Goal: Task Accomplishment & Management: Use online tool/utility

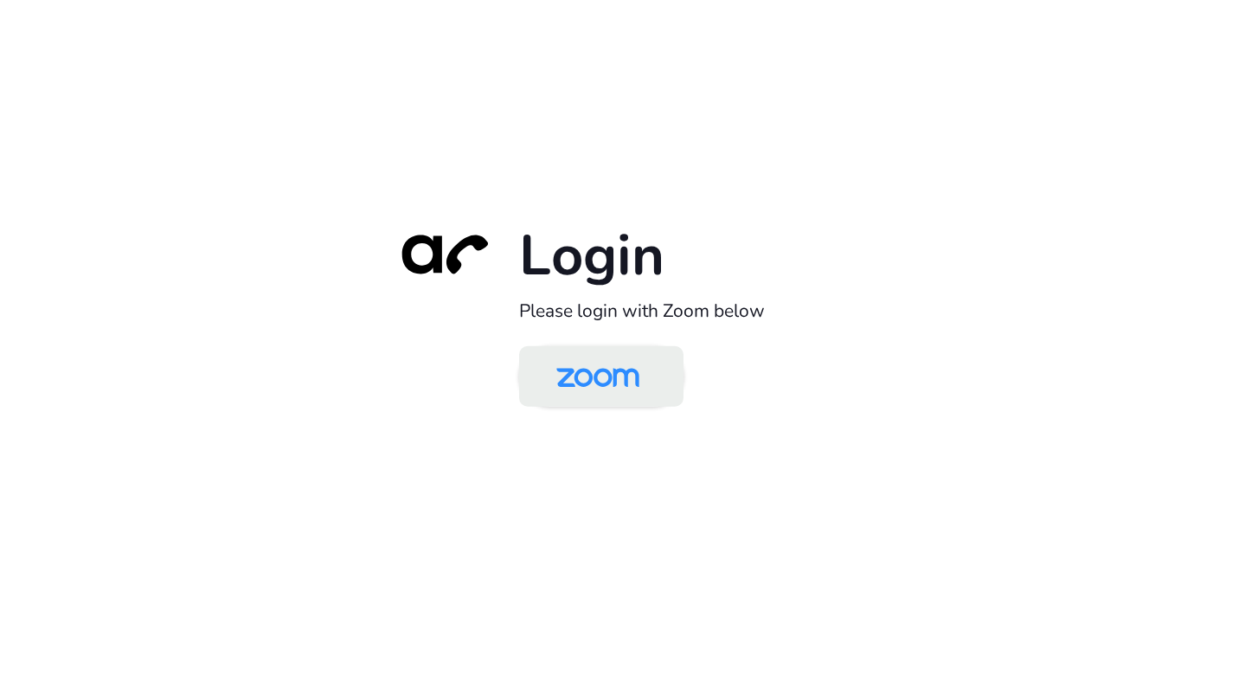
click at [610, 381] on img at bounding box center [597, 378] width 119 height 56
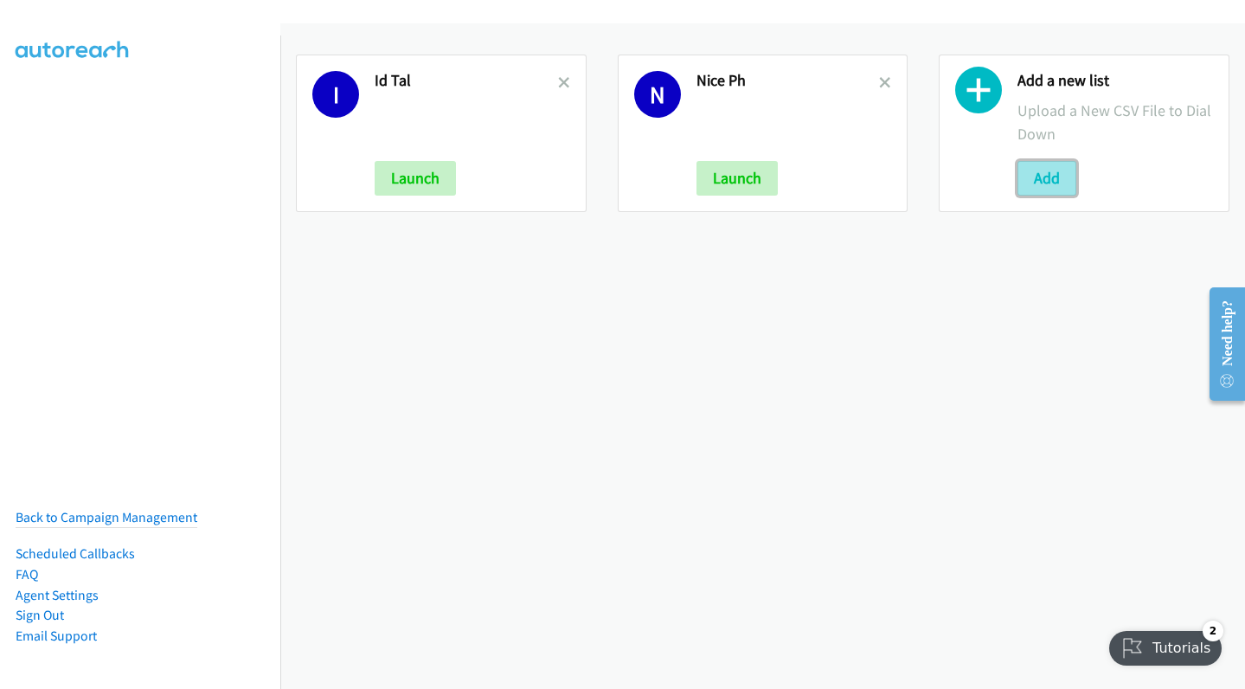
click at [1034, 179] on button "Add" at bounding box center [1047, 178] width 59 height 35
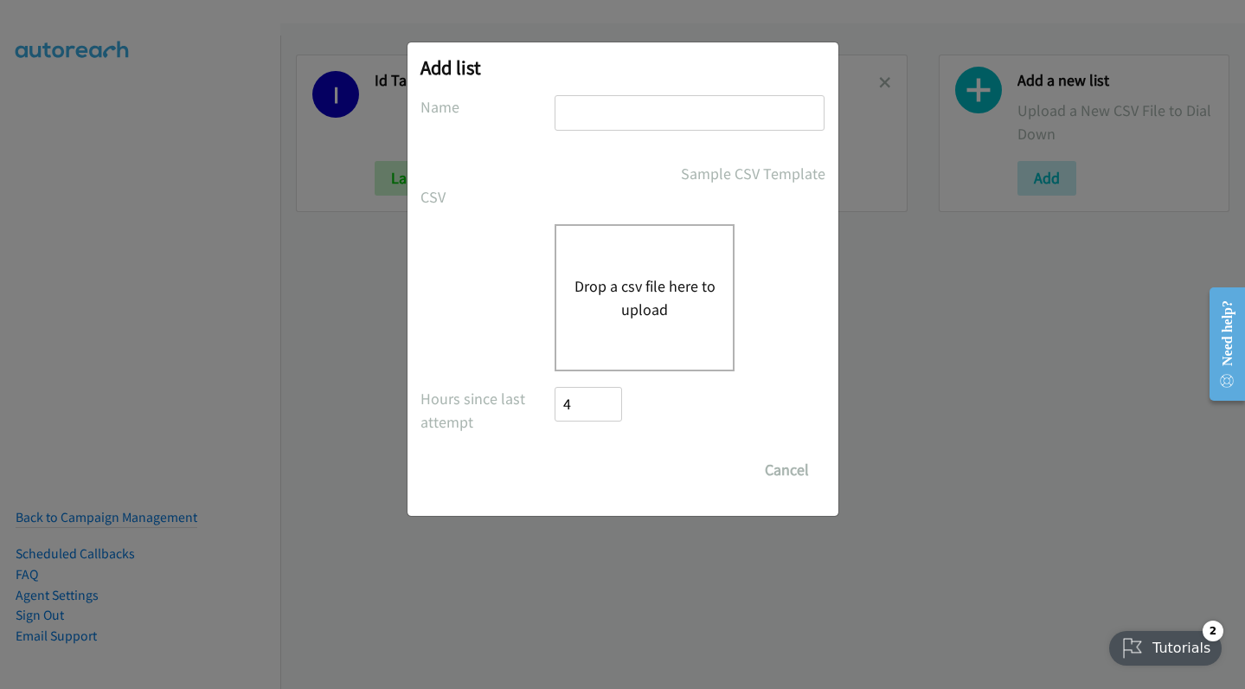
click at [722, 119] on input "text" at bounding box center [690, 112] width 270 height 35
type input "zoom"
click at [609, 295] on button "Drop a csv file here to upload" at bounding box center [645, 297] width 142 height 47
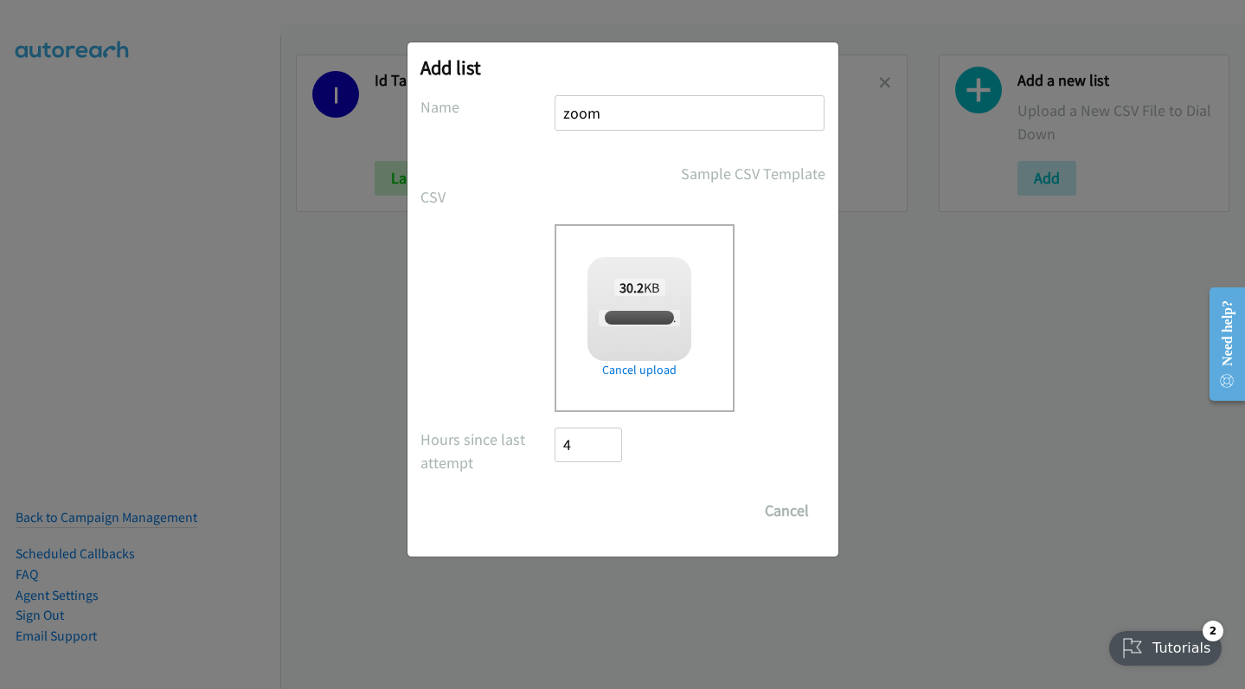
checkbox input "true"
click at [583, 496] on input "Save List" at bounding box center [601, 510] width 91 height 35
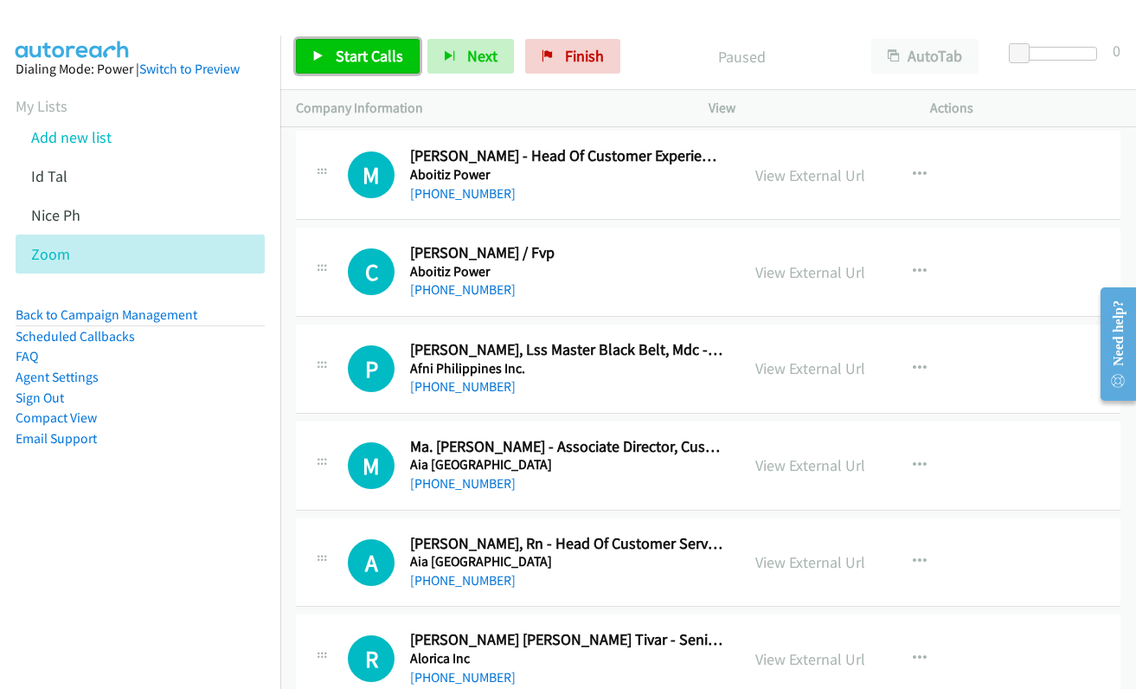
click at [350, 59] on span "Start Calls" at bounding box center [369, 56] width 67 height 20
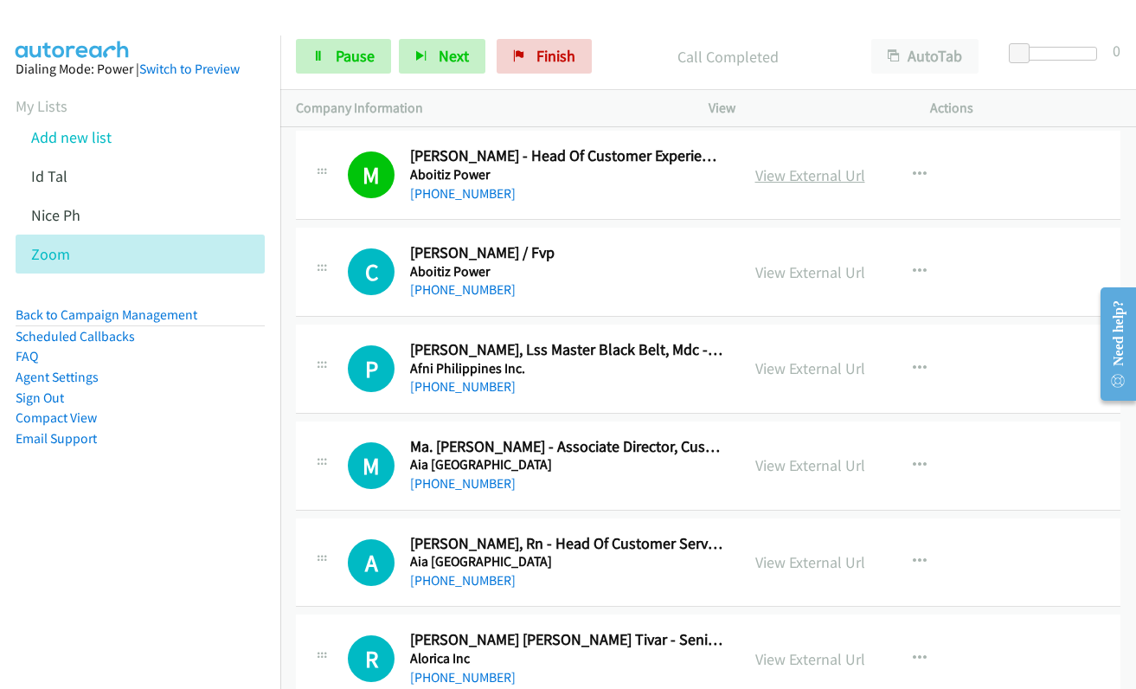
click at [807, 177] on link "View External Url" at bounding box center [810, 175] width 110 height 20
click at [329, 58] on link "Pause" at bounding box center [343, 56] width 95 height 35
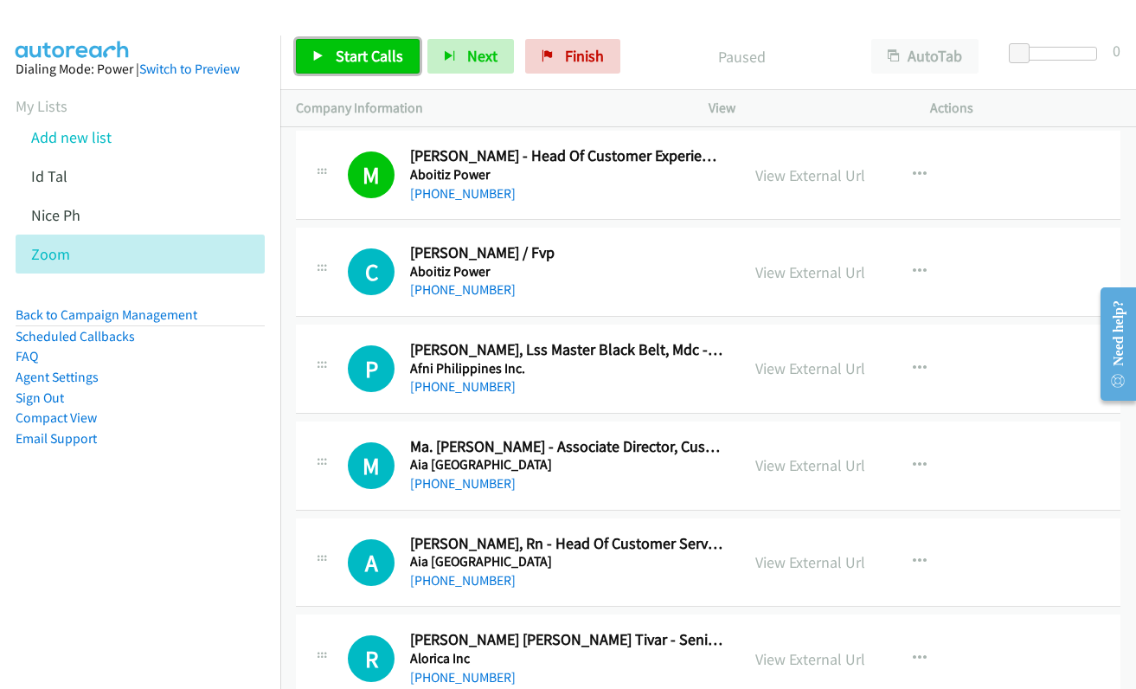
click at [329, 56] on link "Start Calls" at bounding box center [358, 56] width 124 height 35
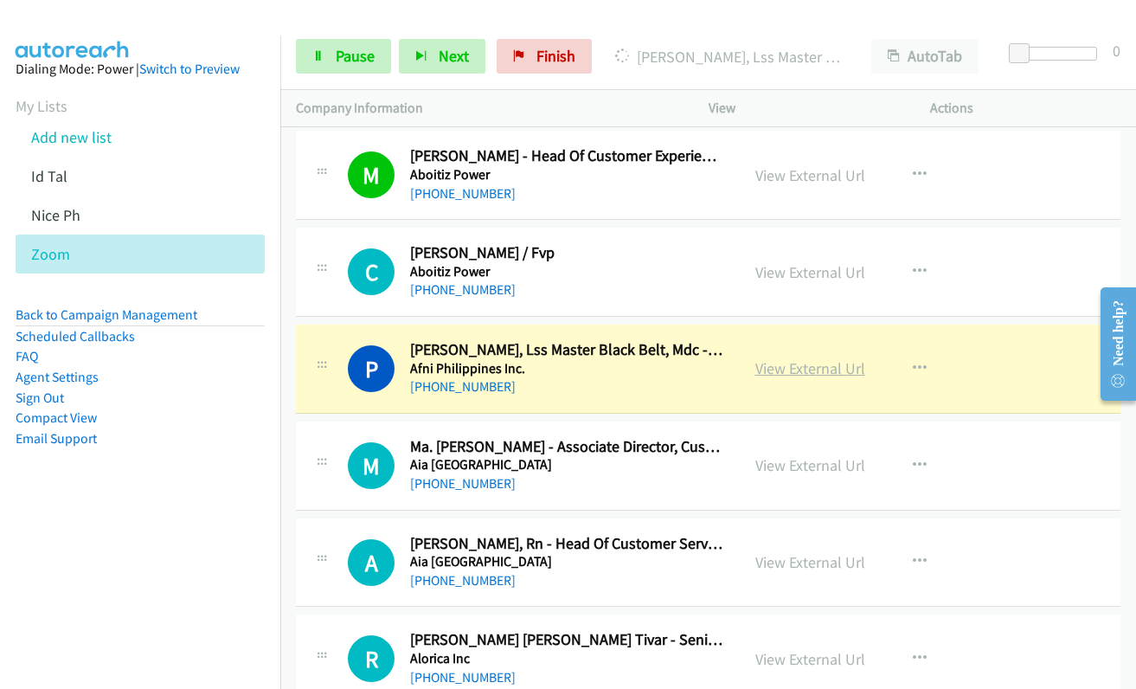
click at [809, 367] on link "View External Url" at bounding box center [810, 368] width 110 height 20
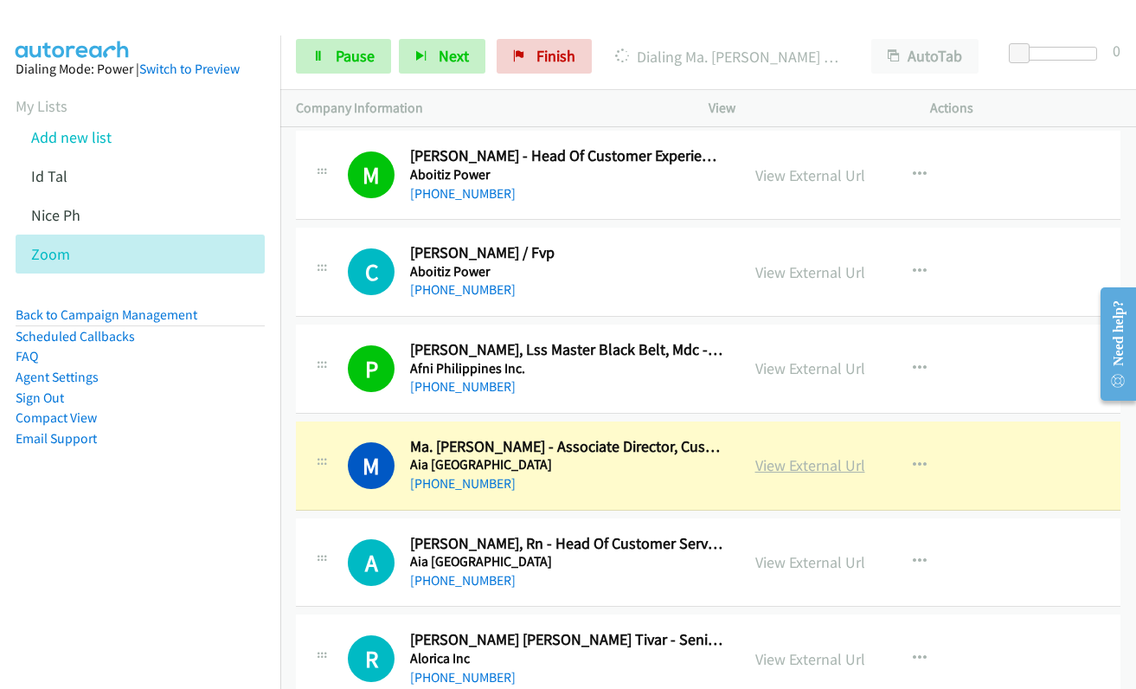
click at [775, 466] on link "View External Url" at bounding box center [810, 465] width 110 height 20
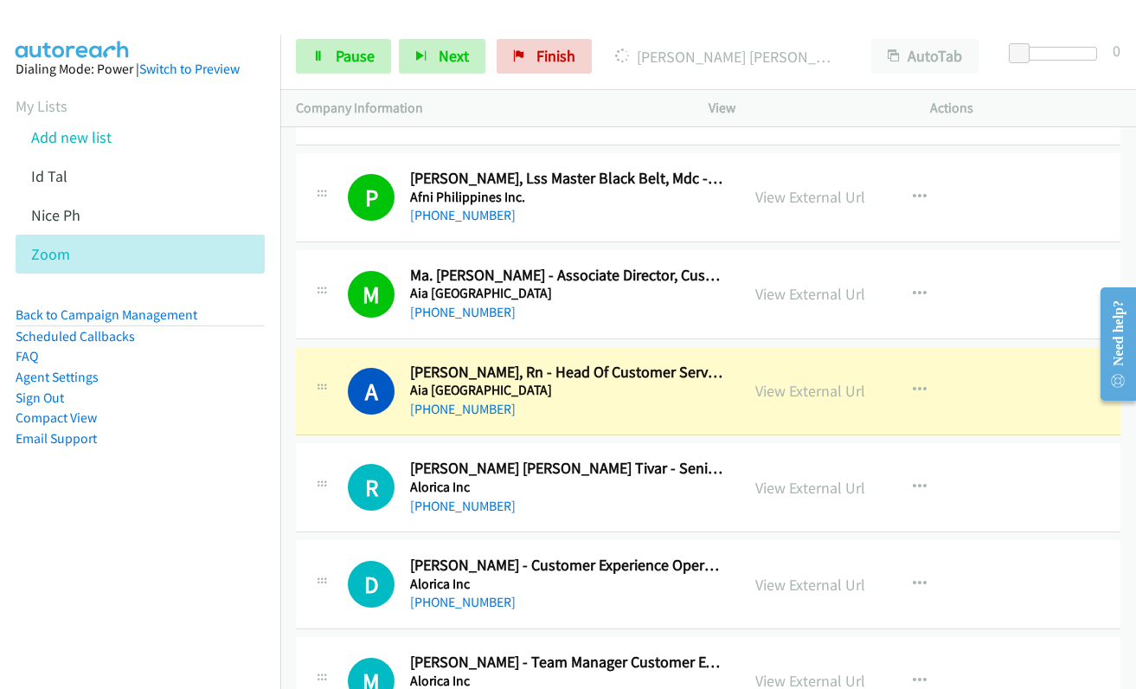
scroll to position [173, 0]
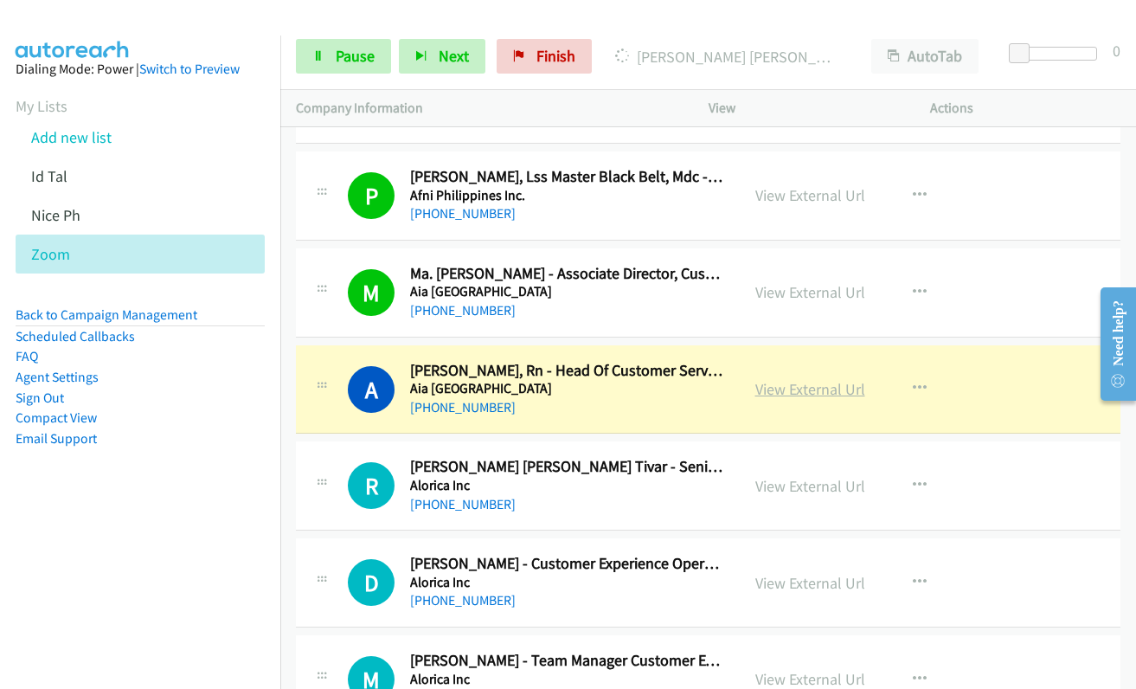
click at [761, 389] on link "View External Url" at bounding box center [810, 389] width 110 height 20
click at [783, 484] on link "View External Url" at bounding box center [810, 486] width 110 height 20
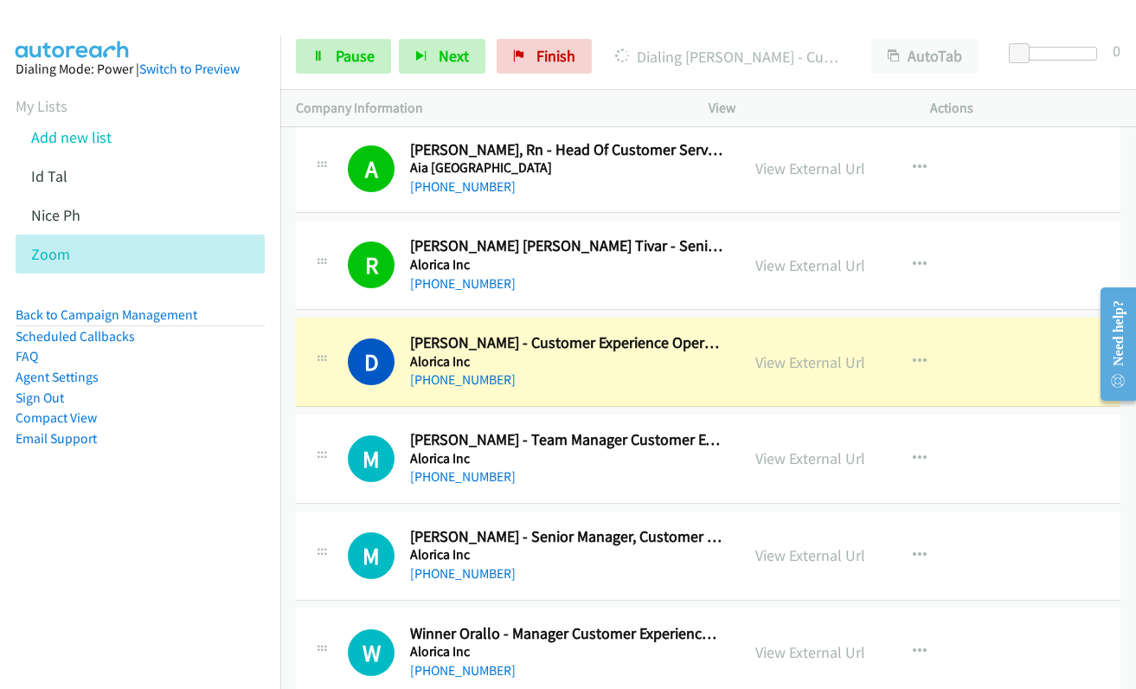
scroll to position [433, 0]
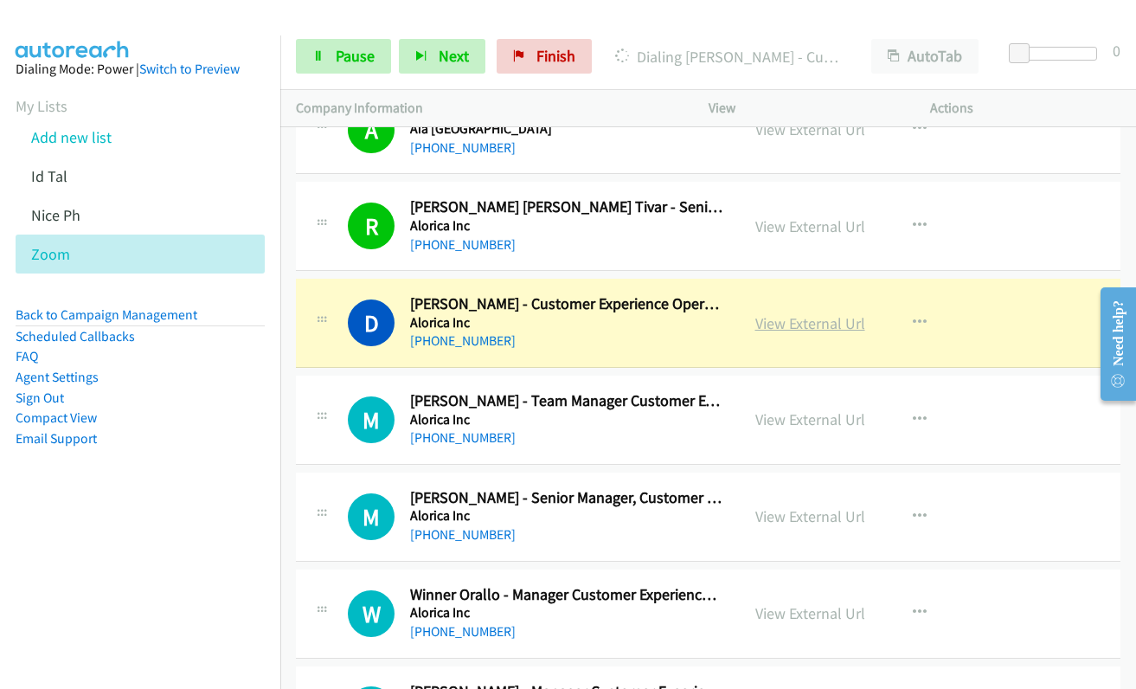
click at [774, 327] on link "View External Url" at bounding box center [810, 323] width 110 height 20
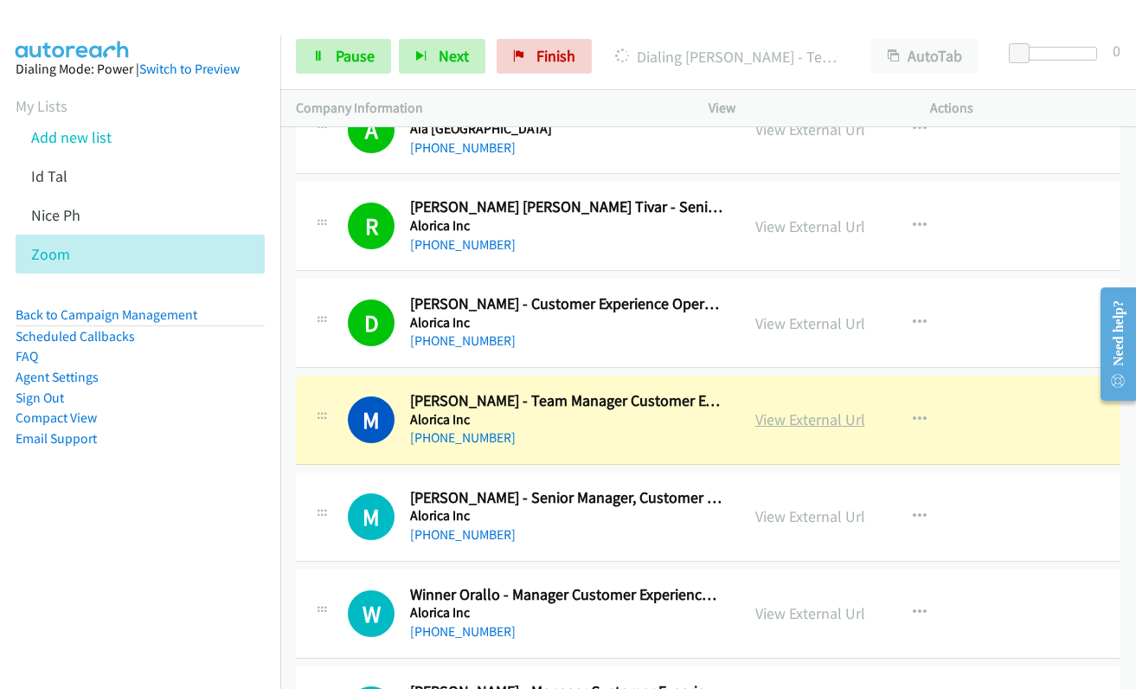
click at [801, 427] on link "View External Url" at bounding box center [810, 419] width 110 height 20
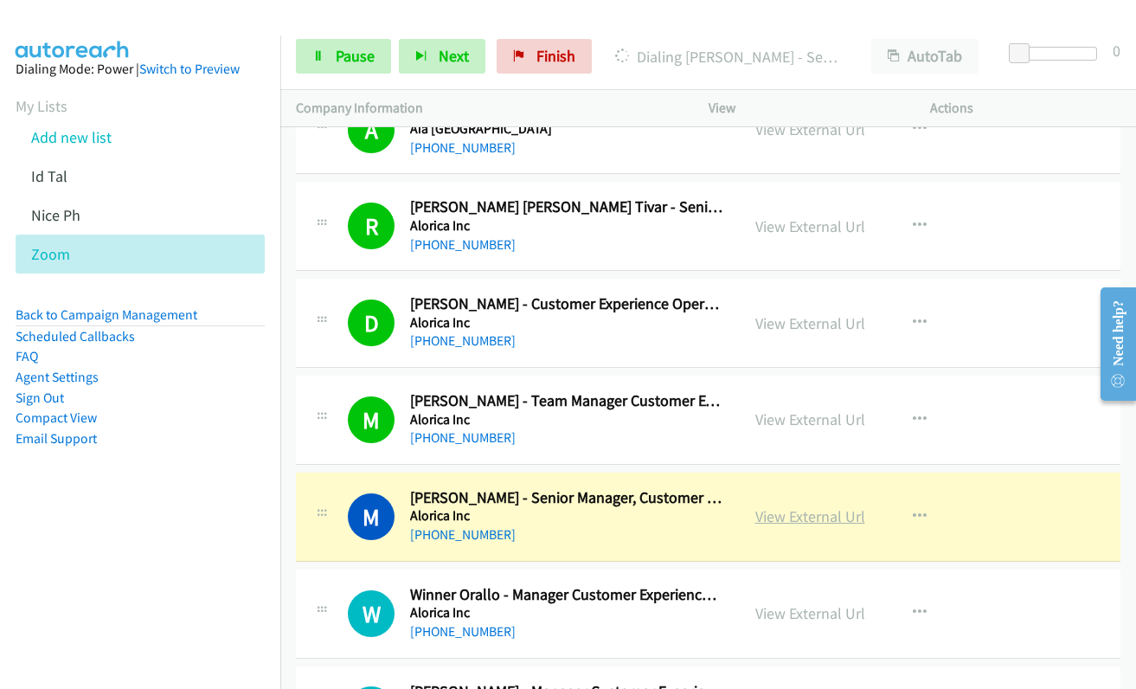
click at [777, 514] on link "View External Url" at bounding box center [810, 516] width 110 height 20
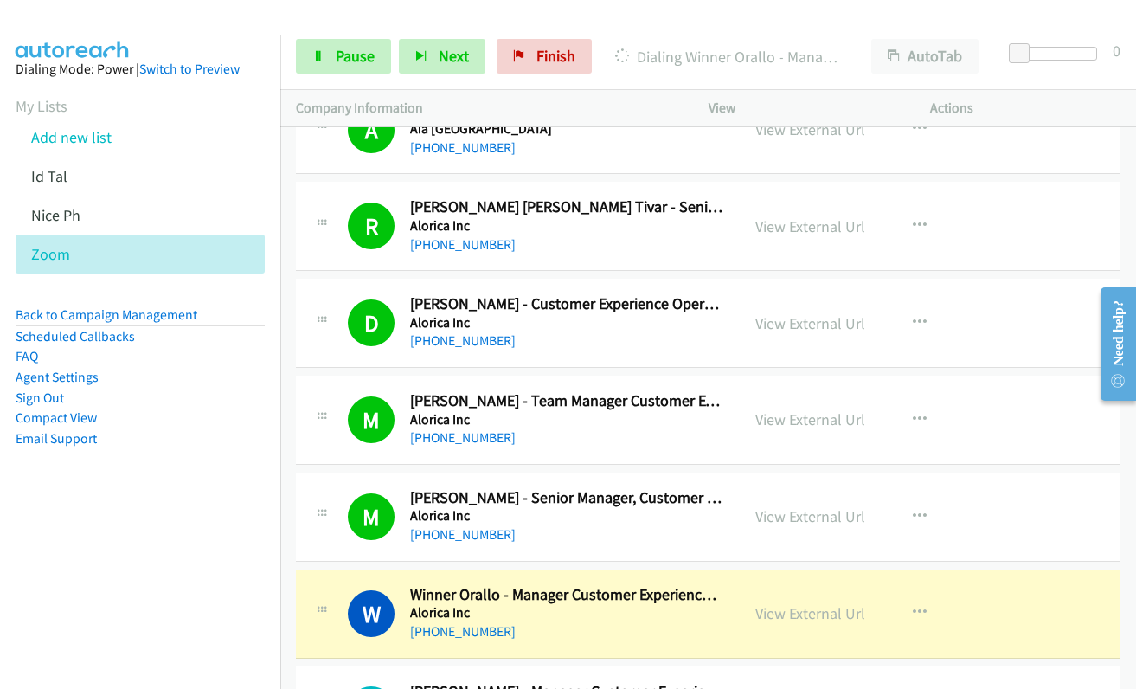
scroll to position [606, 0]
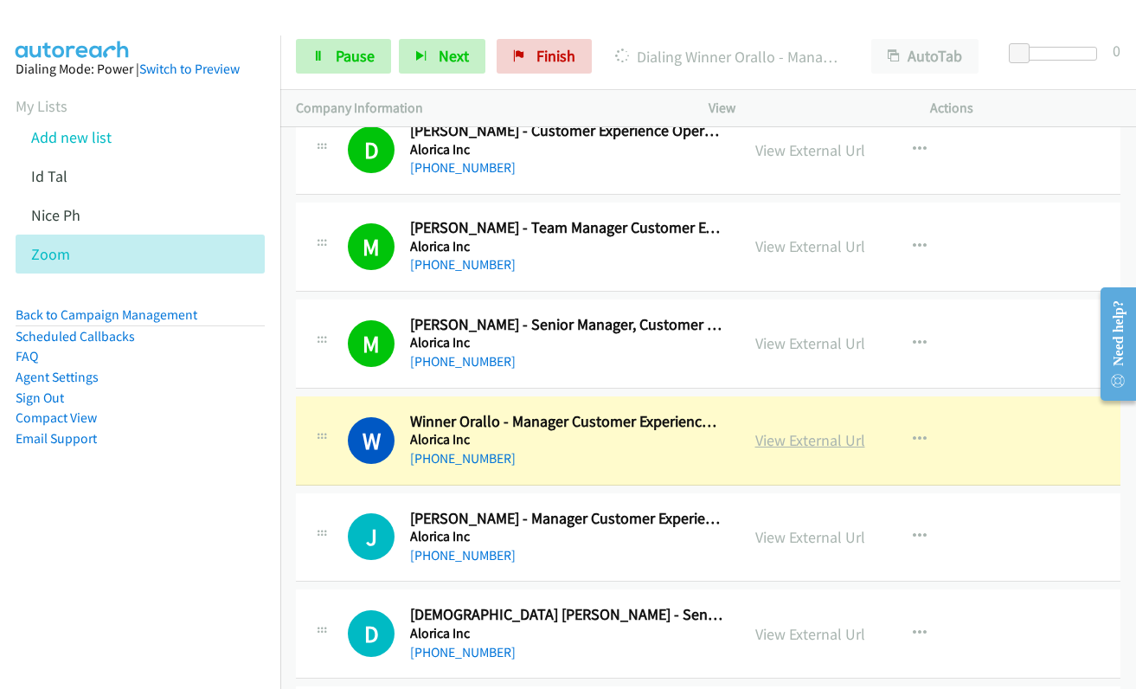
click at [780, 441] on link "View External Url" at bounding box center [810, 440] width 110 height 20
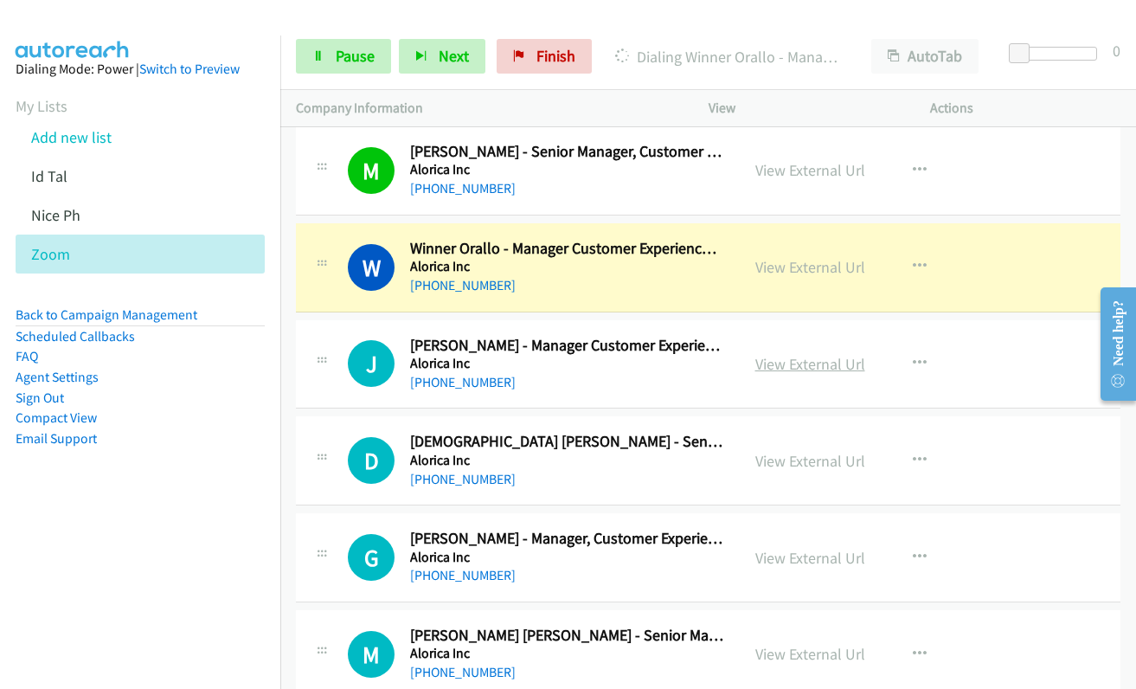
click at [765, 361] on link "View External Url" at bounding box center [810, 364] width 110 height 20
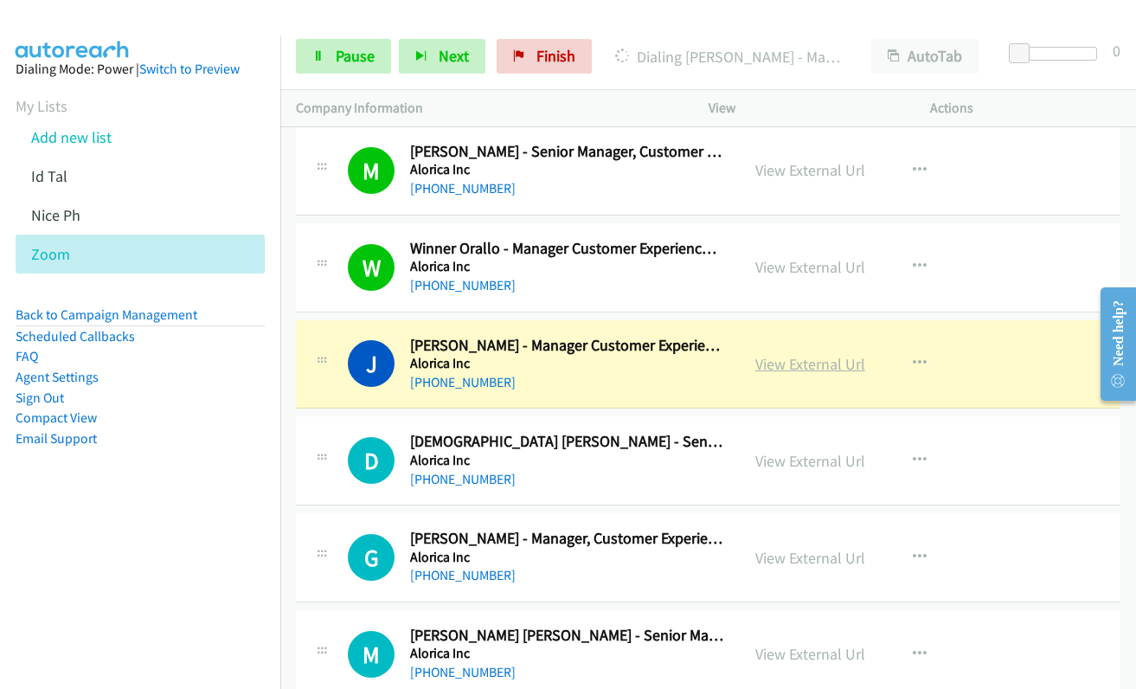
click at [792, 361] on link "View External Url" at bounding box center [810, 364] width 110 height 20
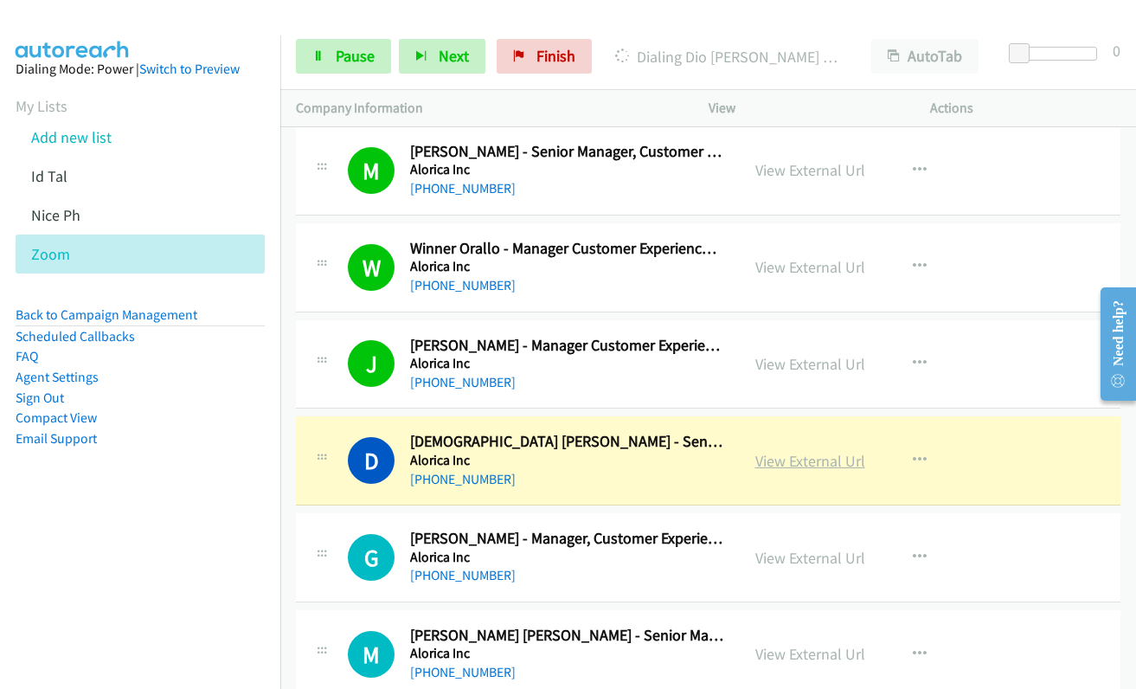
click at [772, 456] on link "View External Url" at bounding box center [810, 461] width 110 height 20
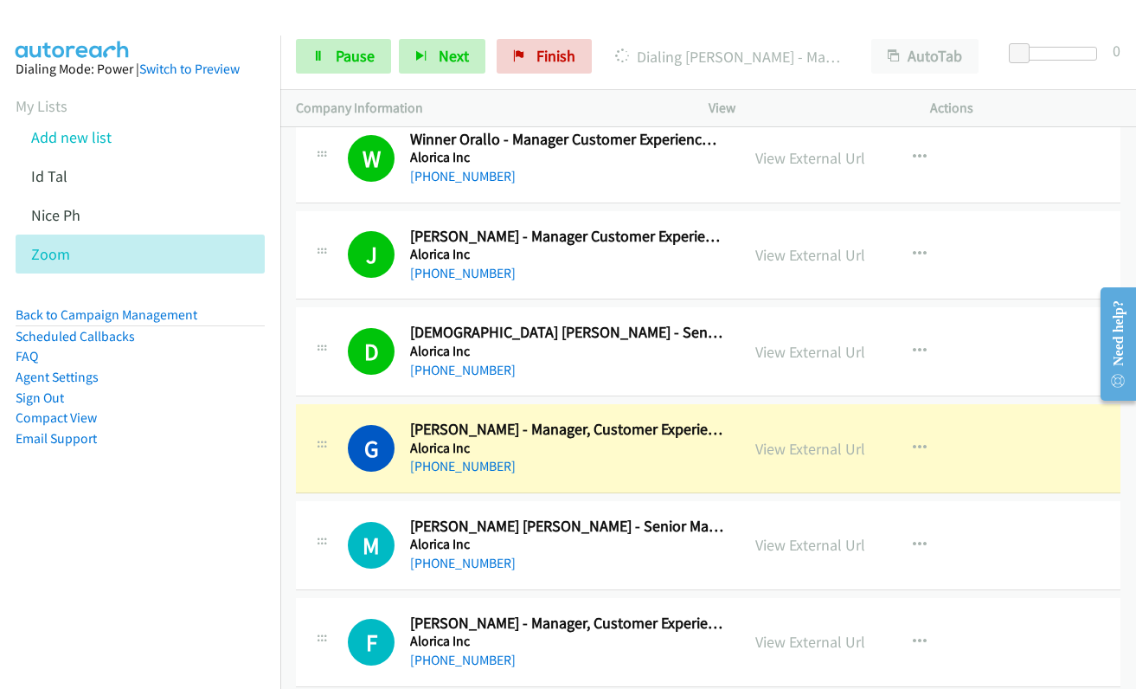
scroll to position [1038, 0]
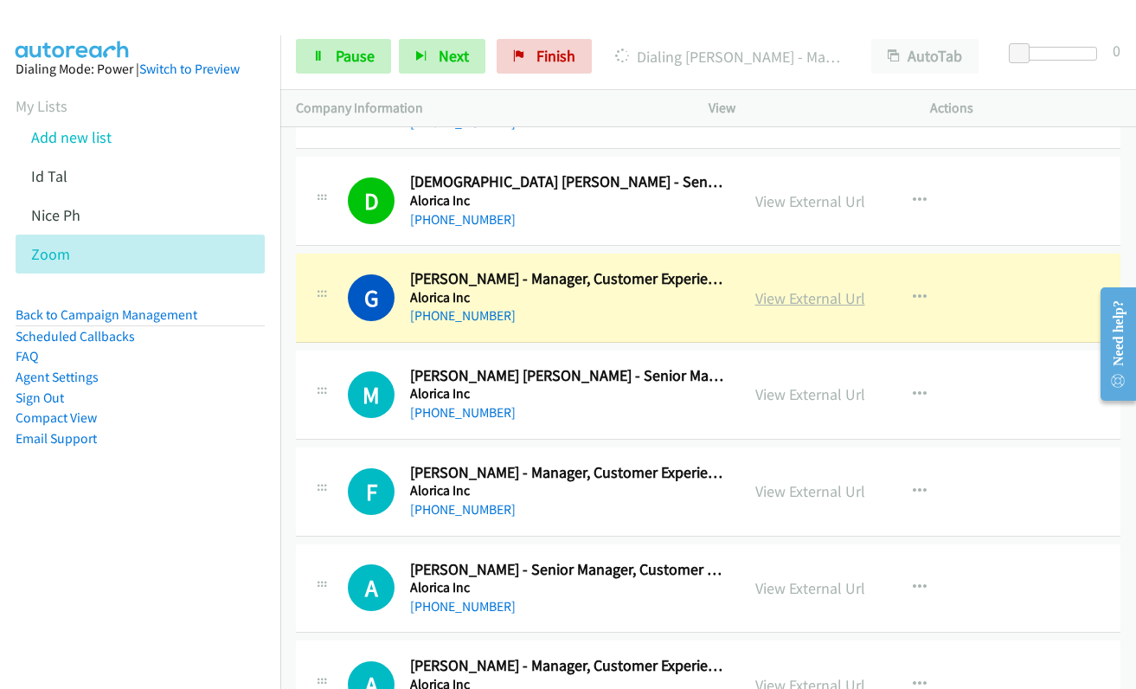
click at [815, 295] on link "View External Url" at bounding box center [810, 298] width 110 height 20
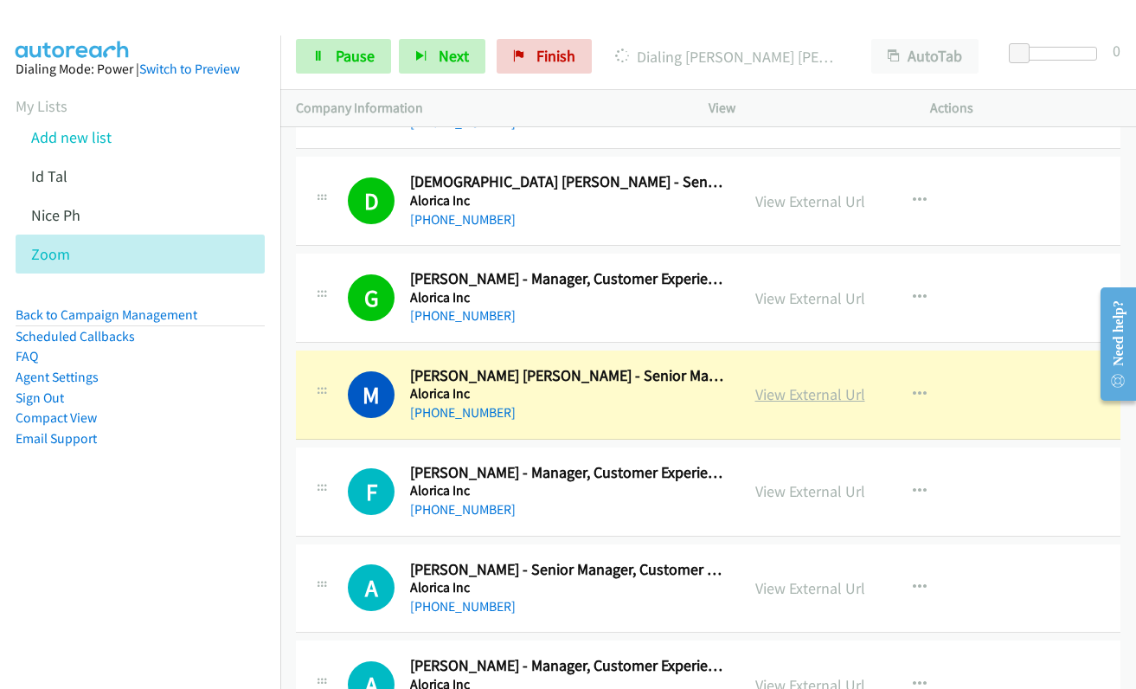
click at [799, 402] on link "View External Url" at bounding box center [810, 394] width 110 height 20
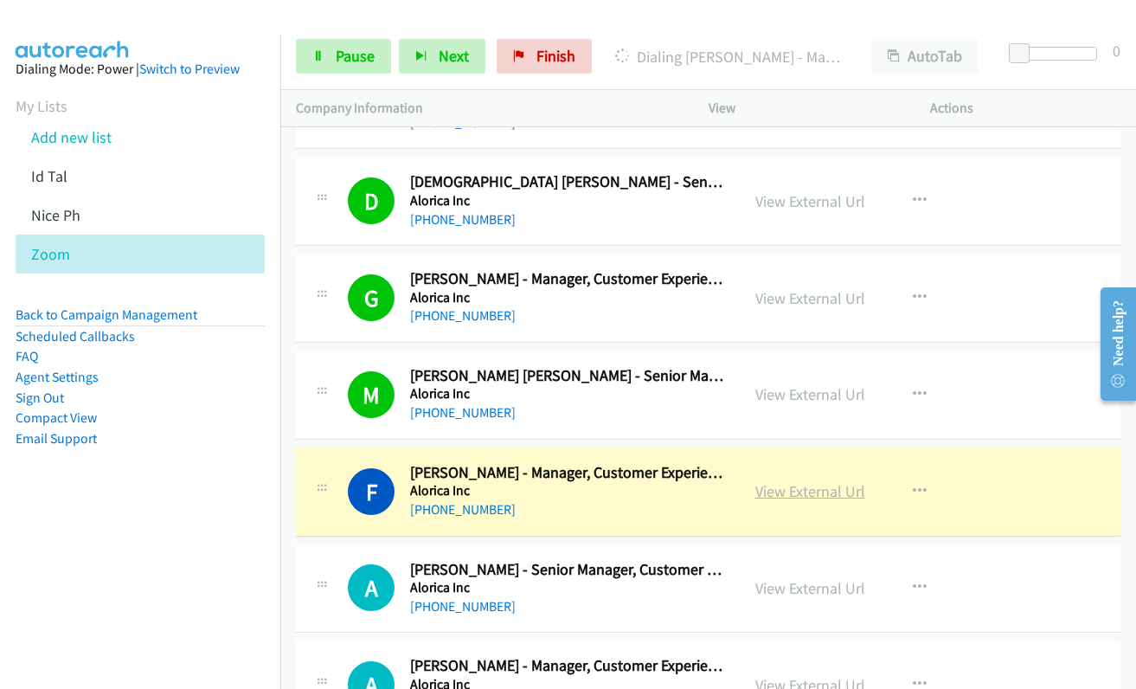
click at [781, 490] on link "View External Url" at bounding box center [810, 491] width 110 height 20
click at [785, 492] on link "View External Url" at bounding box center [810, 491] width 110 height 20
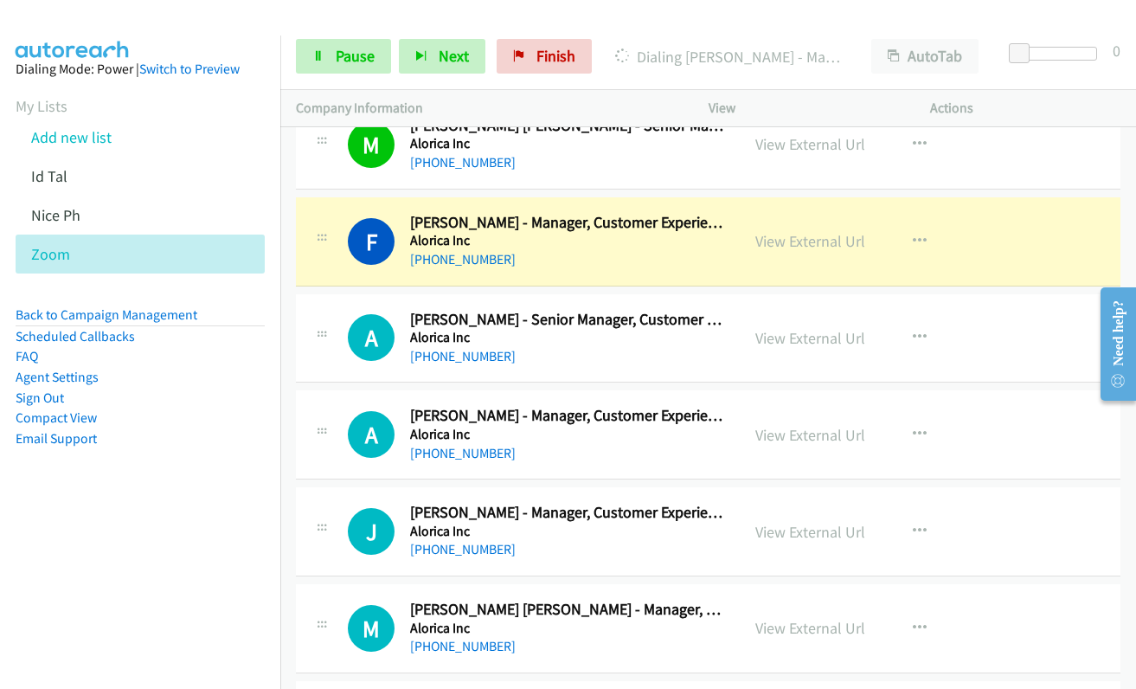
scroll to position [1298, 0]
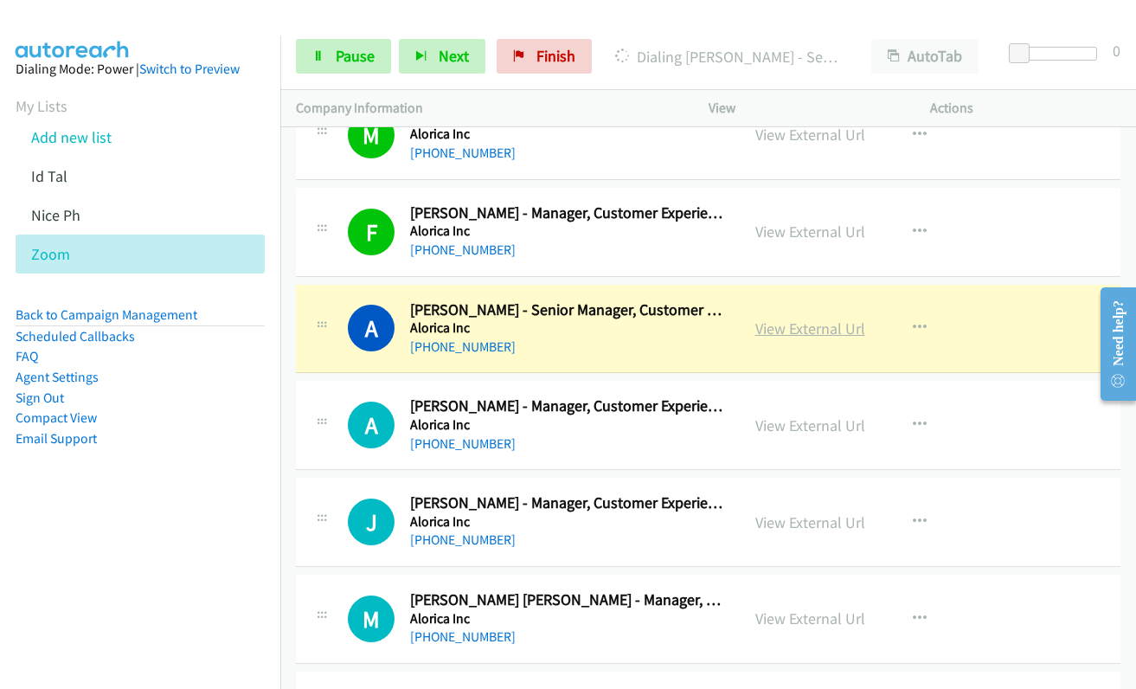
click at [792, 322] on link "View External Url" at bounding box center [810, 328] width 110 height 20
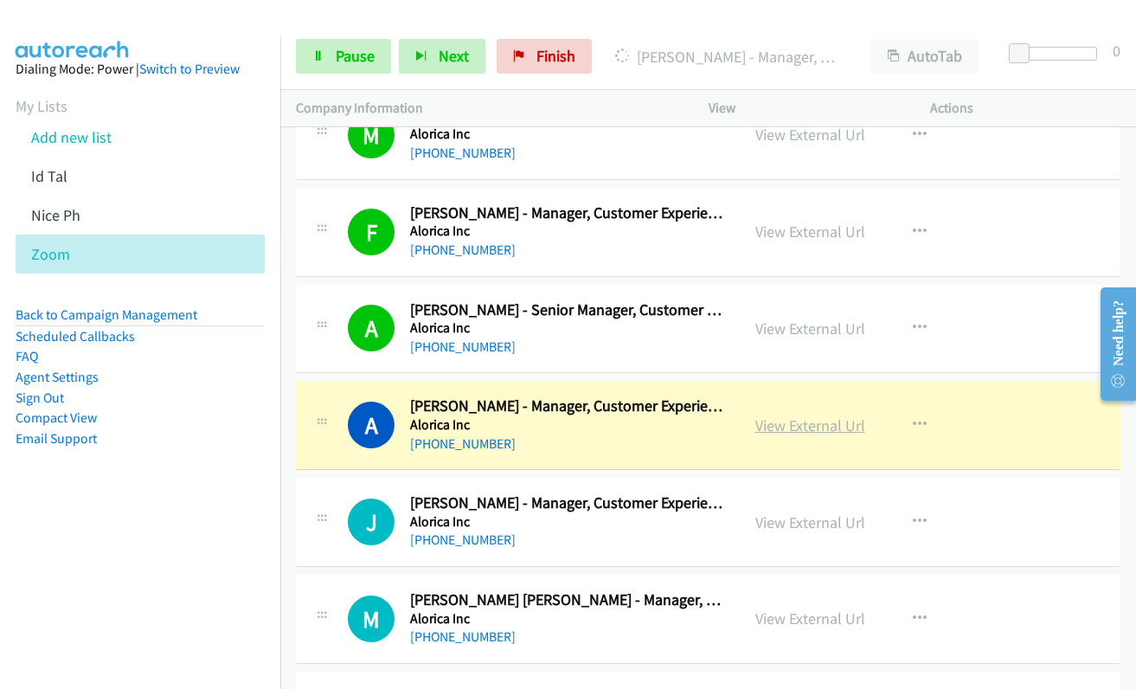
click at [779, 426] on link "View External Url" at bounding box center [810, 425] width 110 height 20
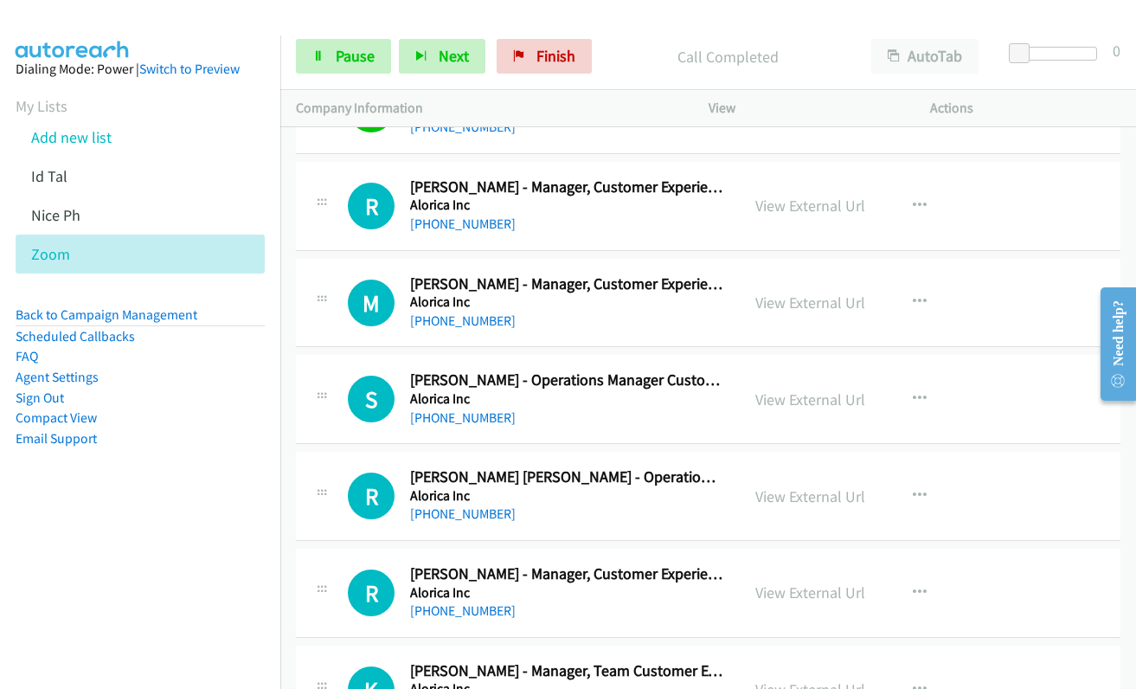
scroll to position [1817, 0]
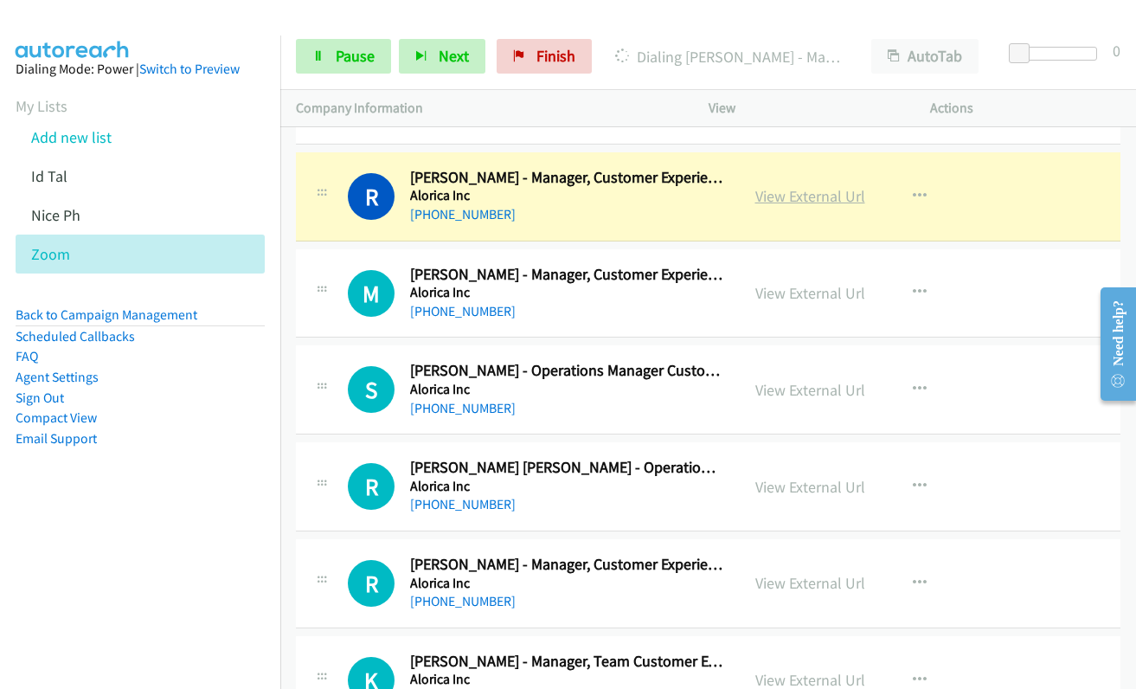
click at [779, 205] on link "View External Url" at bounding box center [810, 196] width 110 height 20
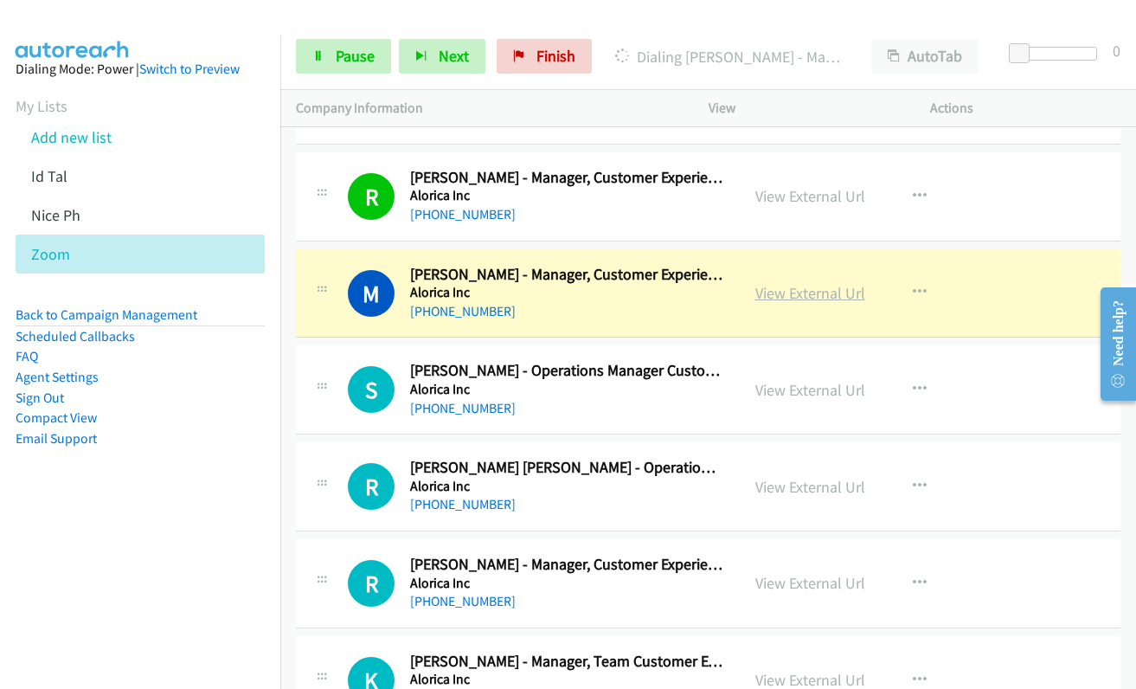
click at [772, 296] on link "View External Url" at bounding box center [810, 293] width 110 height 20
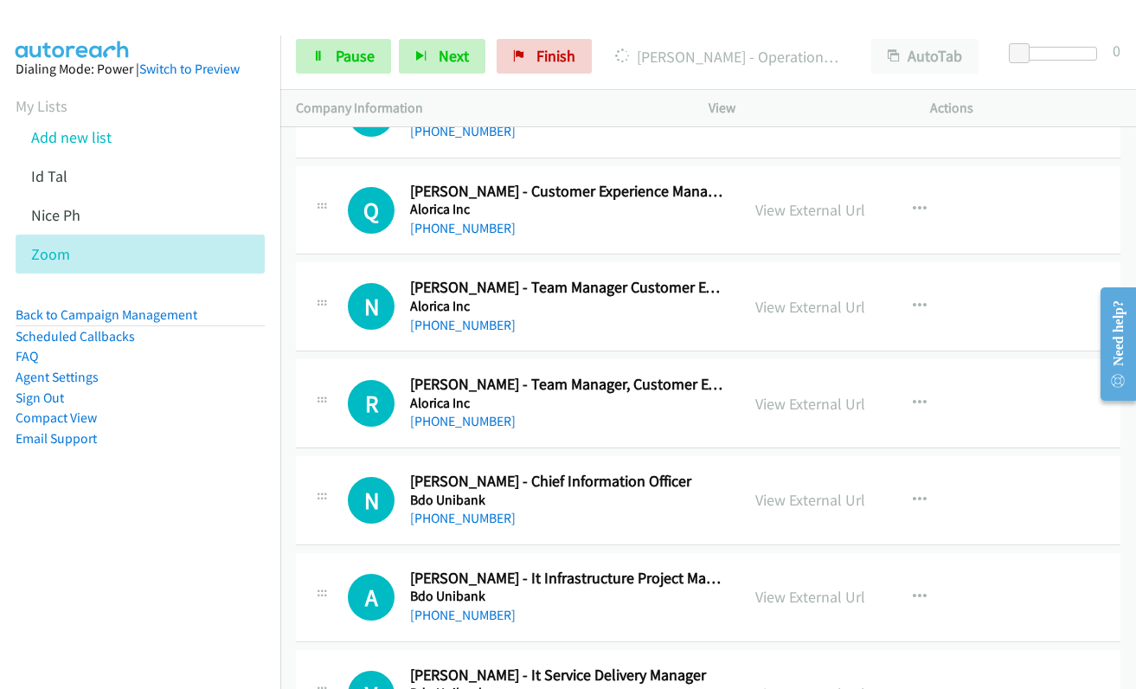
scroll to position [5019, 0]
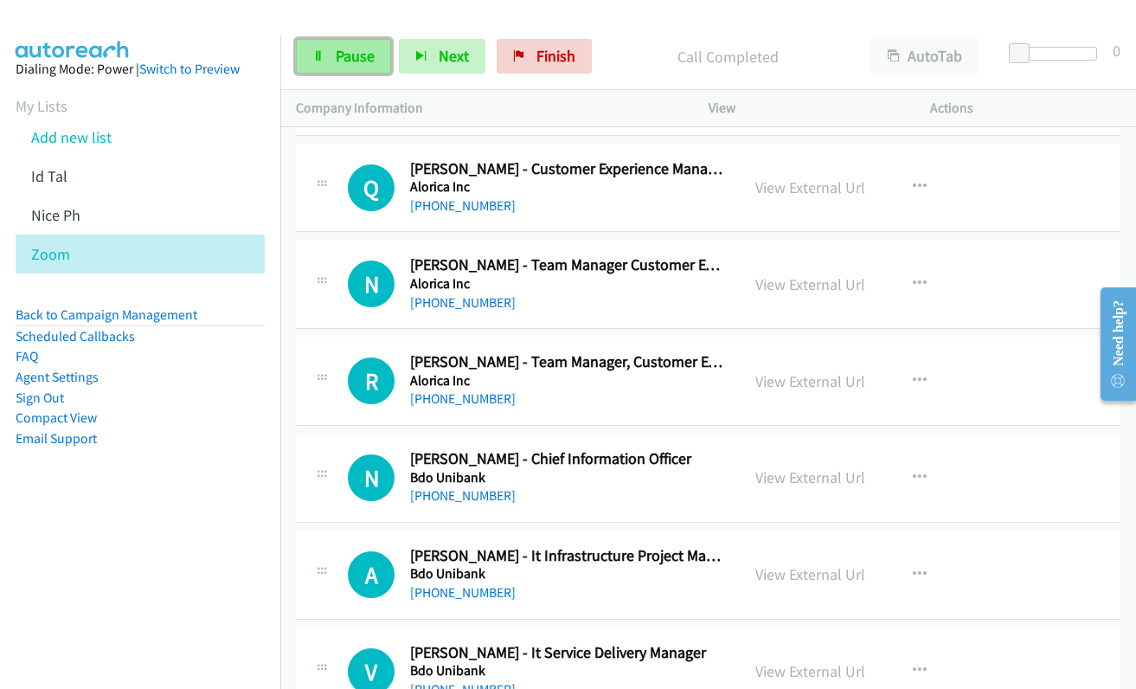
click at [336, 53] on span "Pause" at bounding box center [355, 56] width 39 height 20
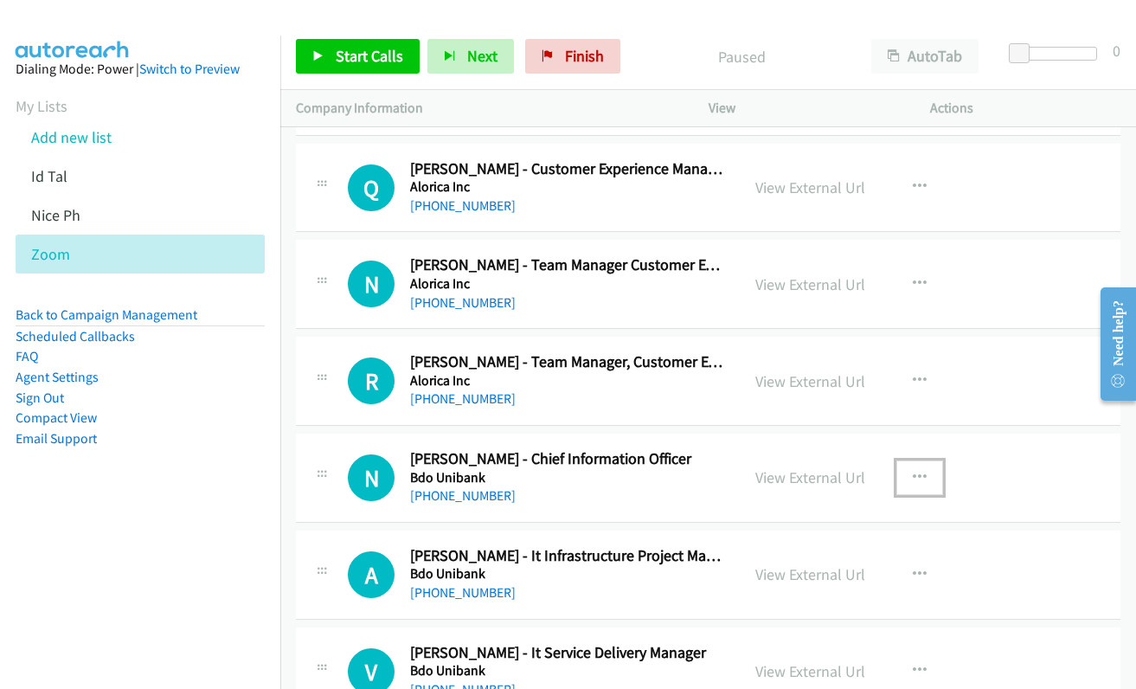
click at [919, 476] on icon "button" at bounding box center [920, 478] width 14 height 14
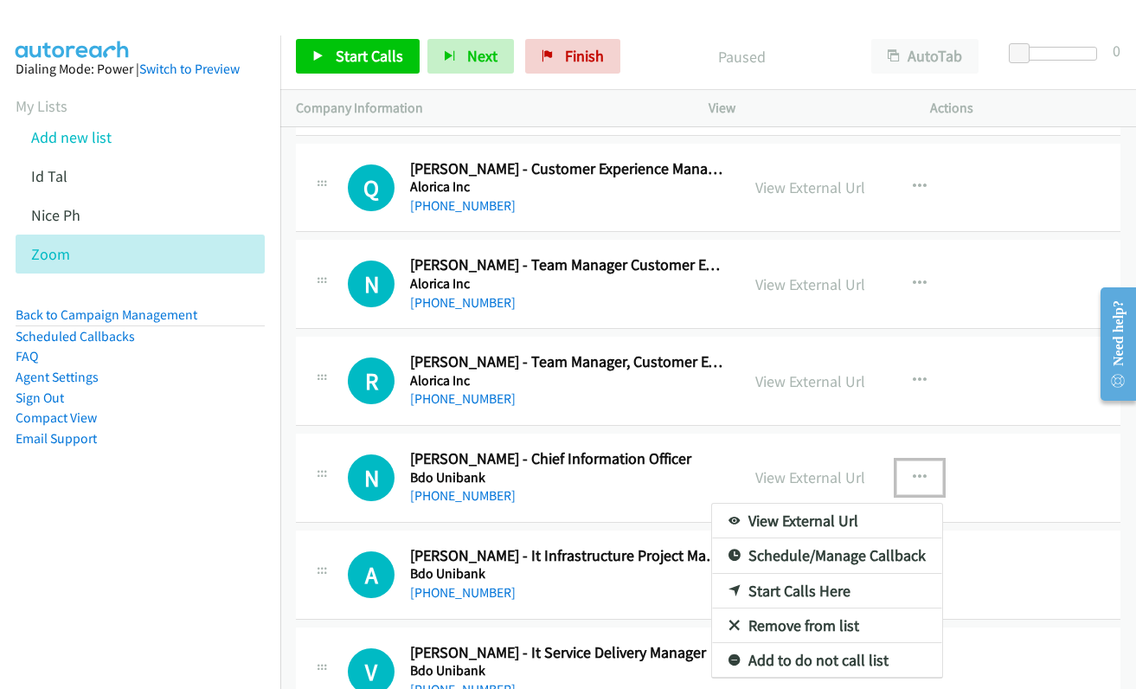
click at [829, 588] on link "Start Calls Here" at bounding box center [827, 591] width 230 height 35
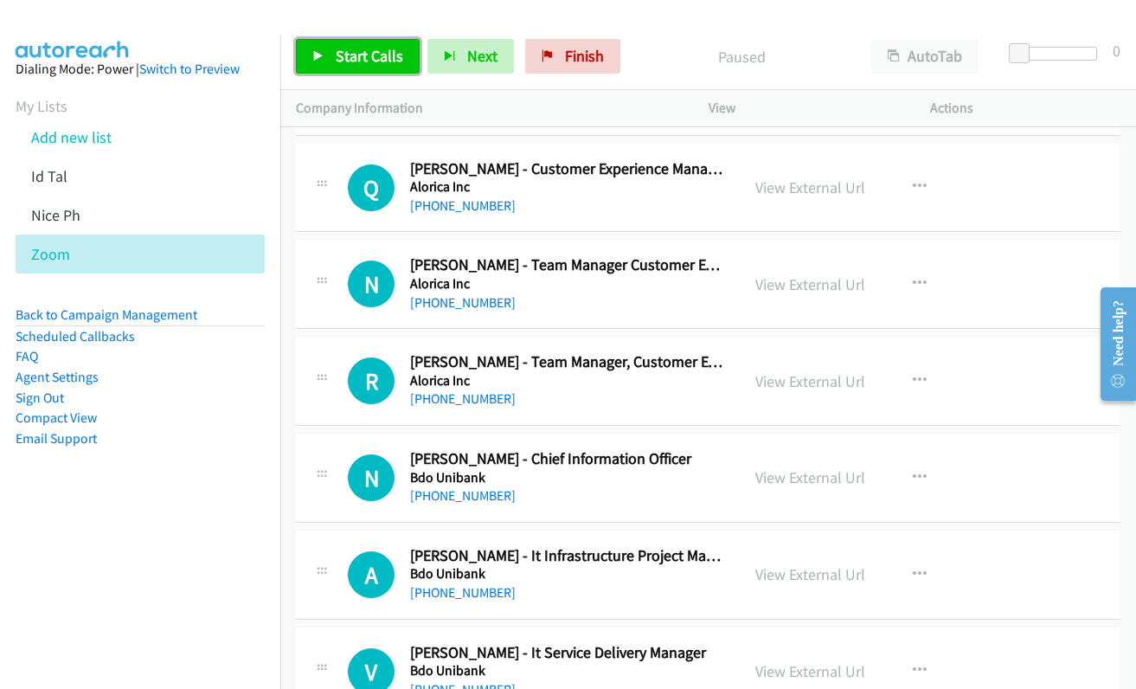
click at [355, 53] on span "Start Calls" at bounding box center [369, 56] width 67 height 20
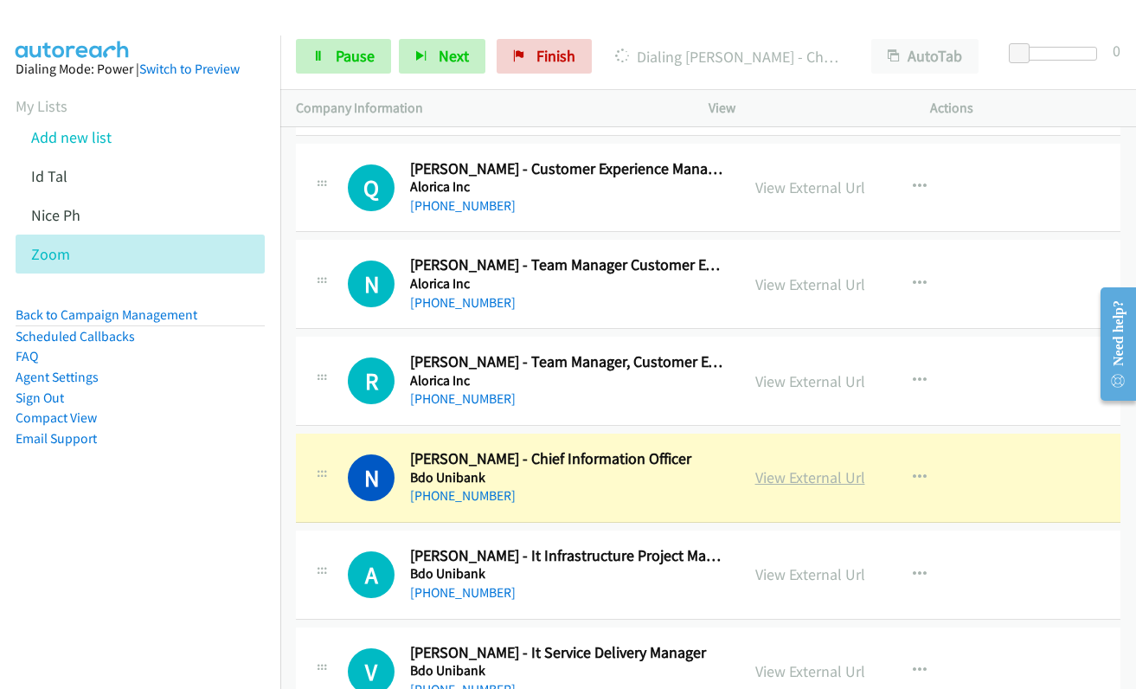
click at [774, 482] on link "View External Url" at bounding box center [810, 477] width 110 height 20
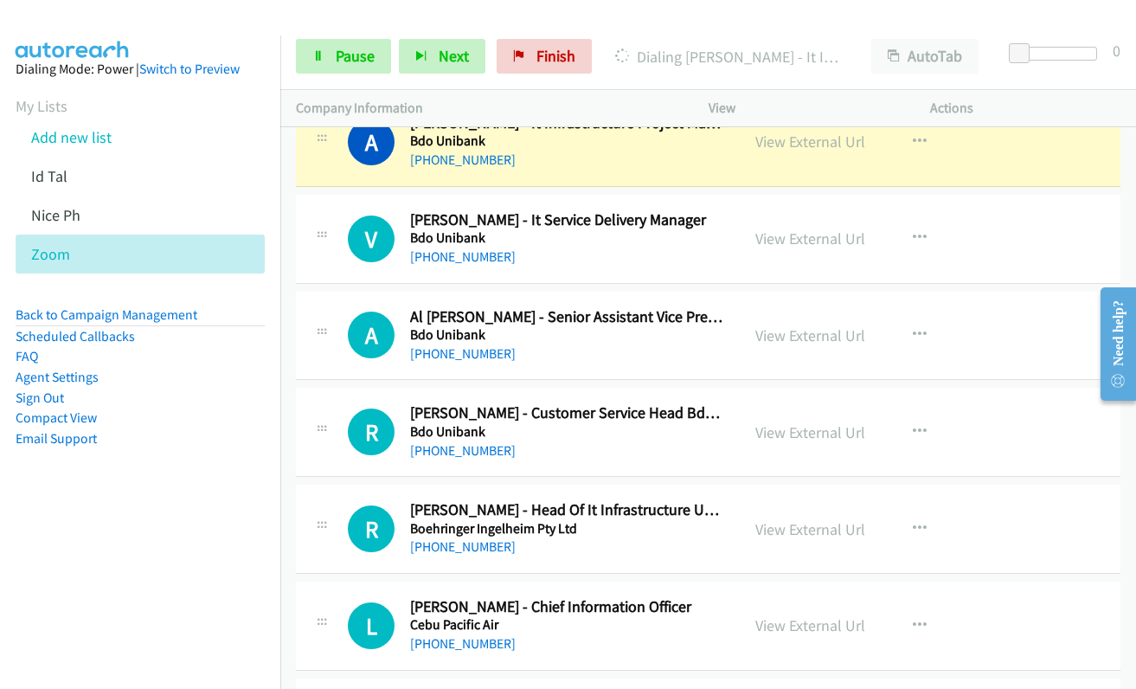
scroll to position [5365, 0]
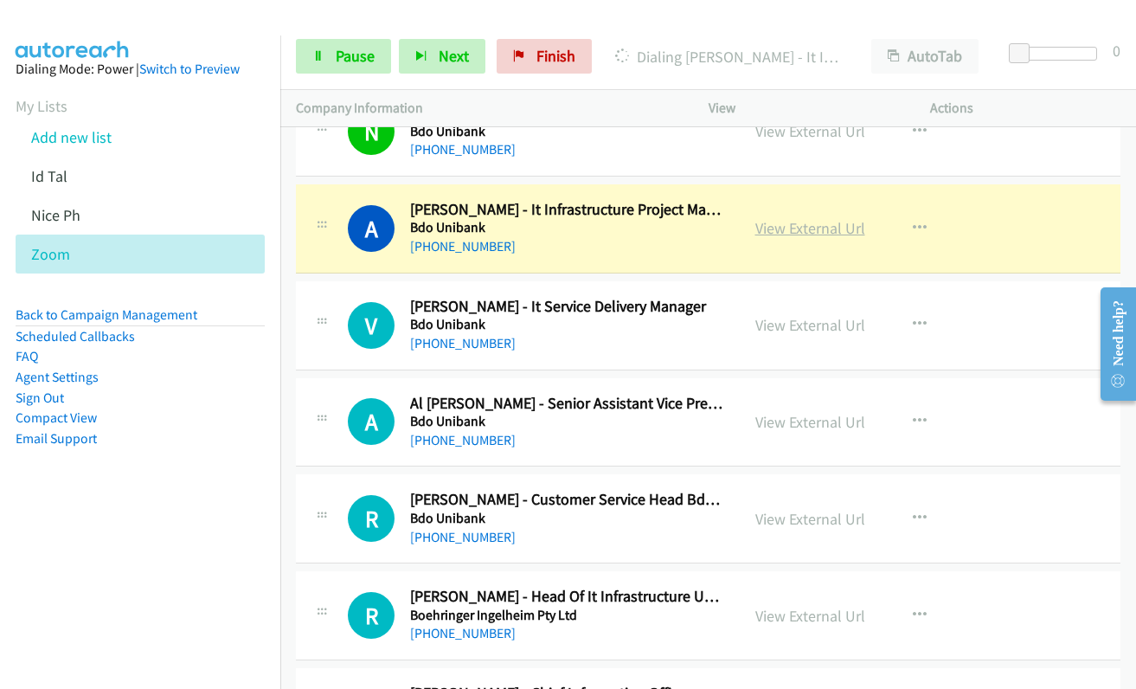
click at [771, 232] on link "View External Url" at bounding box center [810, 228] width 110 height 20
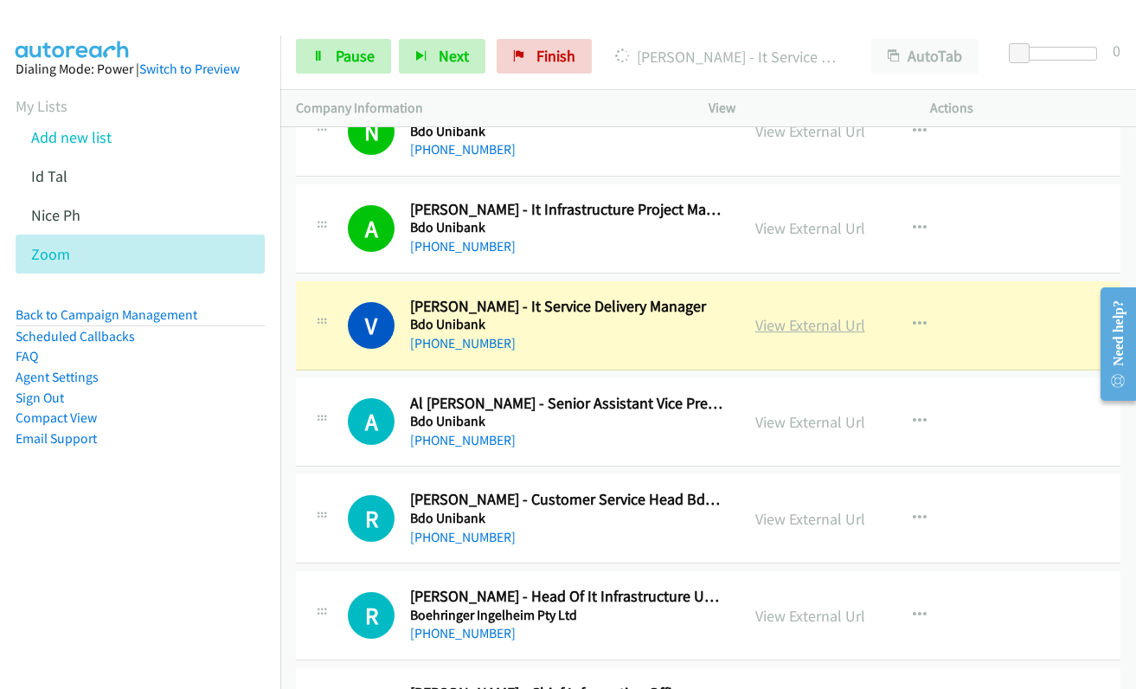
click at [785, 327] on link "View External Url" at bounding box center [810, 325] width 110 height 20
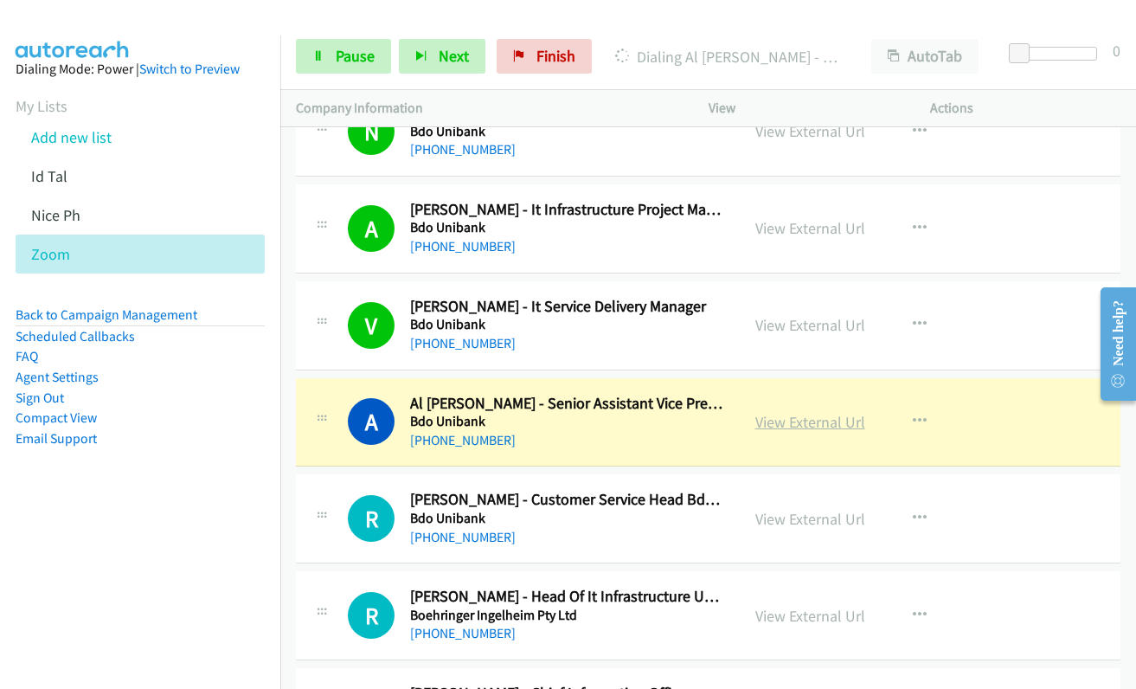
click at [787, 430] on link "View External Url" at bounding box center [810, 422] width 110 height 20
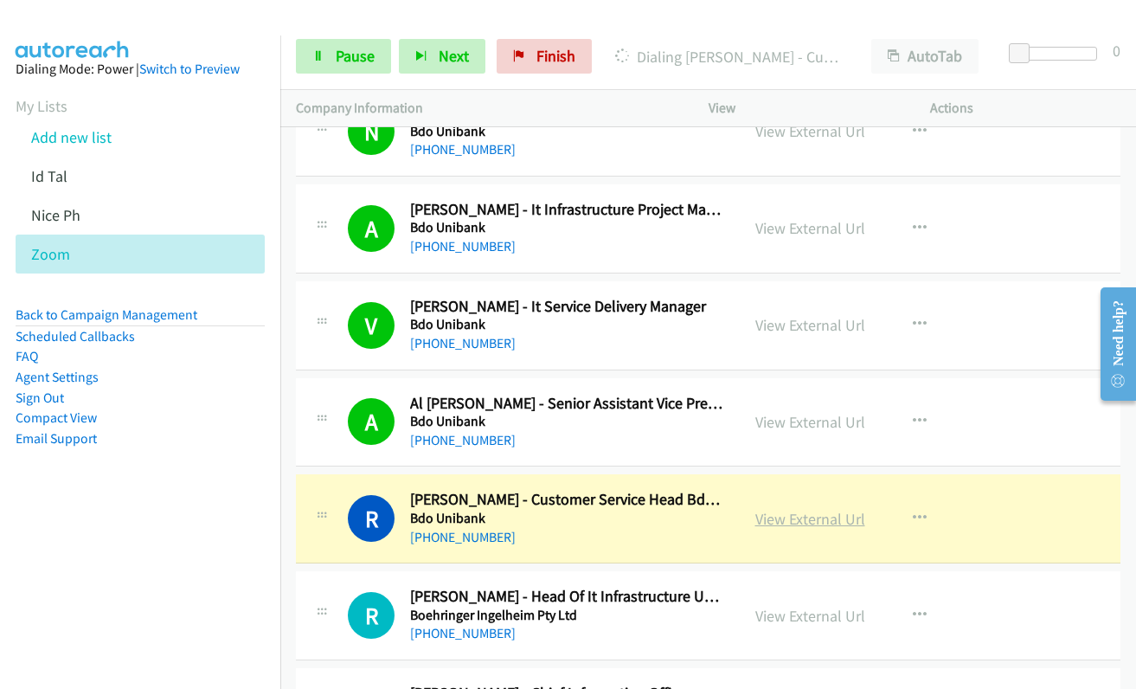
click at [784, 521] on link "View External Url" at bounding box center [810, 519] width 110 height 20
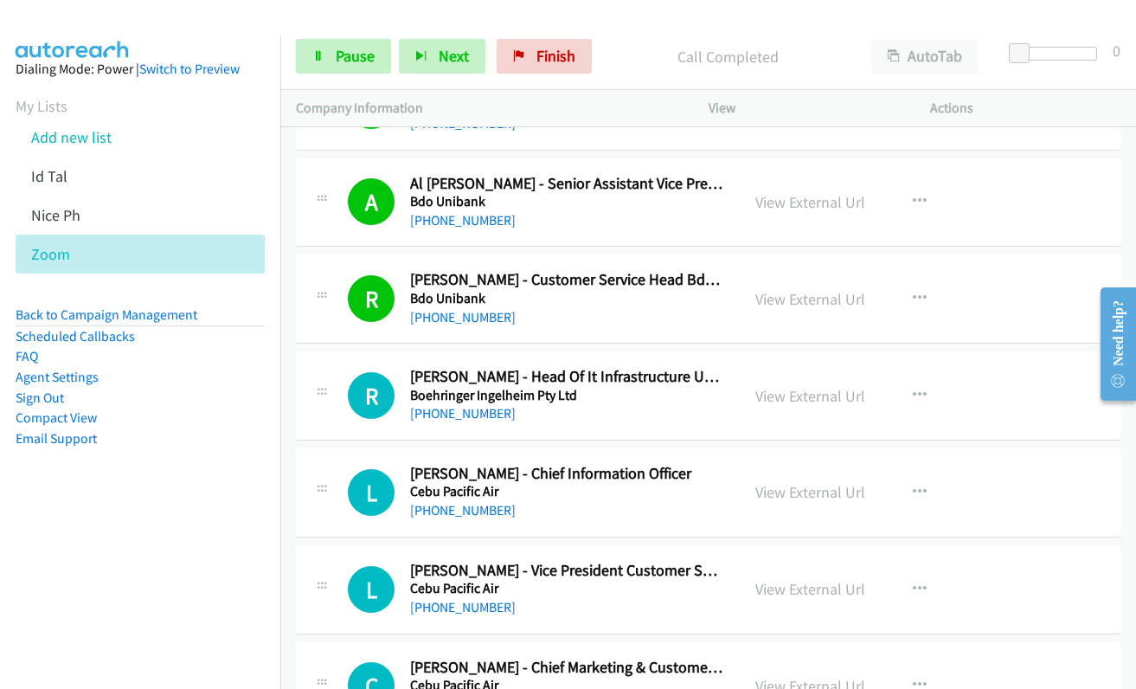
scroll to position [5625, 0]
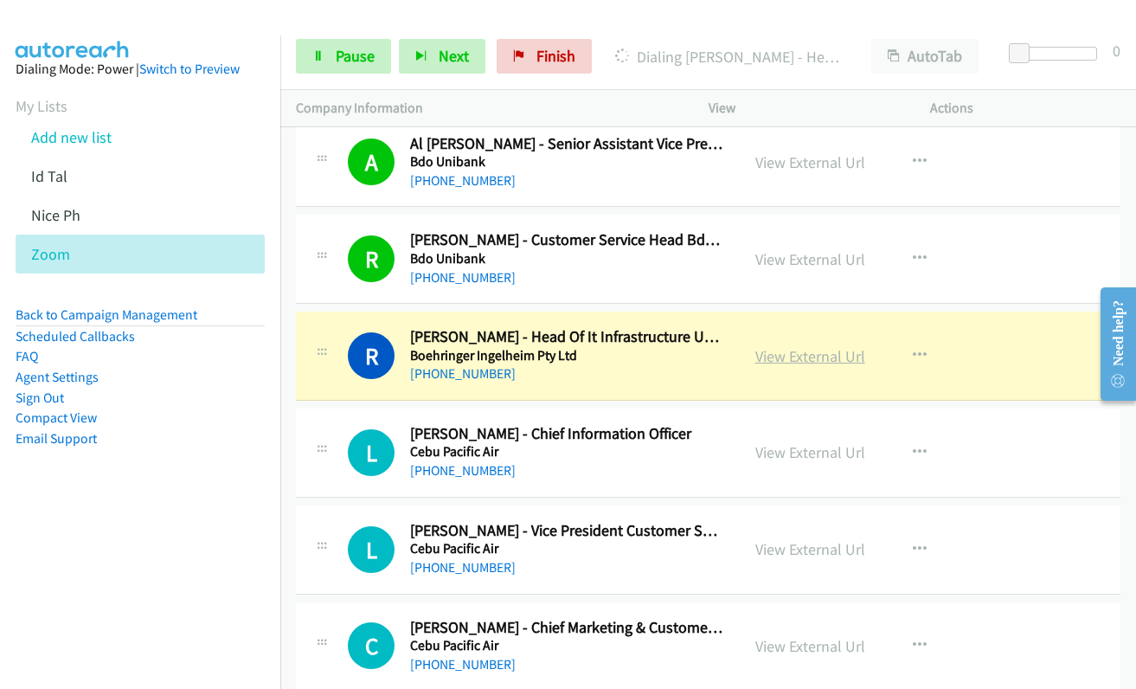
click at [777, 357] on link "View External Url" at bounding box center [810, 356] width 110 height 20
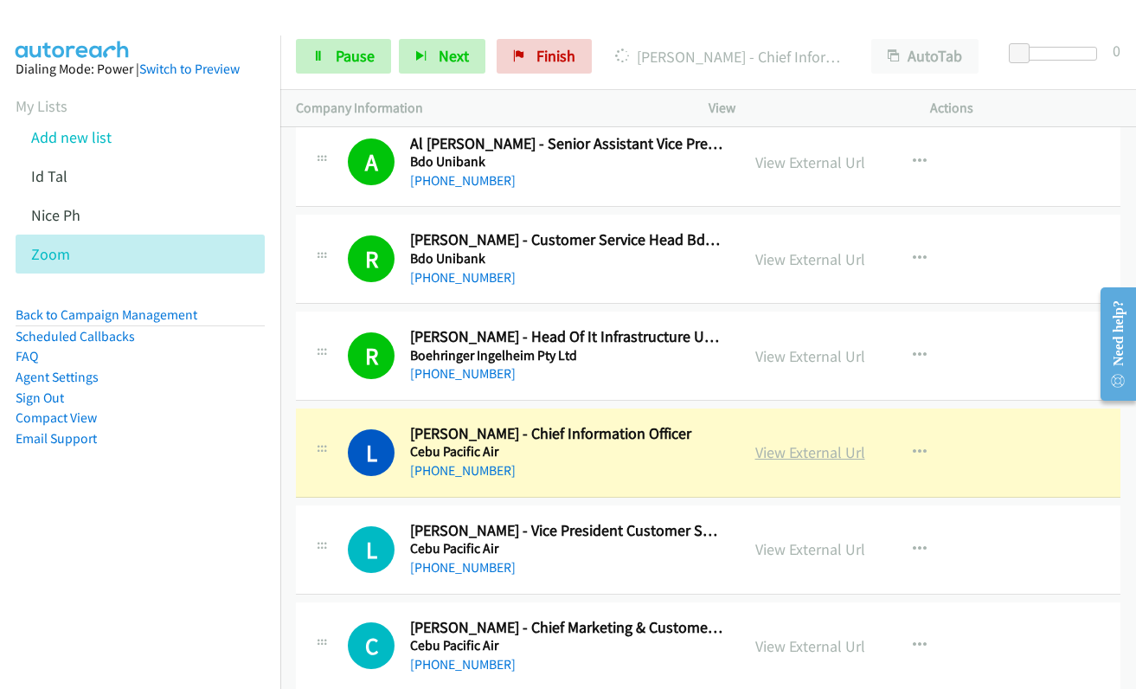
click at [773, 453] on link "View External Url" at bounding box center [810, 452] width 110 height 20
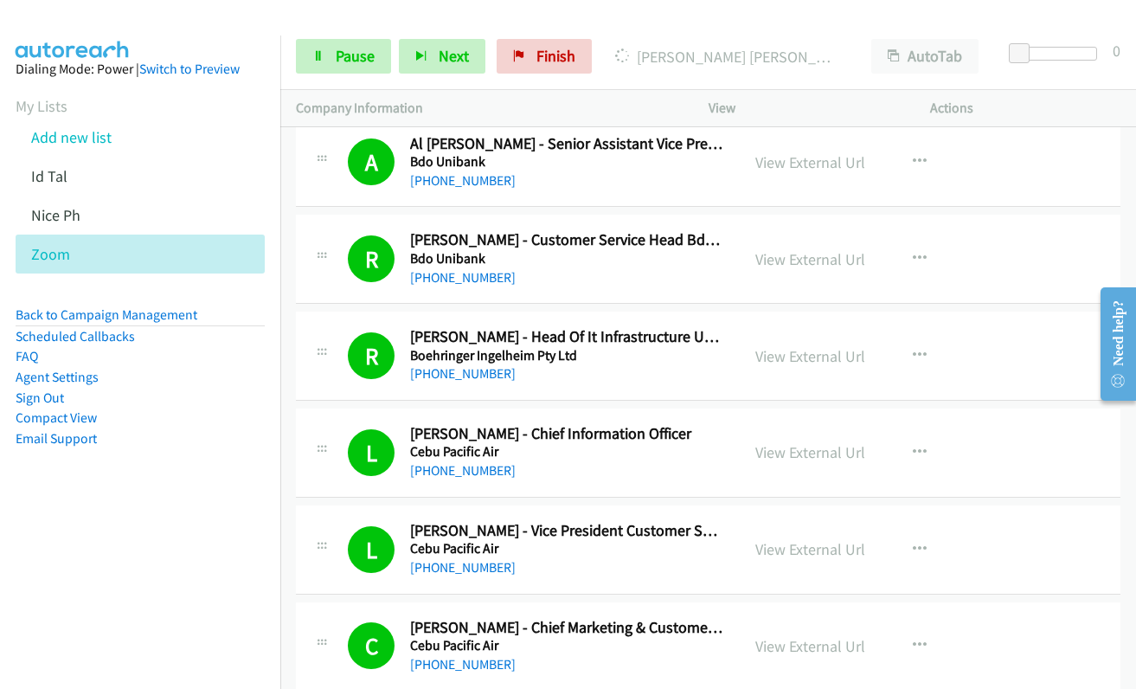
scroll to position [6057, 0]
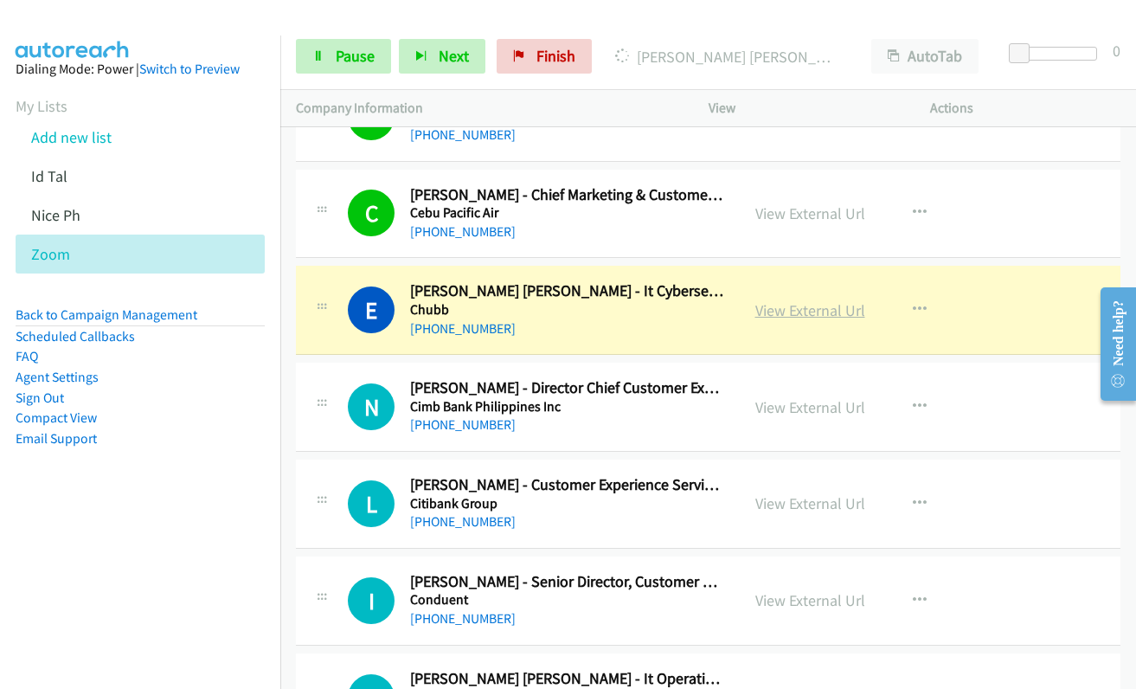
click at [795, 319] on link "View External Url" at bounding box center [810, 310] width 110 height 20
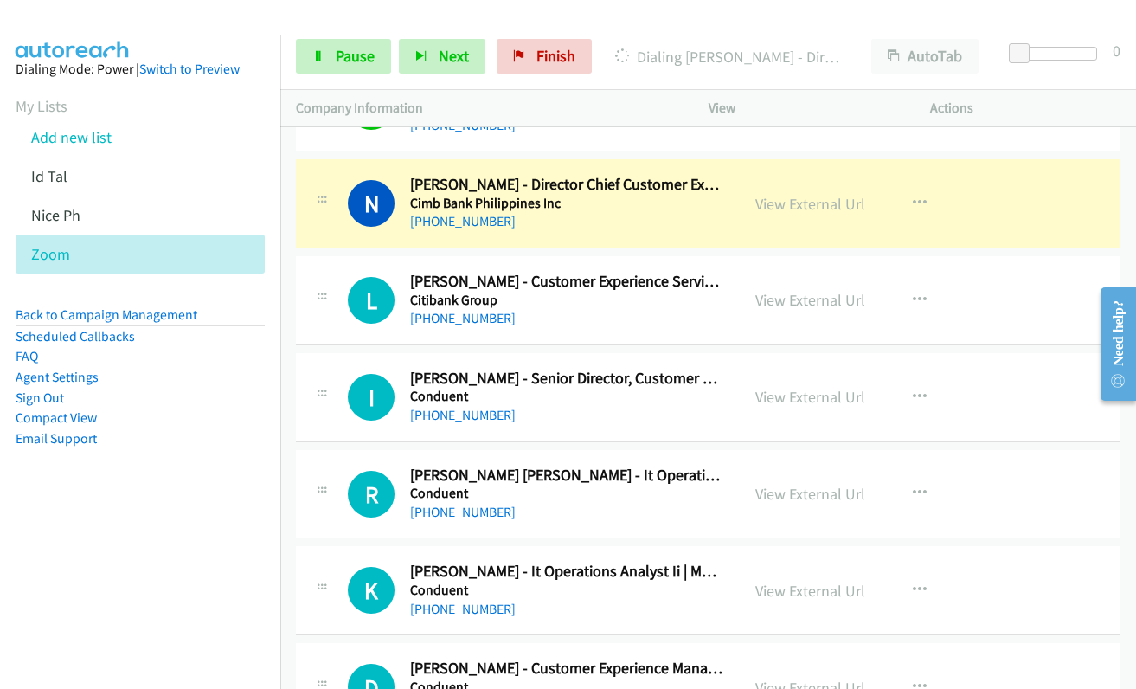
scroll to position [6230, 0]
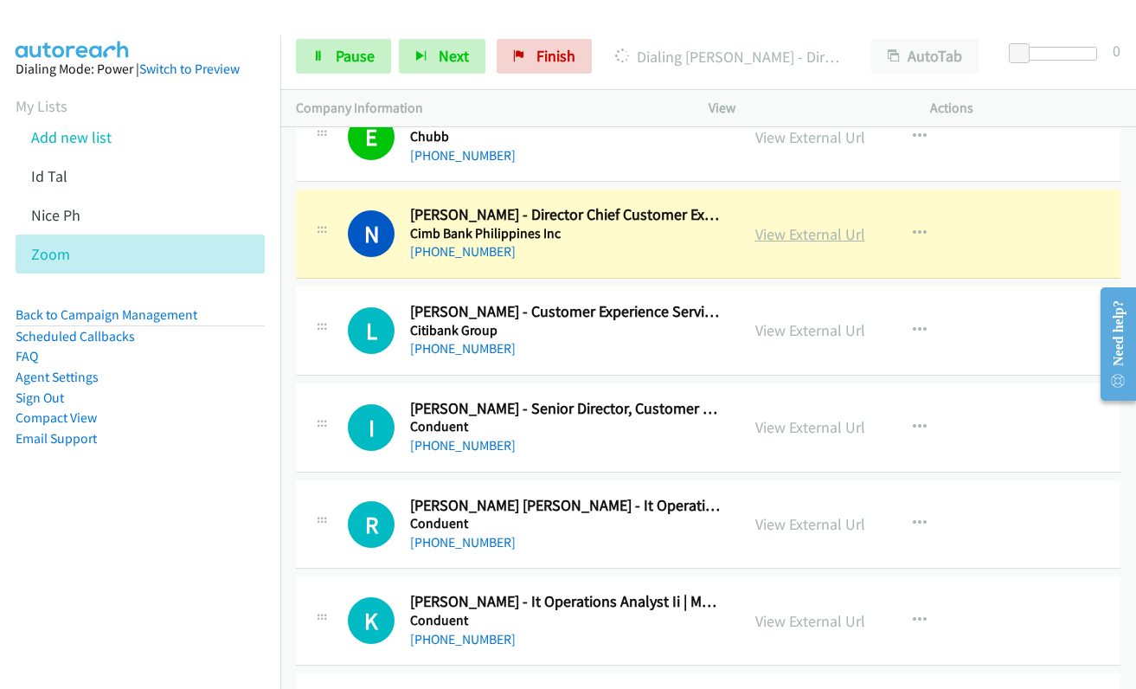
click at [786, 237] on link "View External Url" at bounding box center [810, 234] width 110 height 20
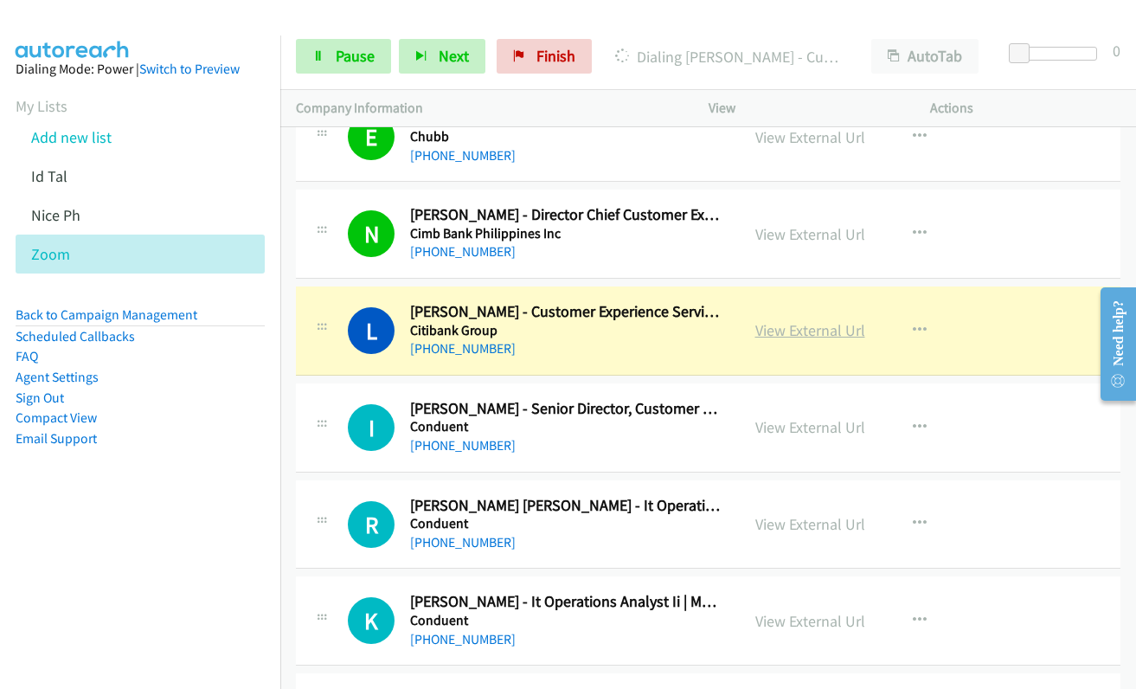
click at [793, 331] on link "View External Url" at bounding box center [810, 330] width 110 height 20
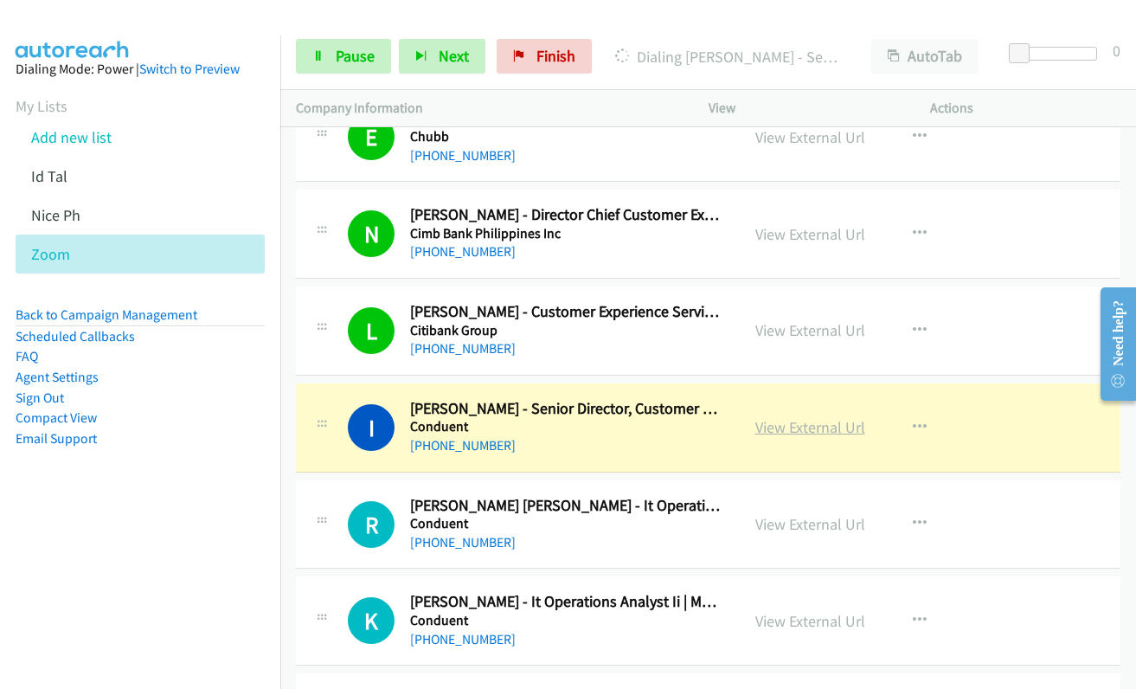
click at [780, 427] on link "View External Url" at bounding box center [810, 427] width 110 height 20
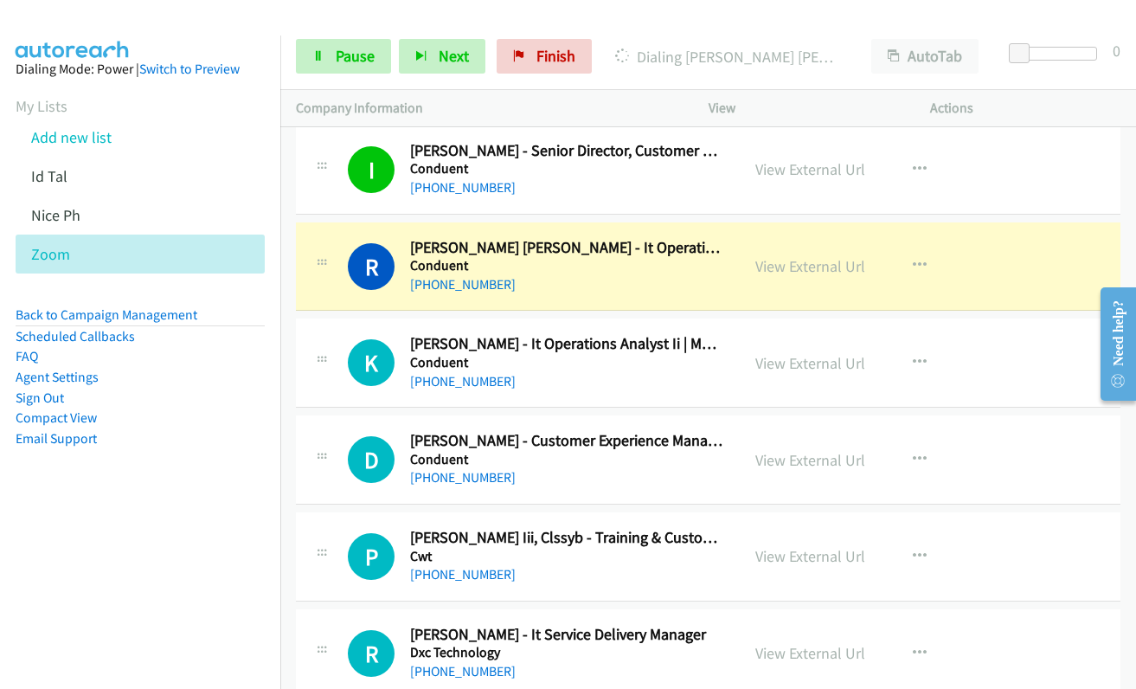
scroll to position [6490, 0]
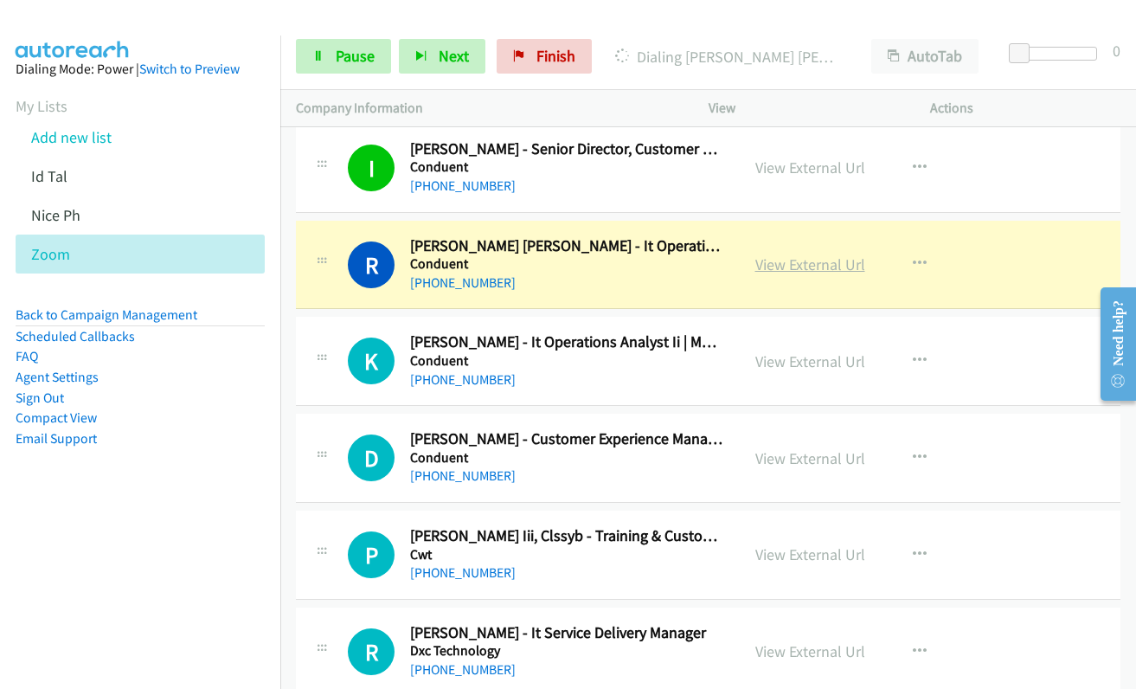
click at [786, 267] on link "View External Url" at bounding box center [810, 264] width 110 height 20
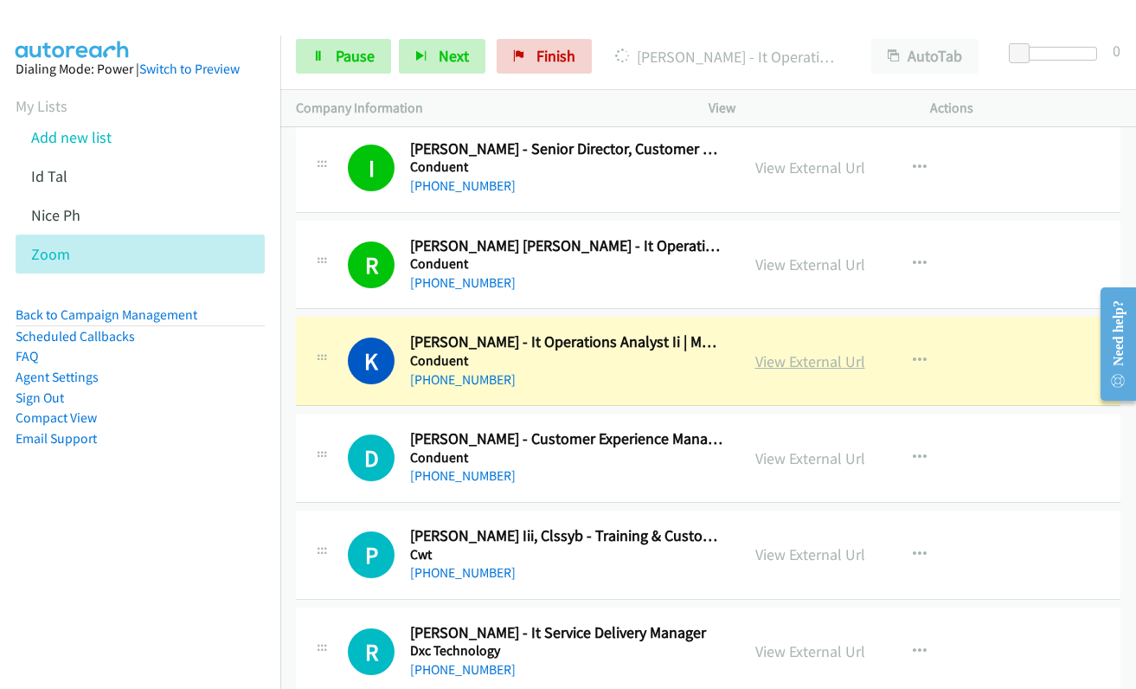
click at [794, 352] on link "View External Url" at bounding box center [810, 361] width 110 height 20
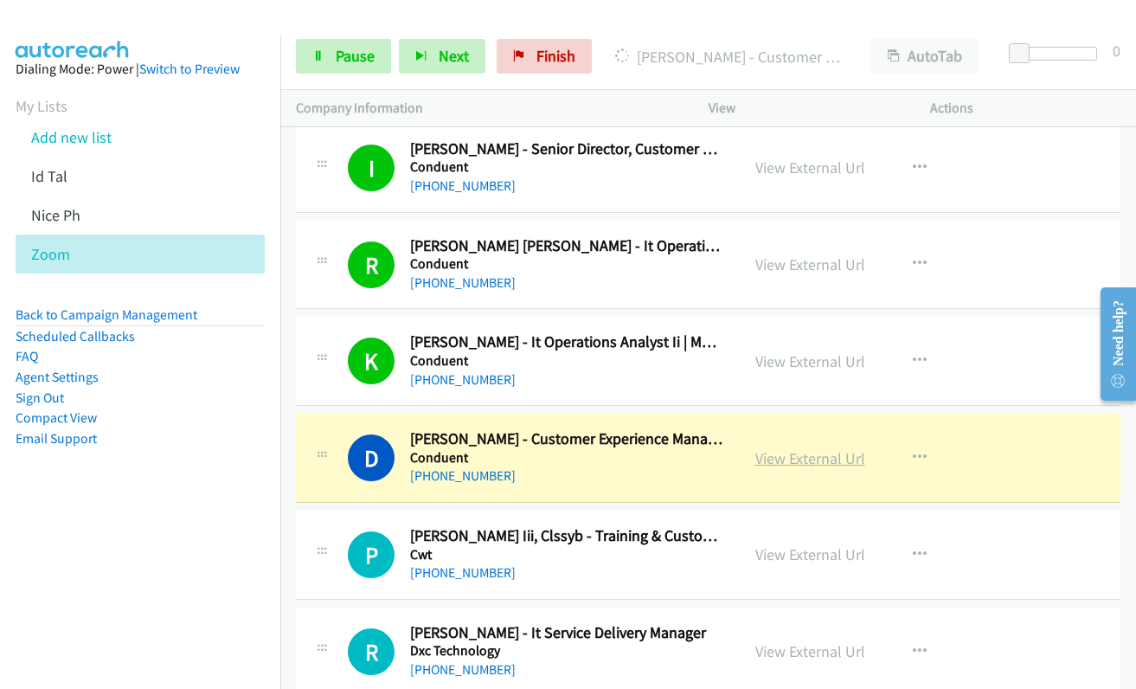
click at [765, 457] on link "View External Url" at bounding box center [810, 458] width 110 height 20
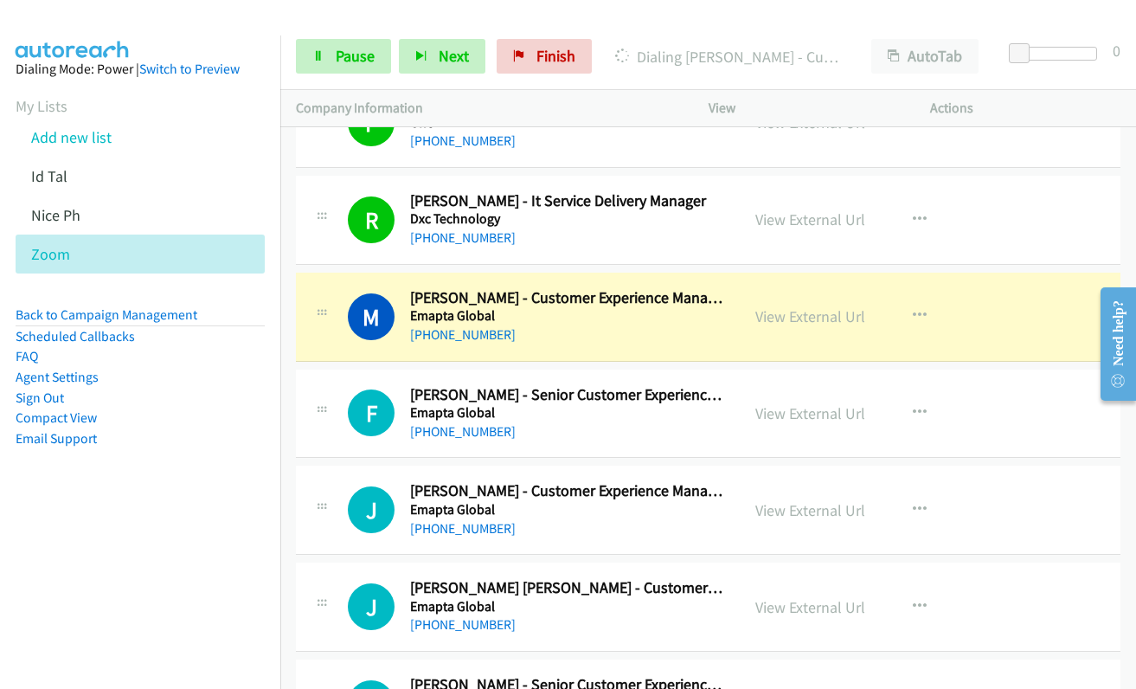
scroll to position [6923, 0]
click at [778, 318] on link "View External Url" at bounding box center [810, 315] width 110 height 20
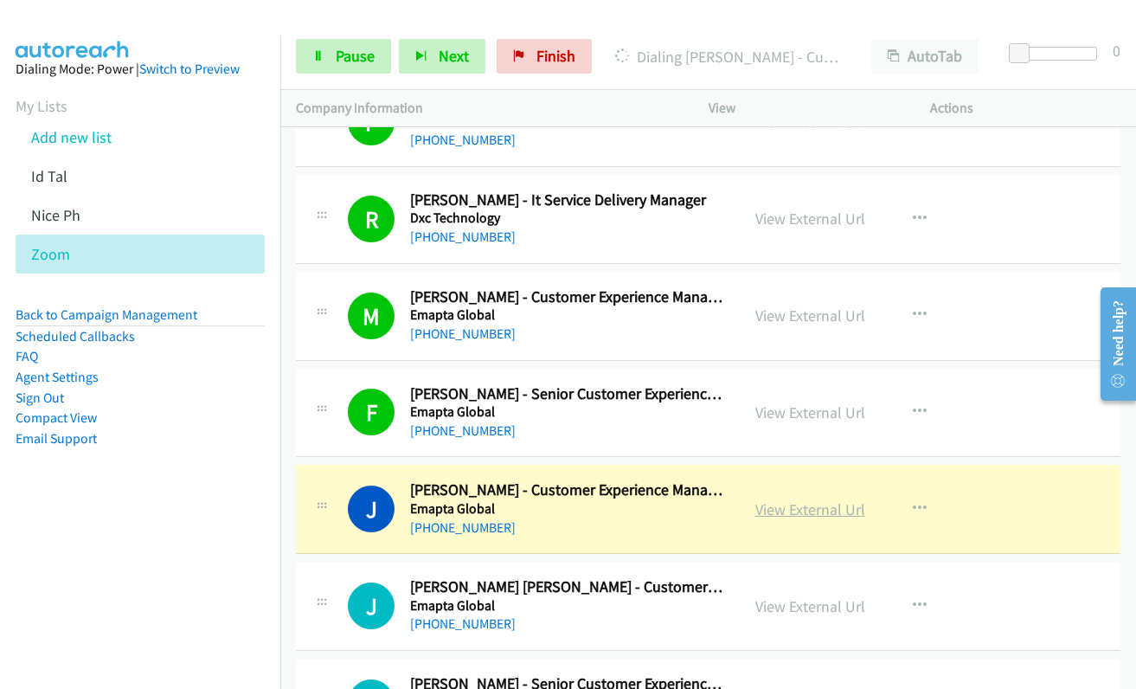
click at [803, 512] on link "View External Url" at bounding box center [810, 509] width 110 height 20
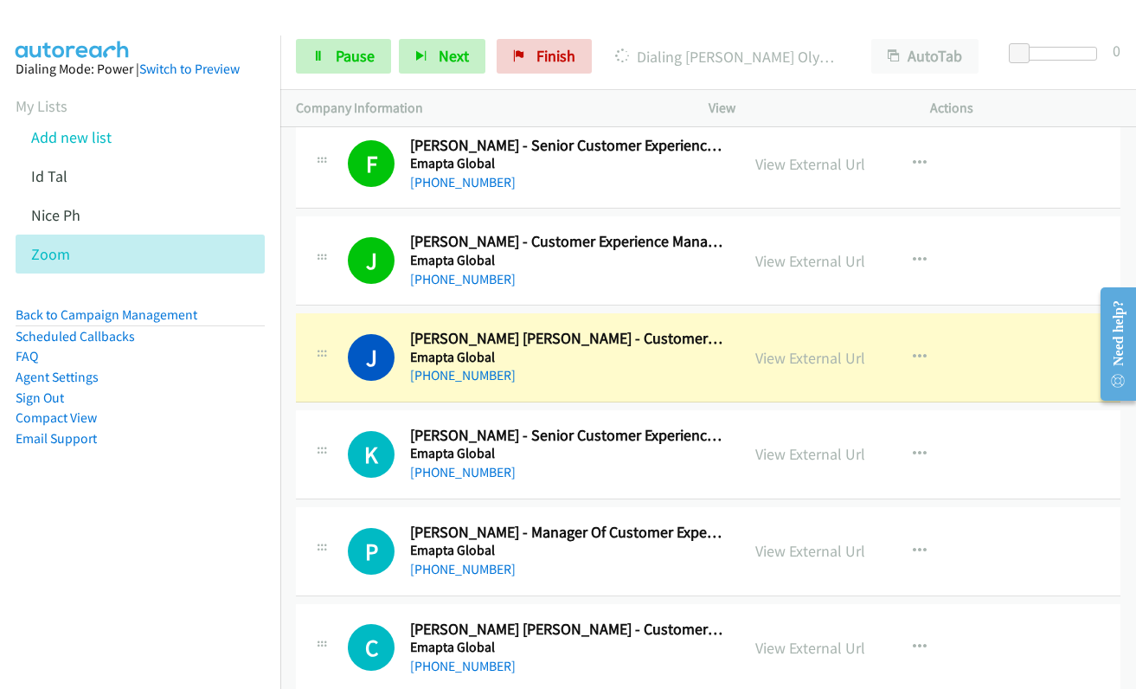
scroll to position [7182, 0]
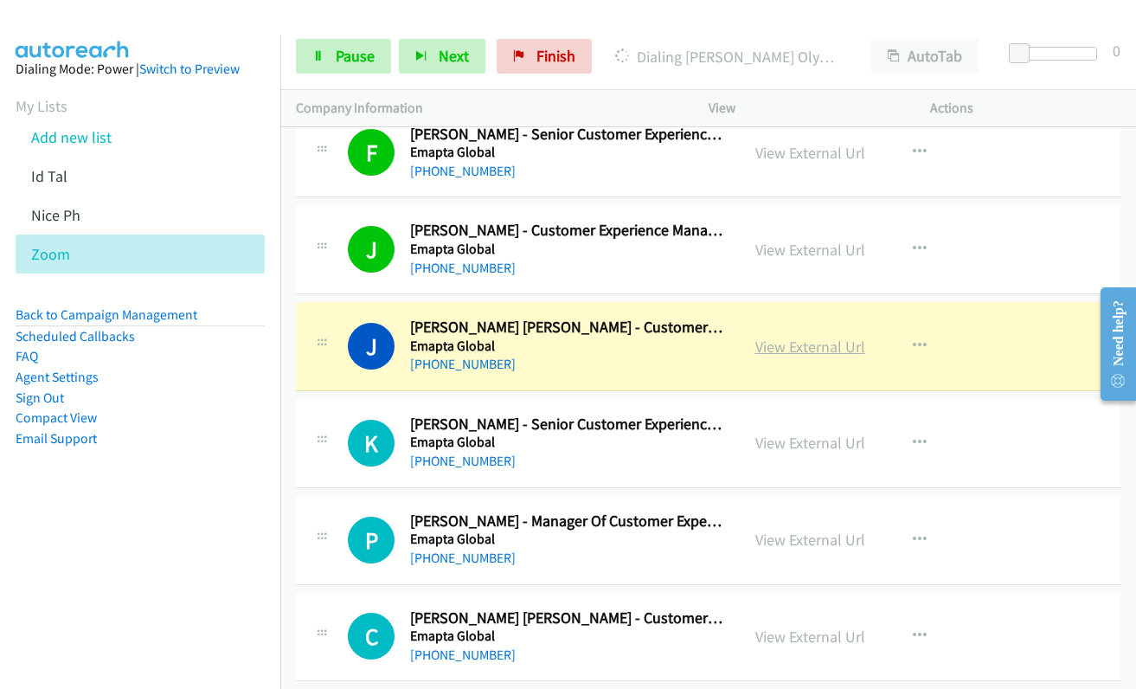
click at [770, 346] on link "View External Url" at bounding box center [810, 347] width 110 height 20
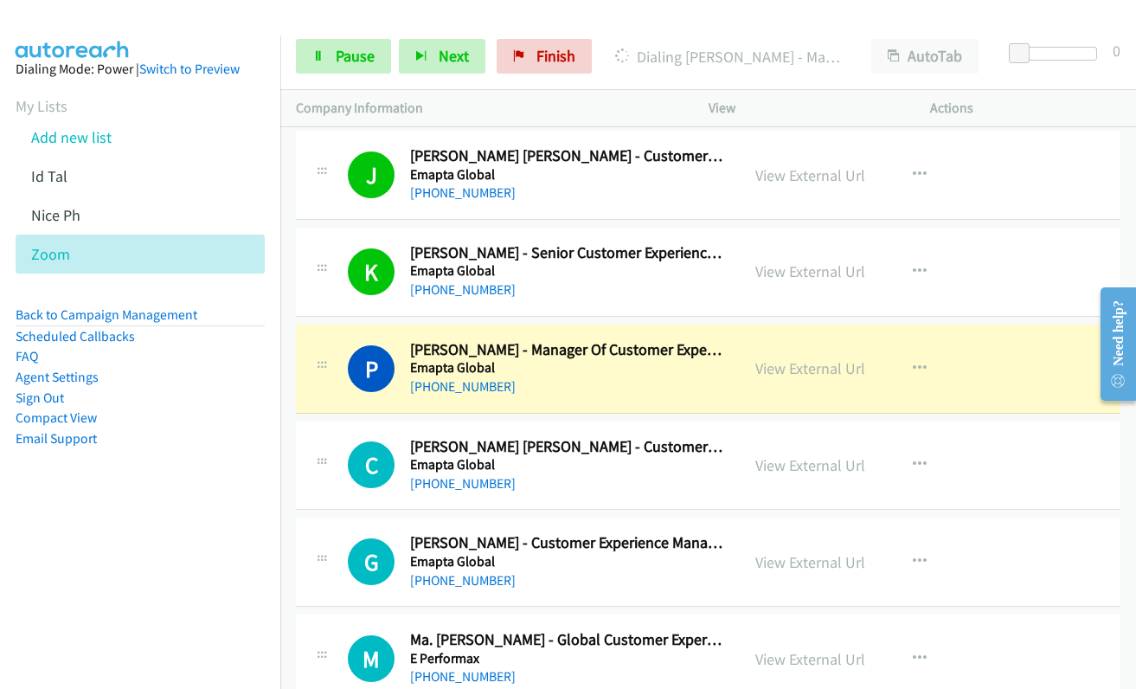
scroll to position [7355, 0]
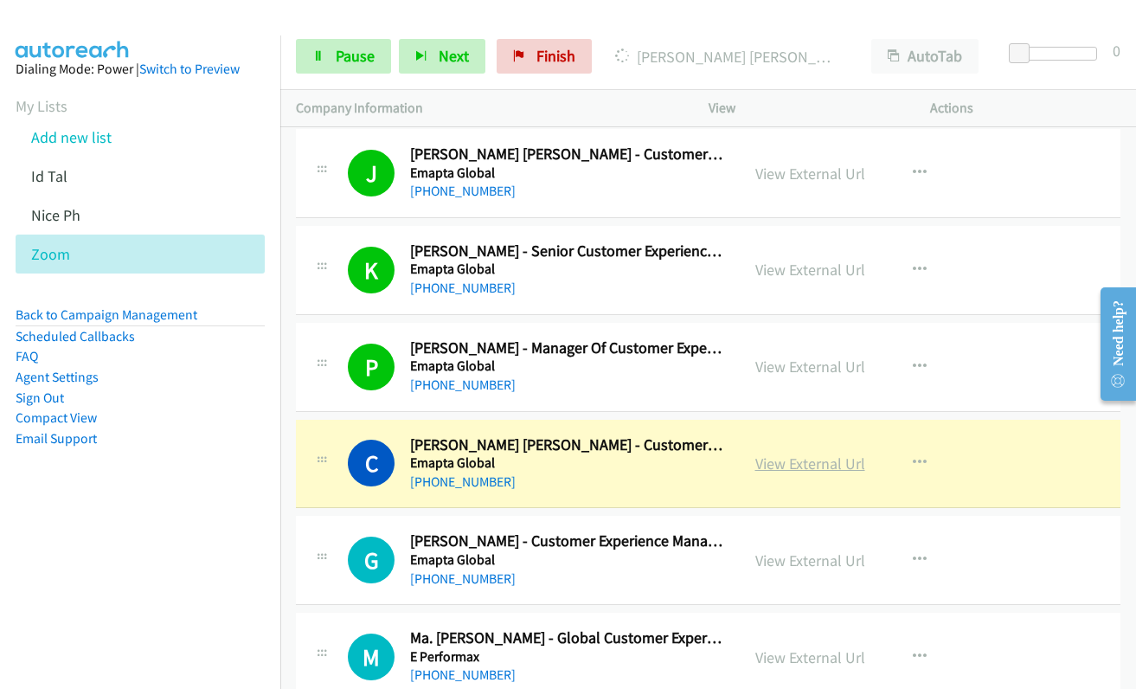
click at [793, 460] on link "View External Url" at bounding box center [810, 463] width 110 height 20
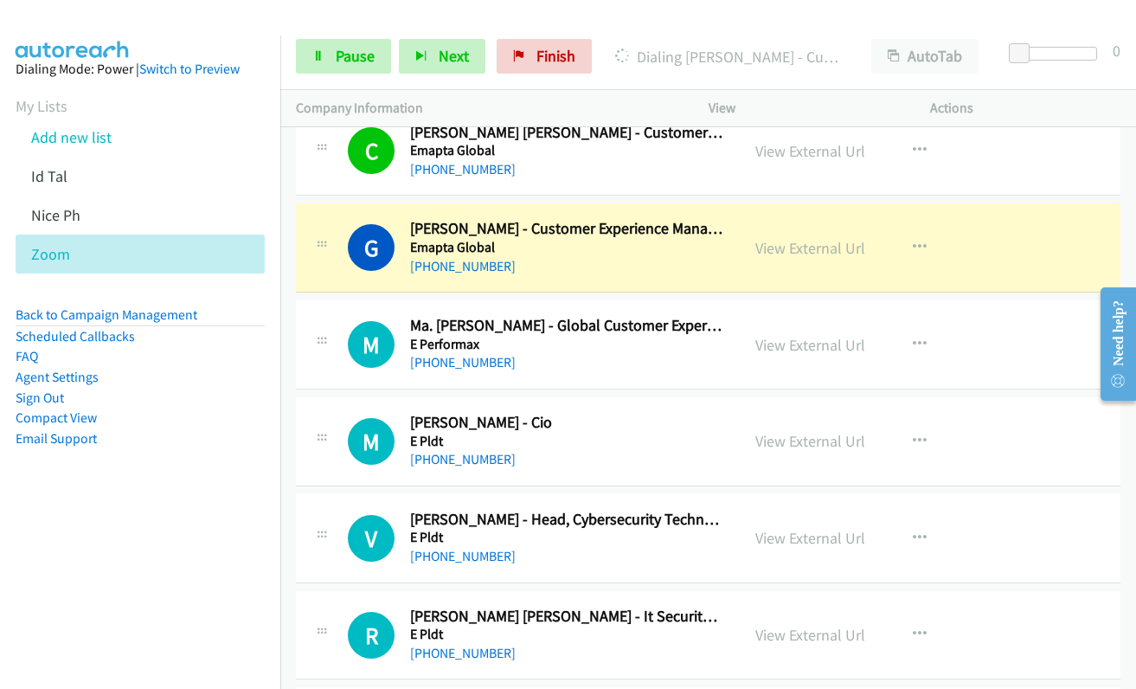
scroll to position [7701, 0]
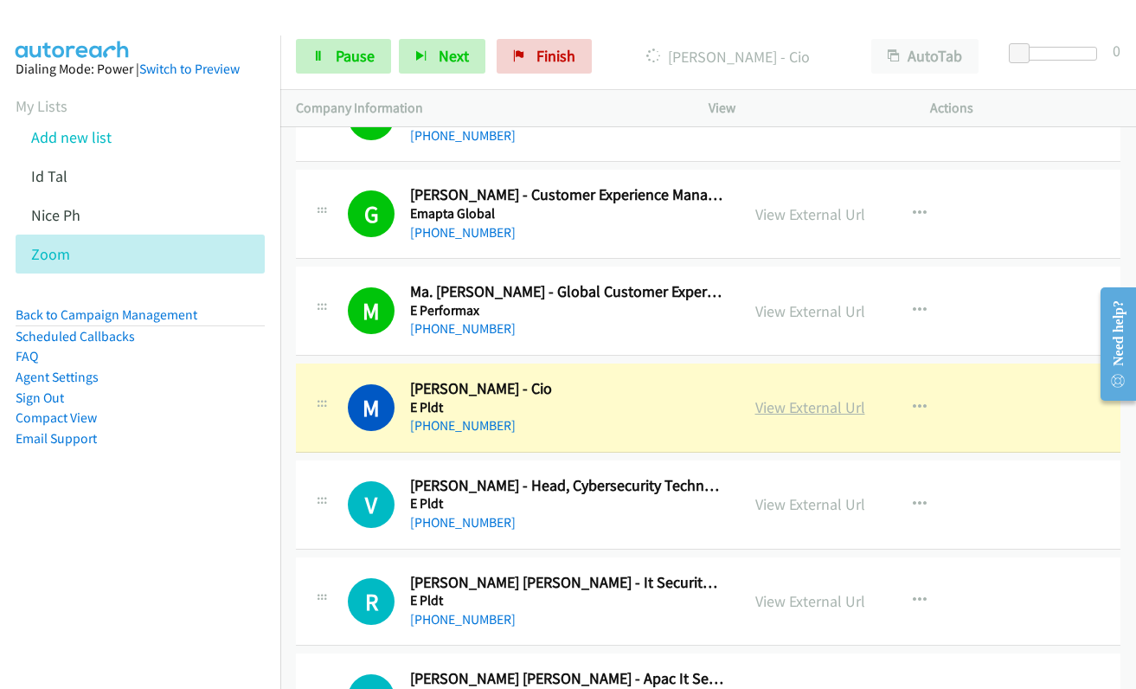
click at [778, 408] on link "View External Url" at bounding box center [810, 407] width 110 height 20
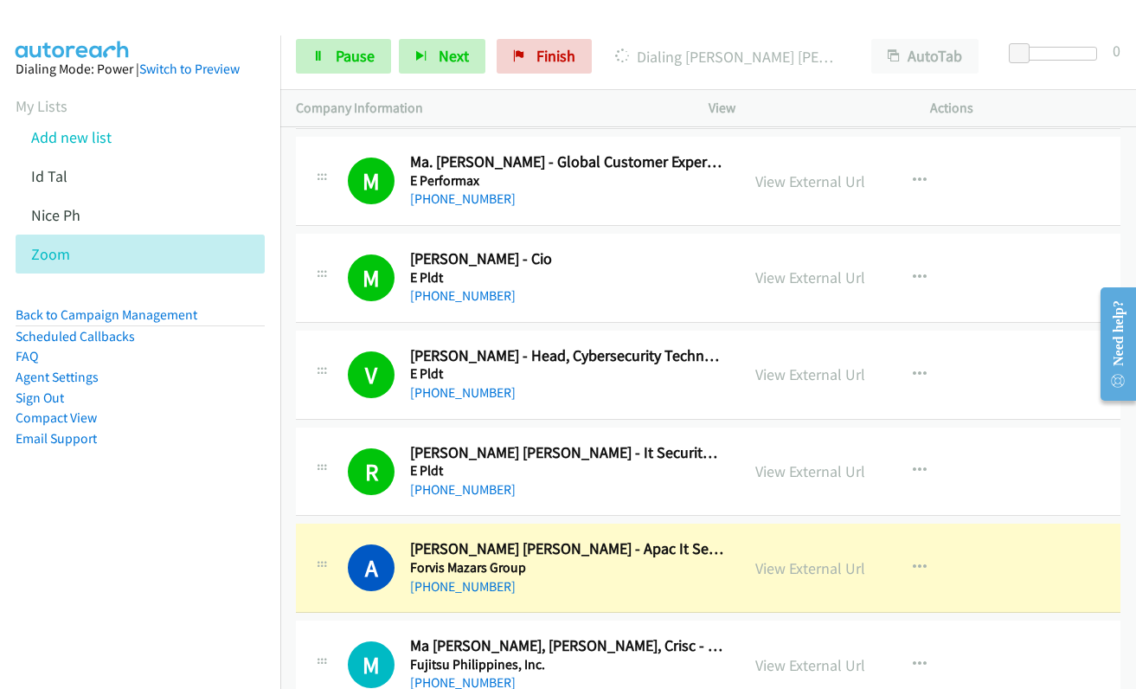
scroll to position [8048, 0]
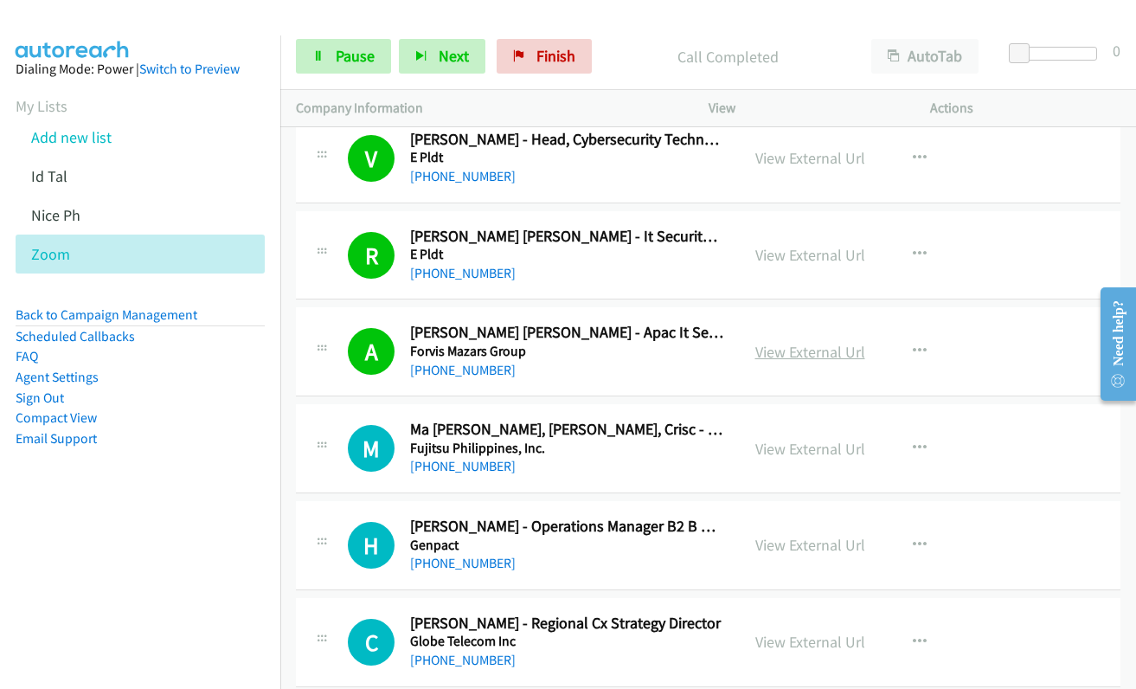
click at [806, 351] on link "View External Url" at bounding box center [810, 352] width 110 height 20
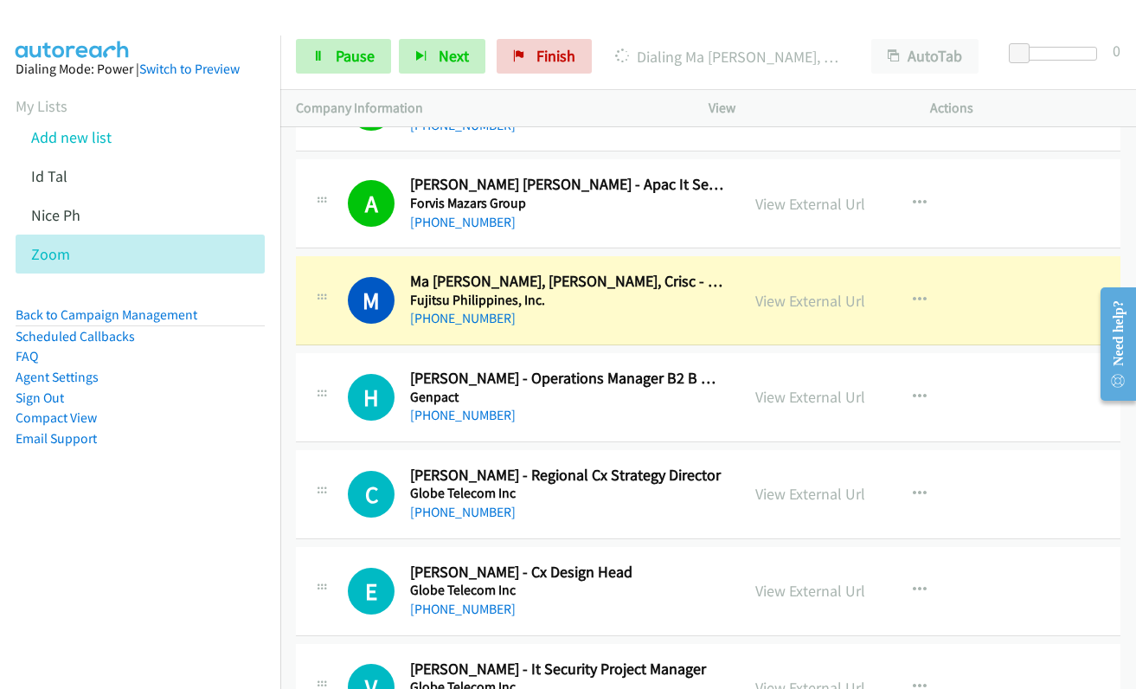
scroll to position [8221, 0]
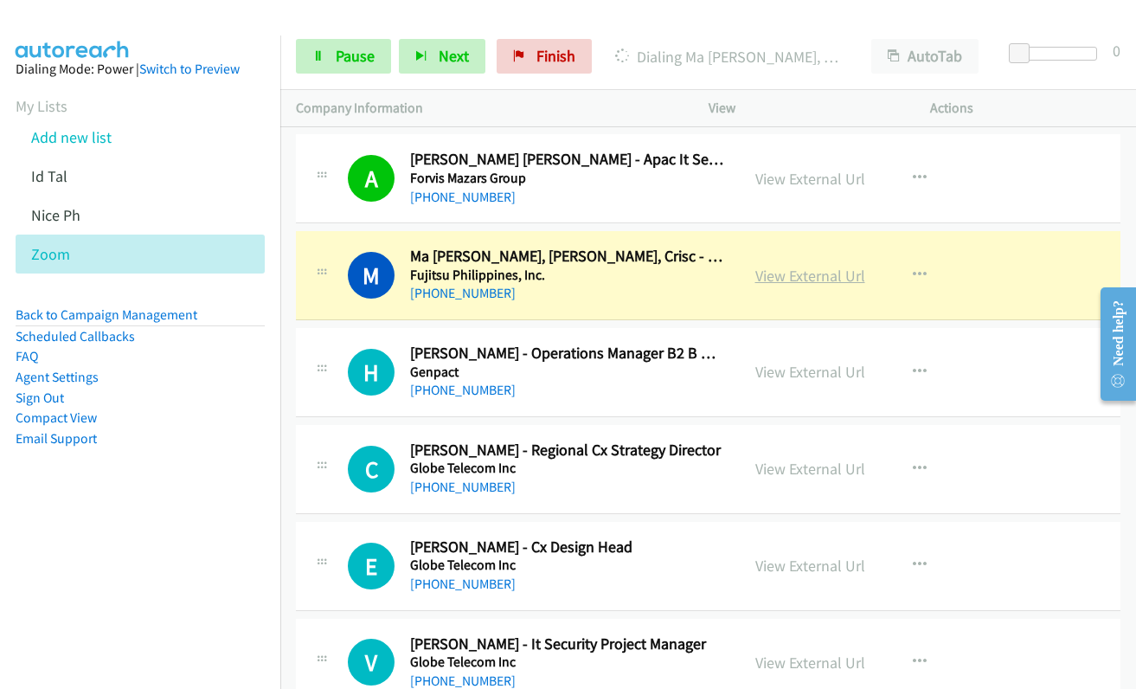
click at [769, 280] on link "View External Url" at bounding box center [810, 276] width 110 height 20
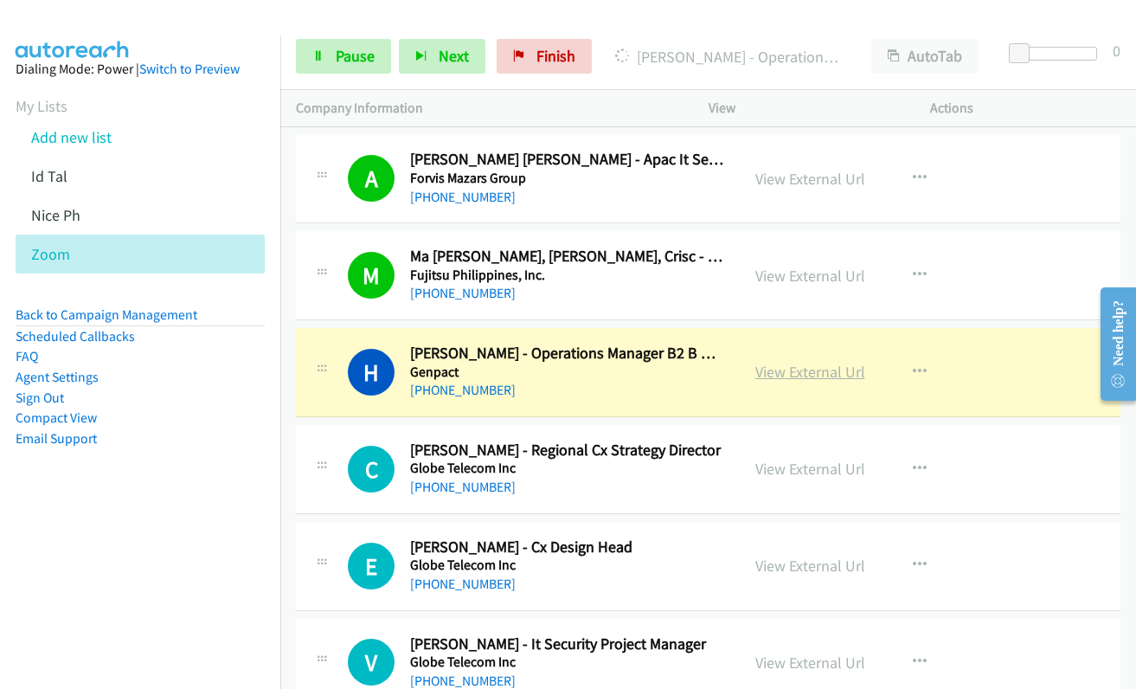
click at [785, 367] on link "View External Url" at bounding box center [810, 372] width 110 height 20
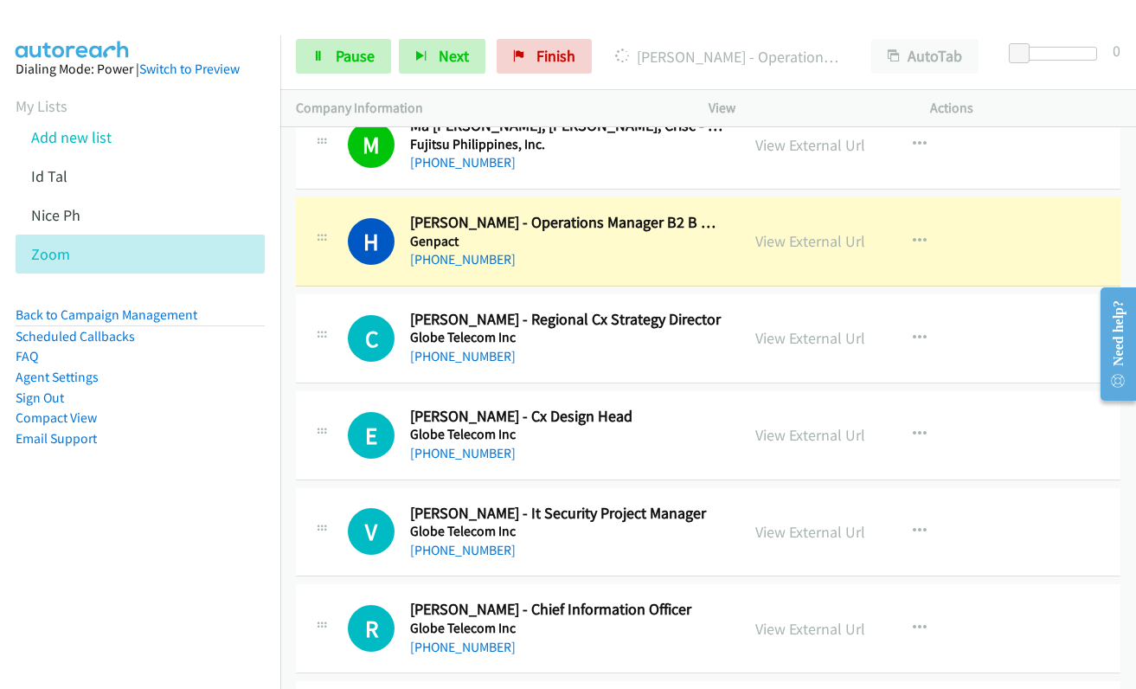
scroll to position [8394, 0]
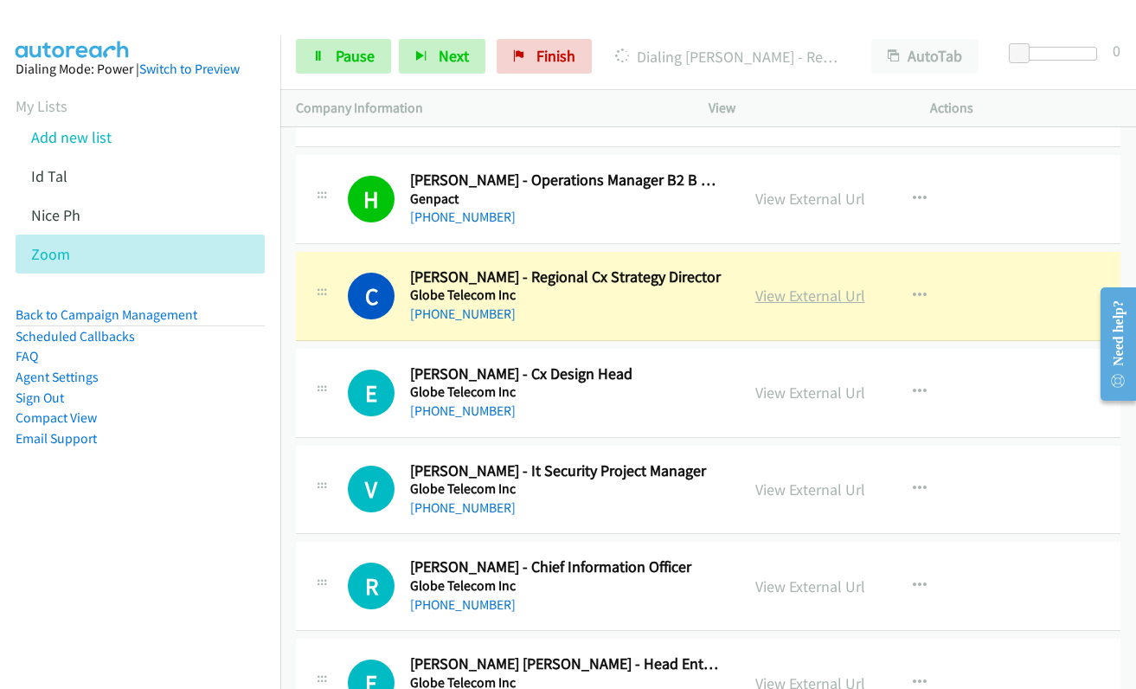
click at [770, 300] on link "View External Url" at bounding box center [810, 296] width 110 height 20
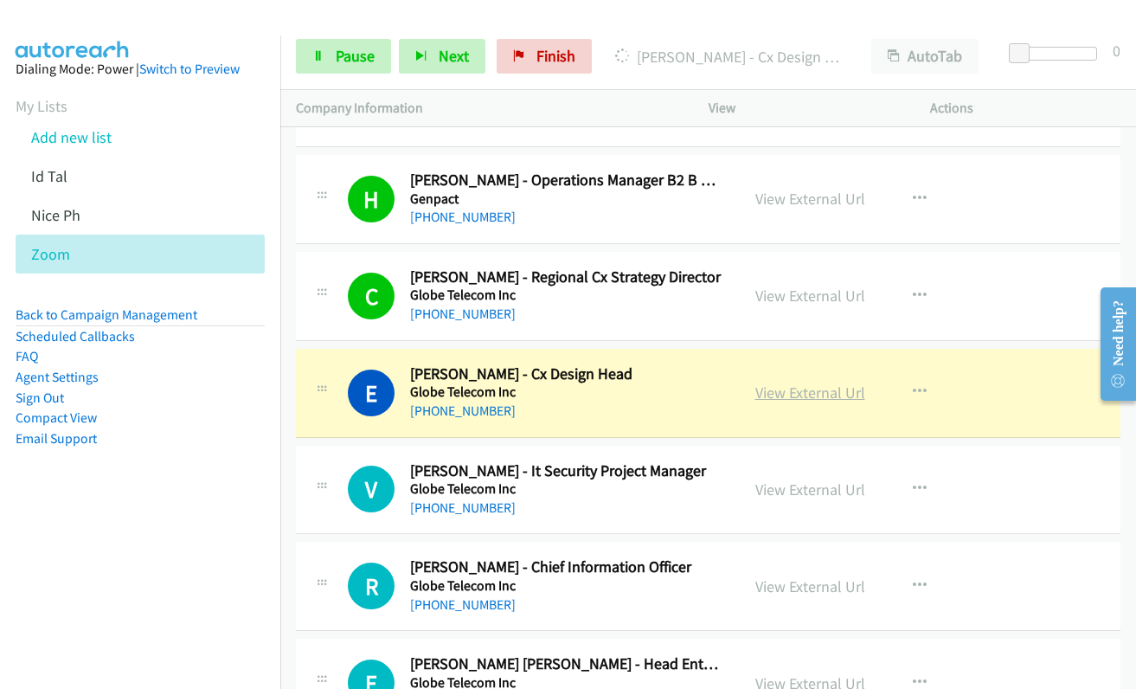
click at [791, 397] on link "View External Url" at bounding box center [810, 392] width 110 height 20
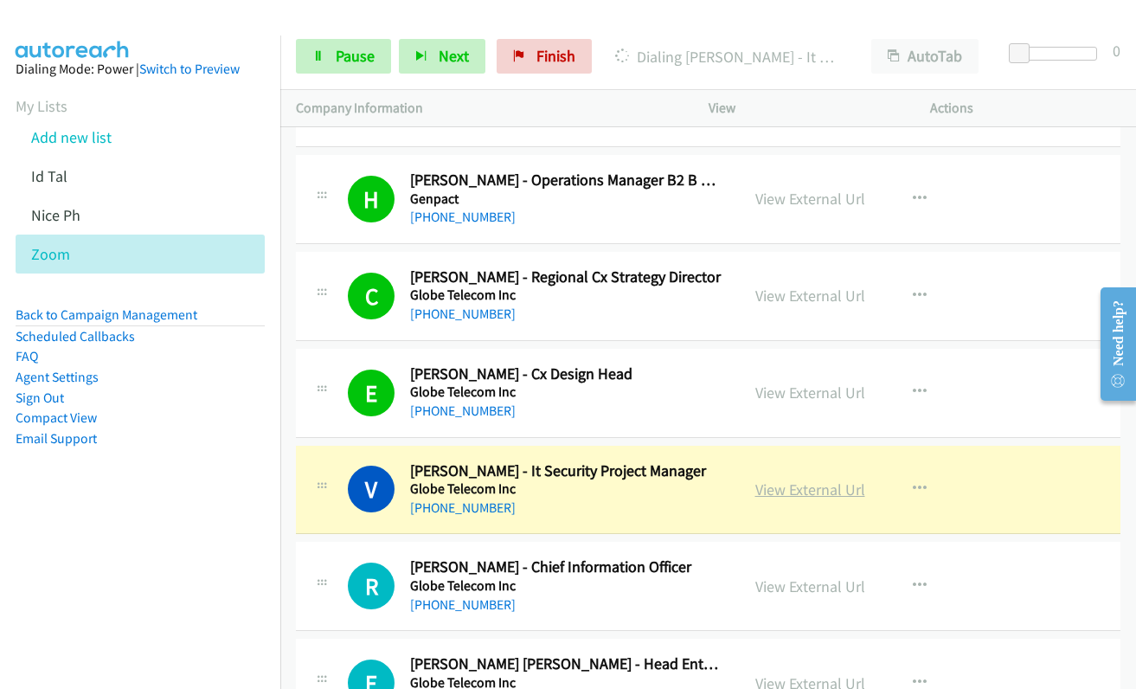
click at [778, 489] on link "View External Url" at bounding box center [810, 489] width 110 height 20
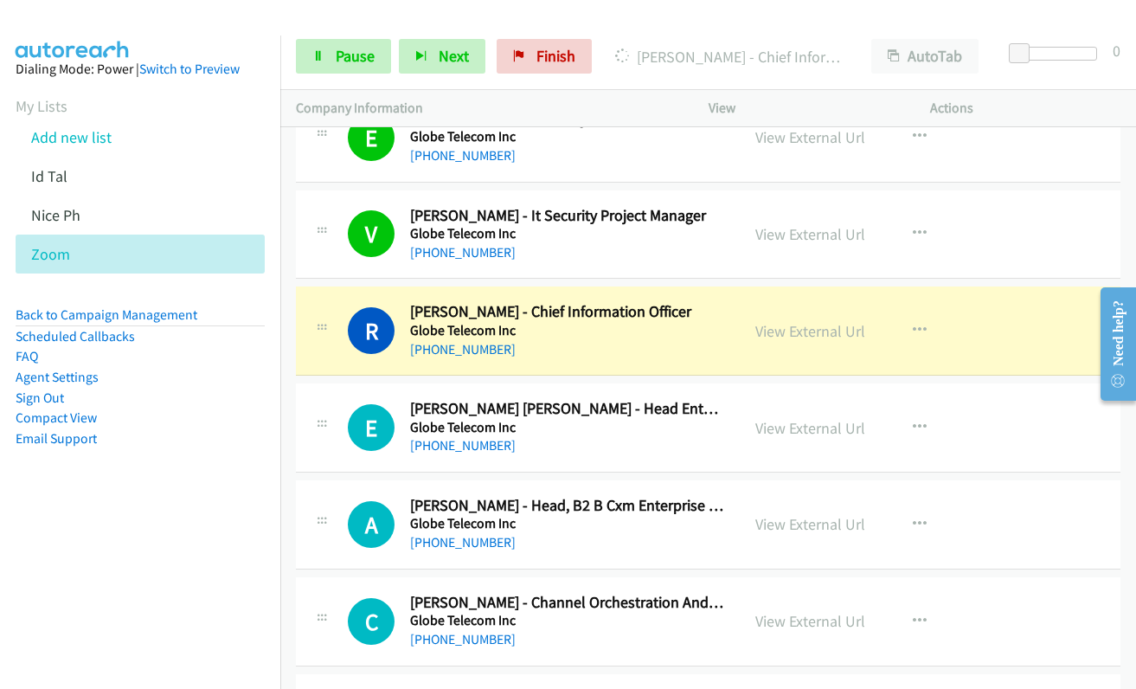
scroll to position [8653, 0]
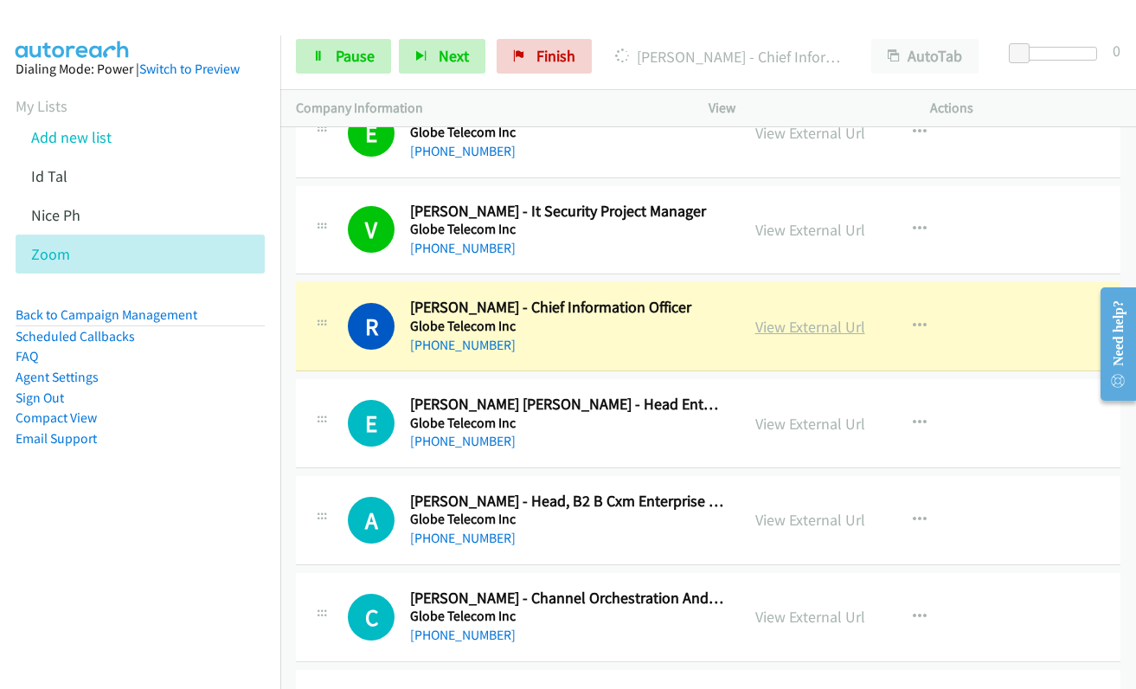
click at [783, 331] on link "View External Url" at bounding box center [810, 327] width 110 height 20
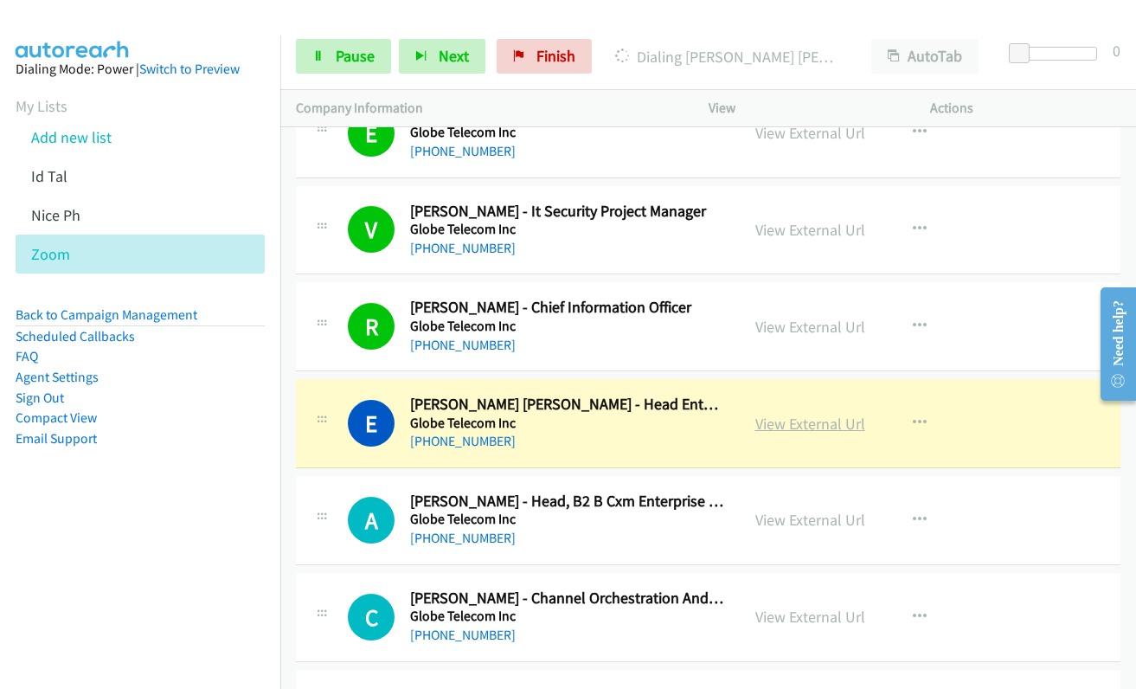
click at [806, 421] on link "View External Url" at bounding box center [810, 424] width 110 height 20
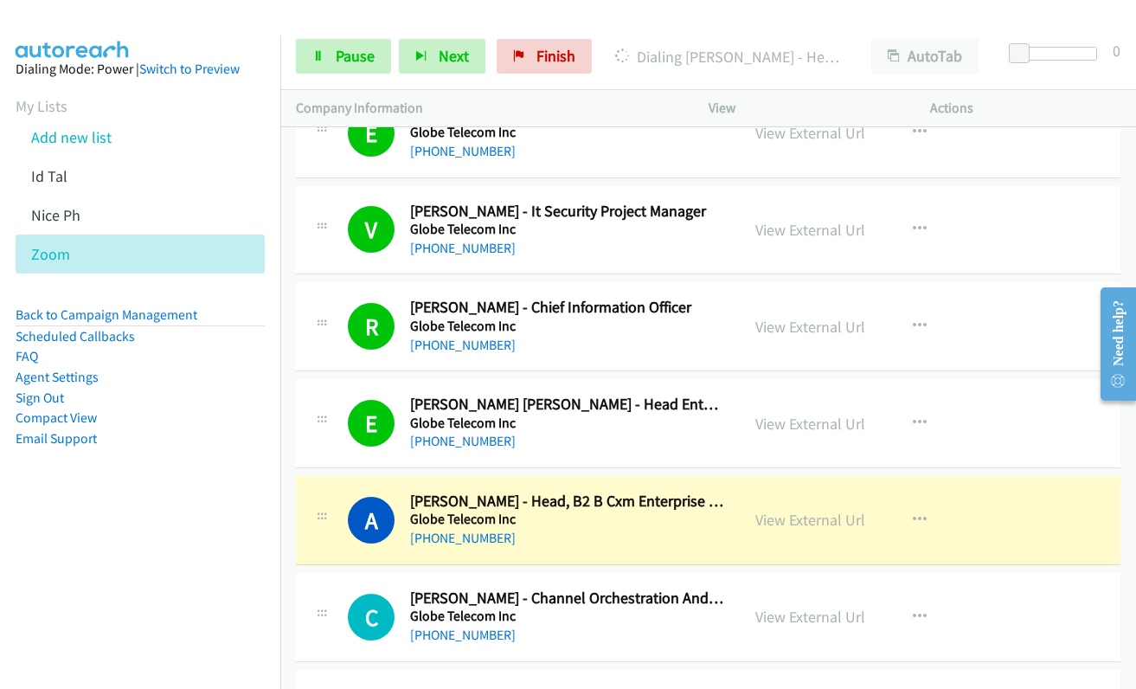
scroll to position [8826, 0]
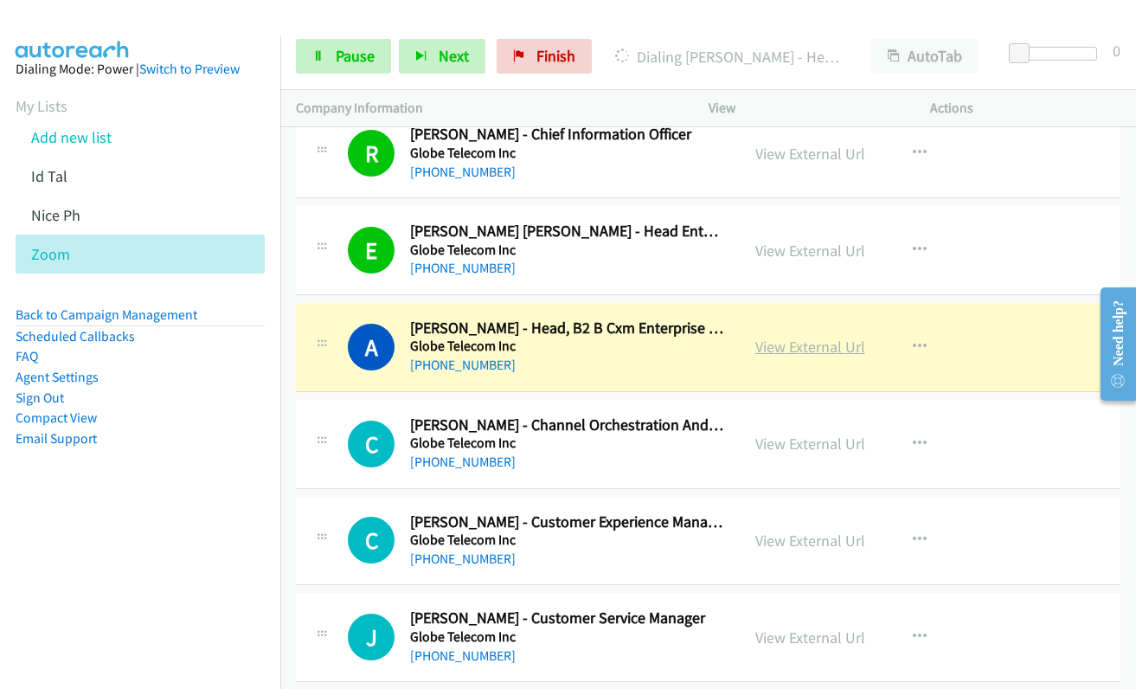
click at [787, 350] on link "View External Url" at bounding box center [810, 347] width 110 height 20
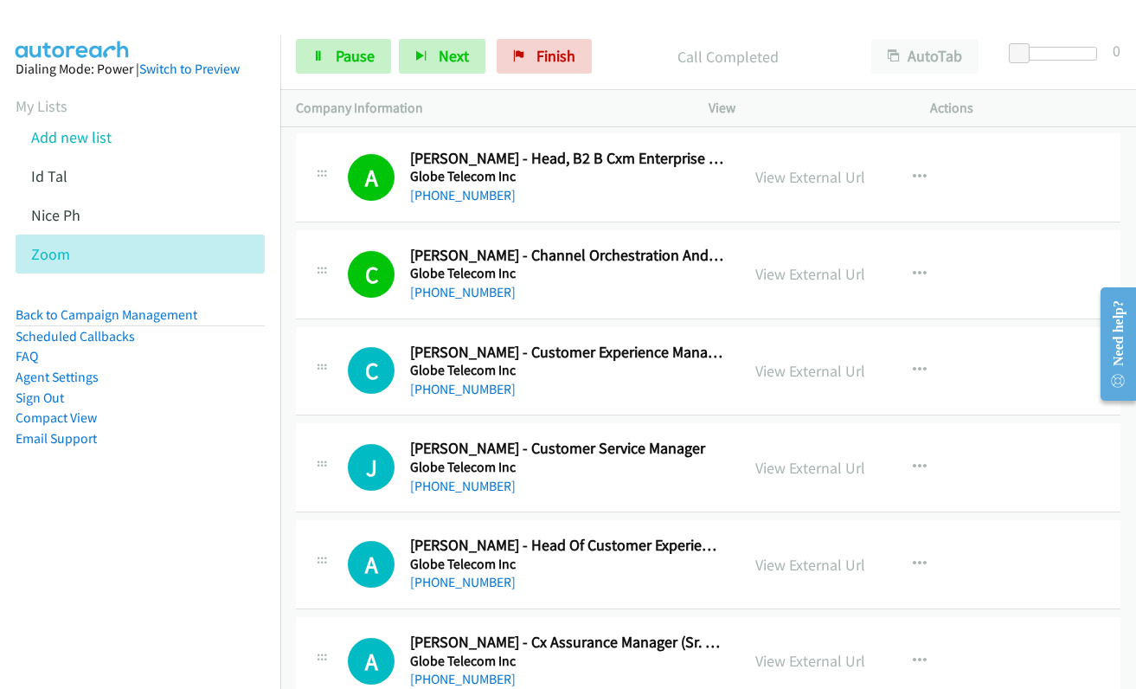
scroll to position [8999, 0]
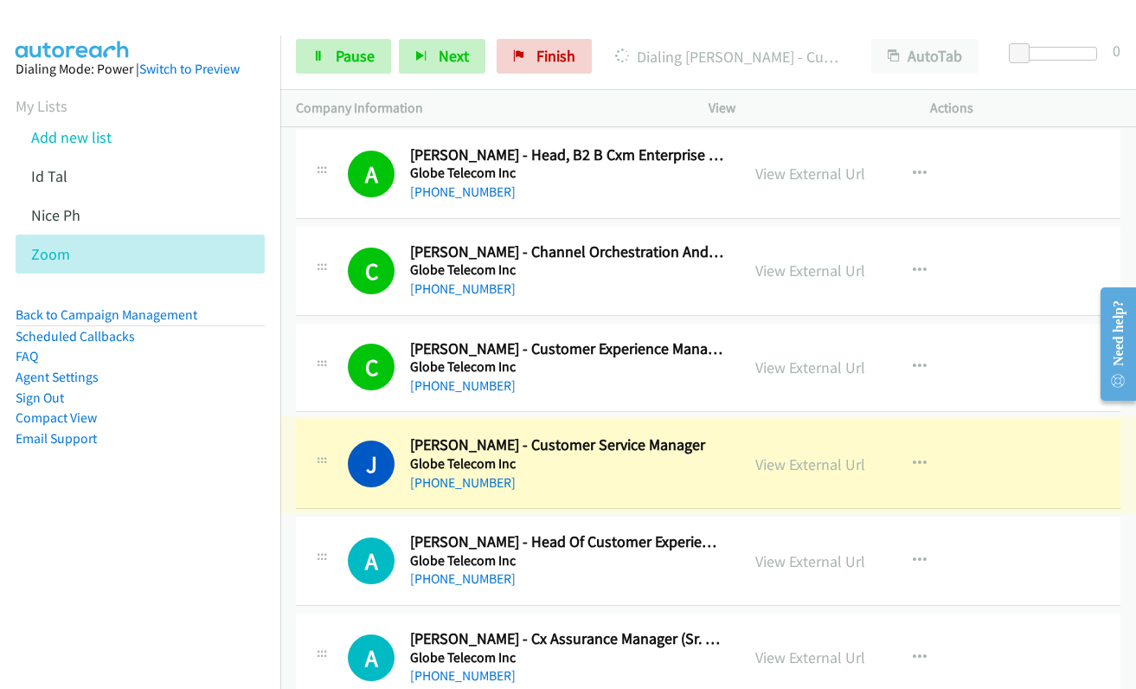
click at [764, 467] on link "View External Url" at bounding box center [810, 464] width 110 height 20
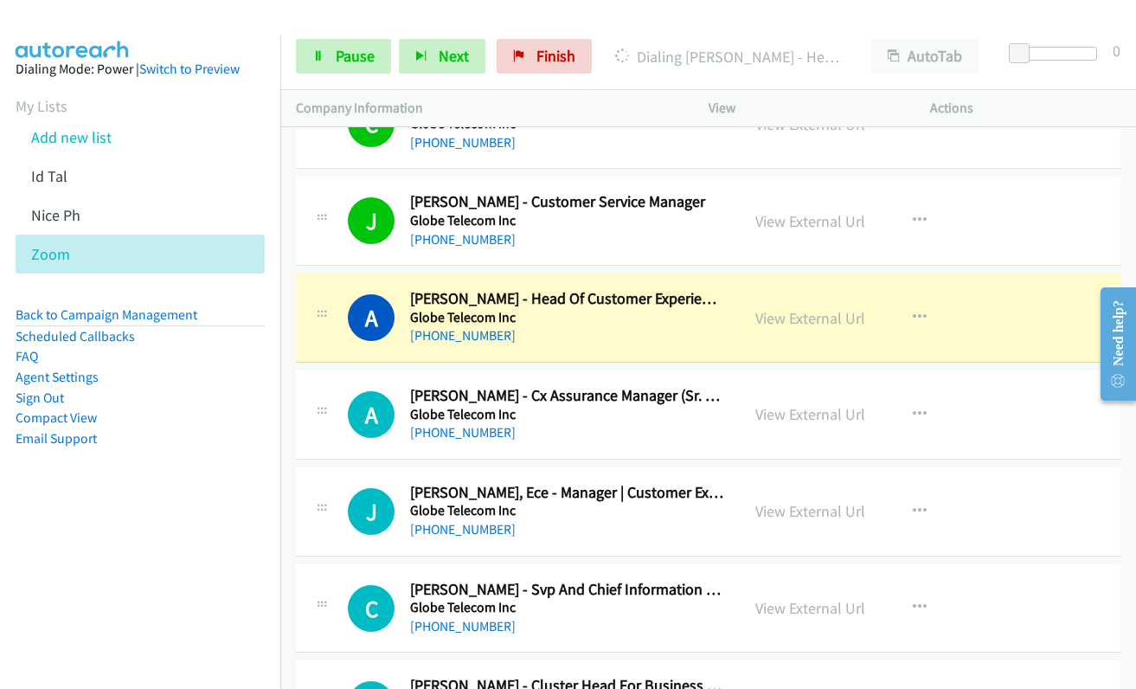
scroll to position [9259, 0]
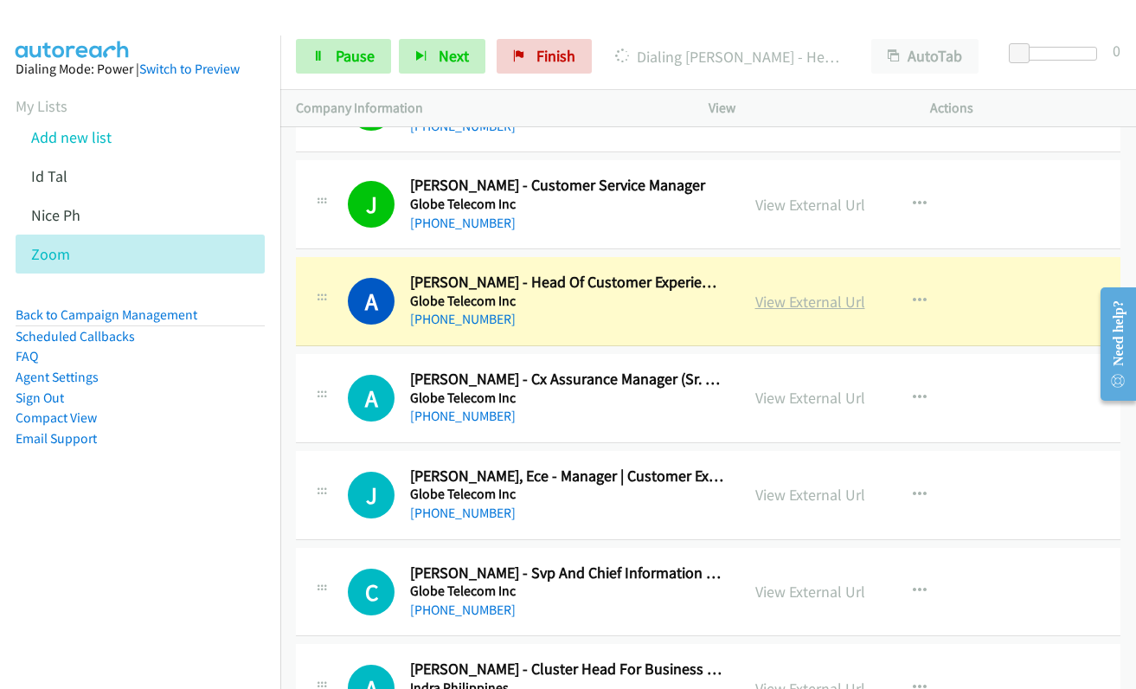
click at [775, 304] on link "View External Url" at bounding box center [810, 302] width 110 height 20
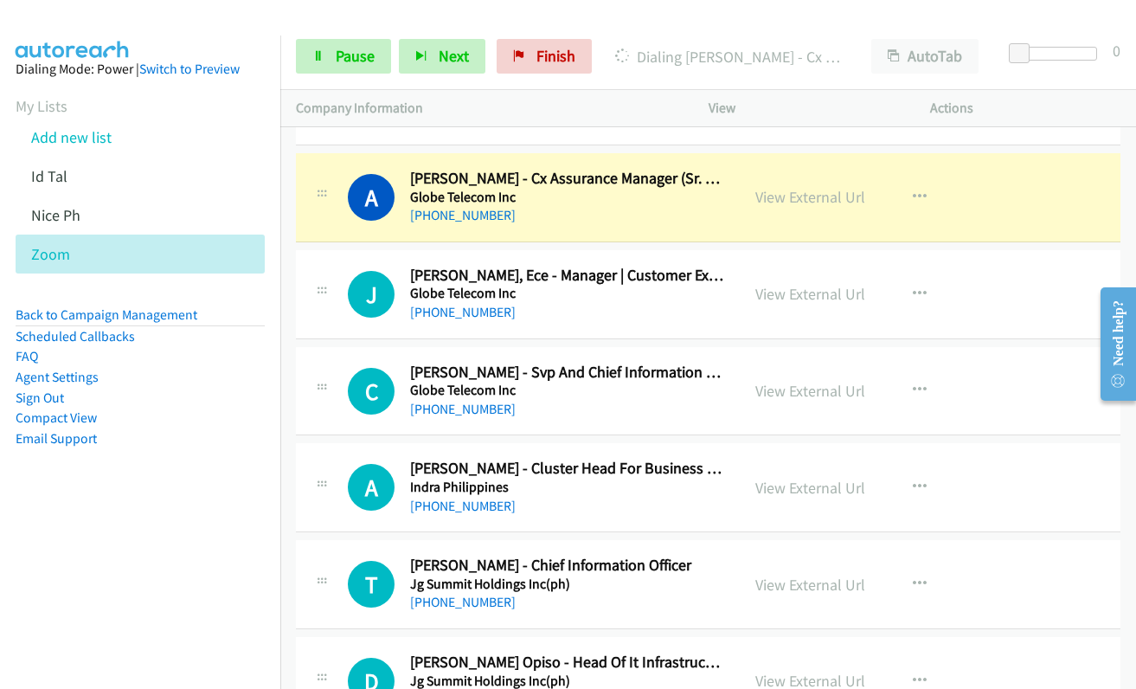
scroll to position [9519, 0]
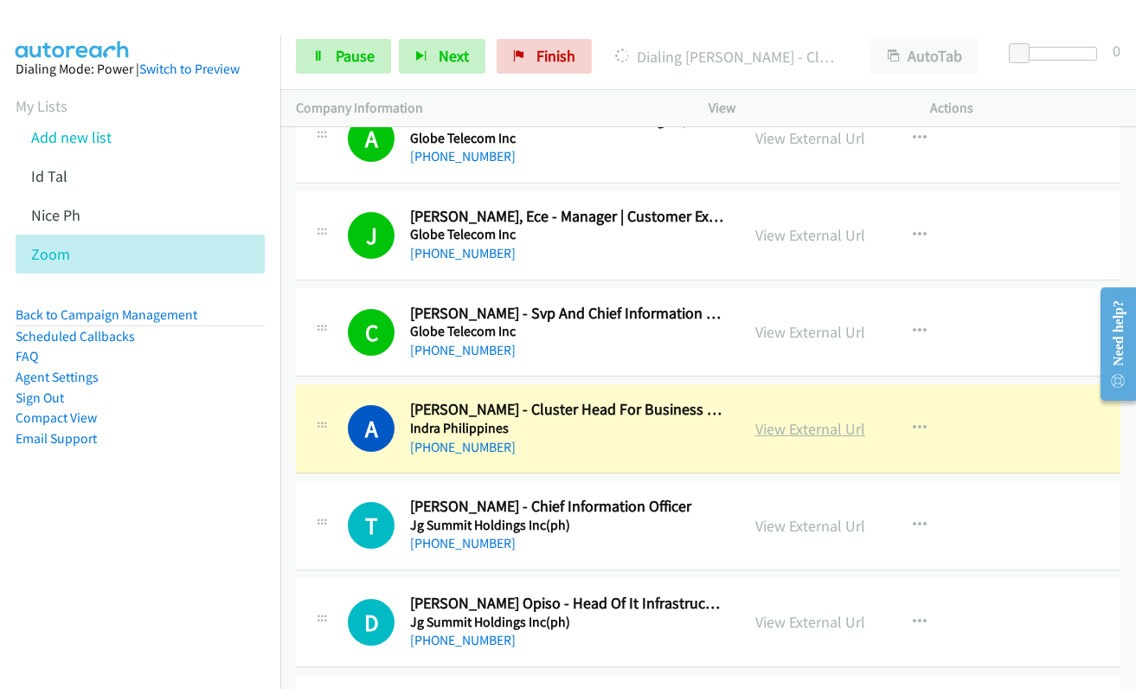
click at [806, 434] on link "View External Url" at bounding box center [810, 429] width 110 height 20
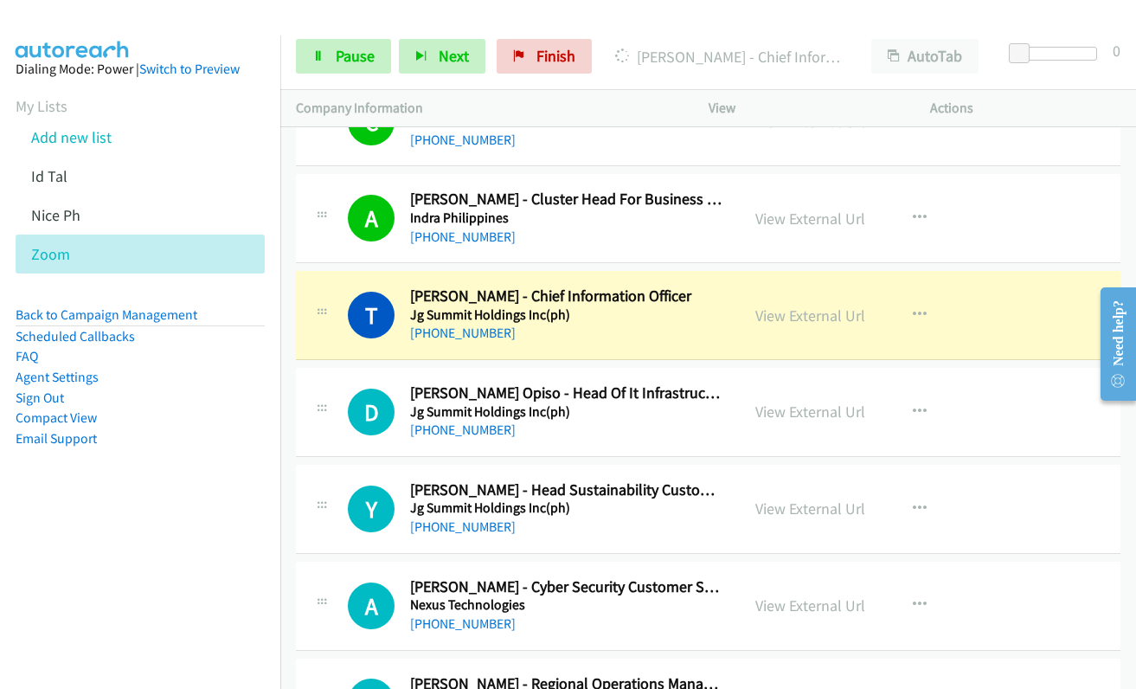
scroll to position [9778, 0]
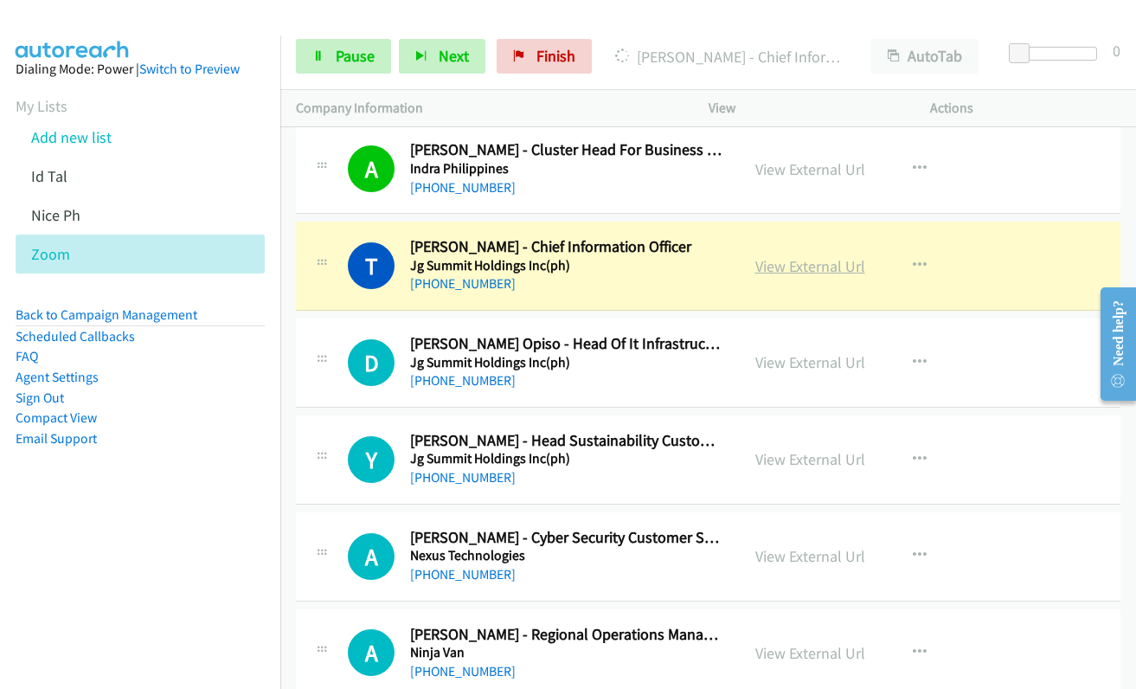
click at [783, 267] on link "View External Url" at bounding box center [810, 266] width 110 height 20
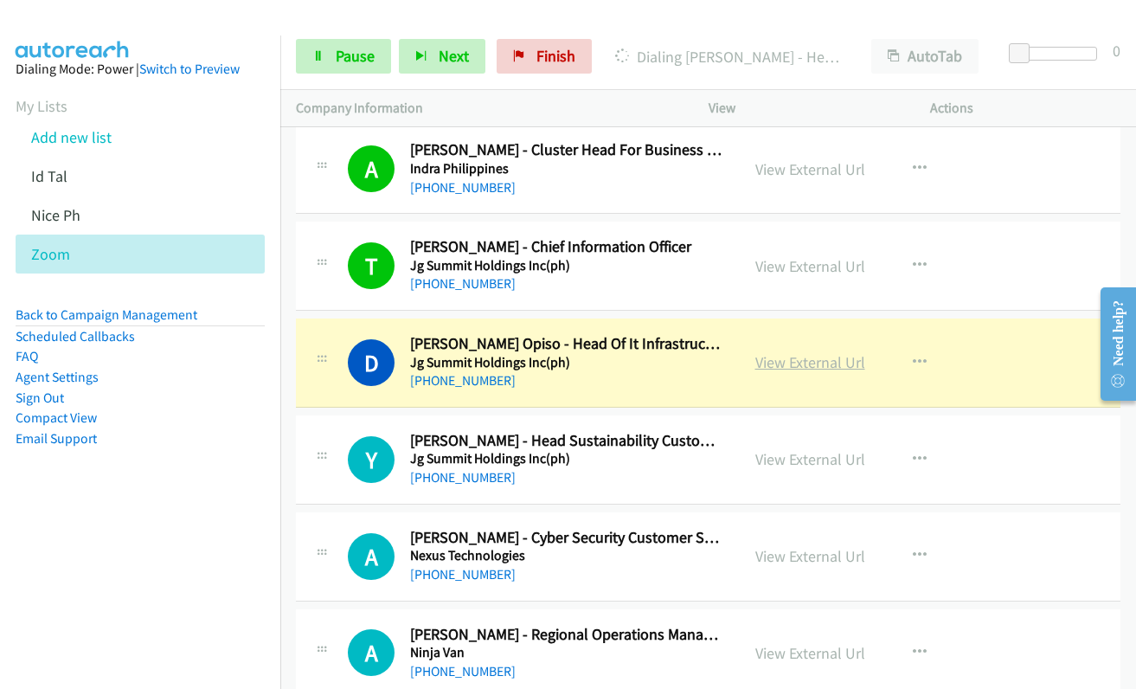
click at [765, 362] on link "View External Url" at bounding box center [810, 362] width 110 height 20
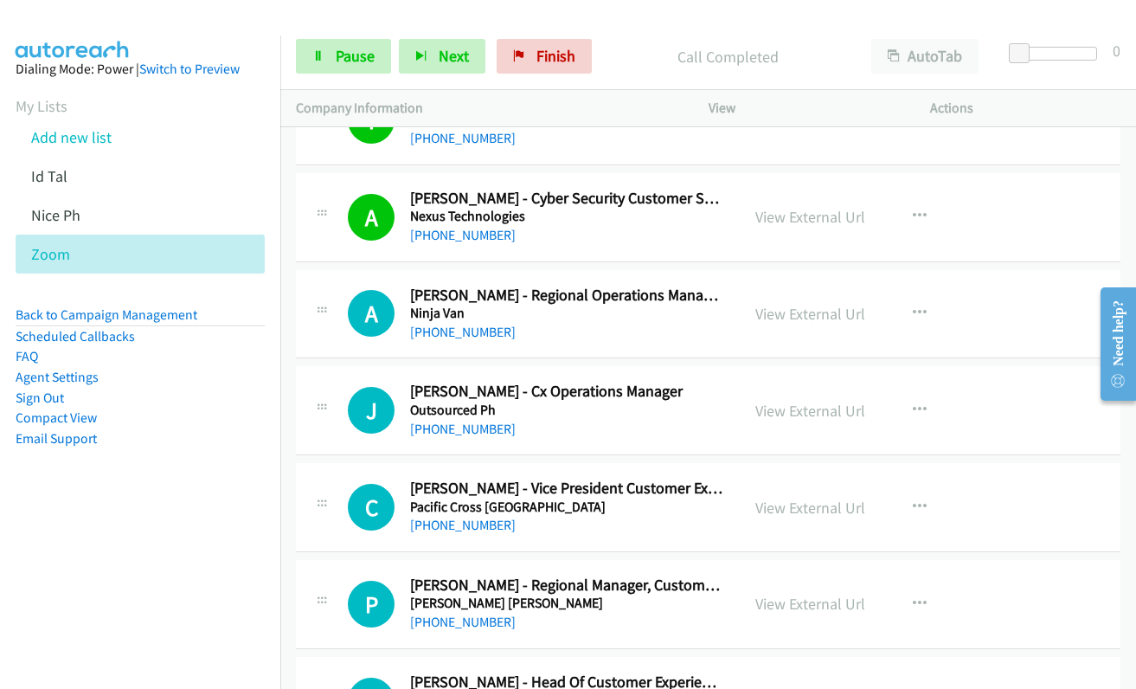
scroll to position [10124, 0]
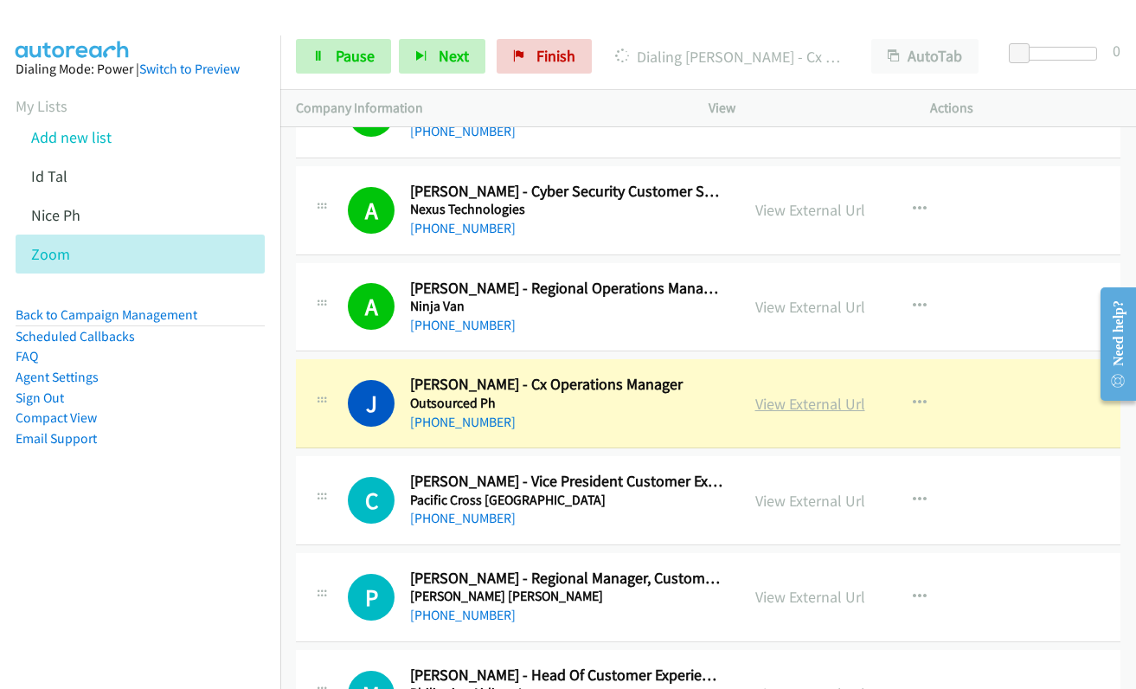
click at [774, 407] on link "View External Url" at bounding box center [810, 404] width 110 height 20
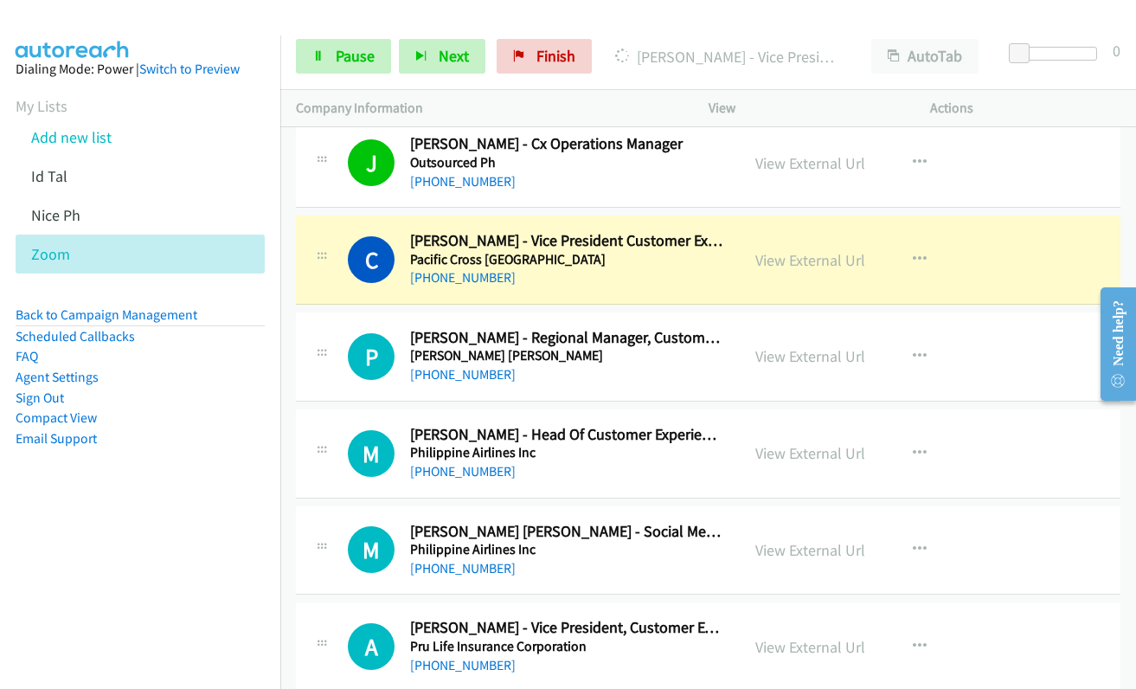
scroll to position [10384, 0]
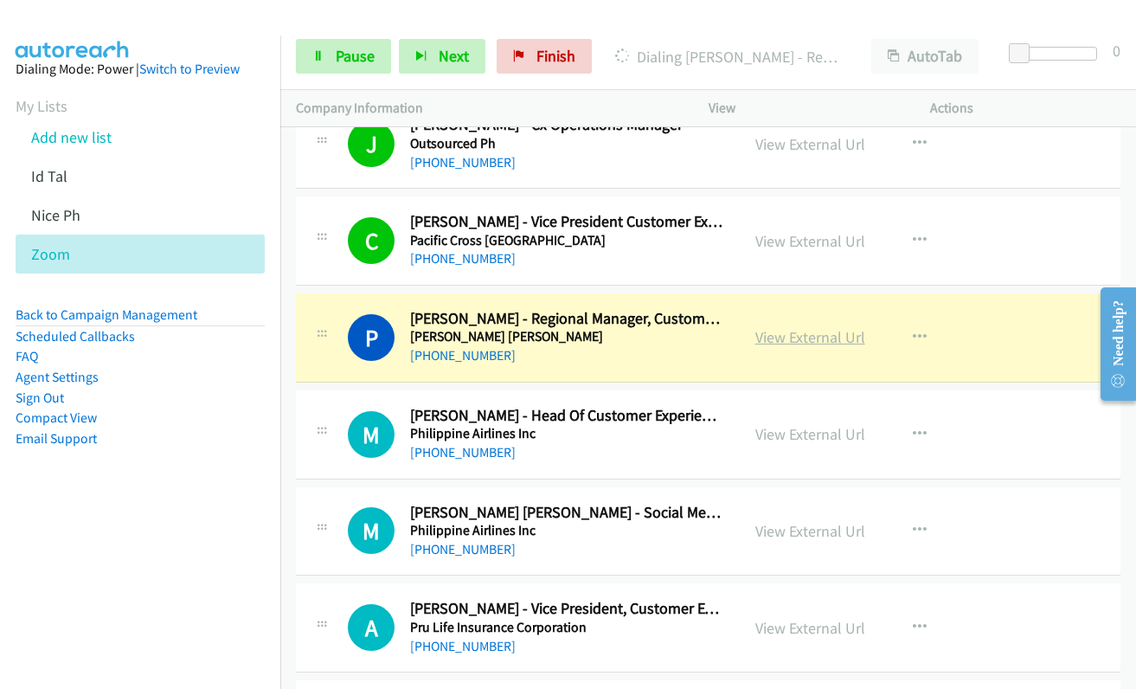
click at [791, 344] on link "View External Url" at bounding box center [810, 337] width 110 height 20
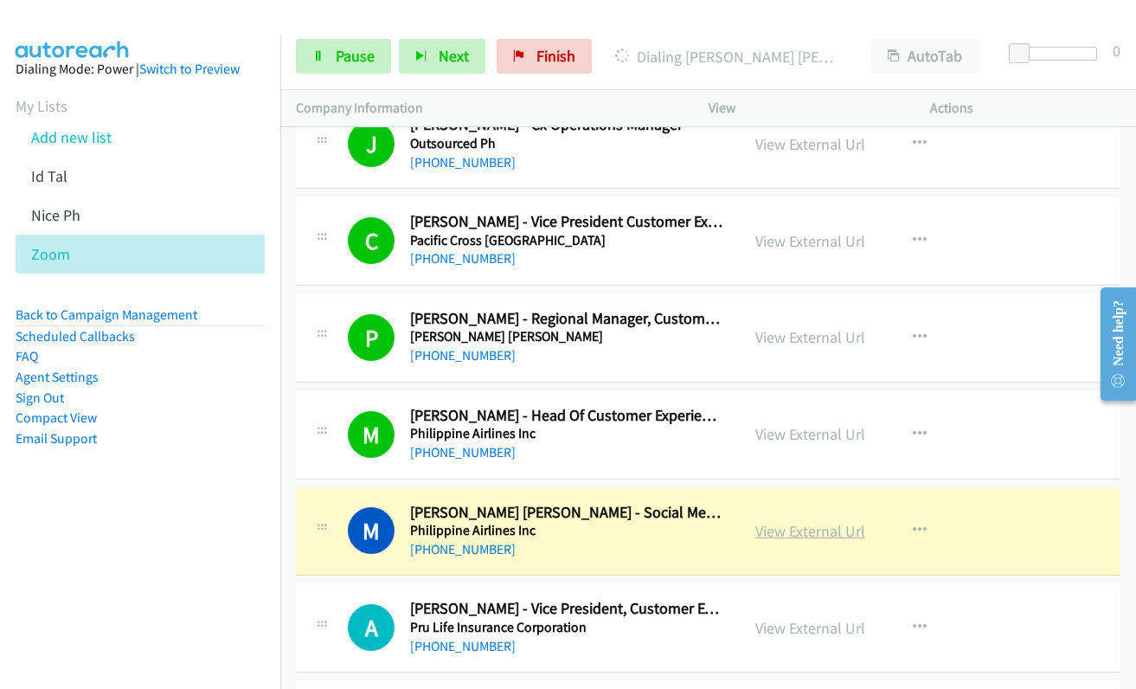
click at [826, 533] on link "View External Url" at bounding box center [810, 531] width 110 height 20
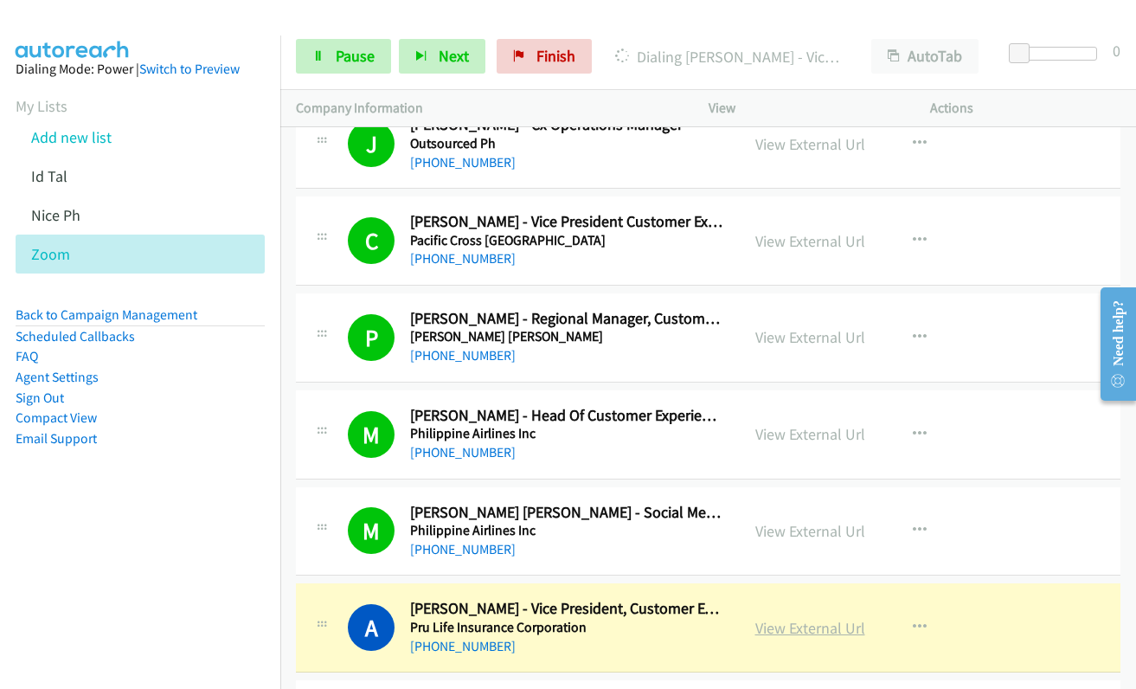
click at [819, 624] on link "View External Url" at bounding box center [810, 628] width 110 height 20
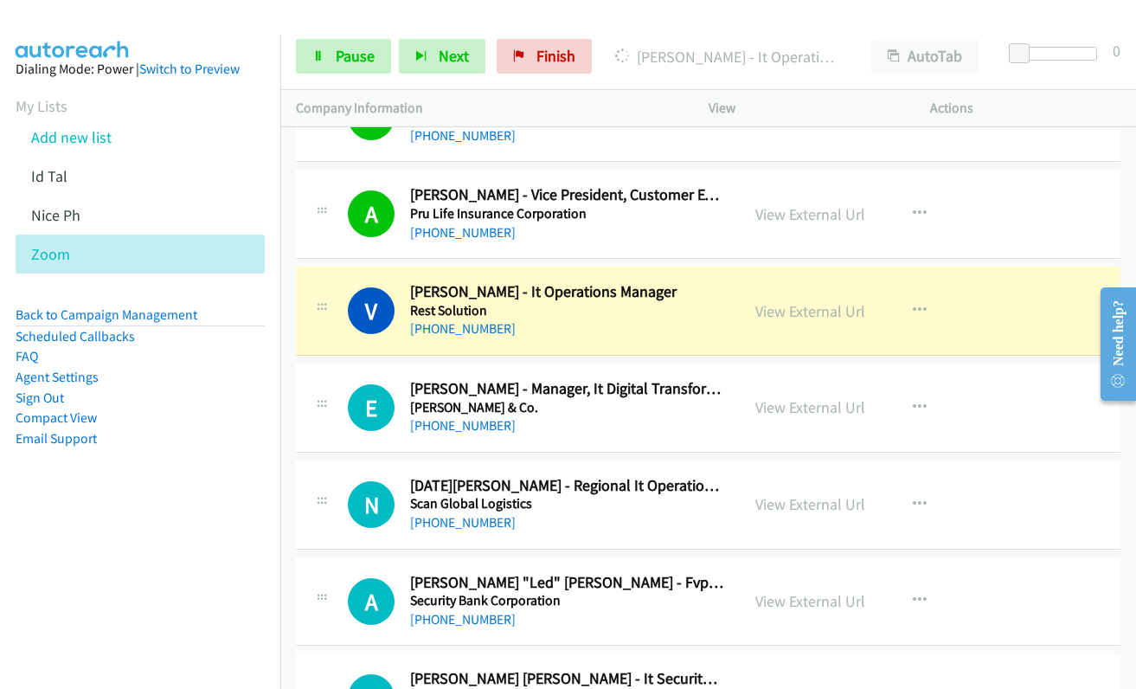
scroll to position [10817, 0]
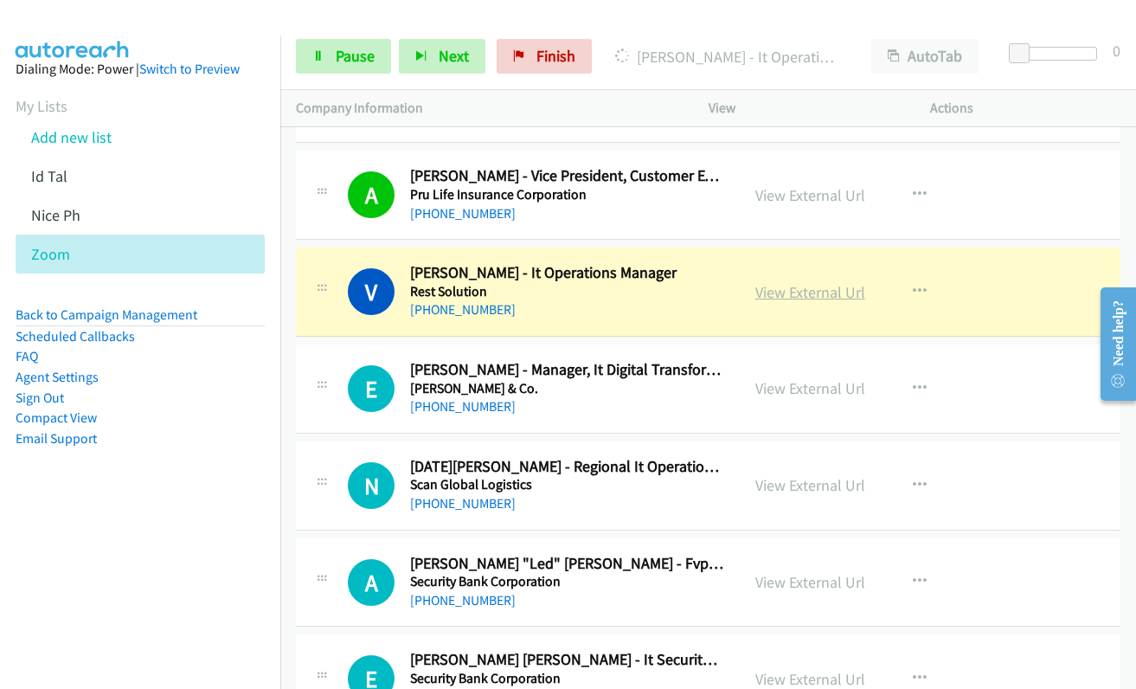
click at [772, 288] on link "View External Url" at bounding box center [810, 292] width 110 height 20
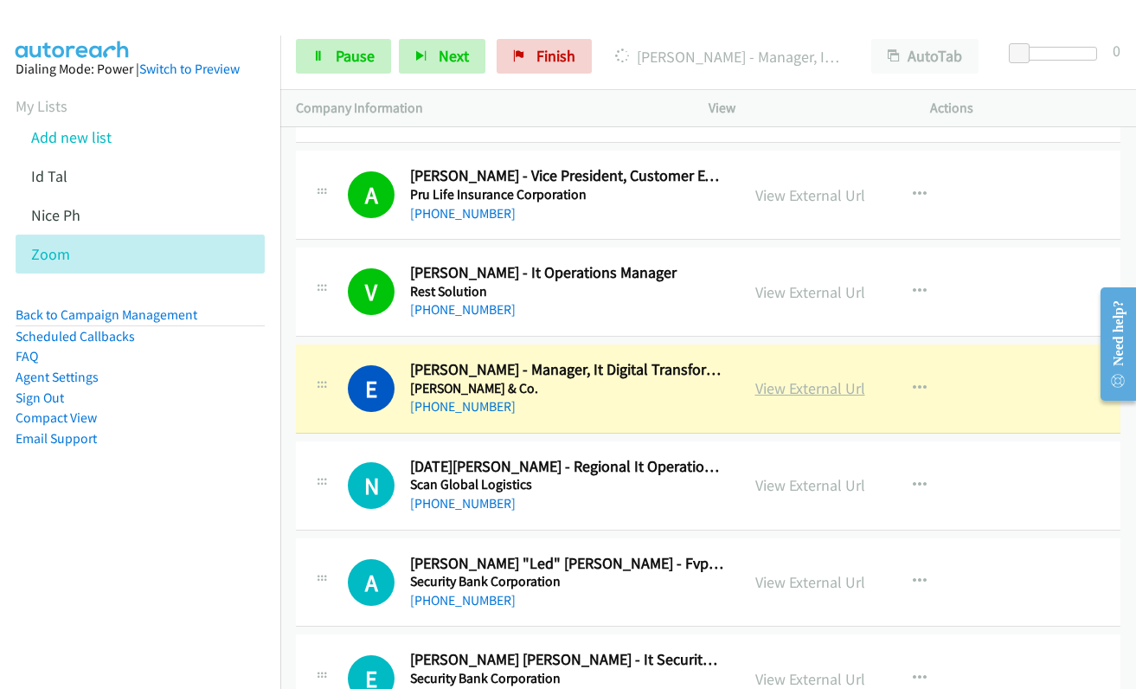
click at [769, 393] on link "View External Url" at bounding box center [810, 388] width 110 height 20
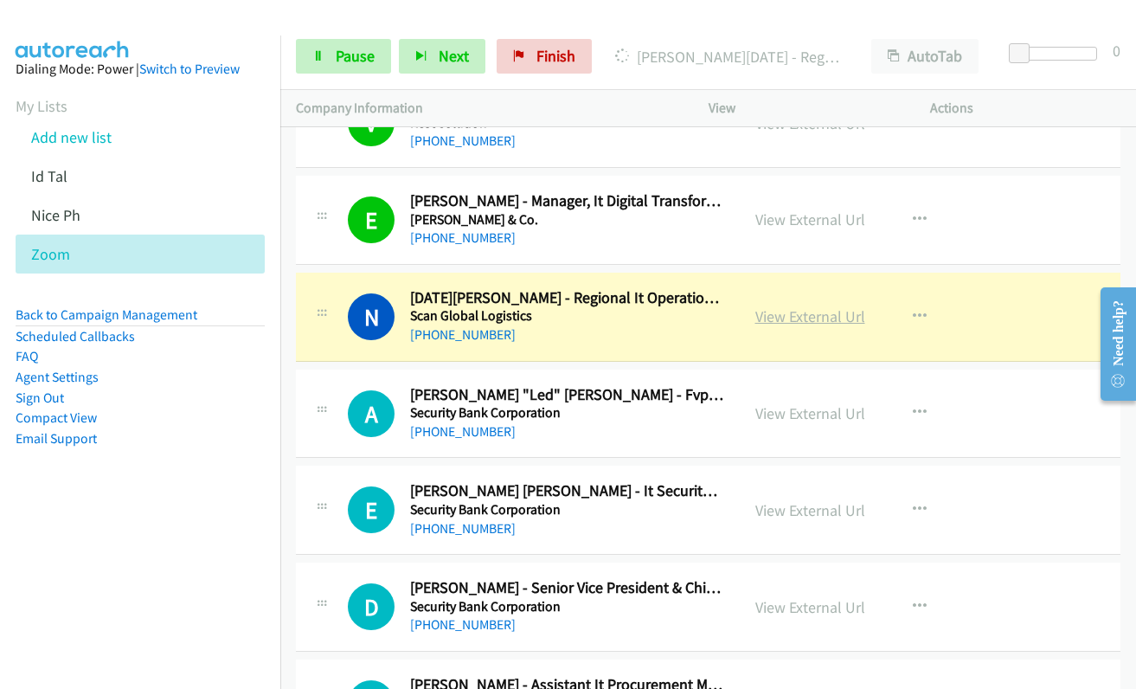
scroll to position [10990, 0]
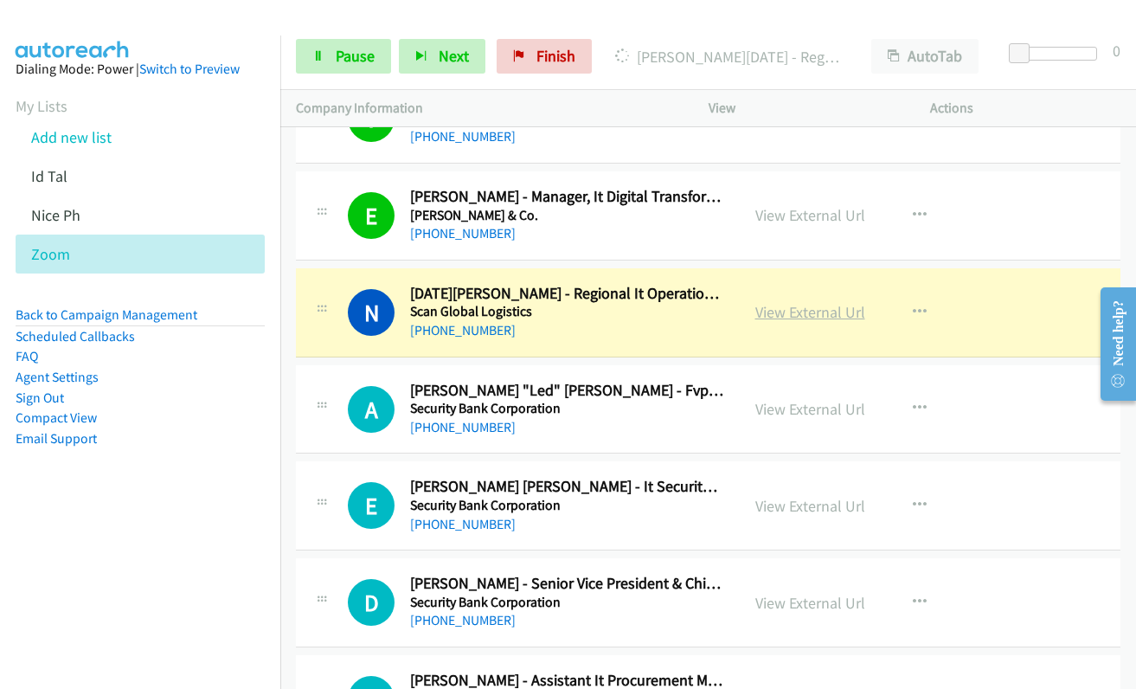
click at [772, 314] on link "View External Url" at bounding box center [810, 312] width 110 height 20
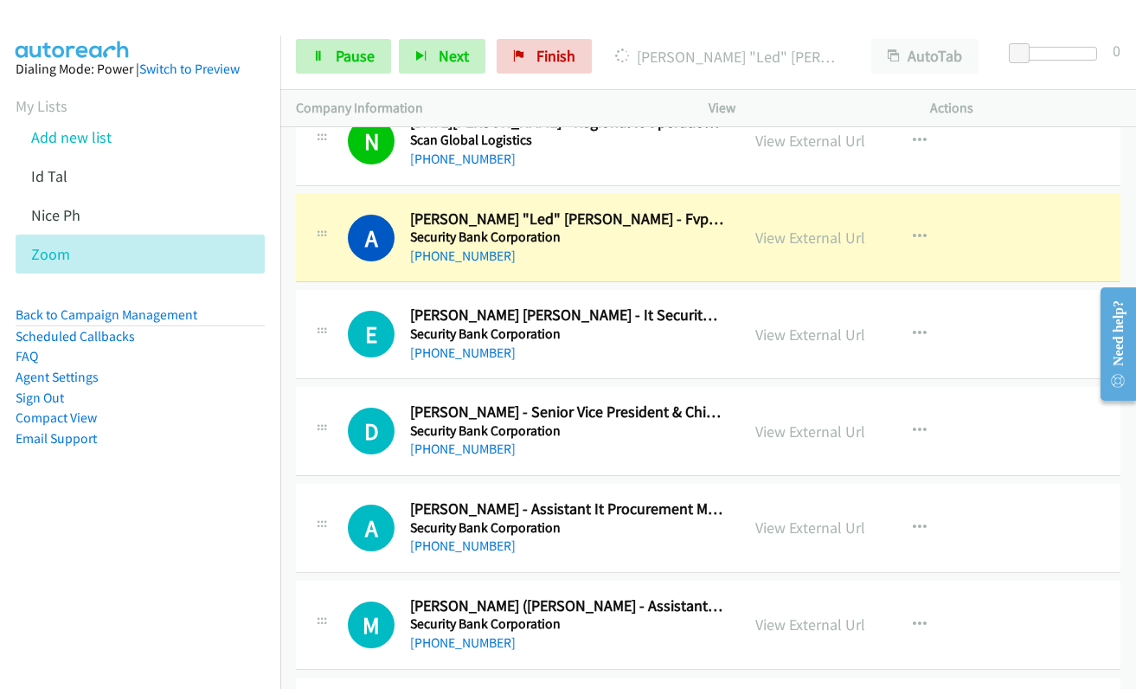
scroll to position [11163, 0]
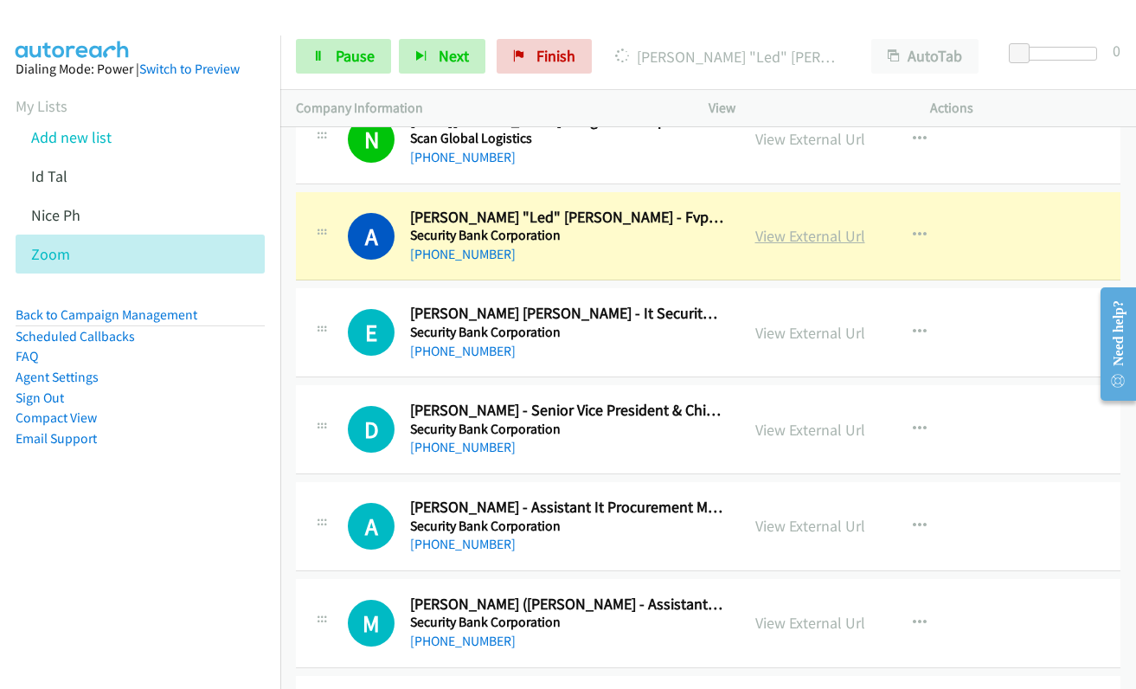
click at [809, 238] on link "View External Url" at bounding box center [810, 236] width 110 height 20
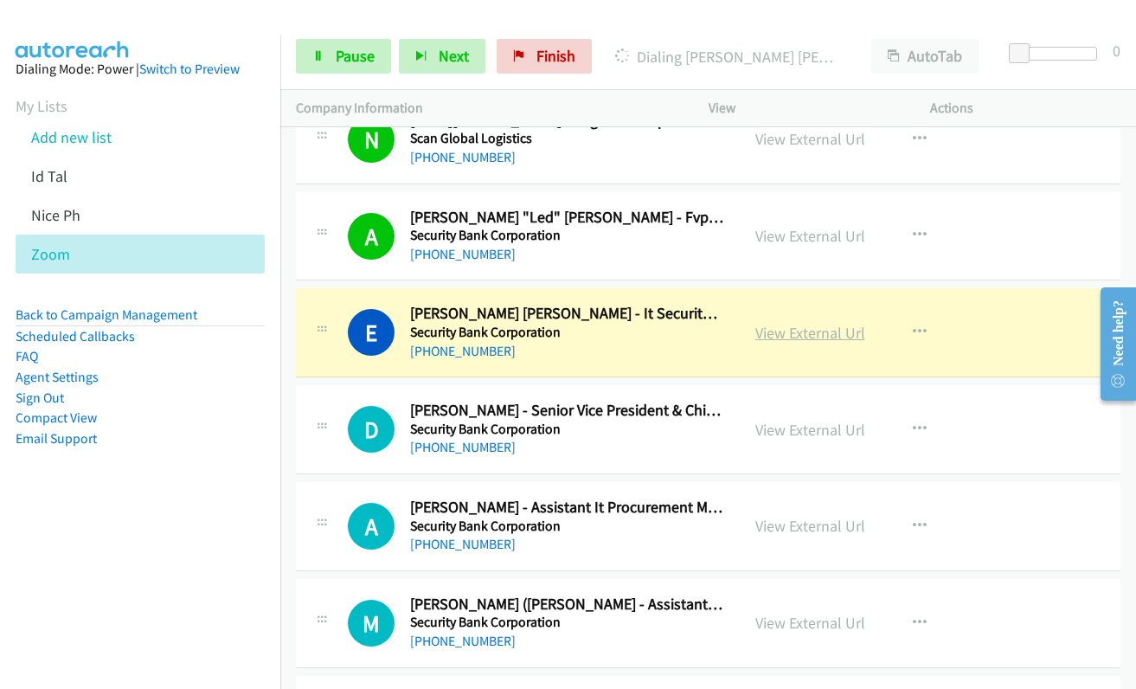
click at [803, 333] on link "View External Url" at bounding box center [810, 333] width 110 height 20
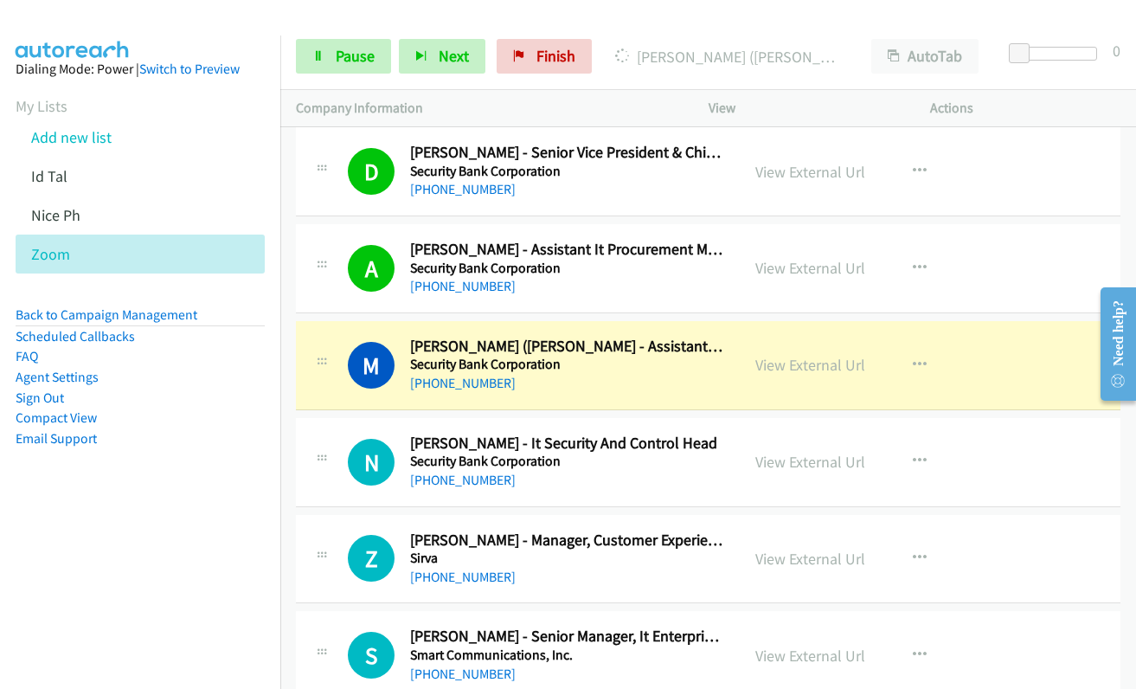
scroll to position [11422, 0]
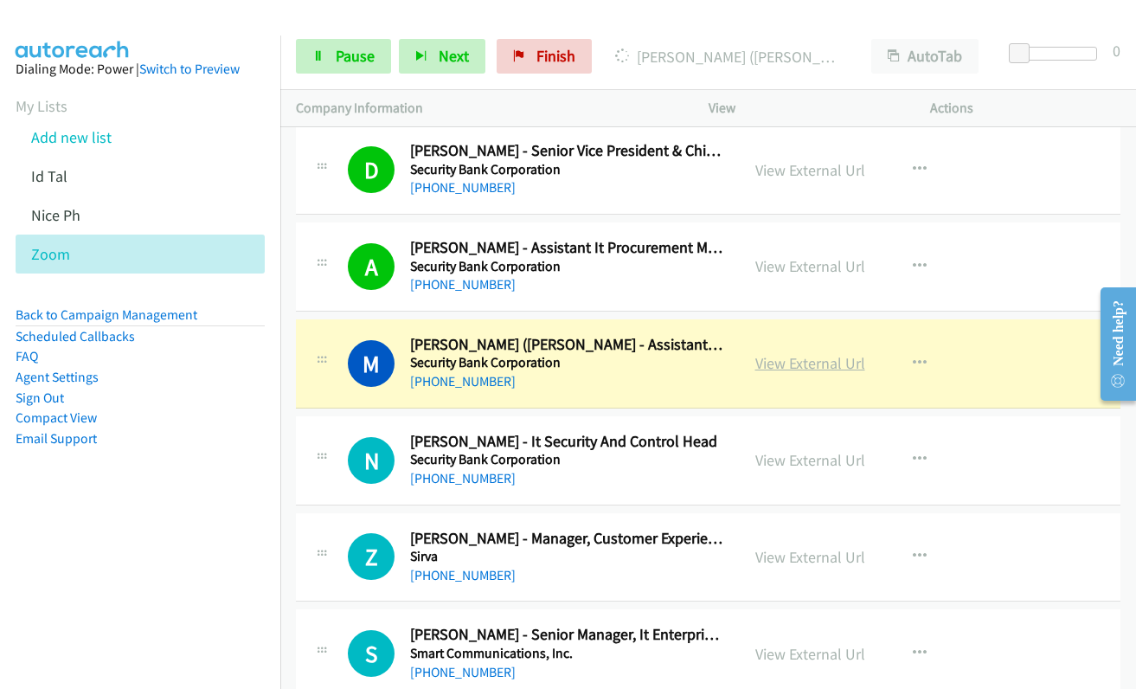
click at [758, 358] on link "View External Url" at bounding box center [810, 363] width 110 height 20
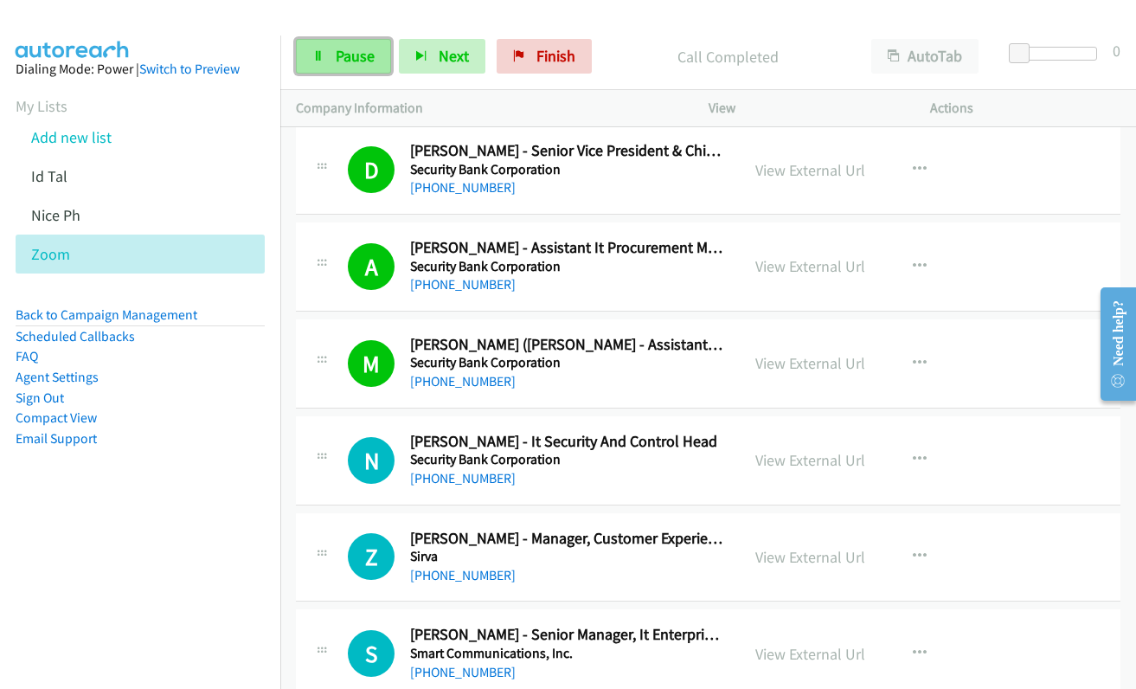
click at [318, 45] on link "Pause" at bounding box center [343, 56] width 95 height 35
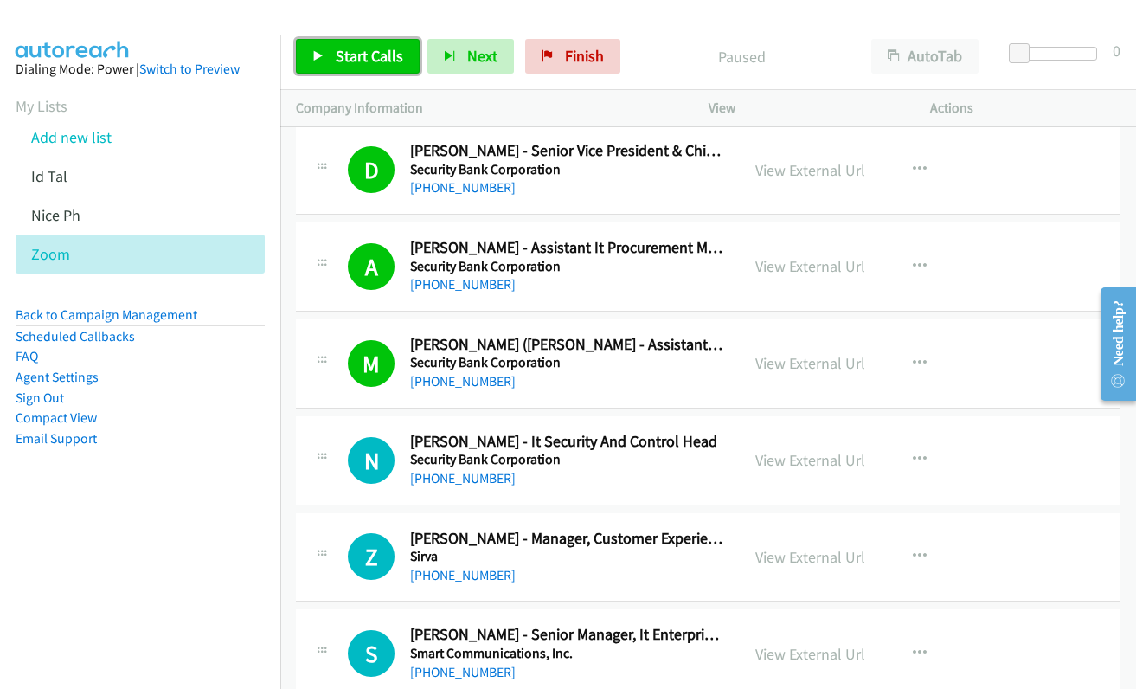
click at [370, 56] on span "Start Calls" at bounding box center [369, 56] width 67 height 20
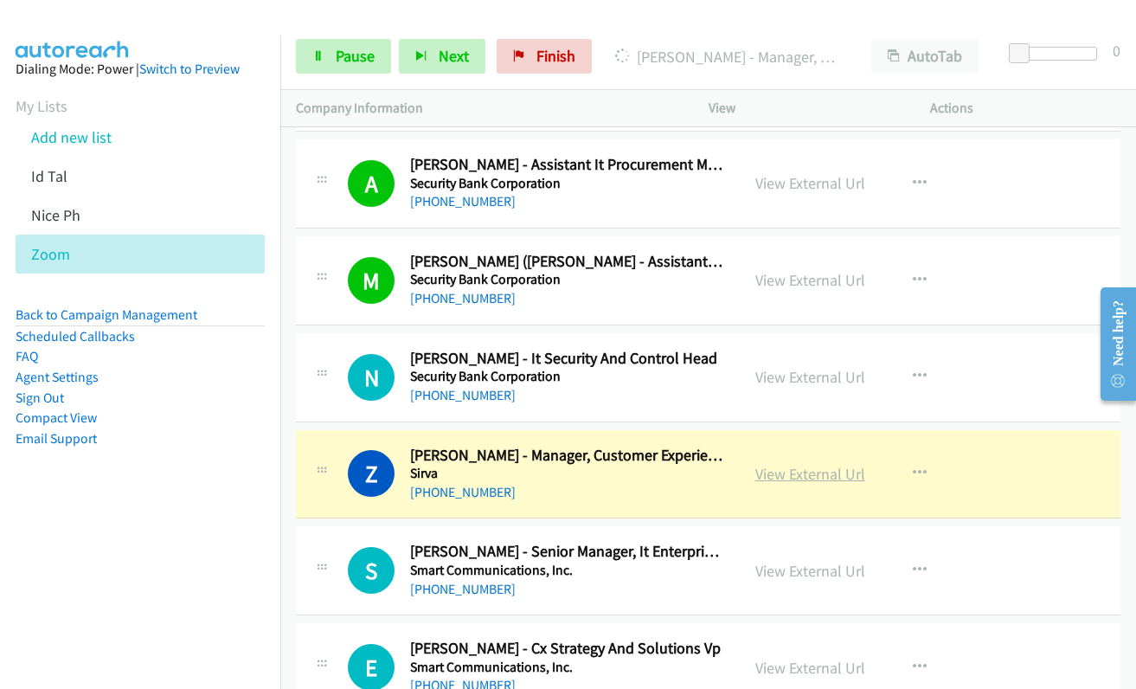
scroll to position [11595, 0]
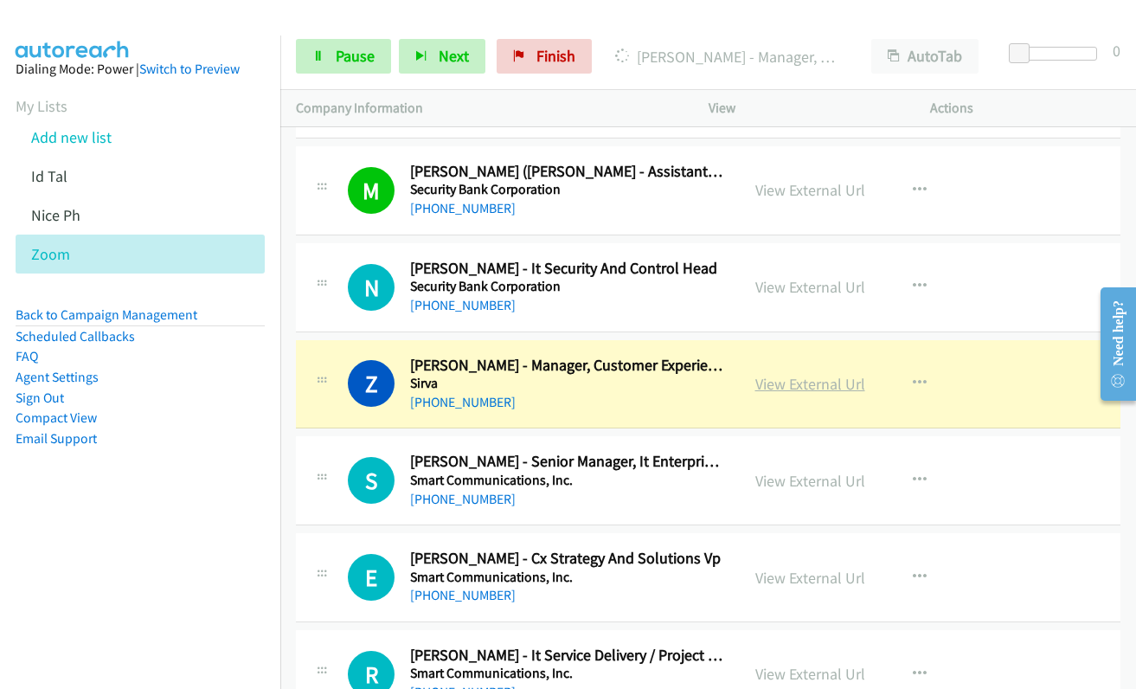
click at [795, 385] on link "View External Url" at bounding box center [810, 384] width 110 height 20
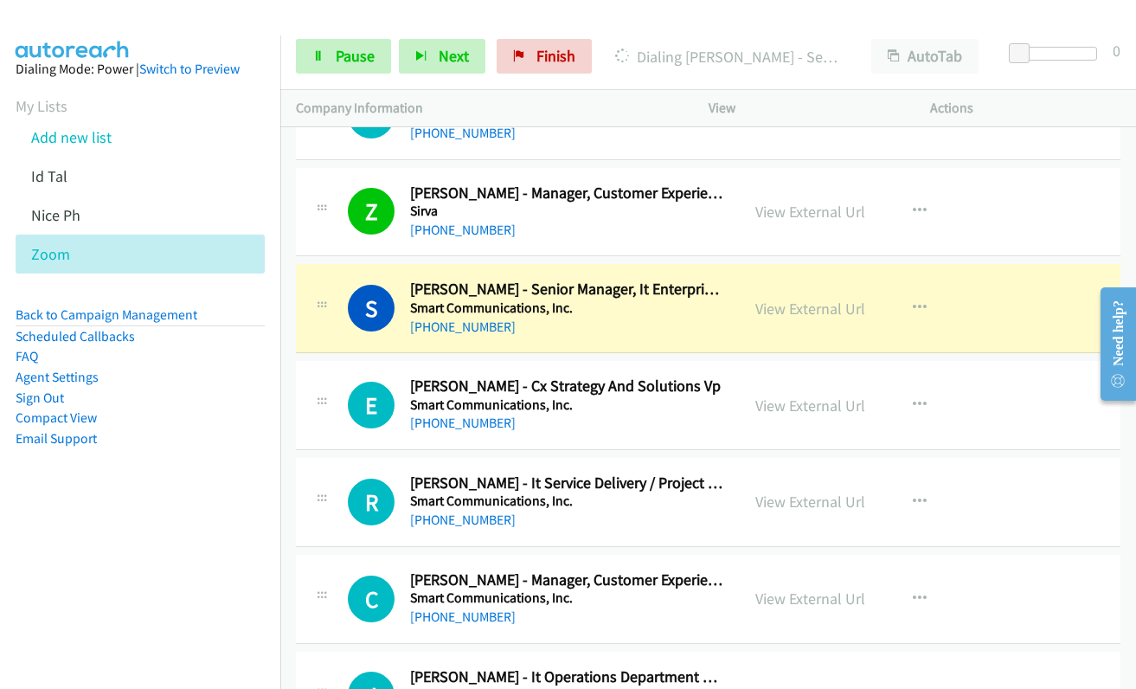
scroll to position [11768, 0]
click at [813, 306] on link "View External Url" at bounding box center [810, 308] width 110 height 20
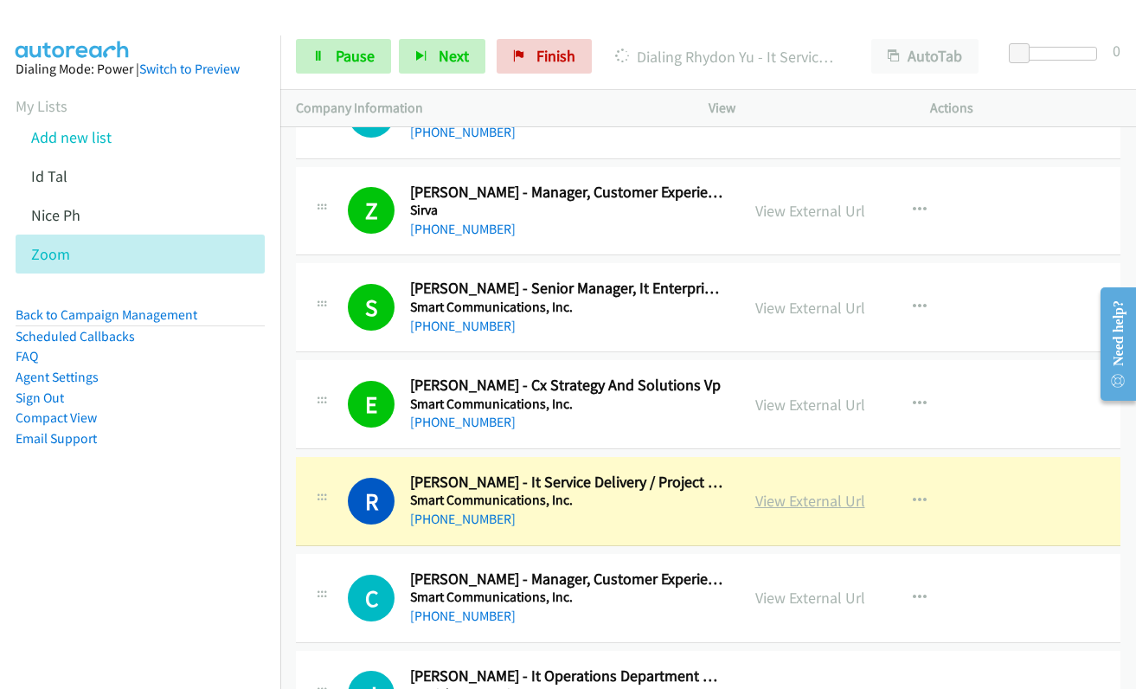
click at [785, 508] on link "View External Url" at bounding box center [810, 501] width 110 height 20
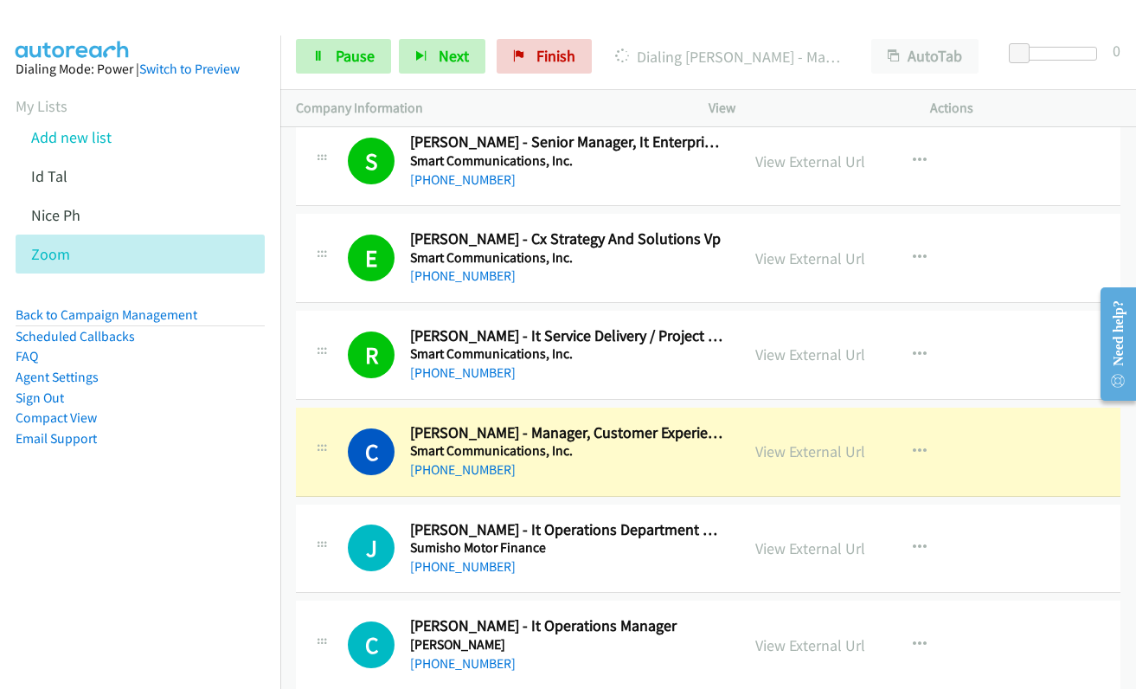
scroll to position [11942, 0]
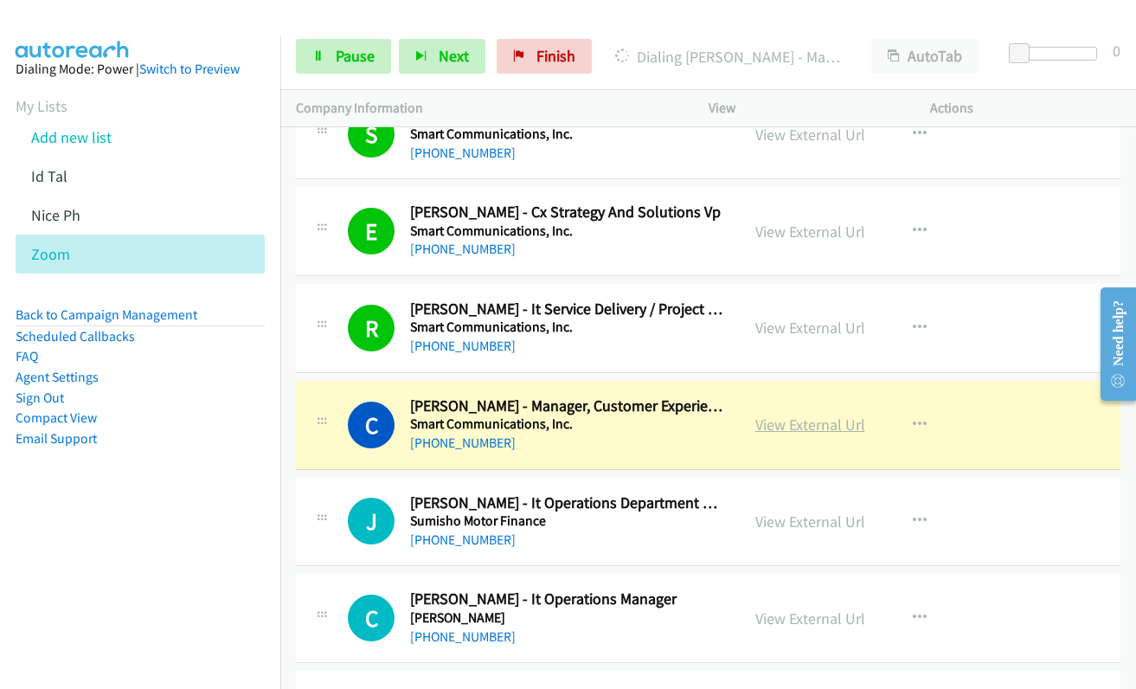
click at [800, 432] on link "View External Url" at bounding box center [810, 424] width 110 height 20
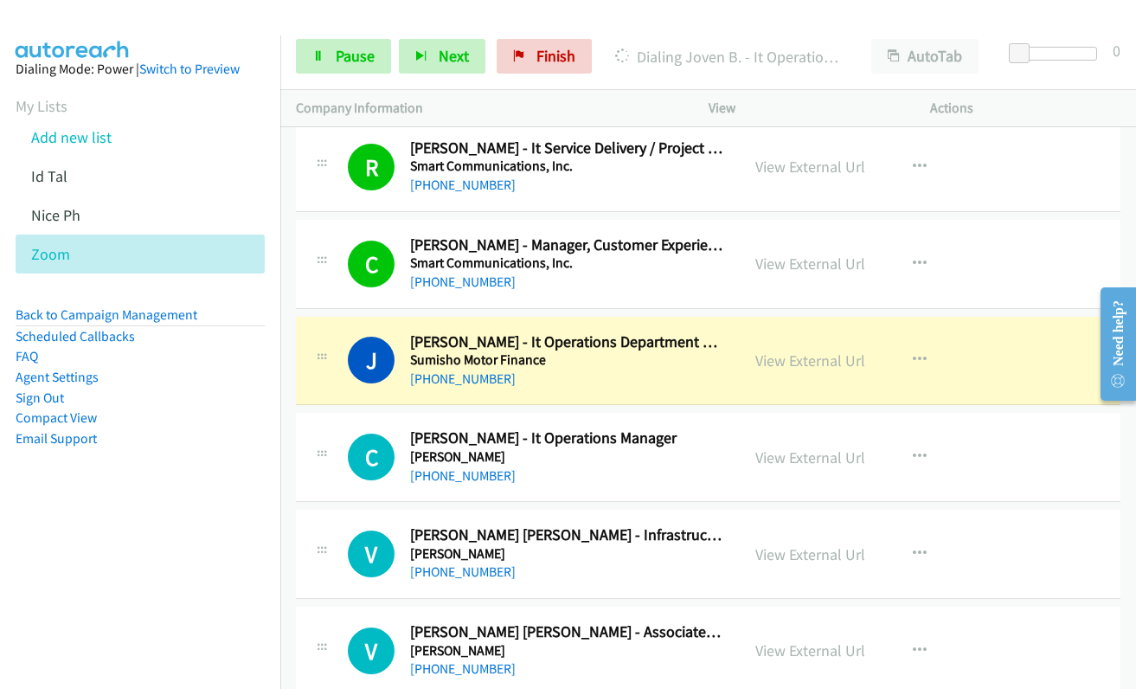
scroll to position [12115, 0]
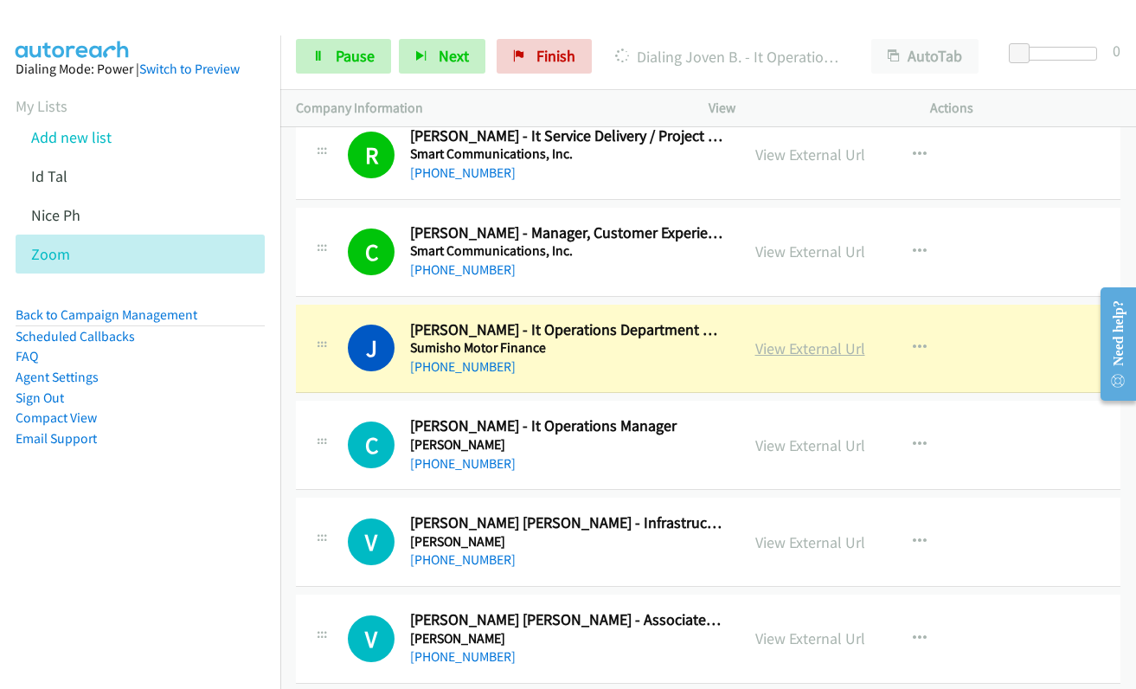
click at [794, 348] on link "View External Url" at bounding box center [810, 348] width 110 height 20
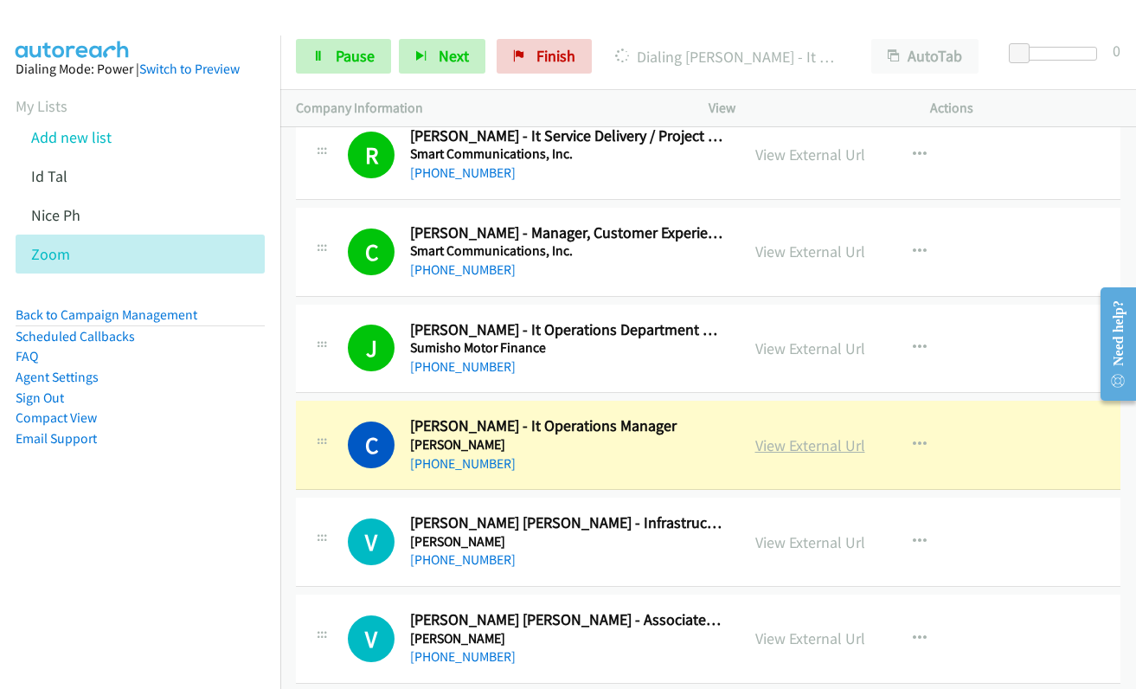
click at [787, 442] on link "View External Url" at bounding box center [810, 445] width 110 height 20
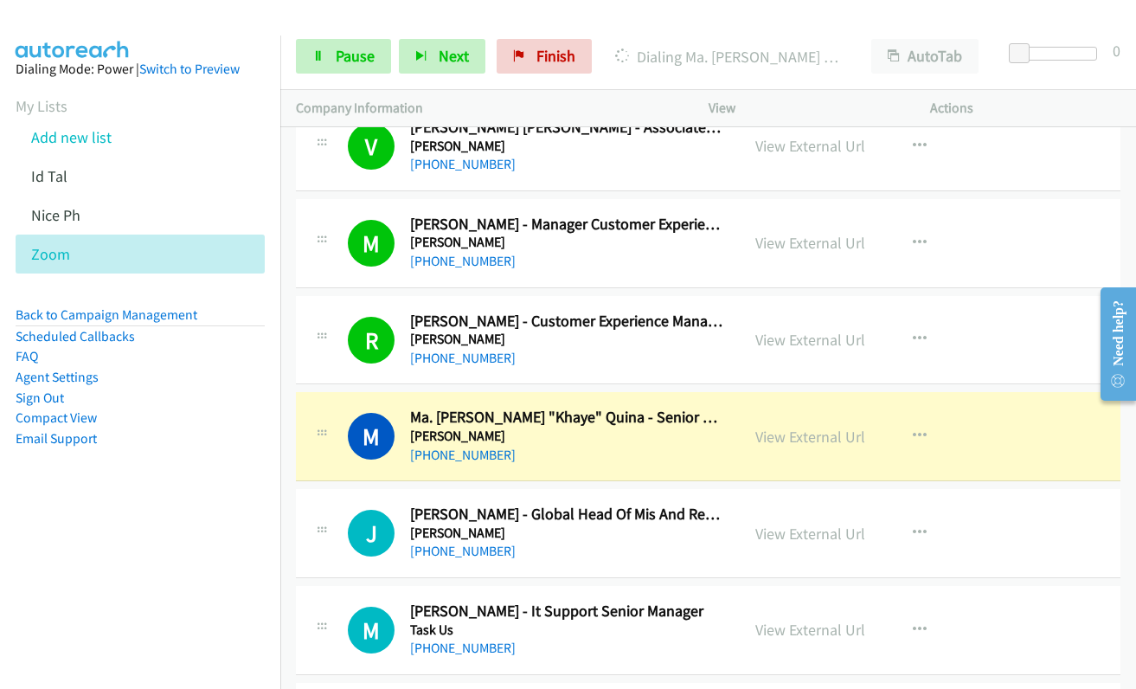
scroll to position [12720, 0]
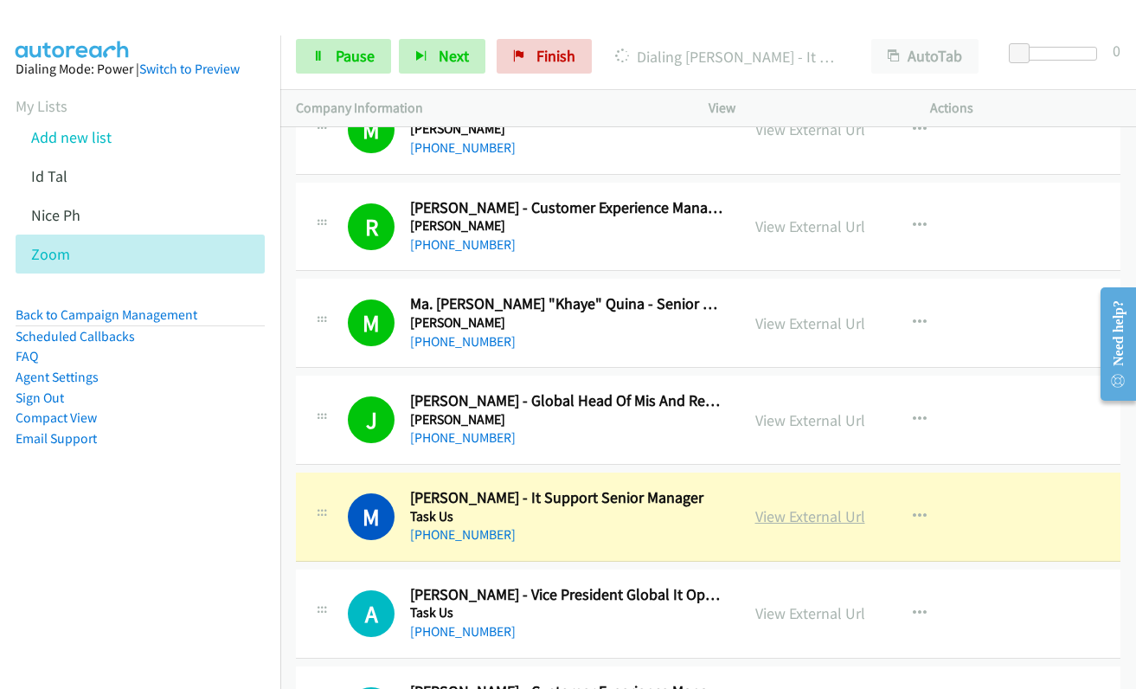
click at [781, 513] on link "View External Url" at bounding box center [810, 516] width 110 height 20
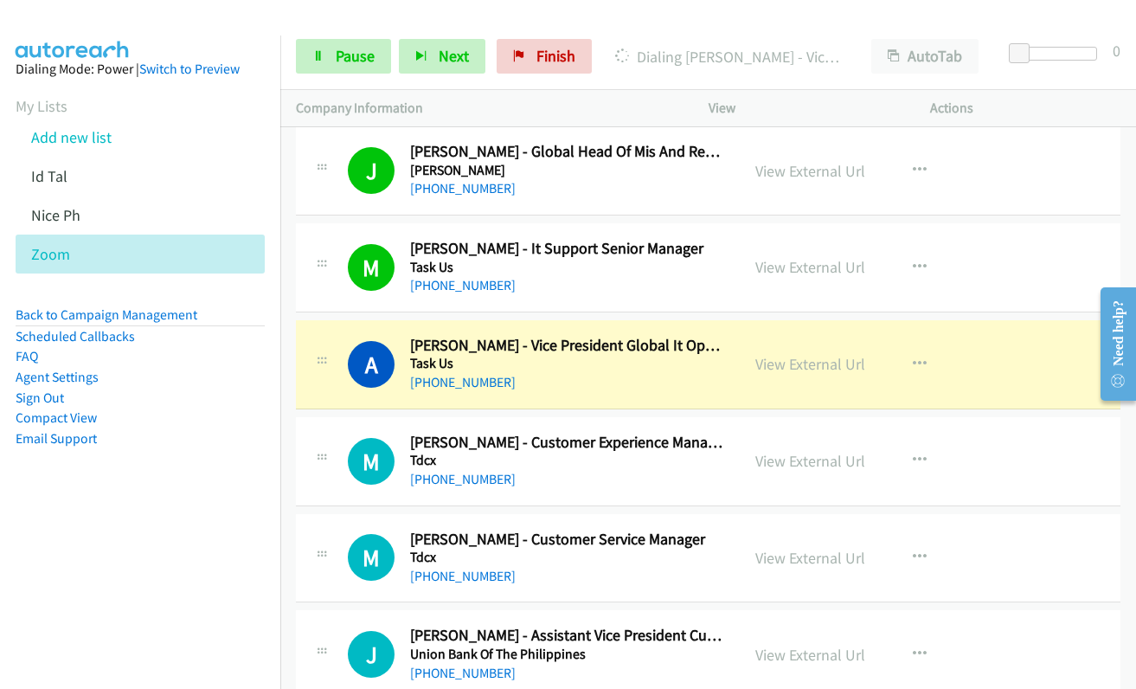
scroll to position [12980, 0]
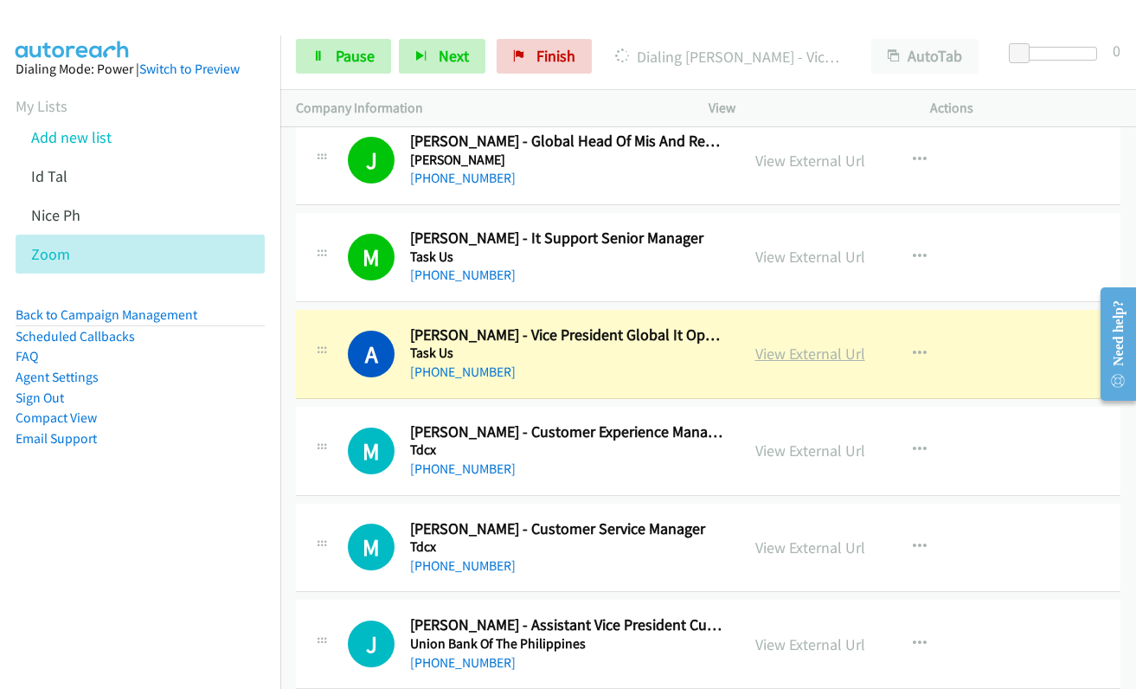
click at [763, 356] on link "View External Url" at bounding box center [810, 354] width 110 height 20
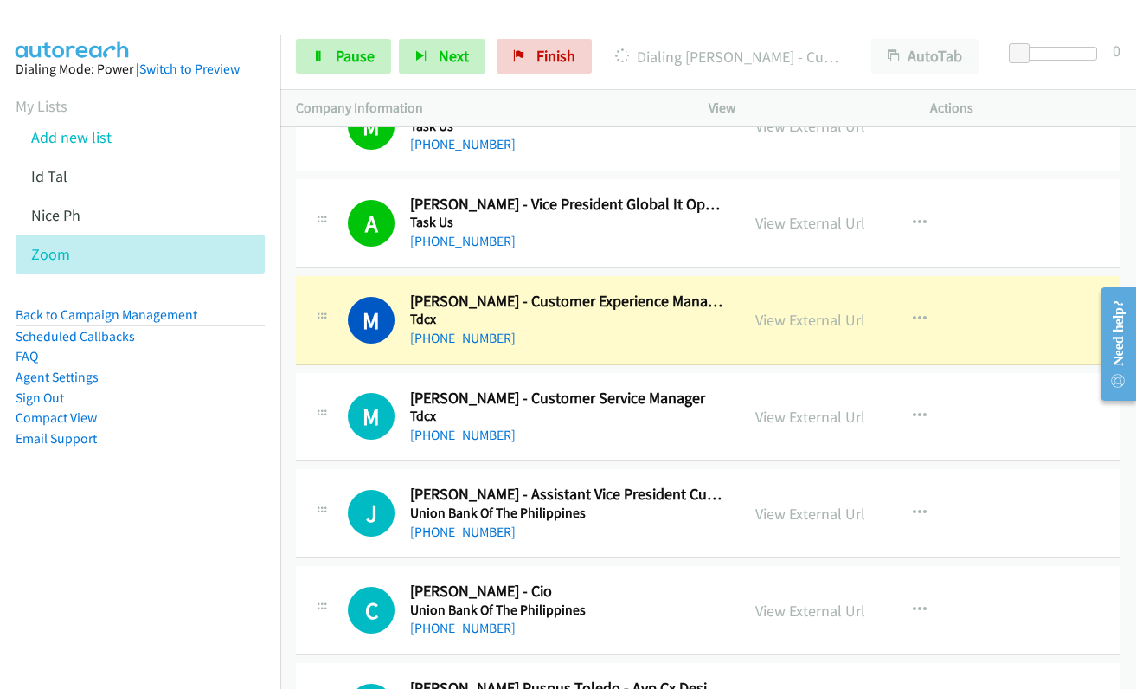
scroll to position [13153, 0]
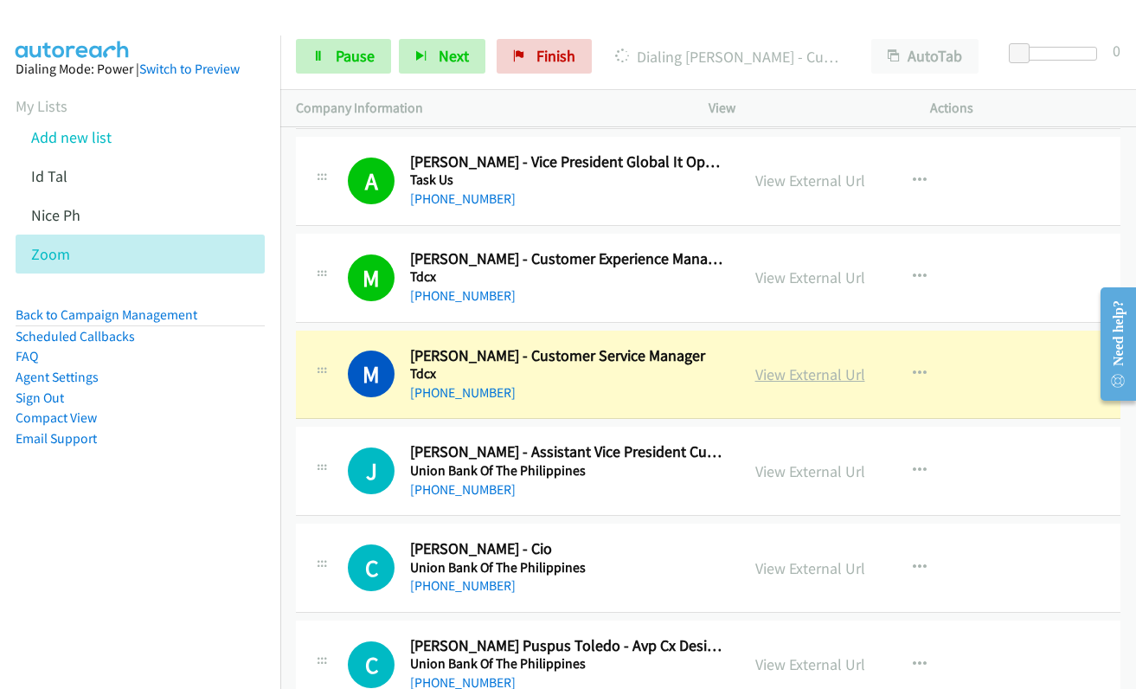
click at [807, 375] on link "View External Url" at bounding box center [810, 374] width 110 height 20
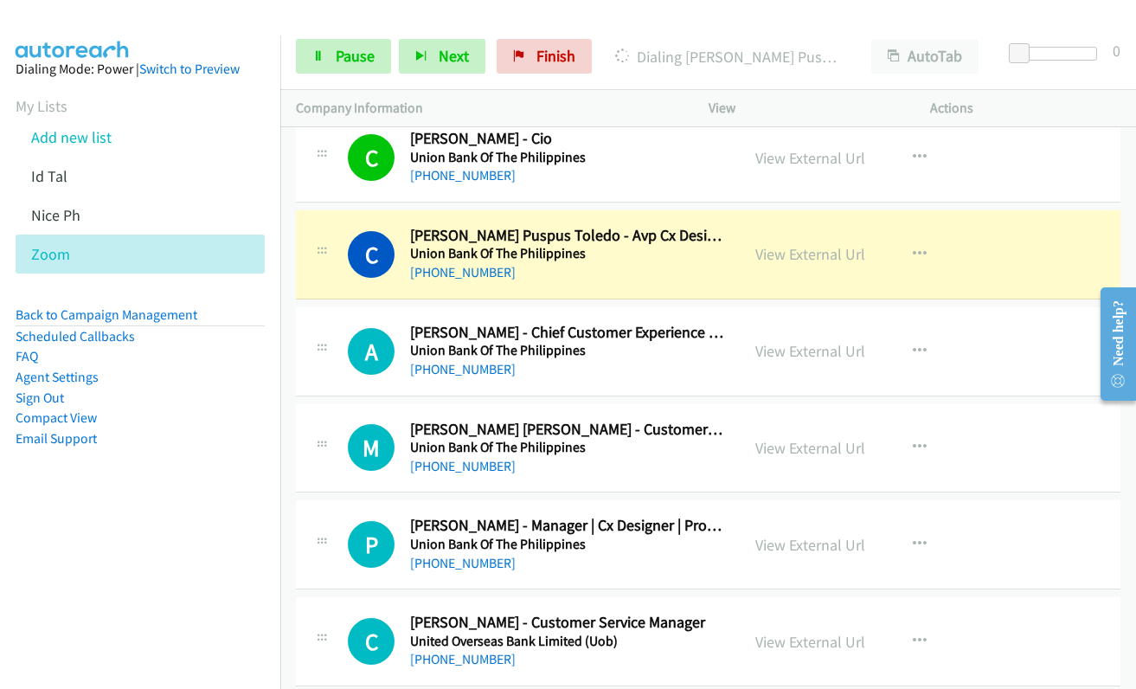
scroll to position [13586, 0]
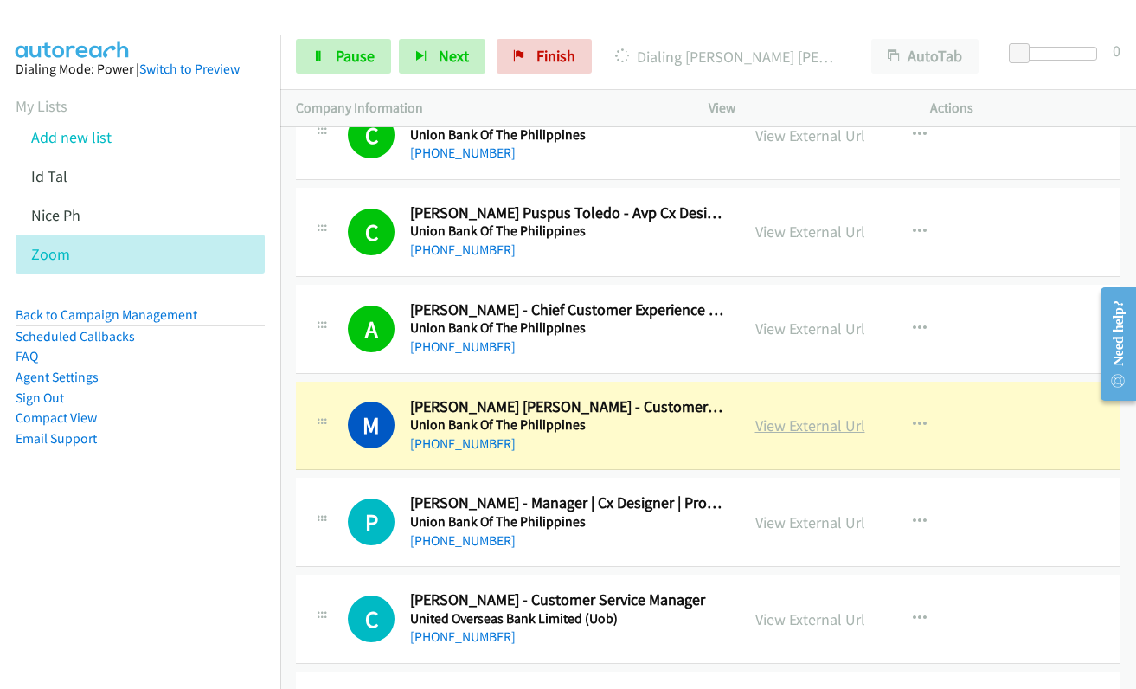
click at [776, 421] on link "View External Url" at bounding box center [810, 425] width 110 height 20
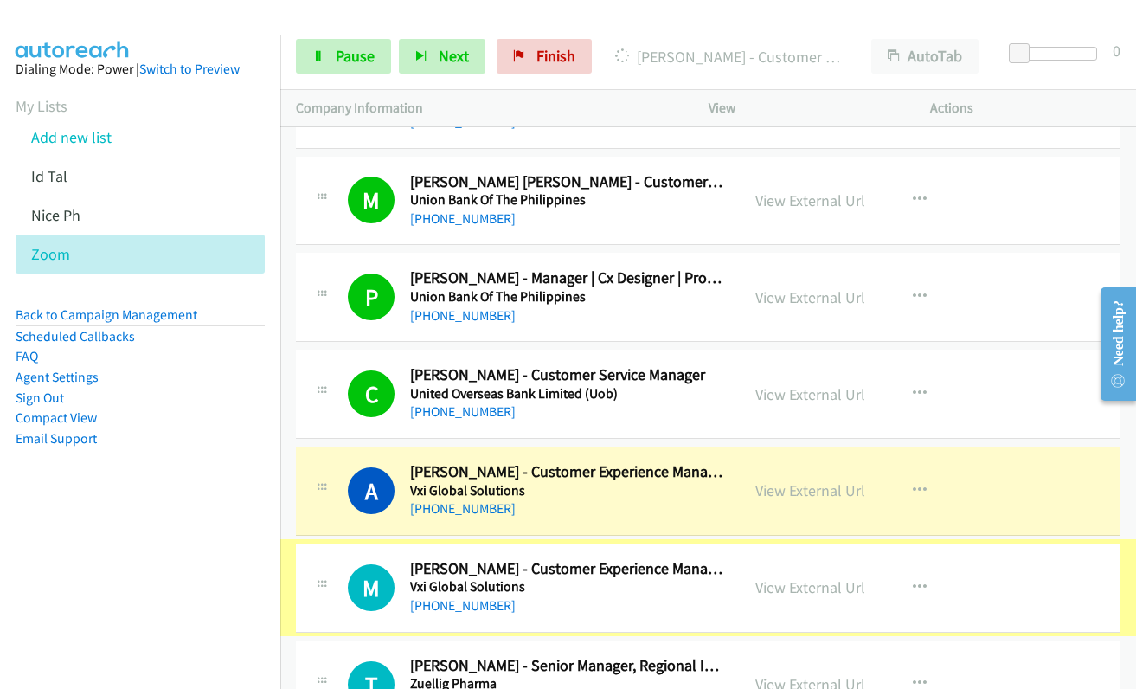
scroll to position [13876, 0]
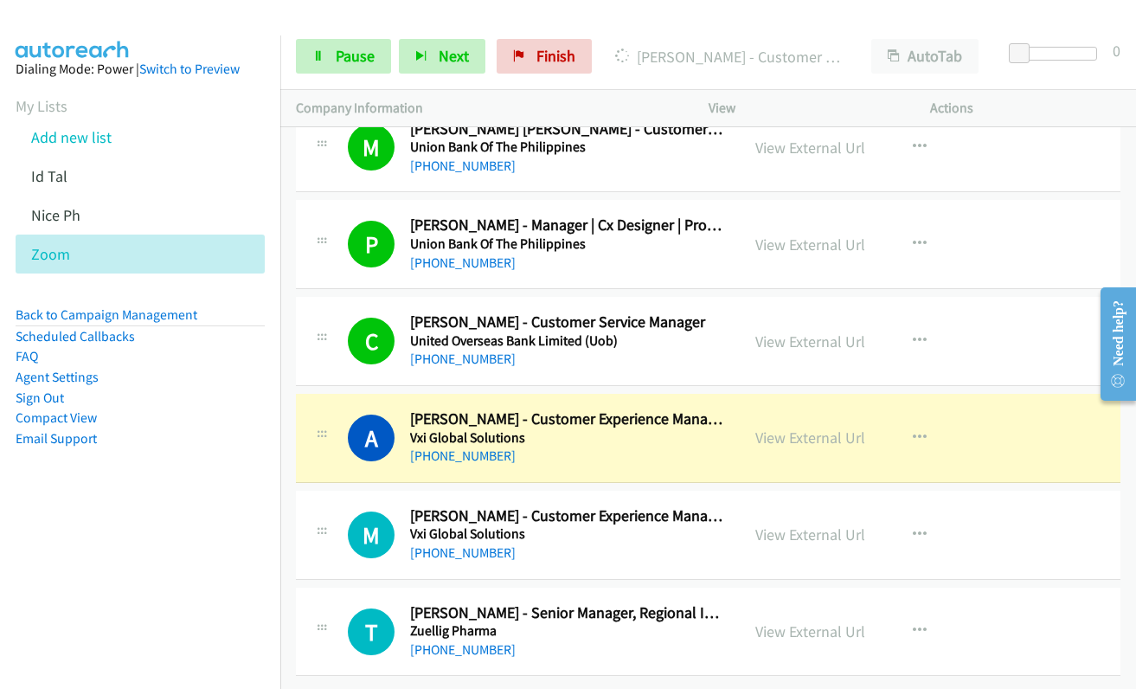
click at [798, 524] on link "View External Url" at bounding box center [810, 534] width 110 height 20
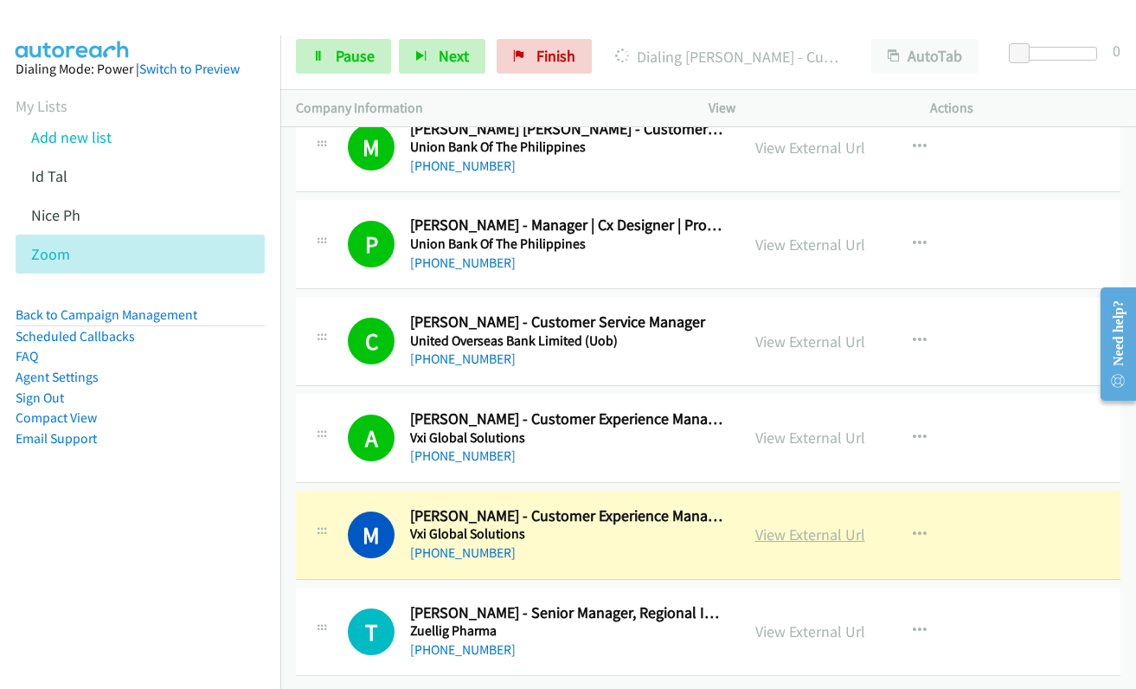
click at [788, 524] on link "View External Url" at bounding box center [810, 534] width 110 height 20
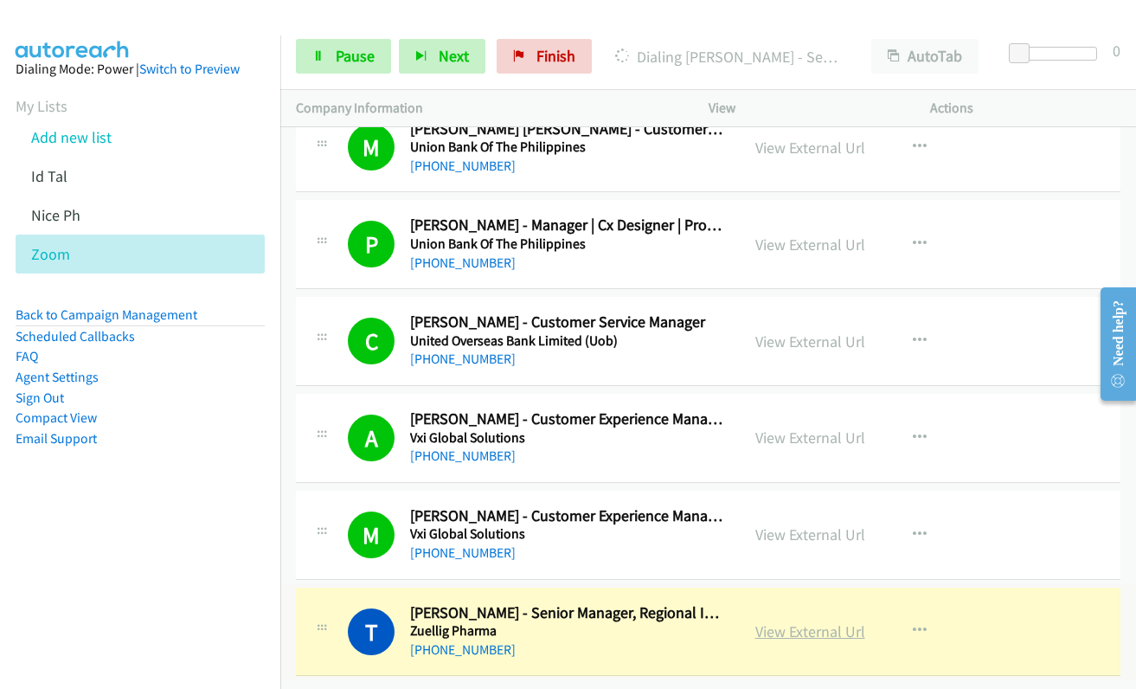
click at [786, 621] on link "View External Url" at bounding box center [810, 631] width 110 height 20
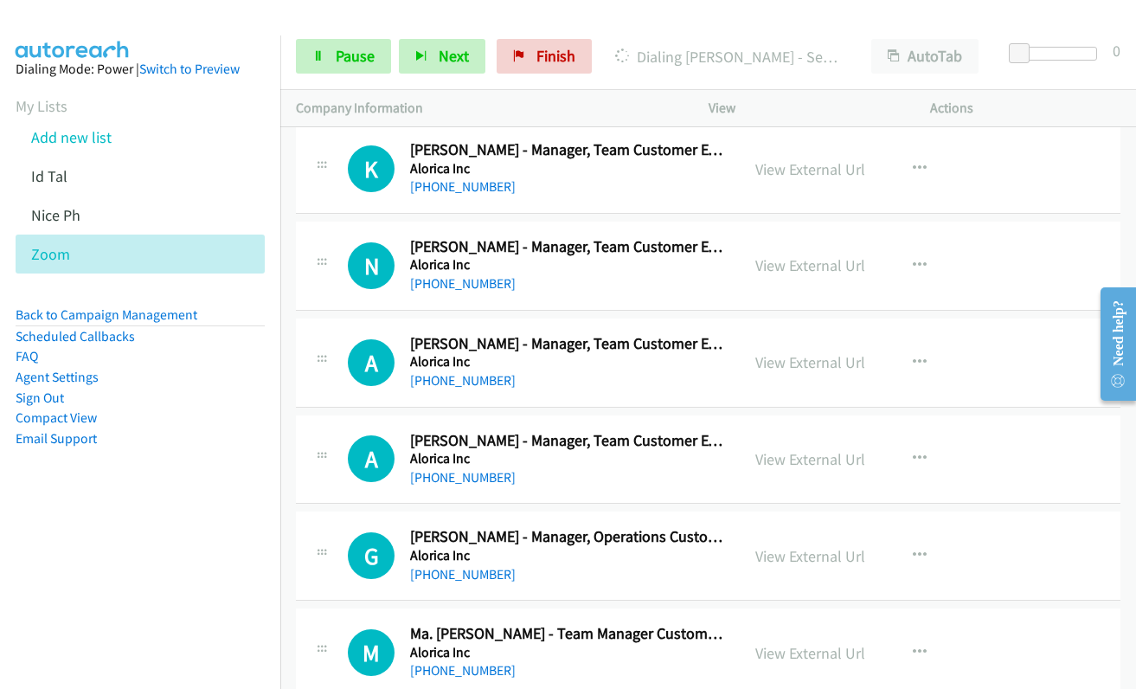
scroll to position [4578, 0]
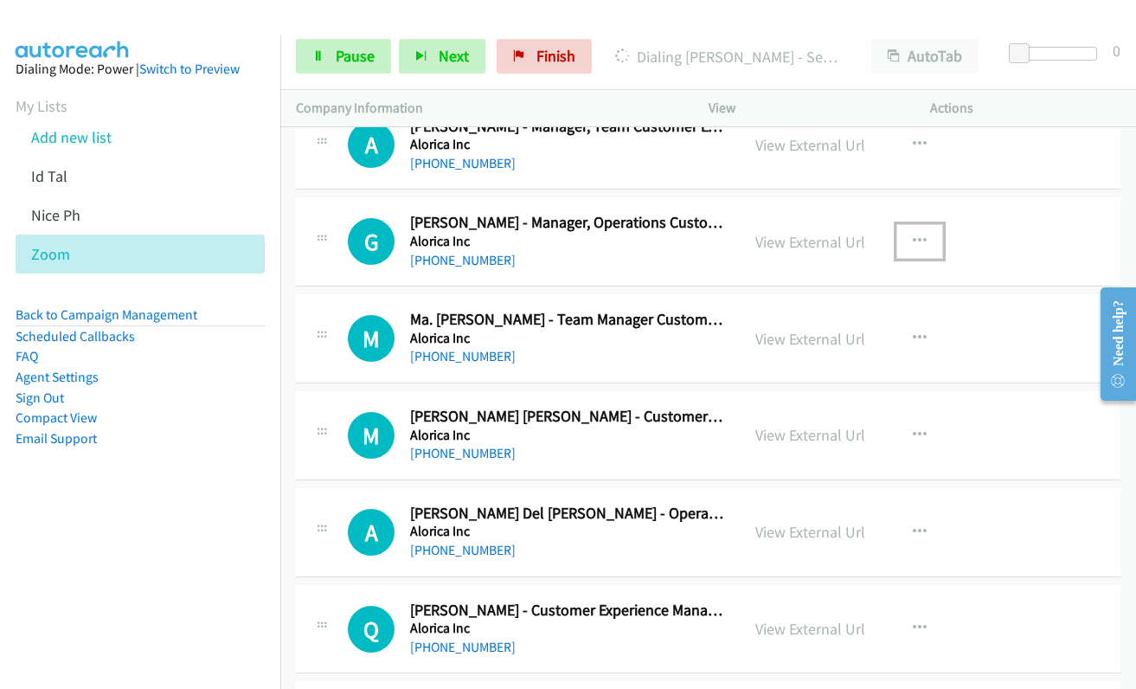
click at [915, 240] on icon "button" at bounding box center [920, 242] width 14 height 14
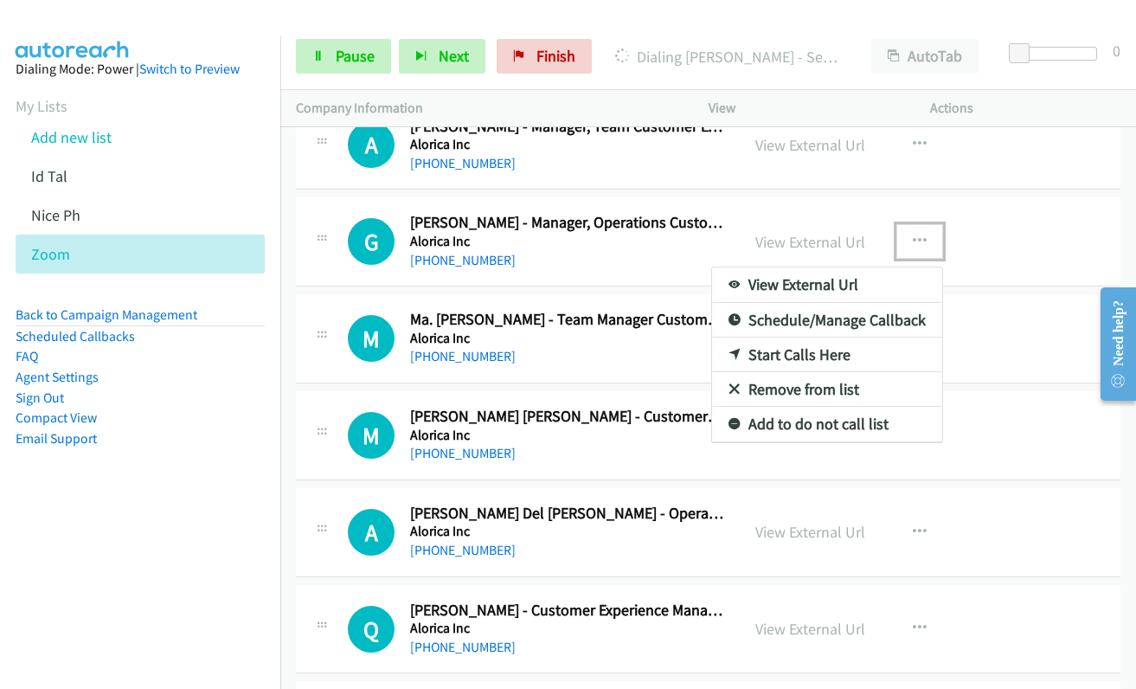
click at [816, 354] on link "Start Calls Here" at bounding box center [827, 354] width 230 height 35
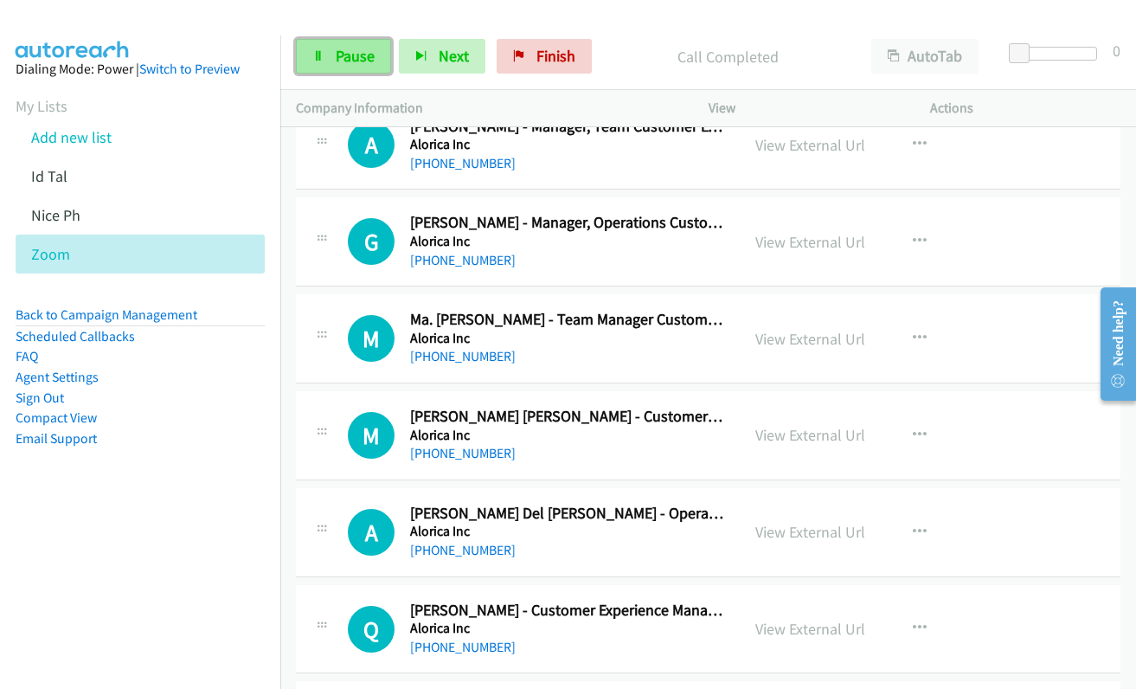
click at [318, 55] on icon at bounding box center [318, 57] width 12 height 12
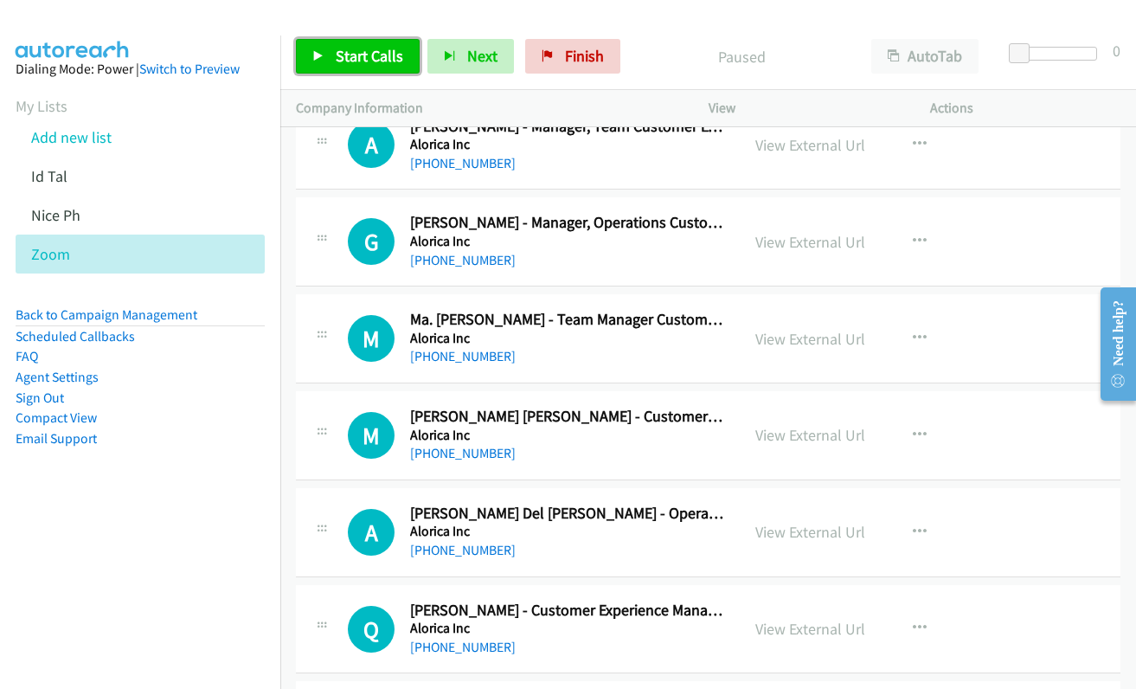
click at [318, 55] on icon at bounding box center [318, 57] width 12 height 12
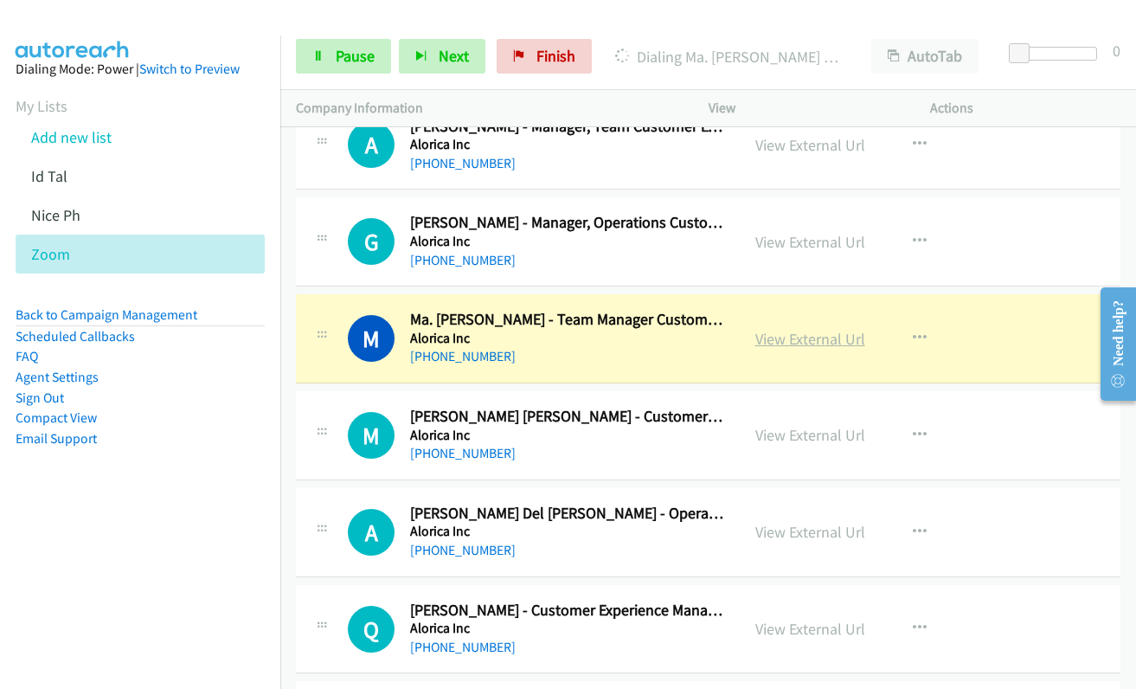
click at [809, 344] on link "View External Url" at bounding box center [810, 339] width 110 height 20
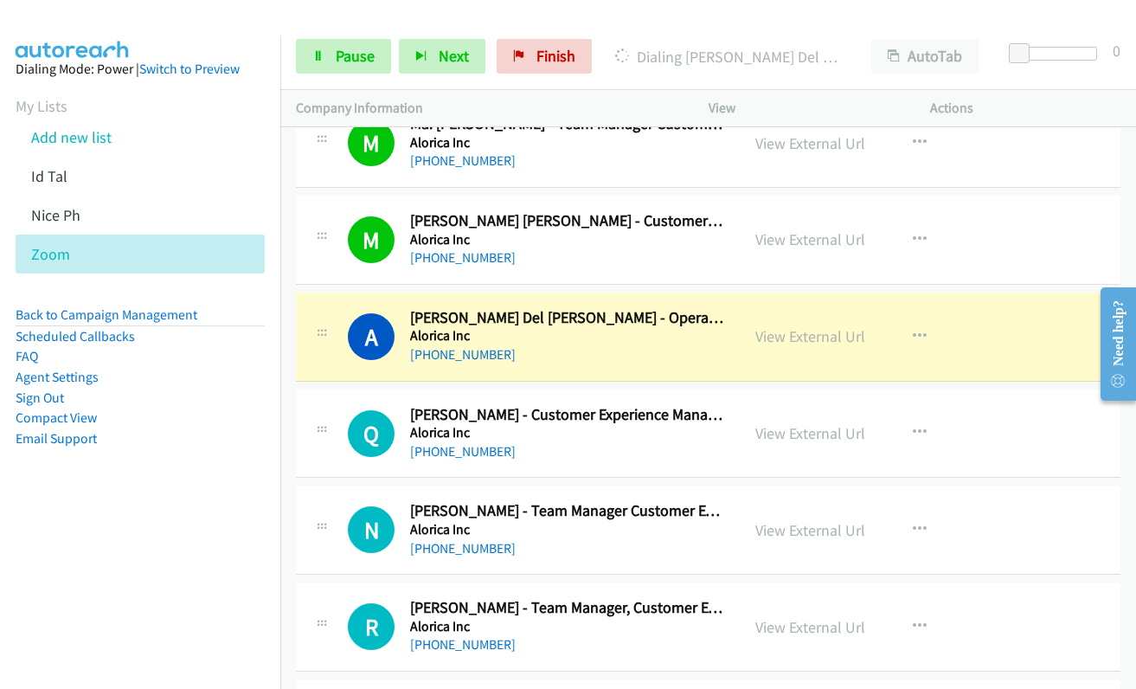
scroll to position [4837, 0]
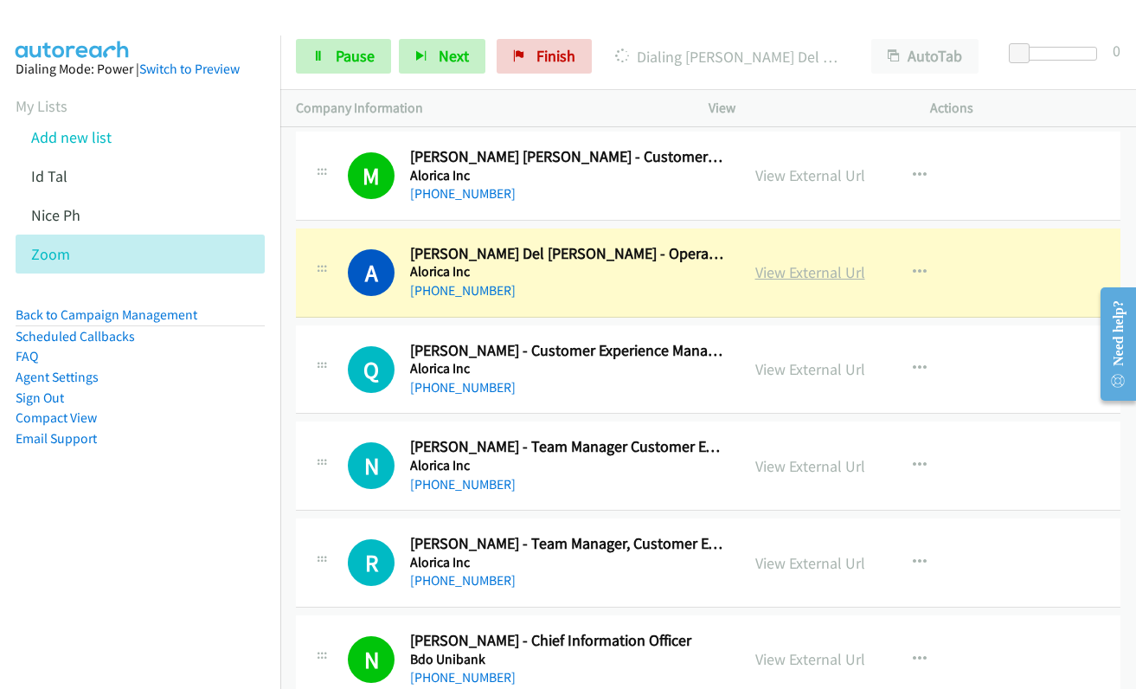
click at [770, 276] on link "View External Url" at bounding box center [810, 272] width 110 height 20
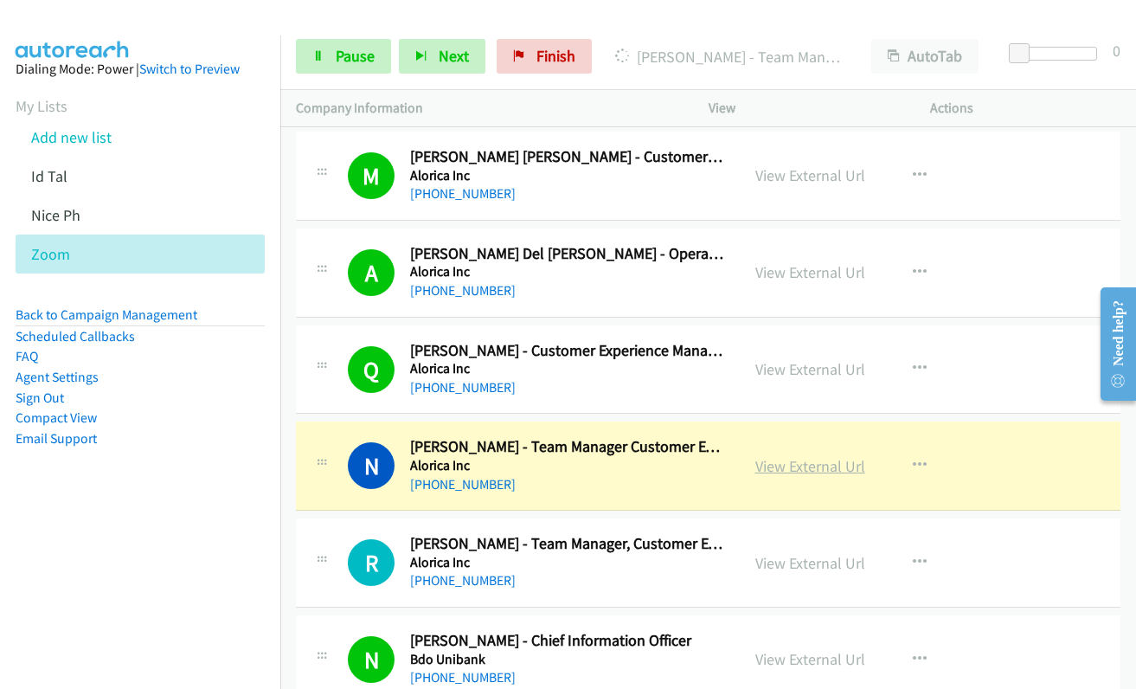
click at [811, 469] on link "View External Url" at bounding box center [810, 466] width 110 height 20
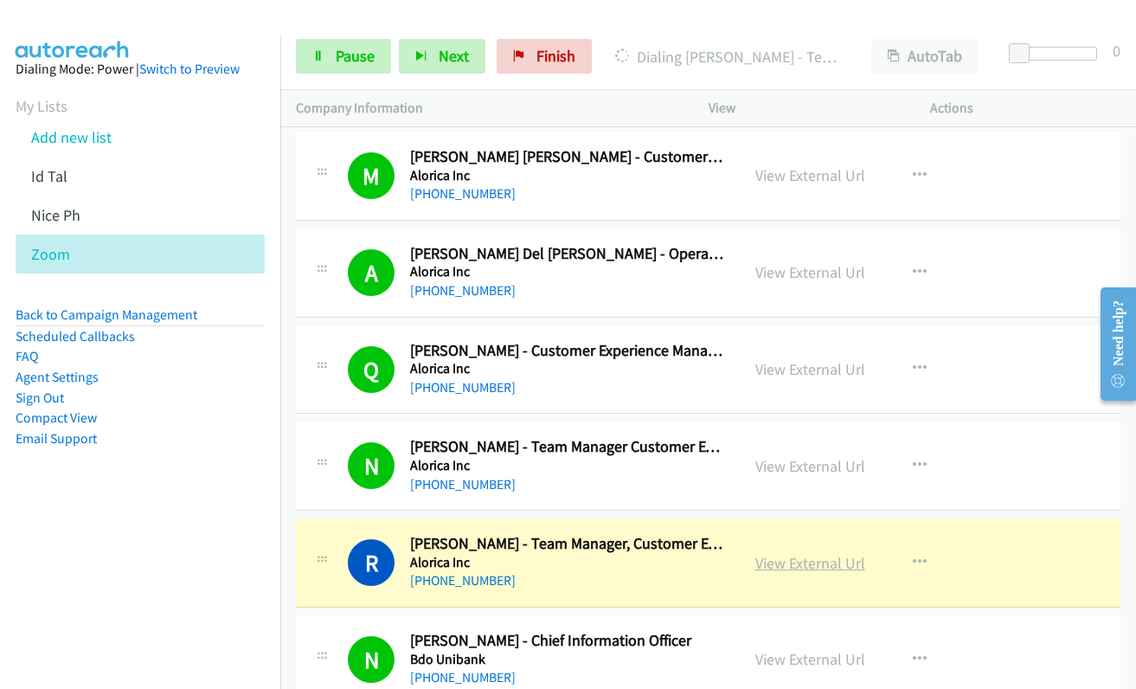
click at [794, 561] on link "View External Url" at bounding box center [810, 563] width 110 height 20
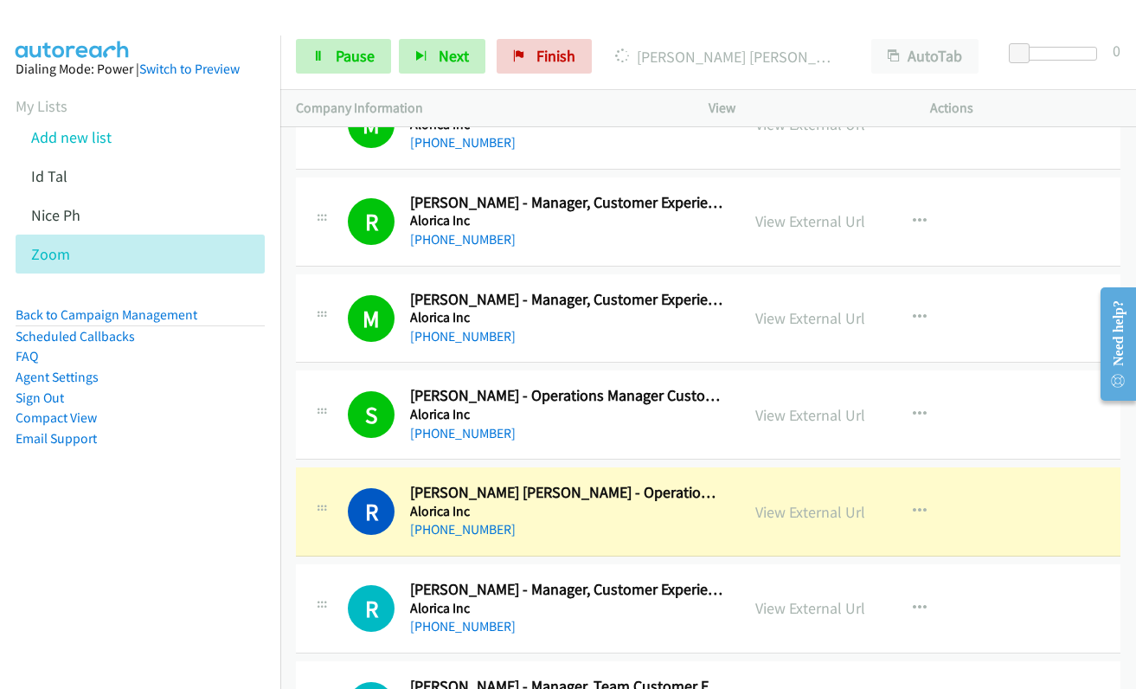
scroll to position [1904, 0]
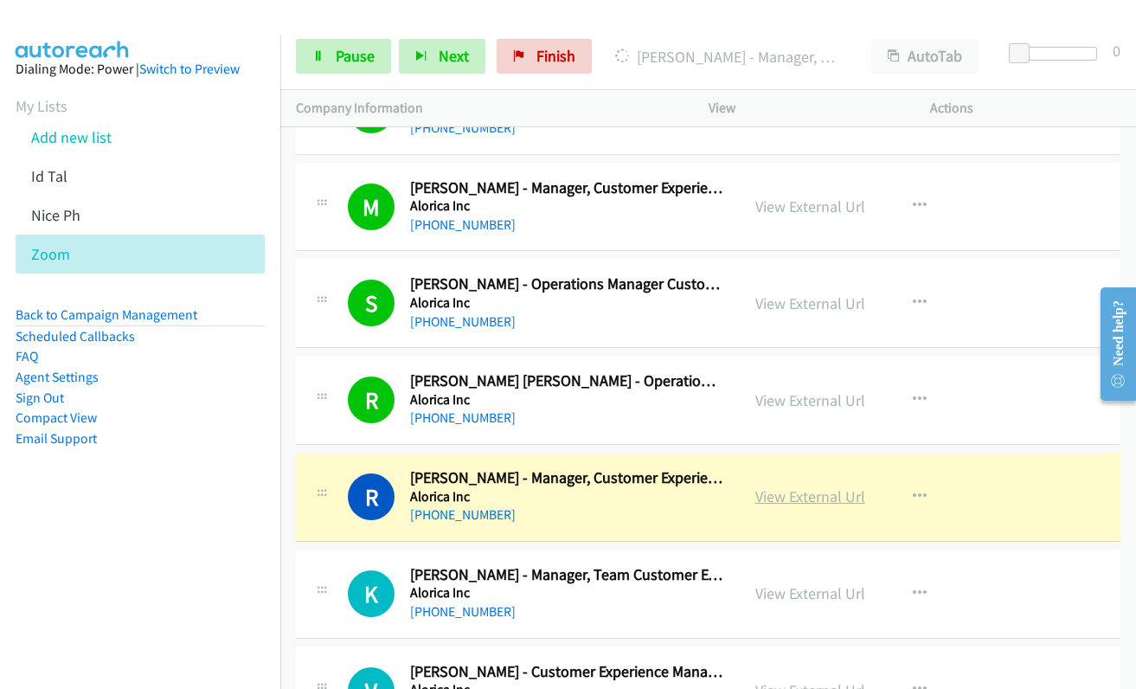
click at [802, 497] on link "View External Url" at bounding box center [810, 496] width 110 height 20
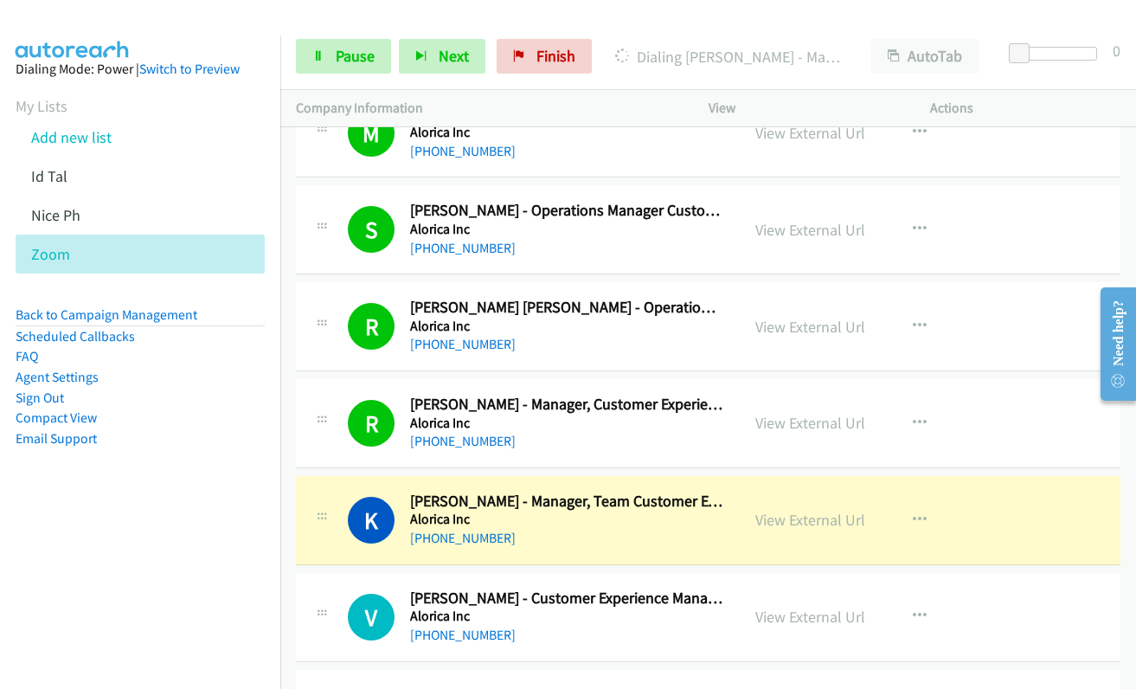
scroll to position [2163, 0]
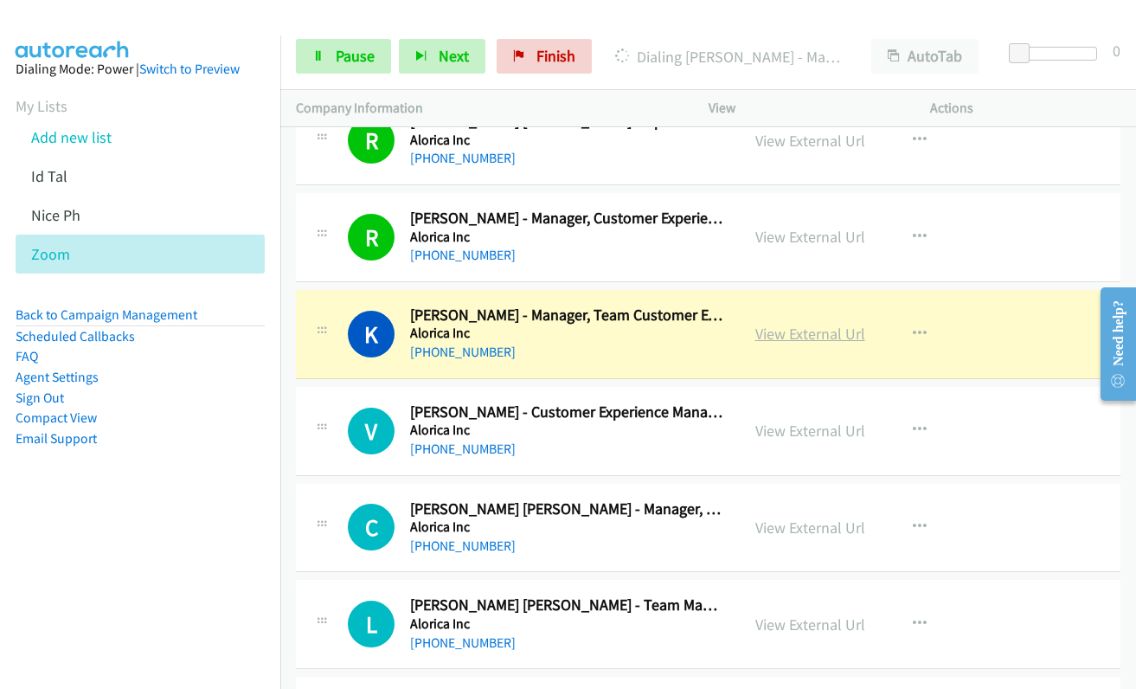
click at [780, 333] on link "View External Url" at bounding box center [810, 334] width 110 height 20
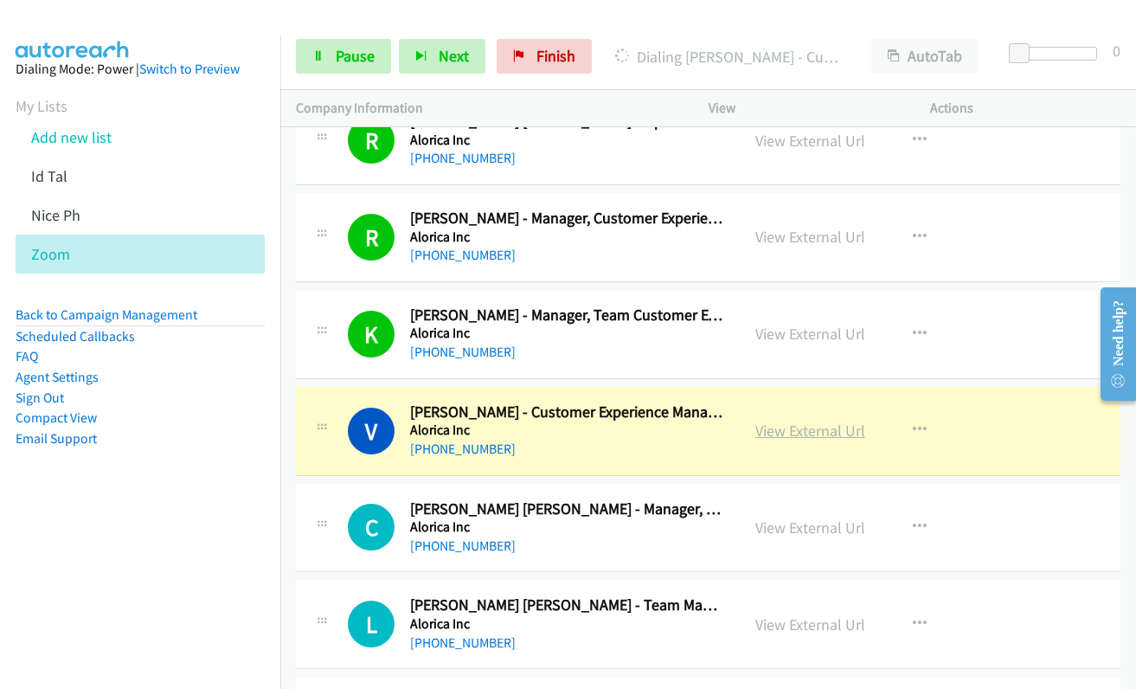
click at [785, 432] on link "View External Url" at bounding box center [810, 431] width 110 height 20
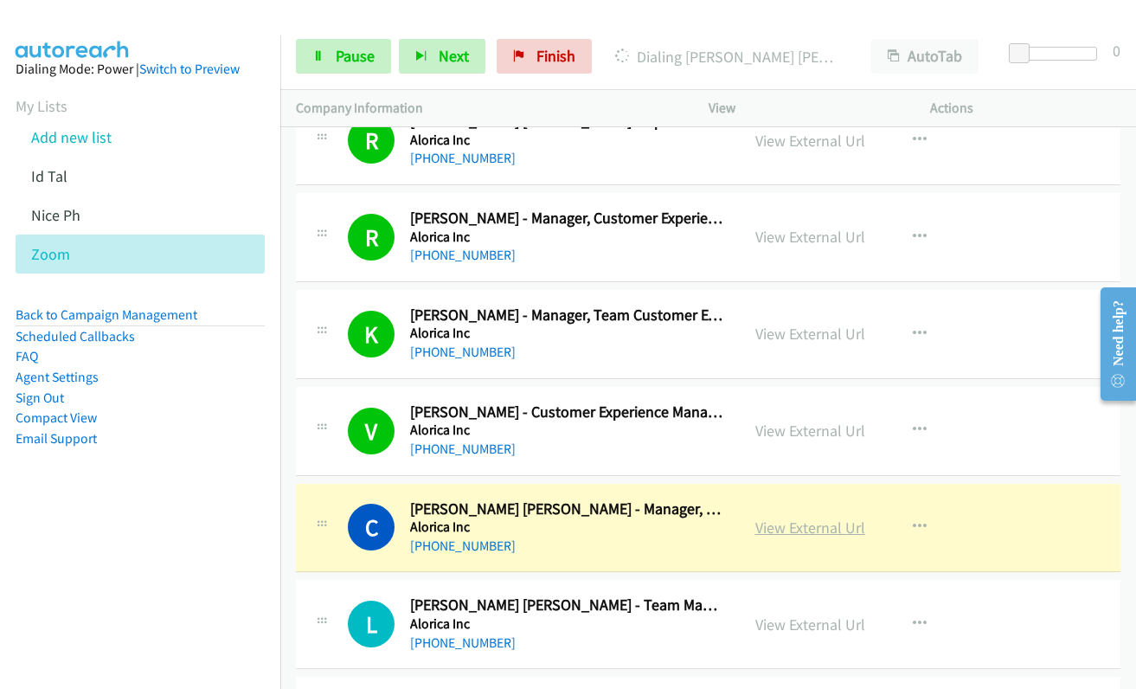
click at [784, 530] on link "View External Url" at bounding box center [810, 527] width 110 height 20
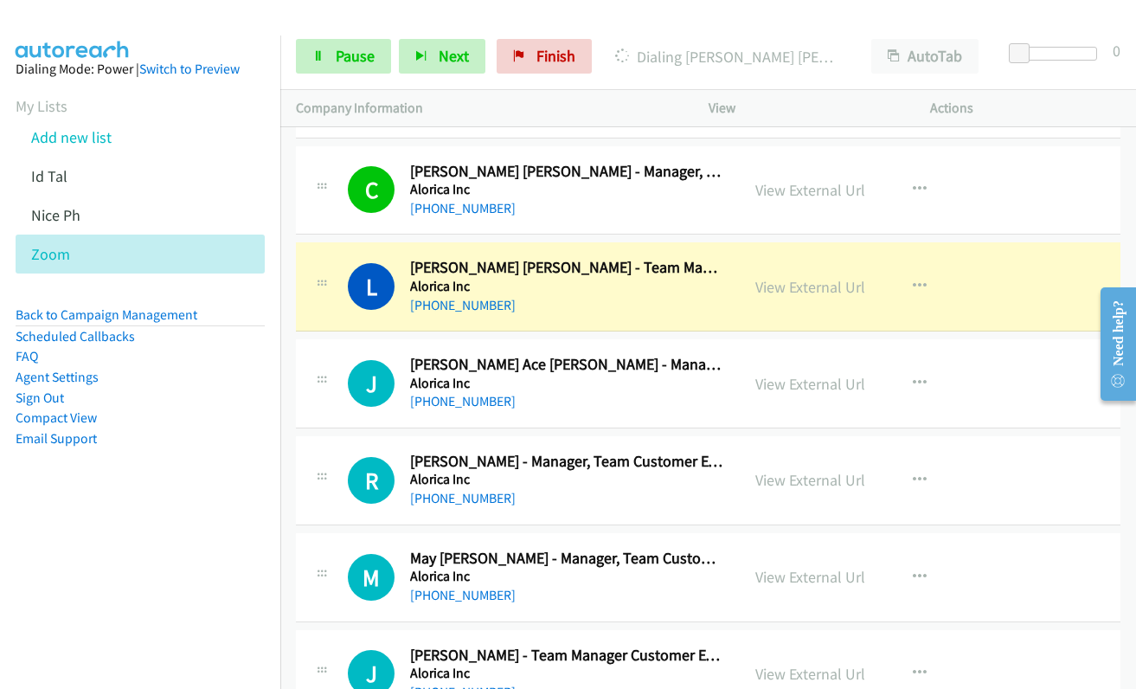
scroll to position [2509, 0]
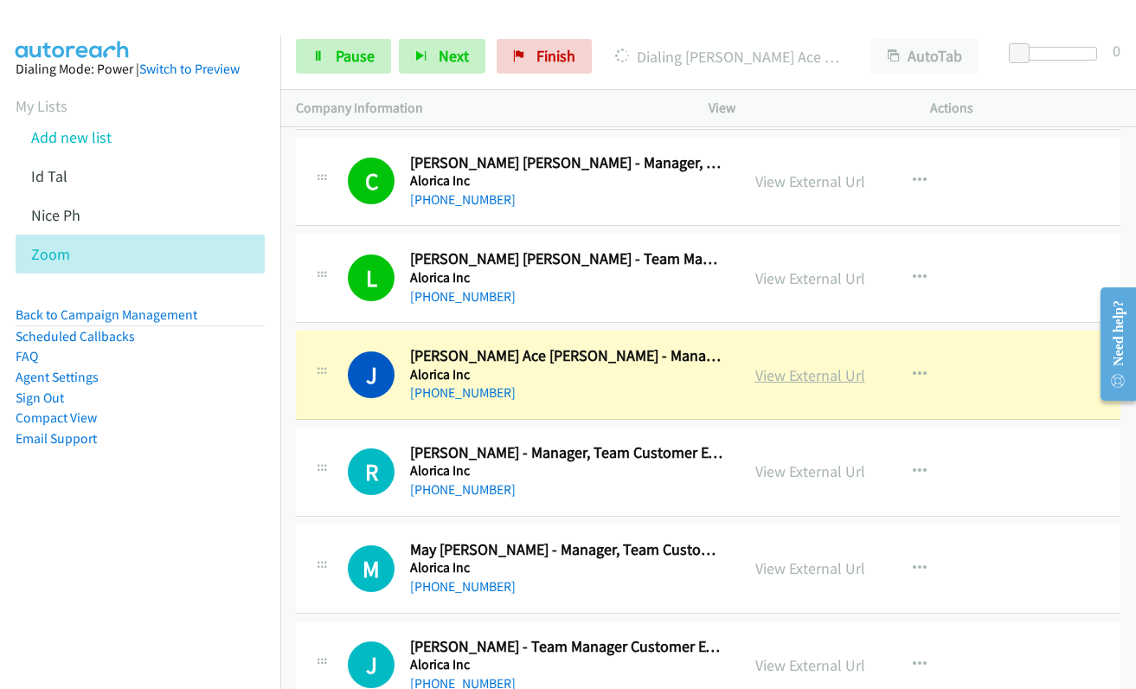
click at [813, 378] on link "View External Url" at bounding box center [810, 375] width 110 height 20
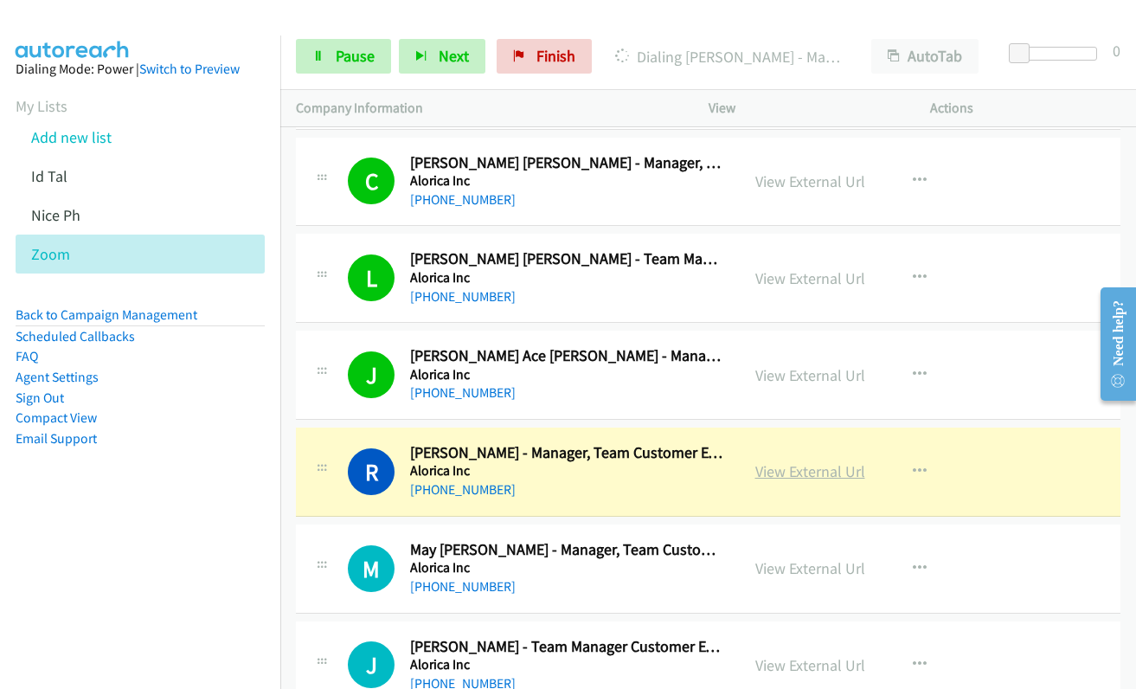
click at [775, 469] on link "View External Url" at bounding box center [810, 471] width 110 height 20
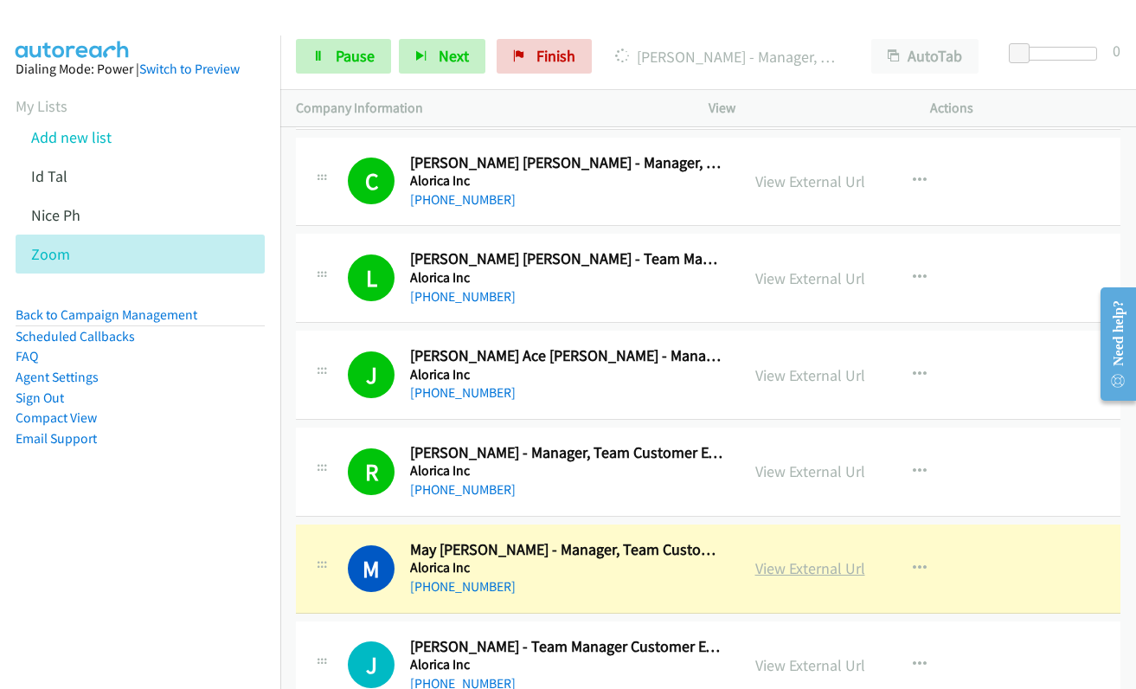
click at [809, 575] on link "View External Url" at bounding box center [810, 568] width 110 height 20
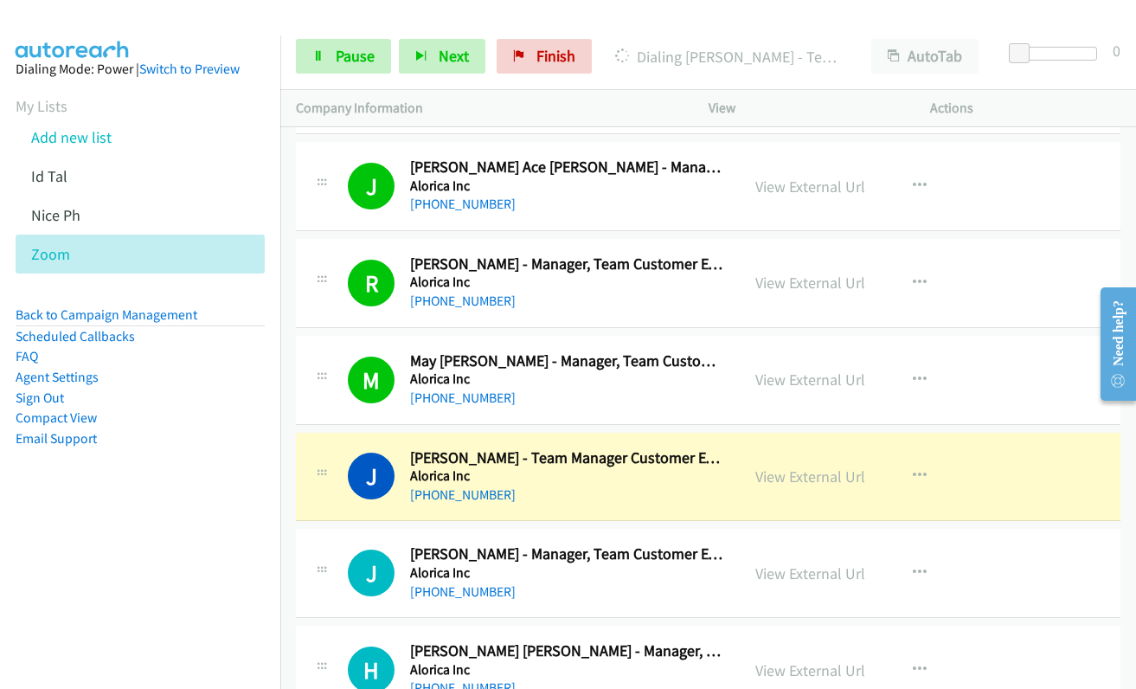
scroll to position [2769, 0]
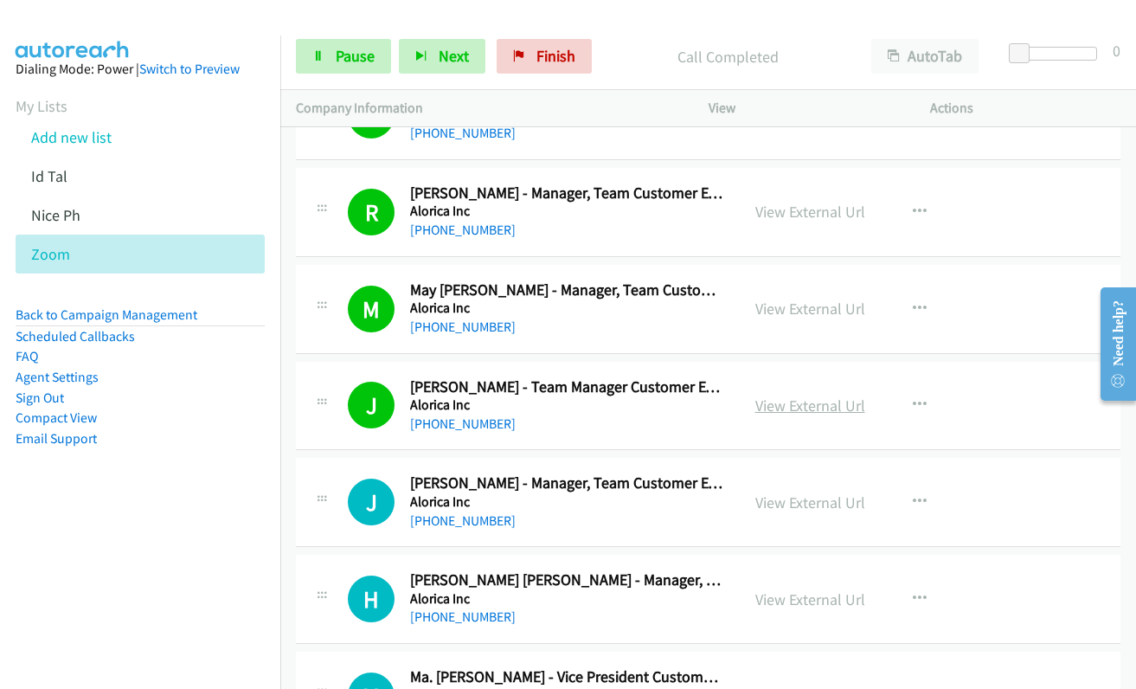
click at [774, 402] on link "View External Url" at bounding box center [810, 405] width 110 height 20
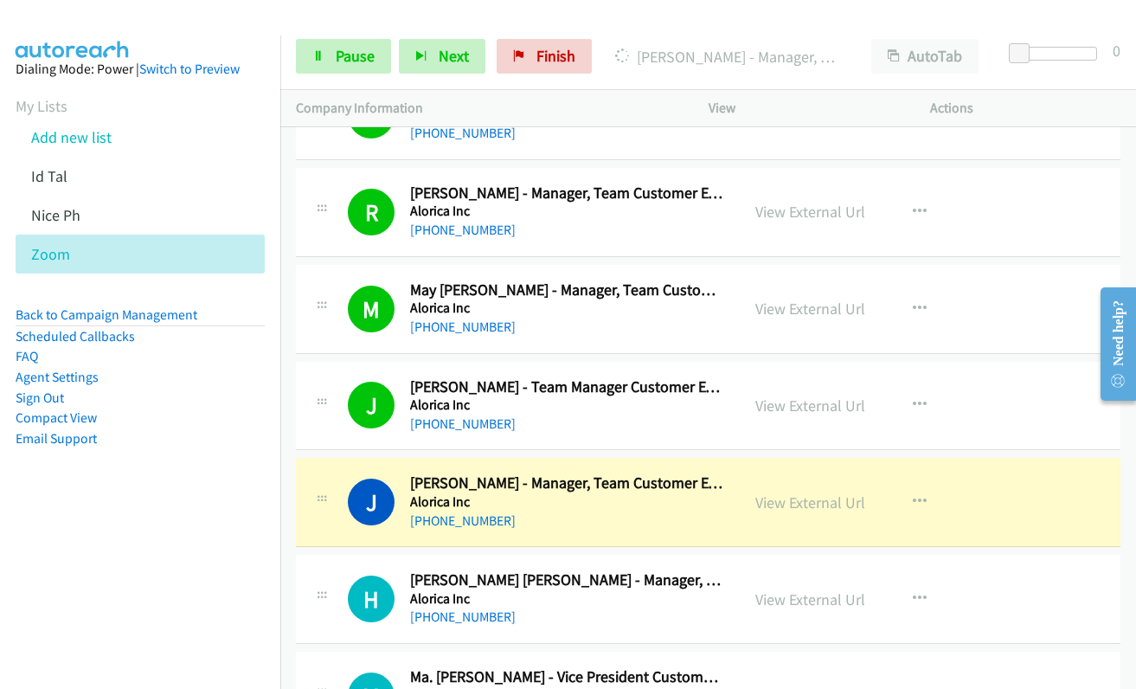
scroll to position [2942, 0]
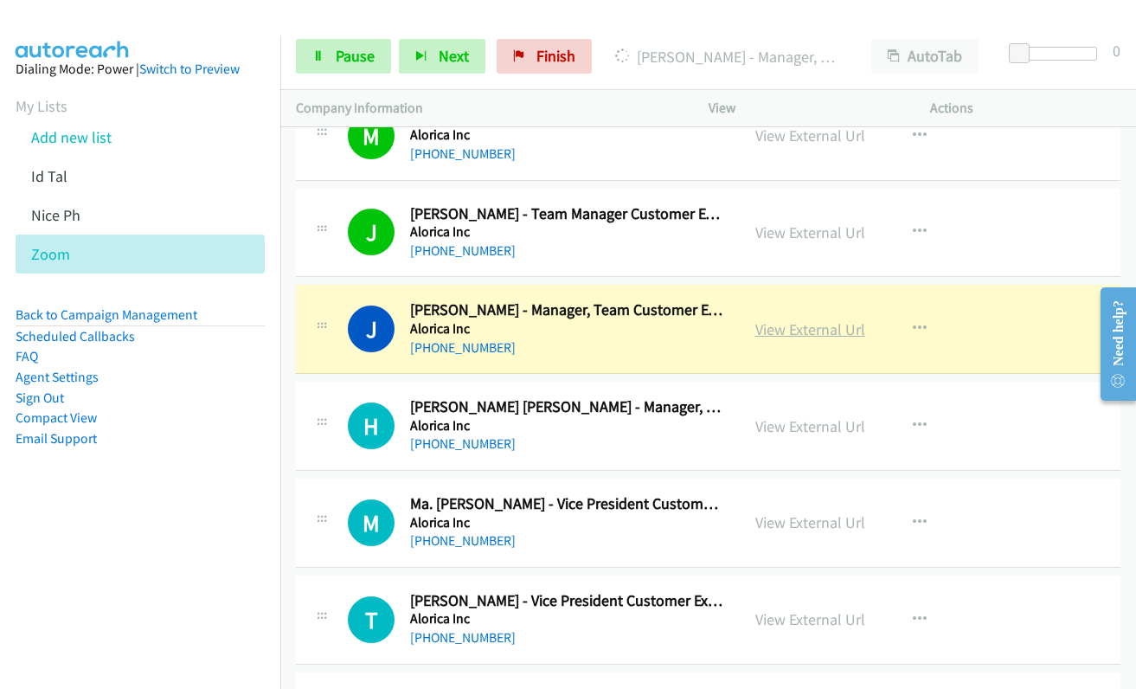
click at [783, 327] on link "View External Url" at bounding box center [810, 329] width 110 height 20
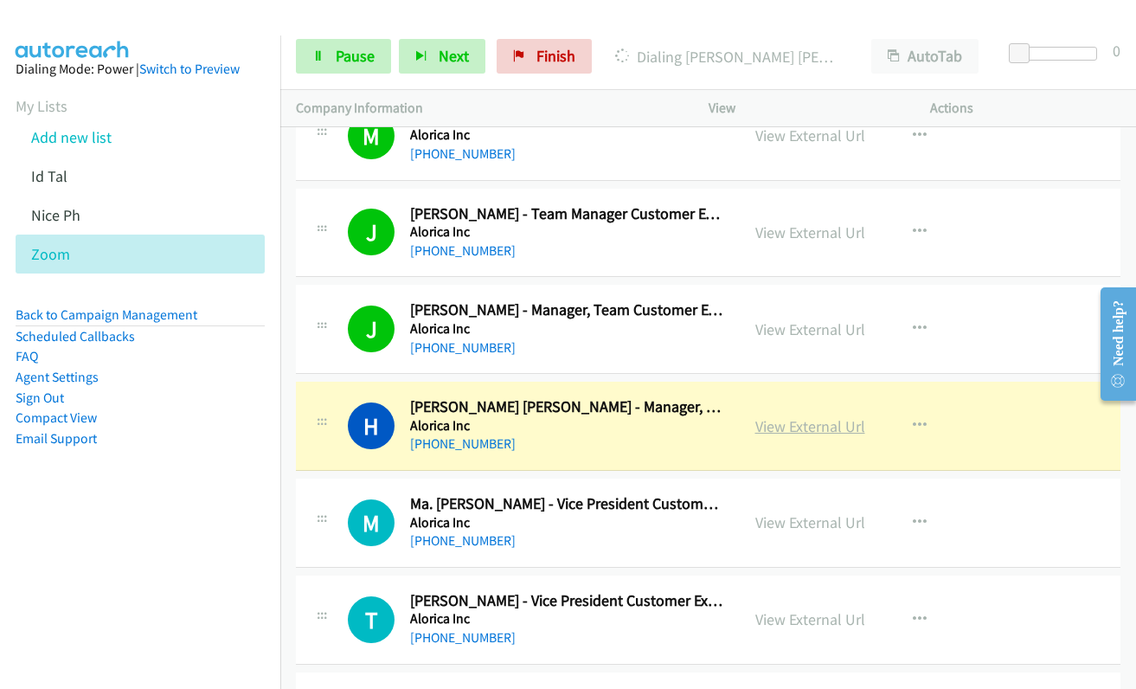
click at [783, 427] on link "View External Url" at bounding box center [810, 426] width 110 height 20
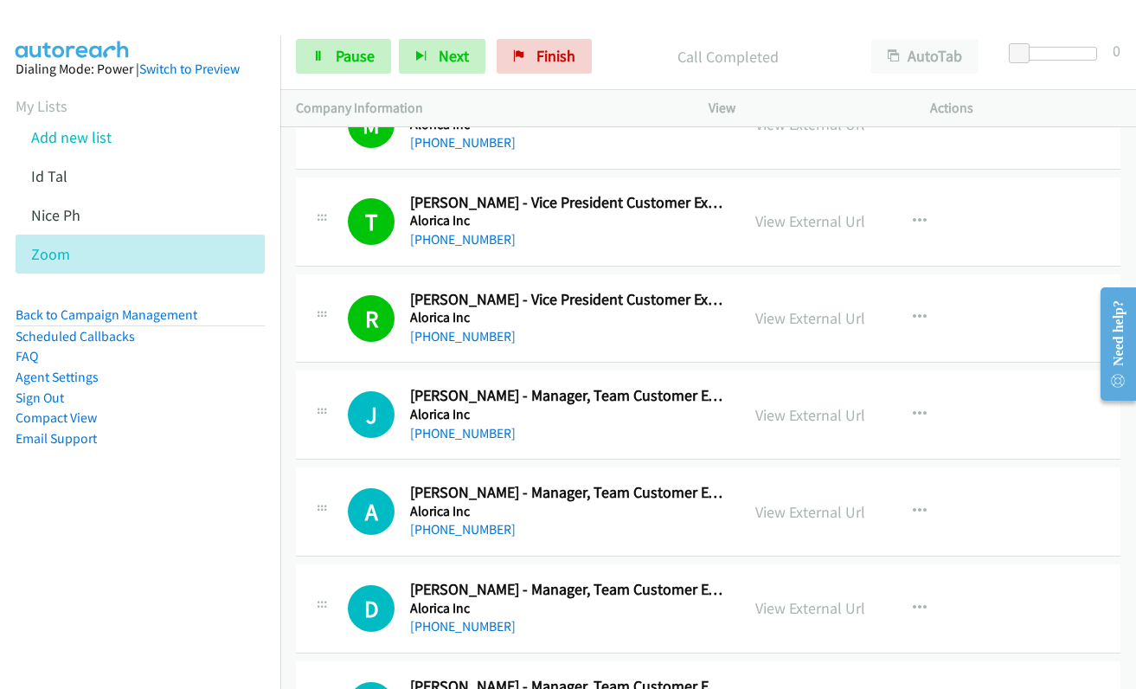
scroll to position [3375, 0]
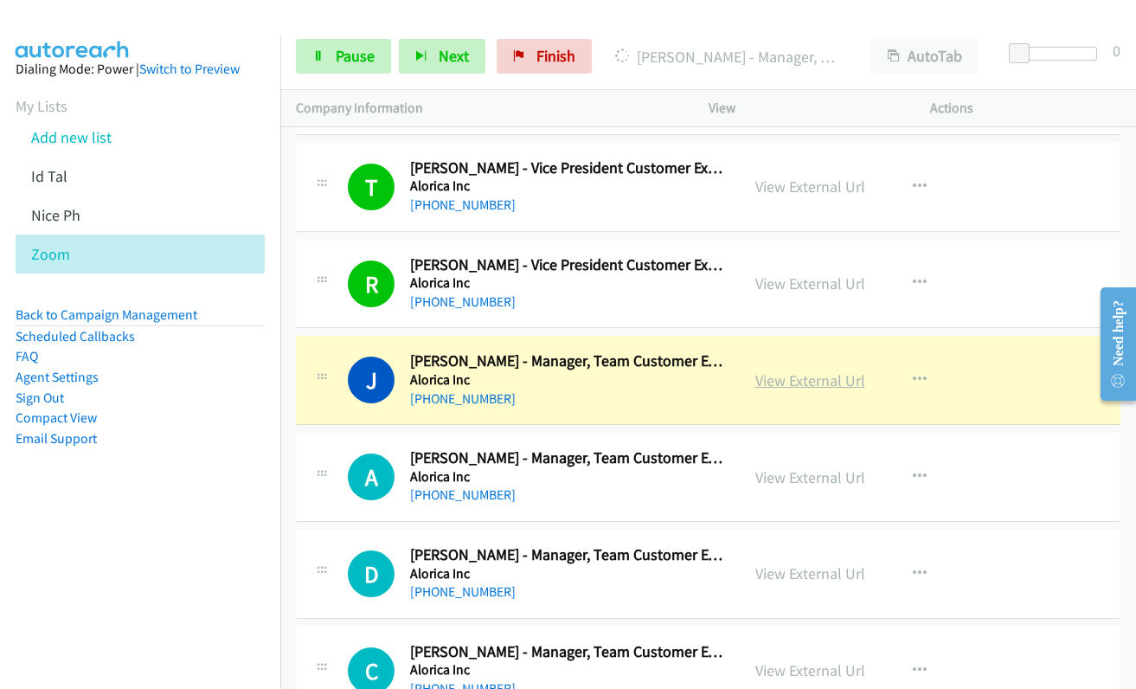
click at [785, 376] on link "View External Url" at bounding box center [810, 380] width 110 height 20
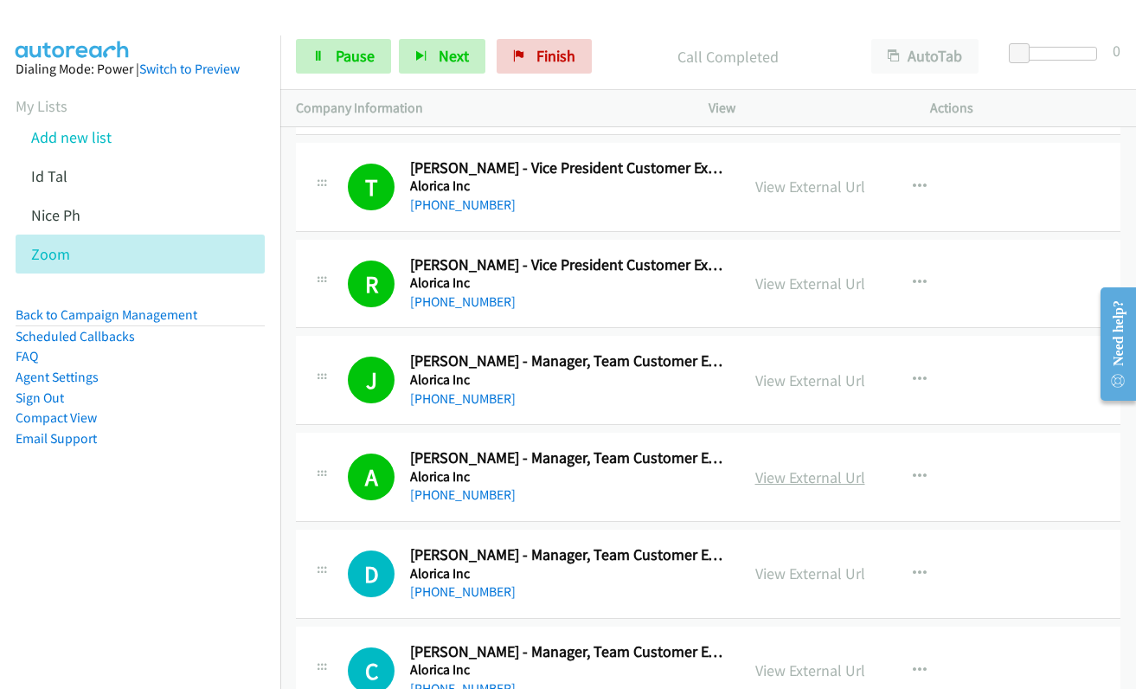
click at [773, 479] on link "View External Url" at bounding box center [810, 477] width 110 height 20
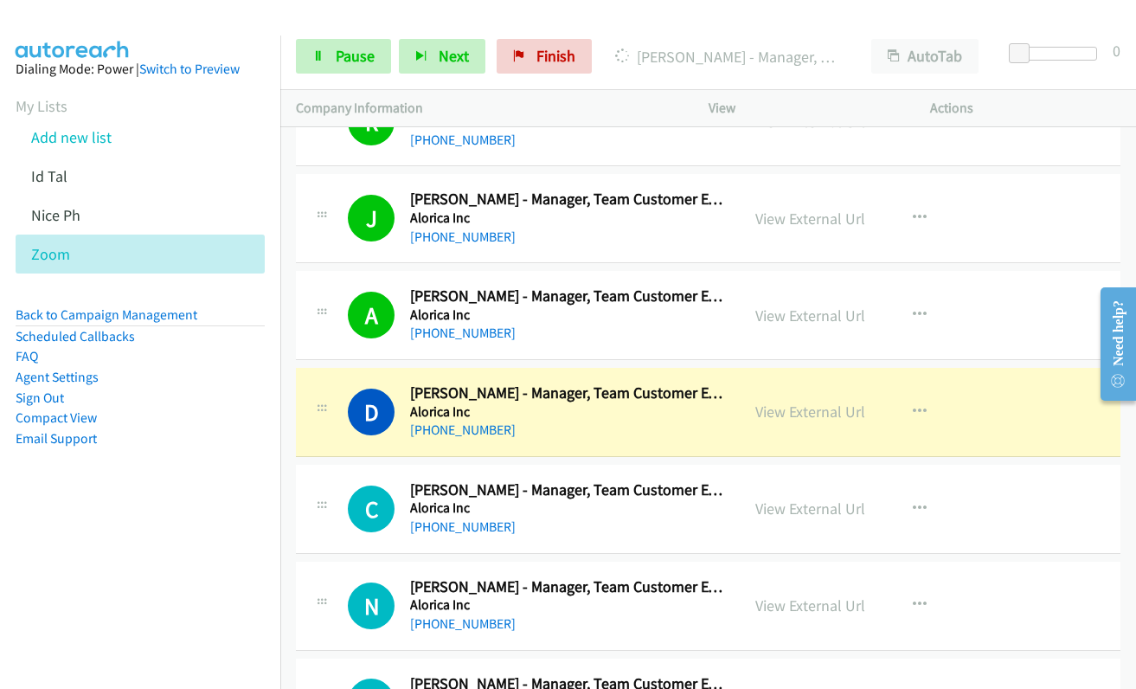
scroll to position [3548, 0]
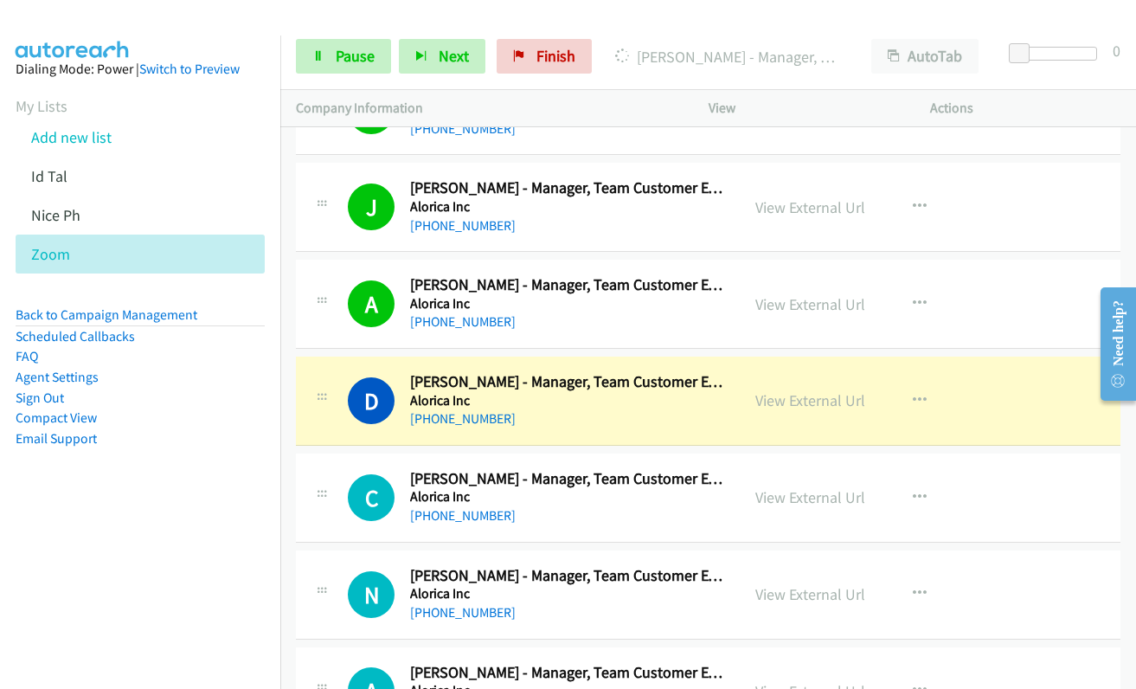
click at [801, 403] on link "View External Url" at bounding box center [810, 400] width 110 height 20
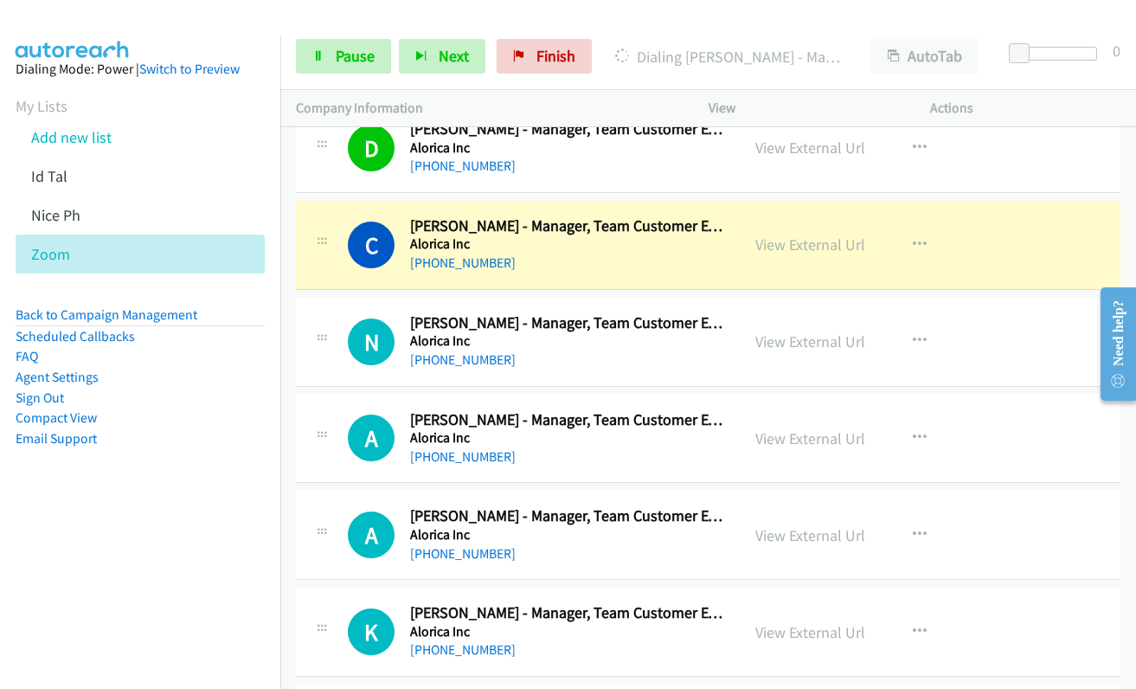
scroll to position [3807, 0]
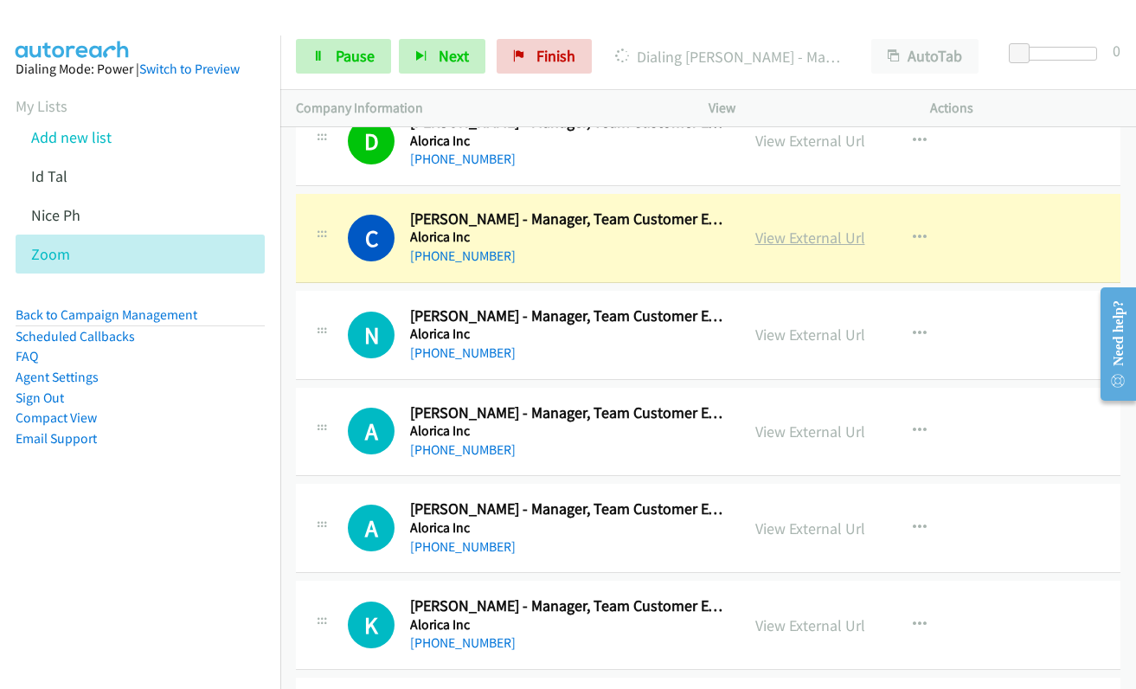
click at [770, 241] on link "View External Url" at bounding box center [810, 238] width 110 height 20
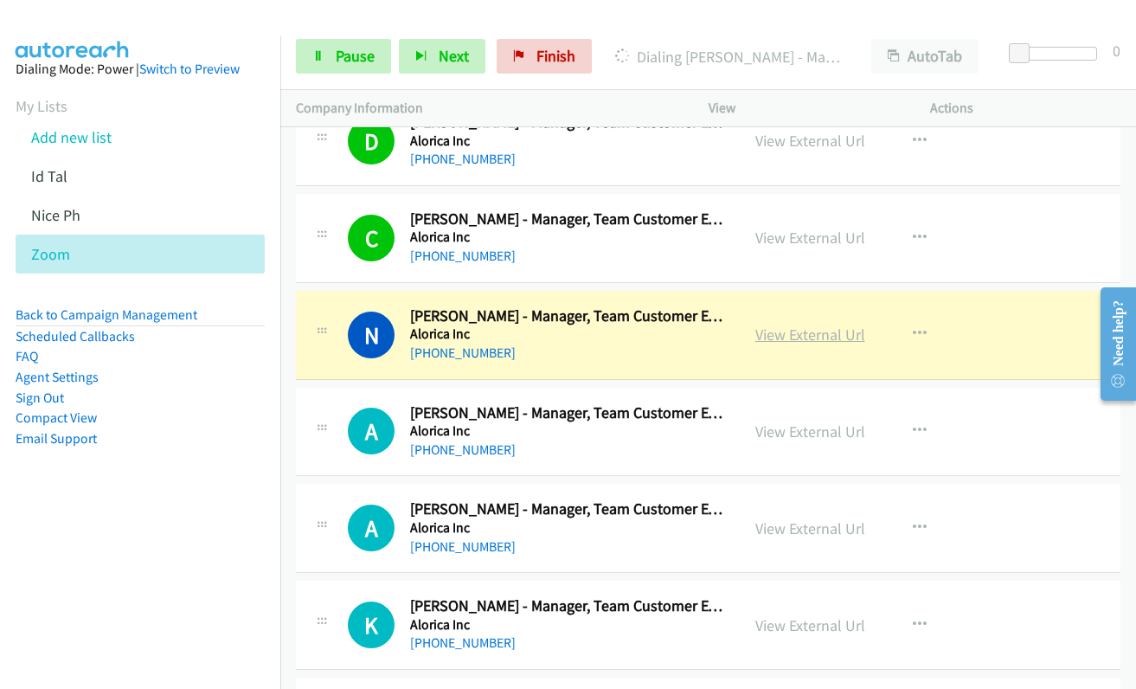
click at [769, 341] on link "View External Url" at bounding box center [810, 334] width 110 height 20
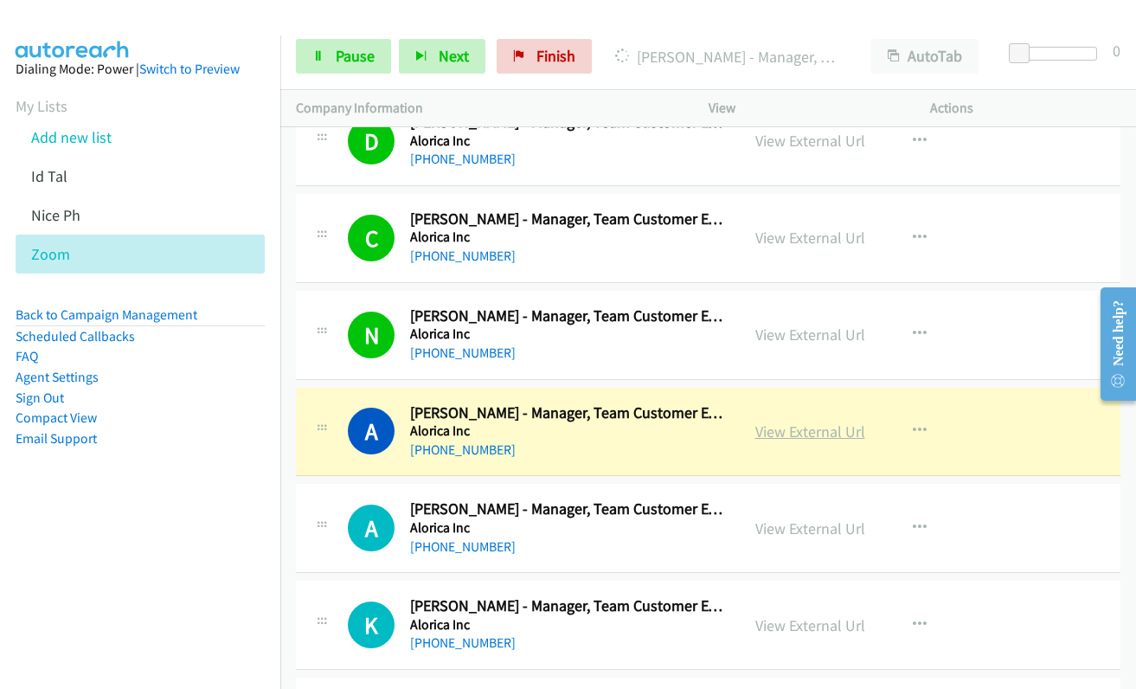
click at [793, 434] on link "View External Url" at bounding box center [810, 431] width 110 height 20
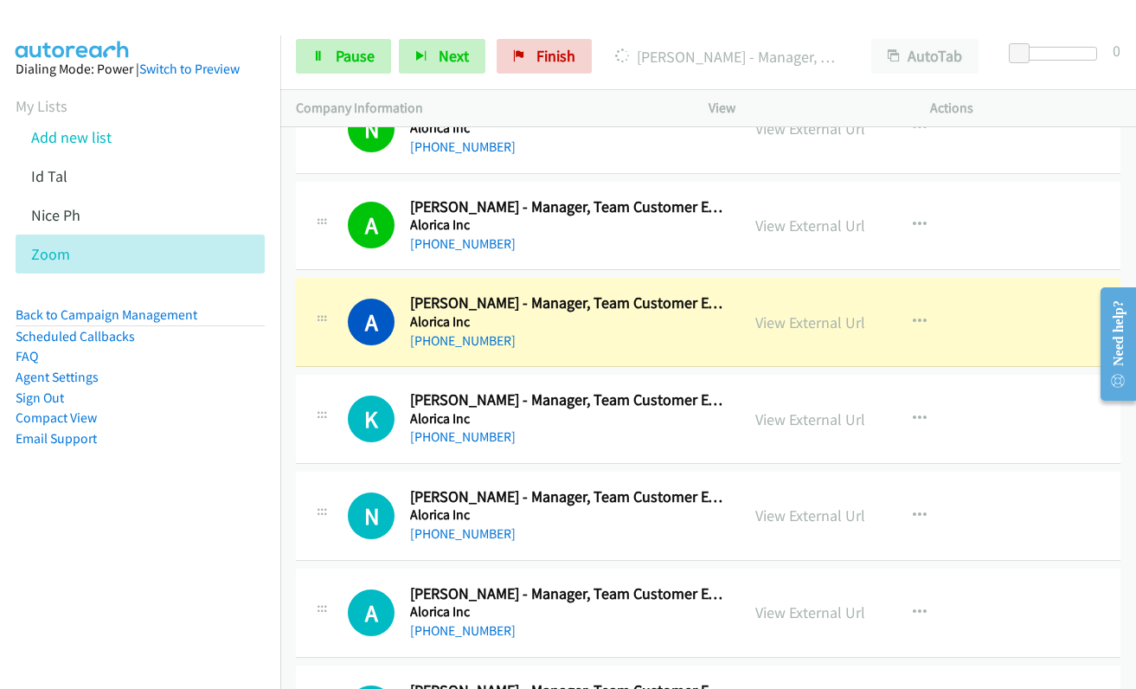
scroll to position [4067, 0]
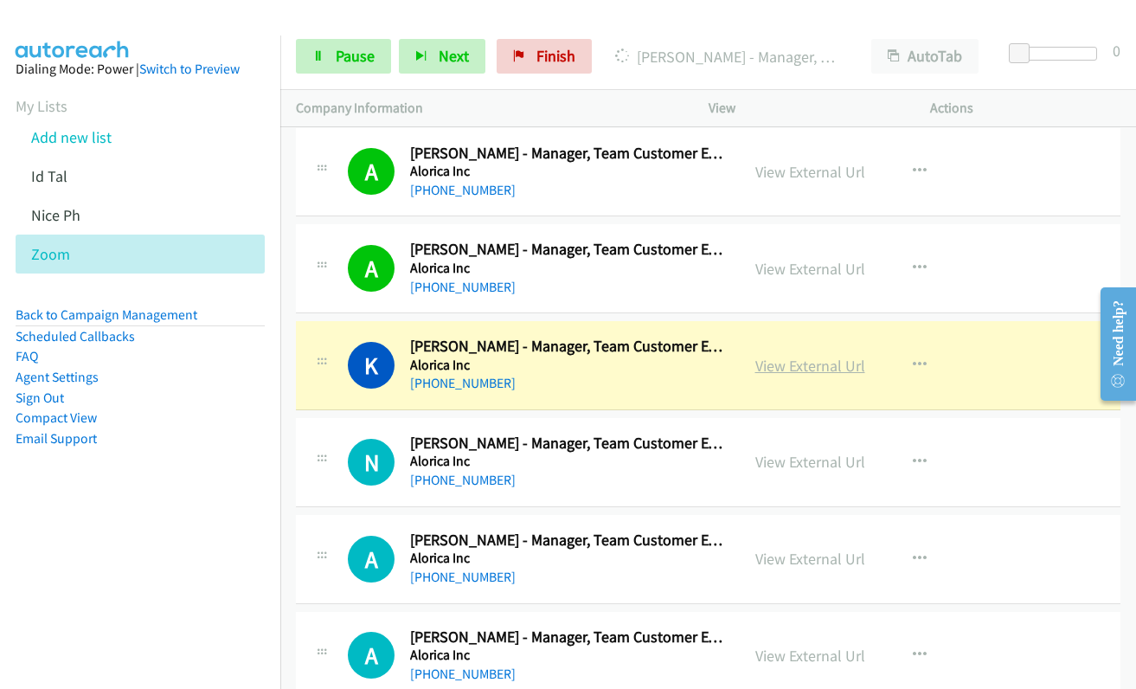
click at [823, 364] on link "View External Url" at bounding box center [810, 366] width 110 height 20
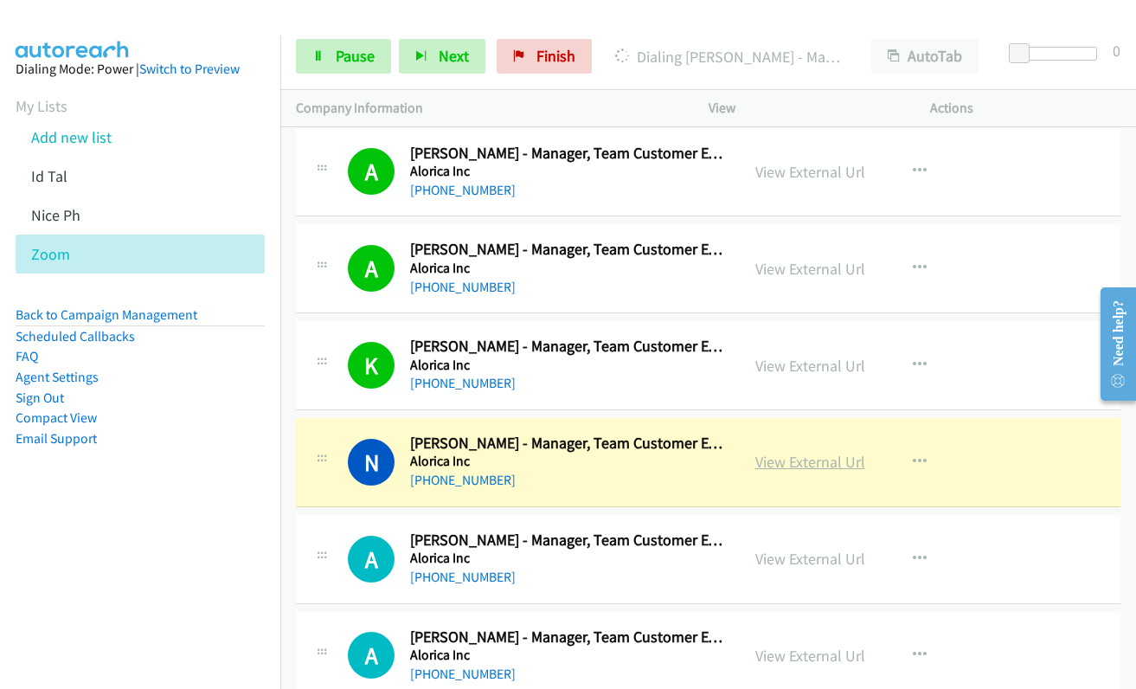
click at [770, 465] on link "View External Url" at bounding box center [810, 462] width 110 height 20
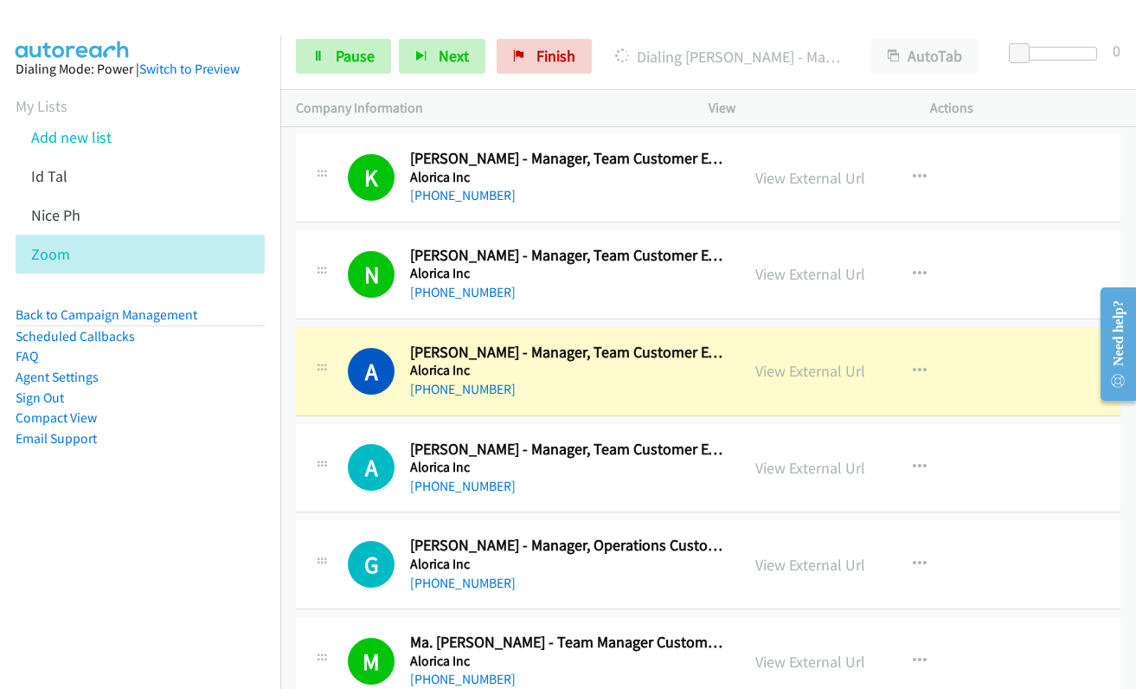
scroll to position [4327, 0]
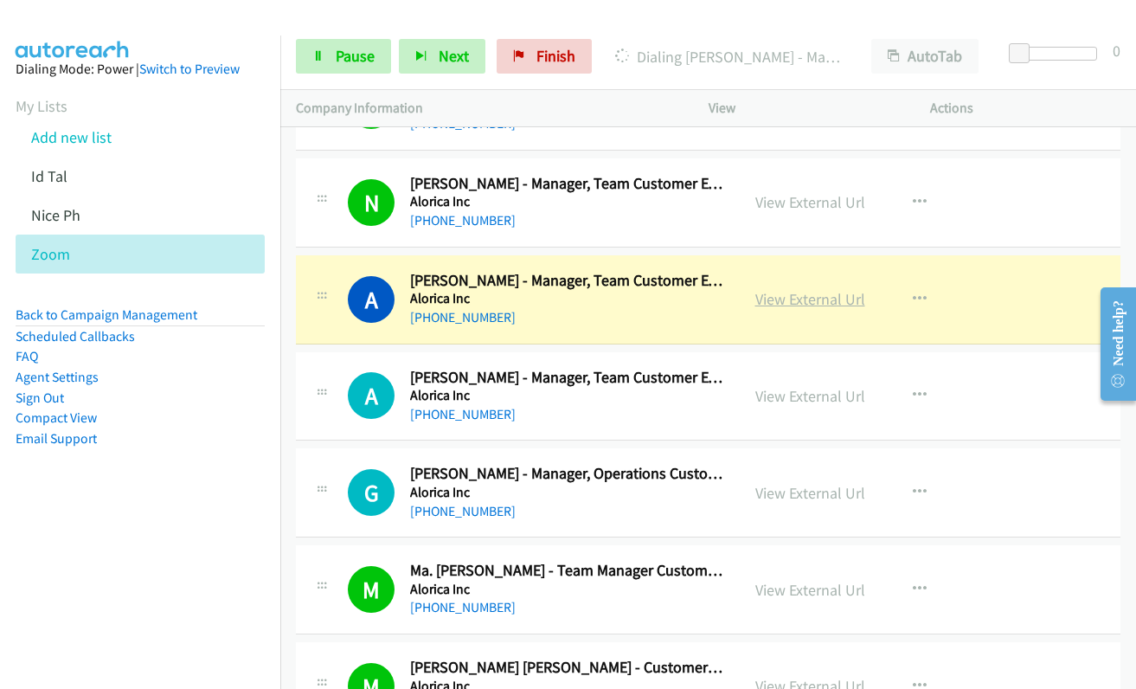
click at [787, 305] on link "View External Url" at bounding box center [810, 299] width 110 height 20
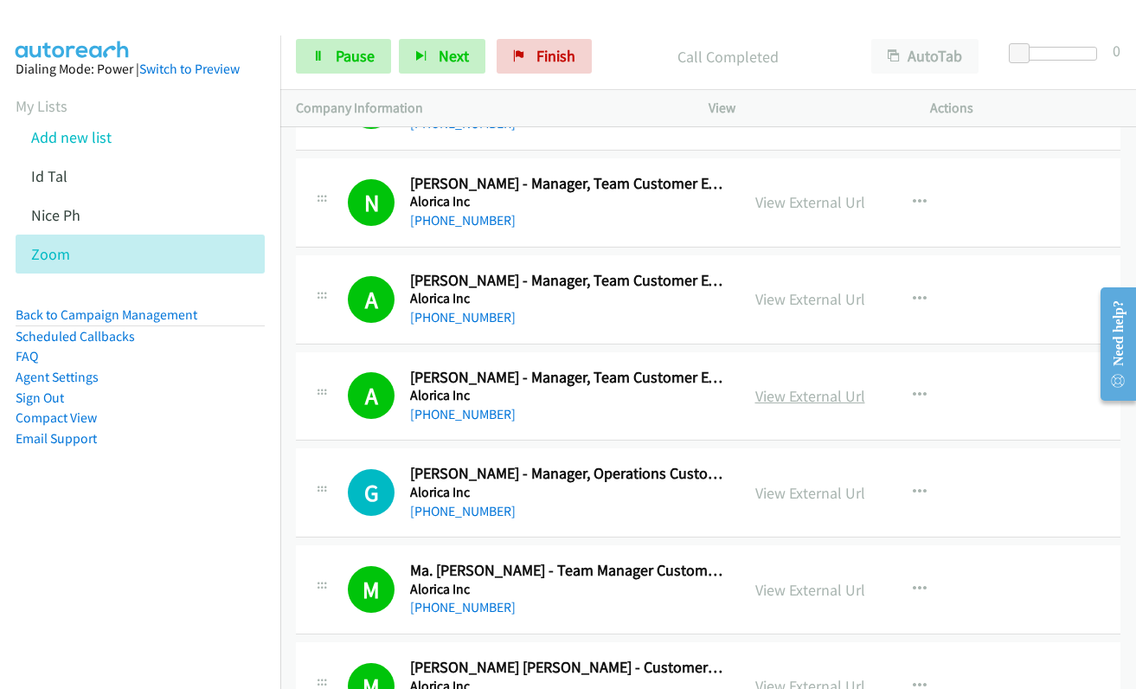
click at [791, 397] on link "View External Url" at bounding box center [810, 396] width 110 height 20
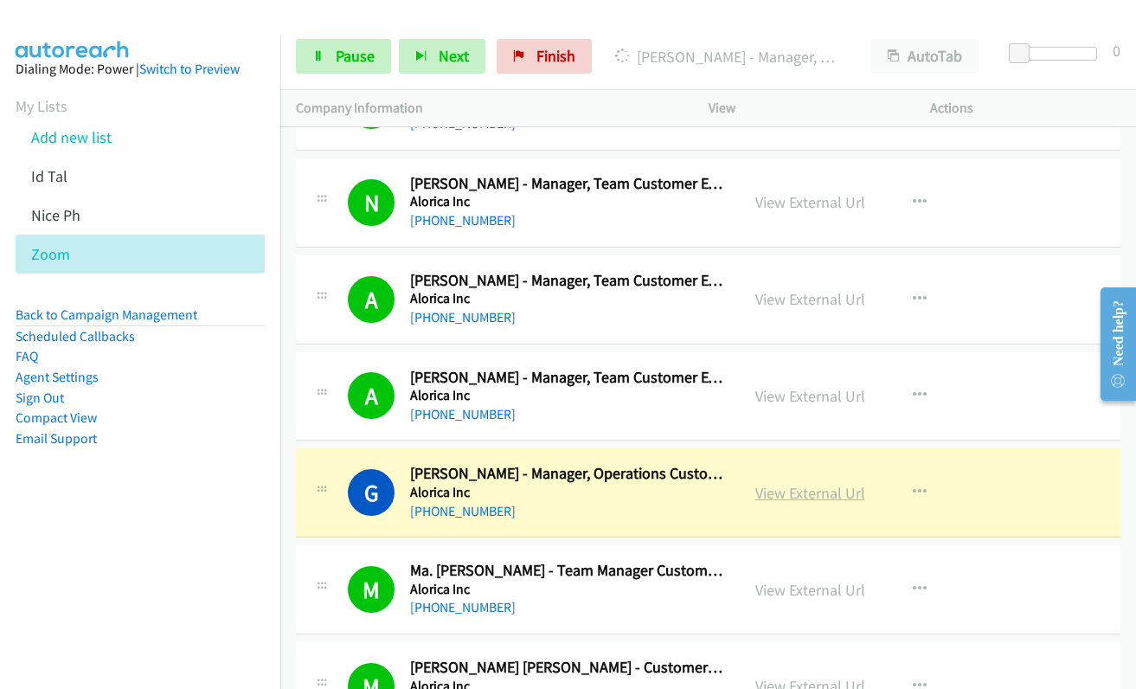
click at [824, 497] on link "View External Url" at bounding box center [810, 493] width 110 height 20
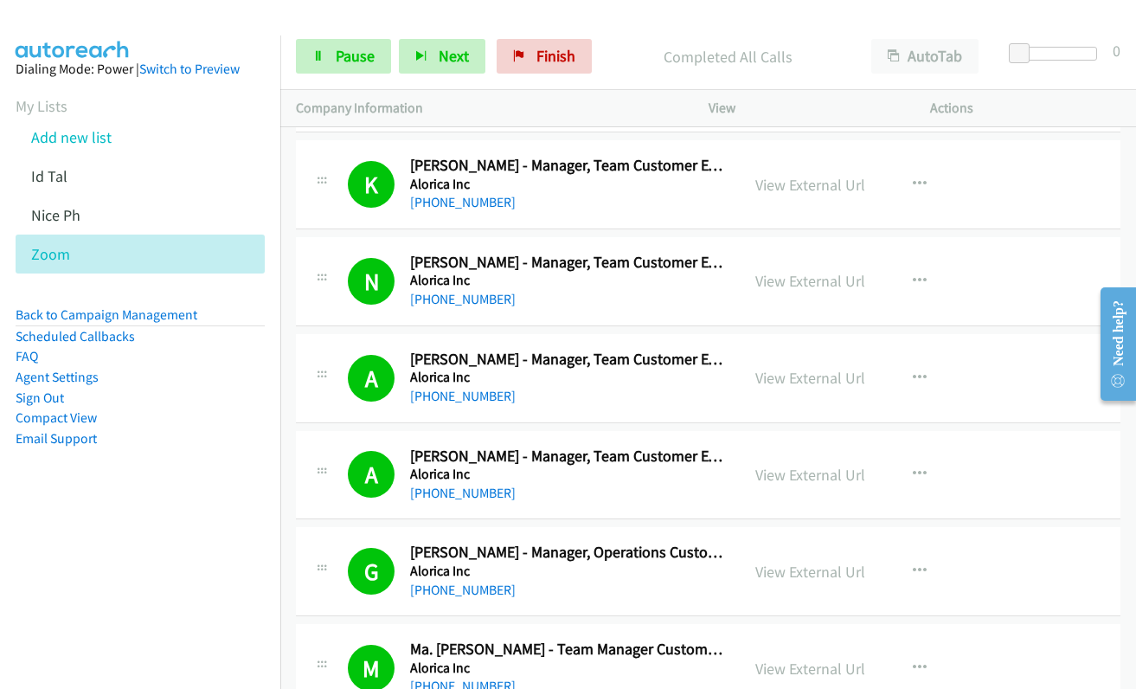
scroll to position [3981, 0]
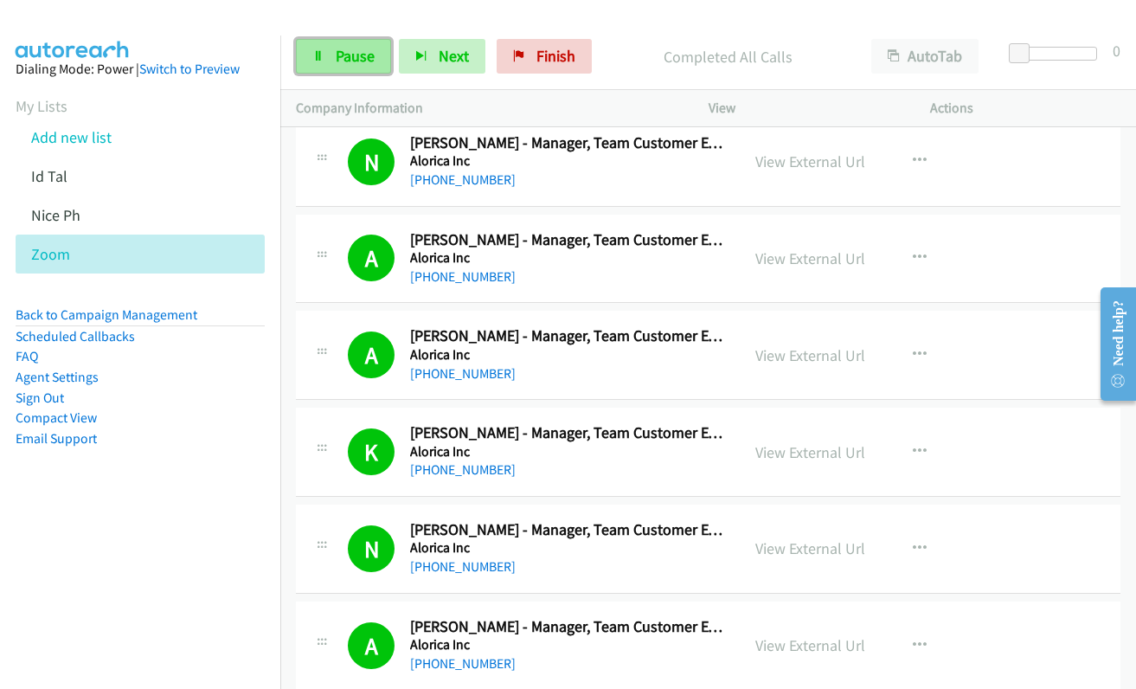
click at [366, 56] on span "Pause" at bounding box center [355, 56] width 39 height 20
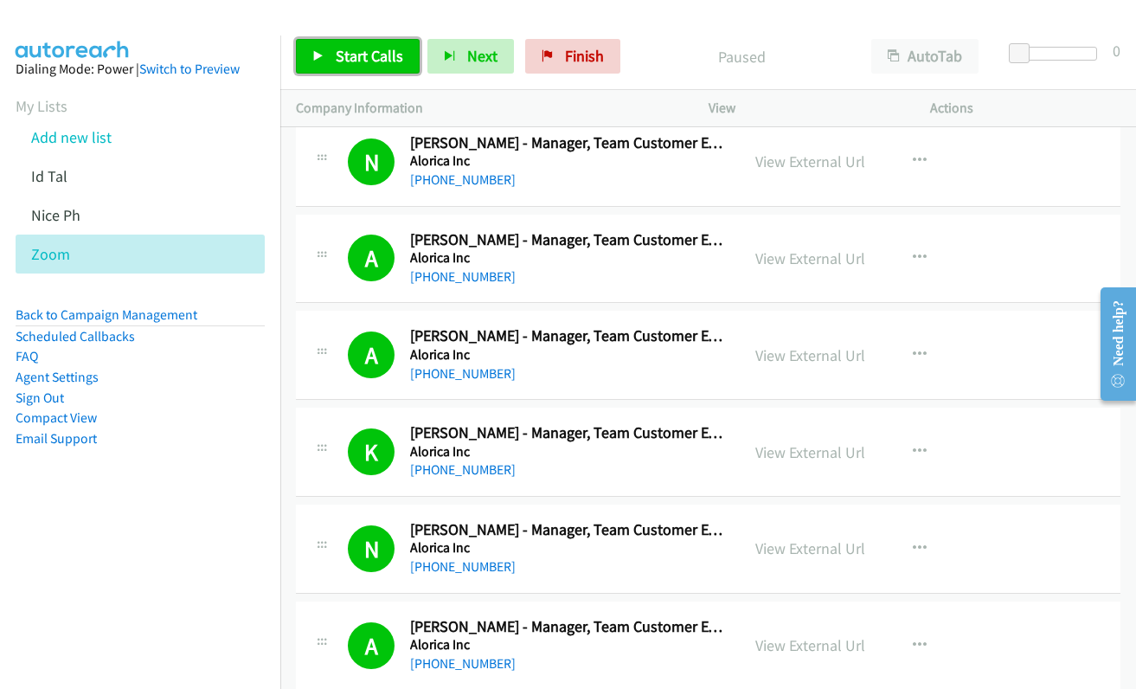
click at [327, 61] on link "Start Calls" at bounding box center [358, 56] width 124 height 35
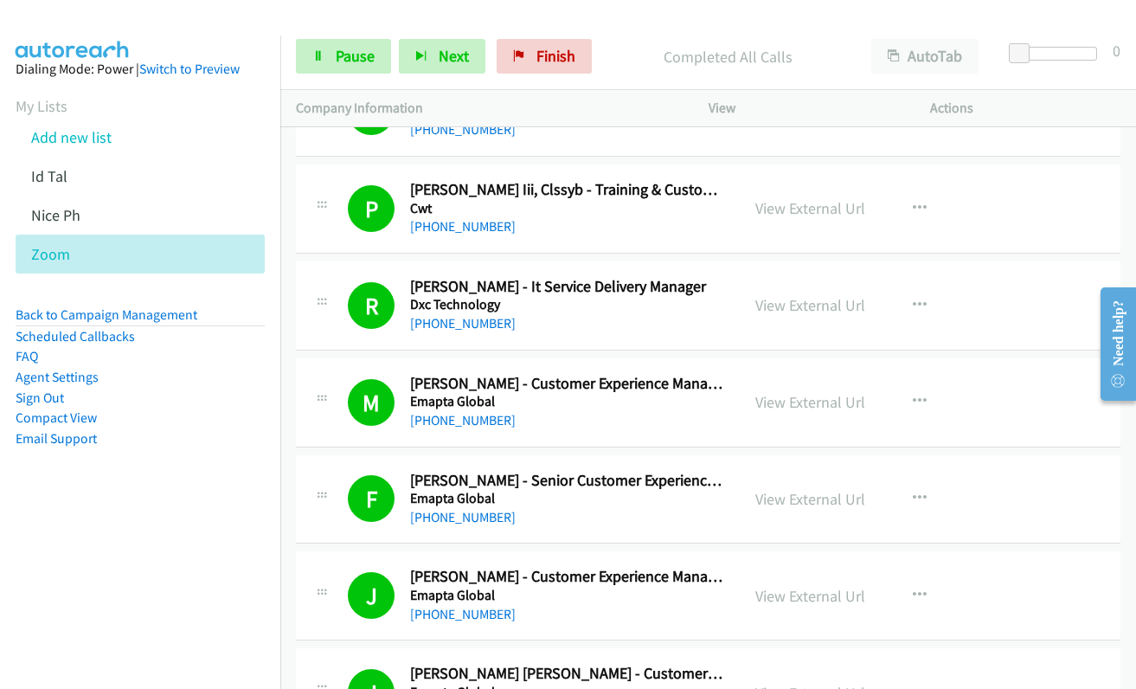
scroll to position [7269, 0]
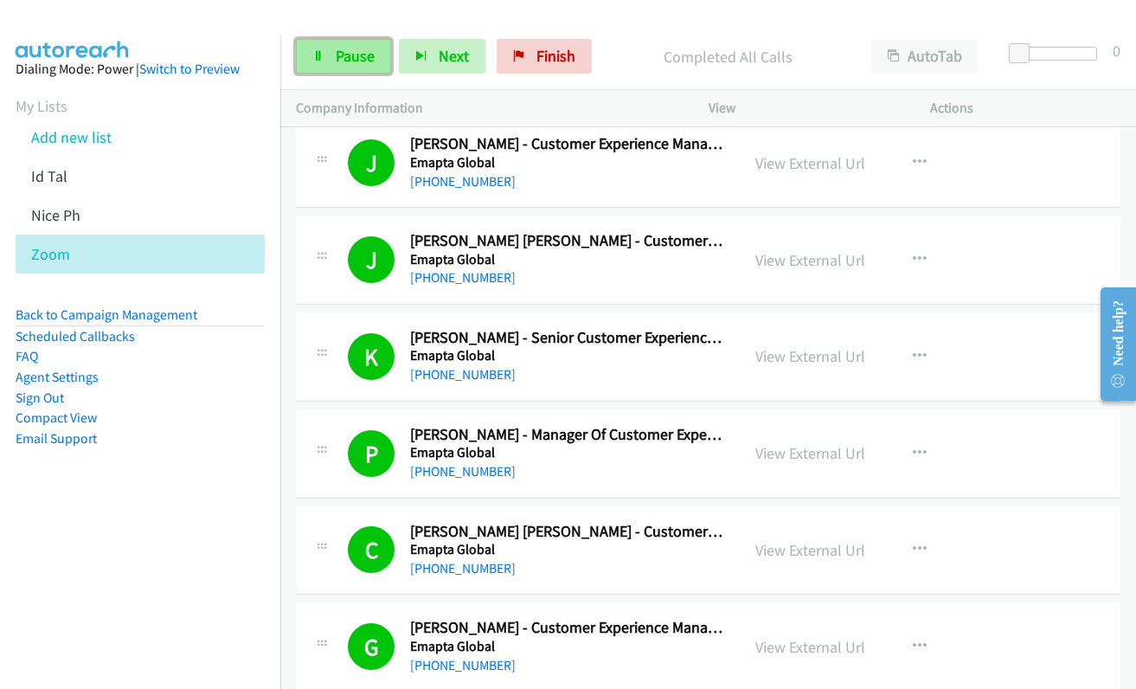
click at [328, 64] on link "Pause" at bounding box center [343, 56] width 95 height 35
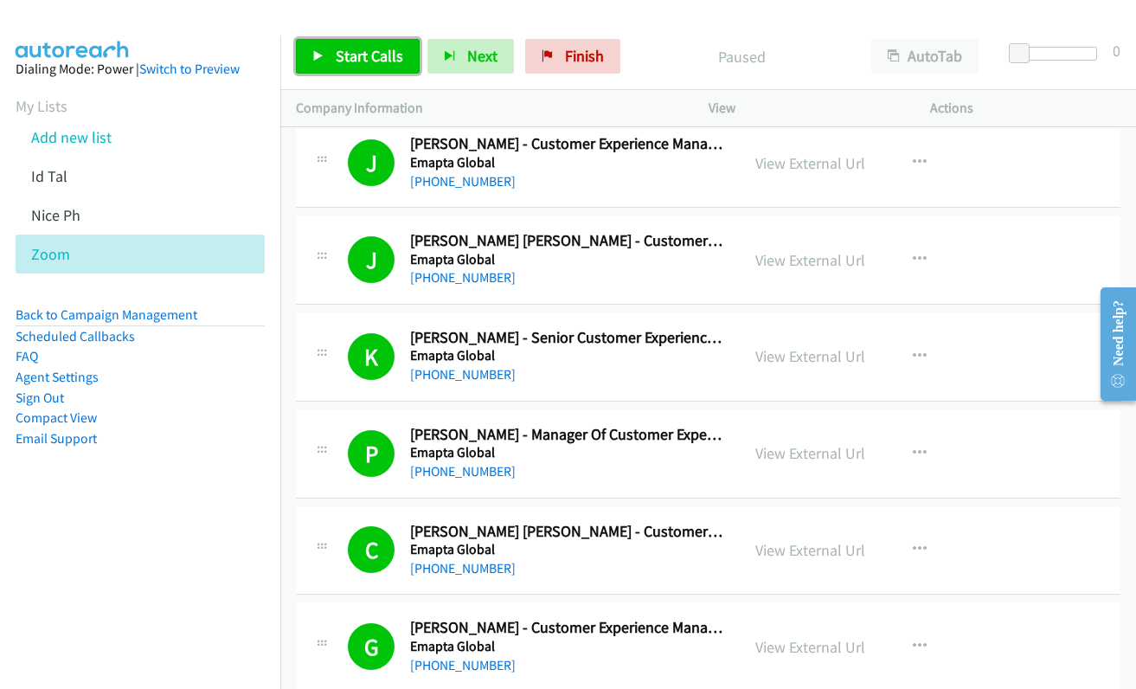
click at [345, 55] on span "Start Calls" at bounding box center [369, 56] width 67 height 20
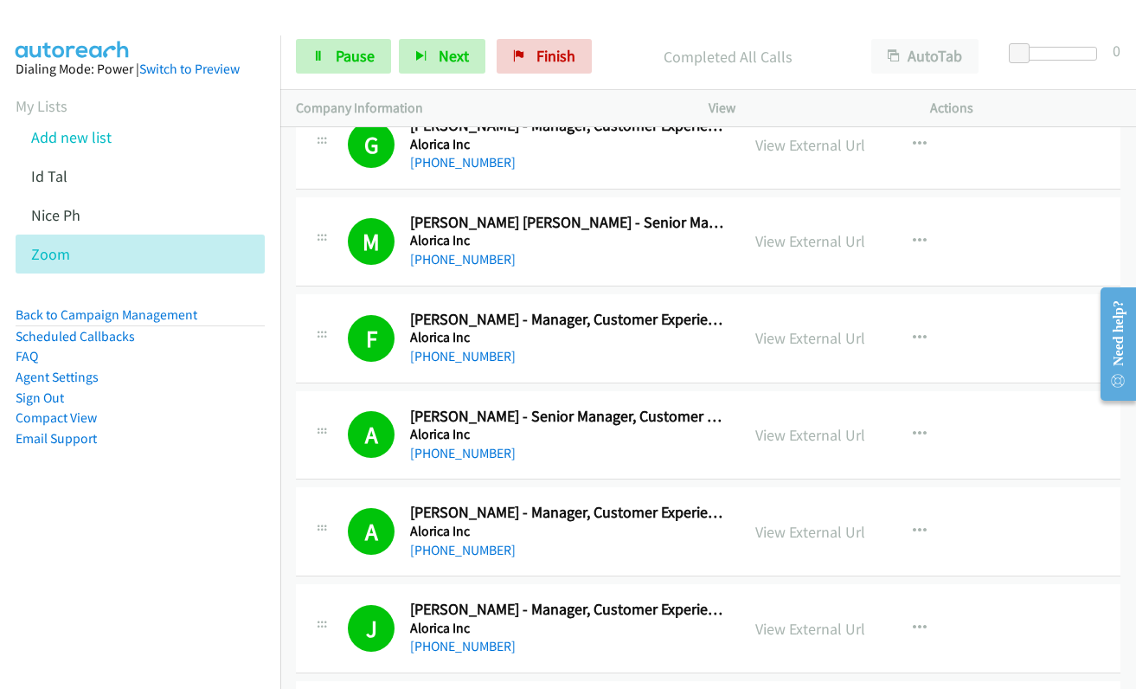
scroll to position [1589, 0]
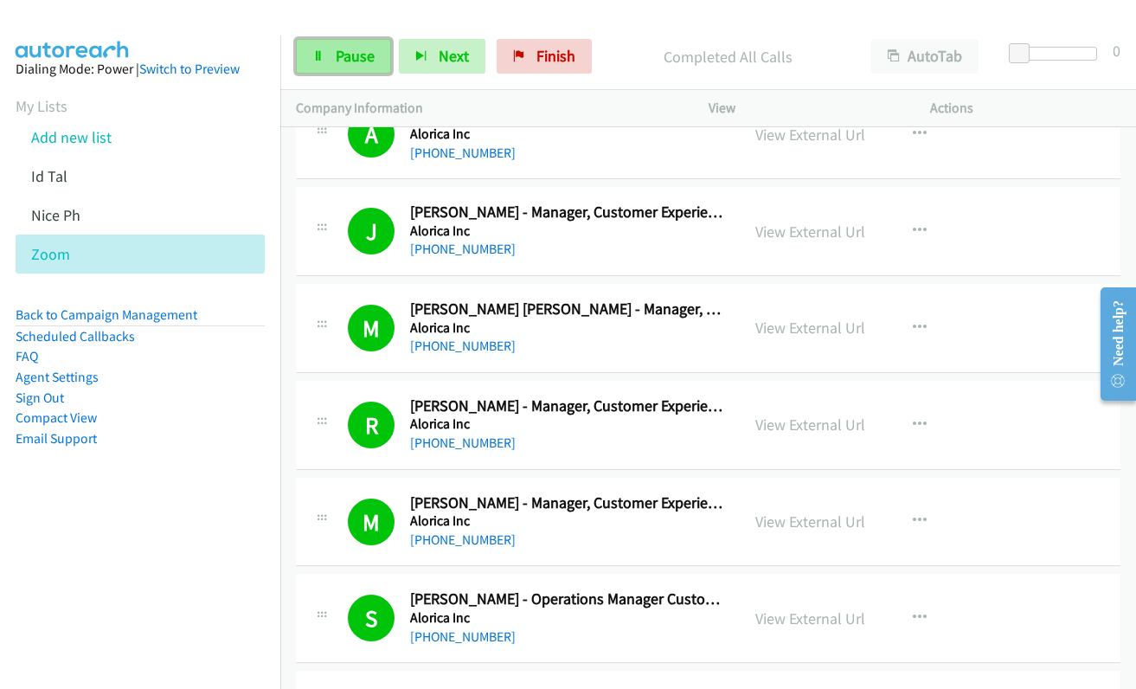
click at [338, 60] on span "Pause" at bounding box center [355, 56] width 39 height 20
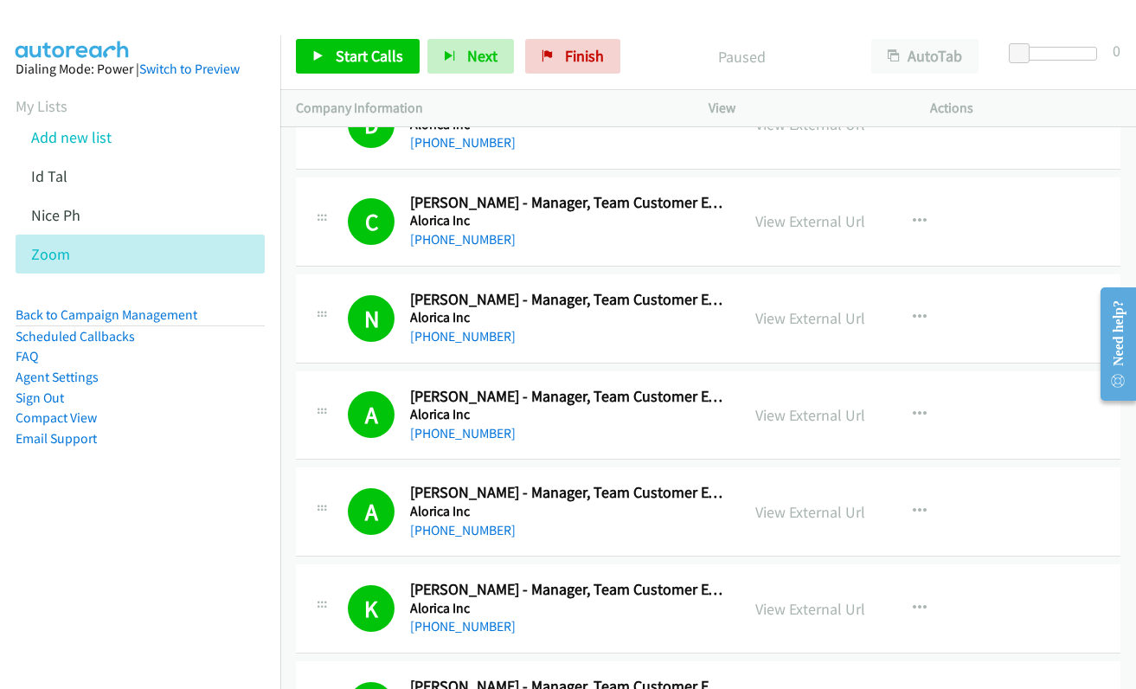
scroll to position [3839, 0]
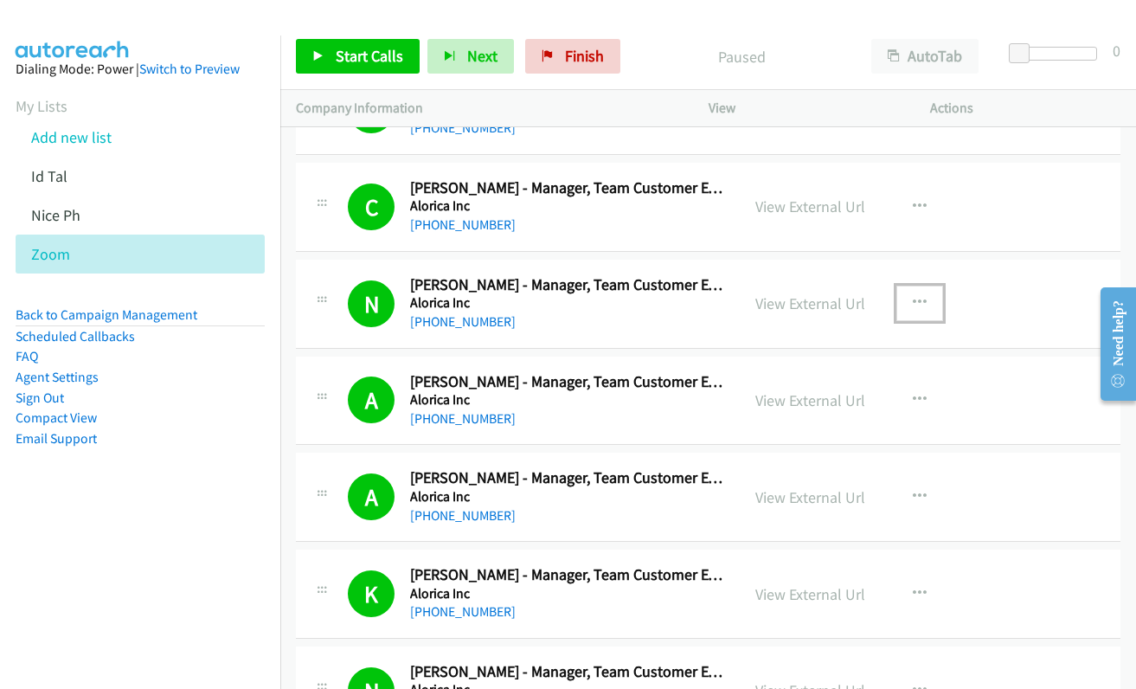
click at [913, 299] on icon "button" at bounding box center [920, 303] width 14 height 14
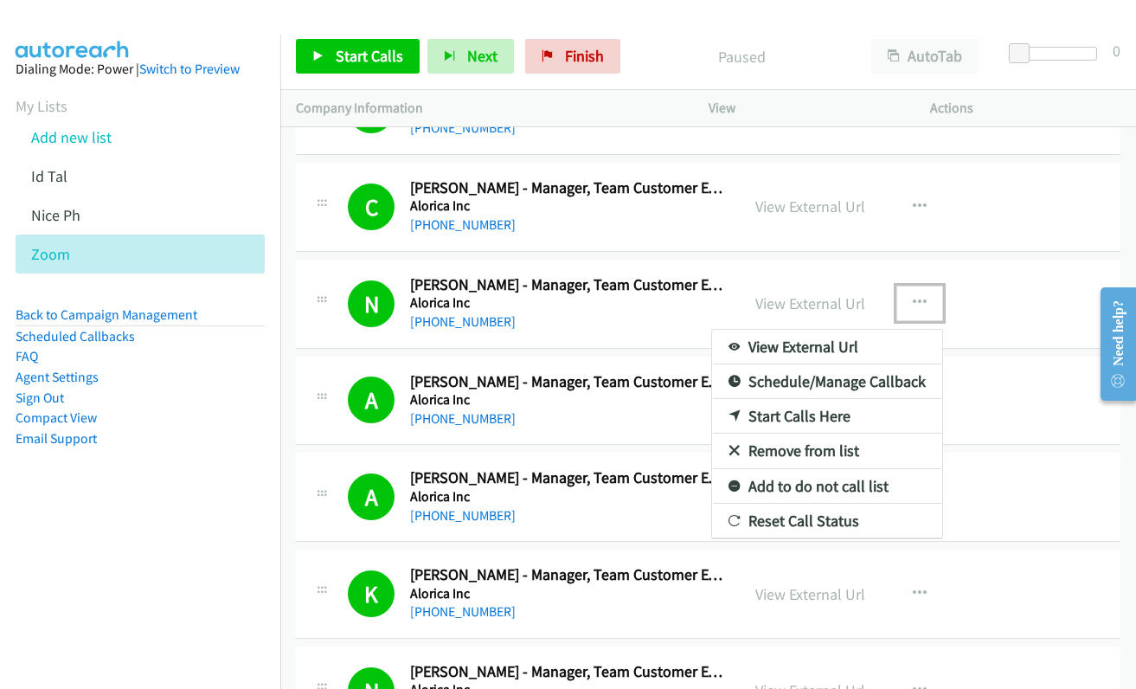
click at [816, 415] on link "Start Calls Here" at bounding box center [827, 416] width 230 height 35
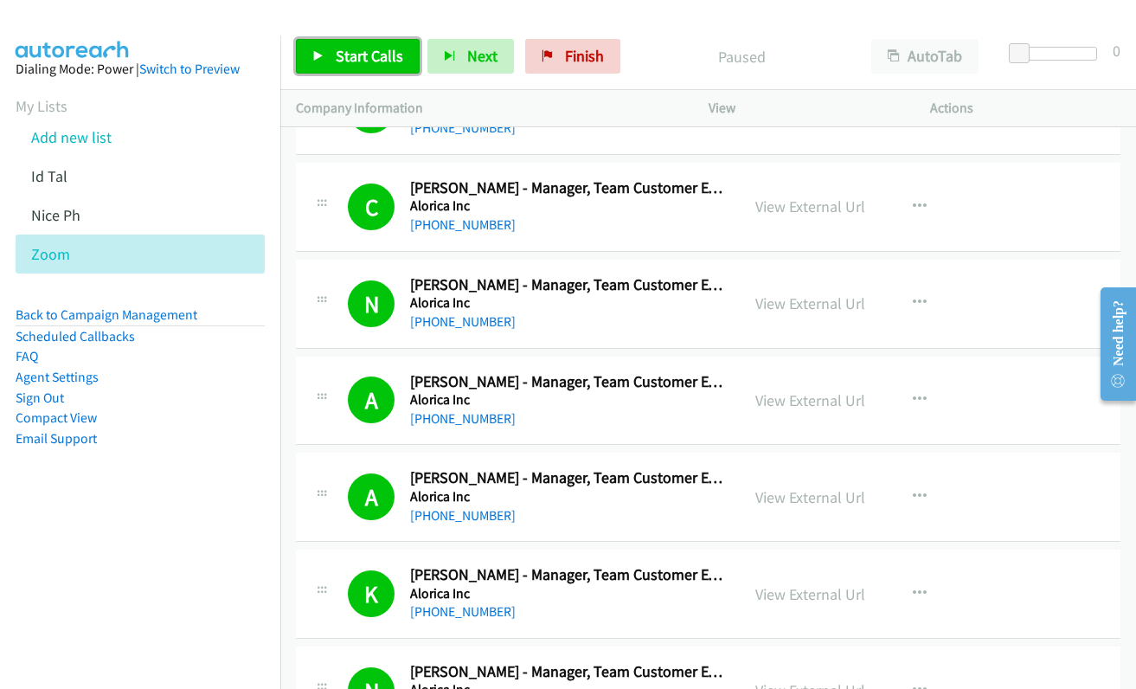
click at [336, 64] on span "Start Calls" at bounding box center [369, 56] width 67 height 20
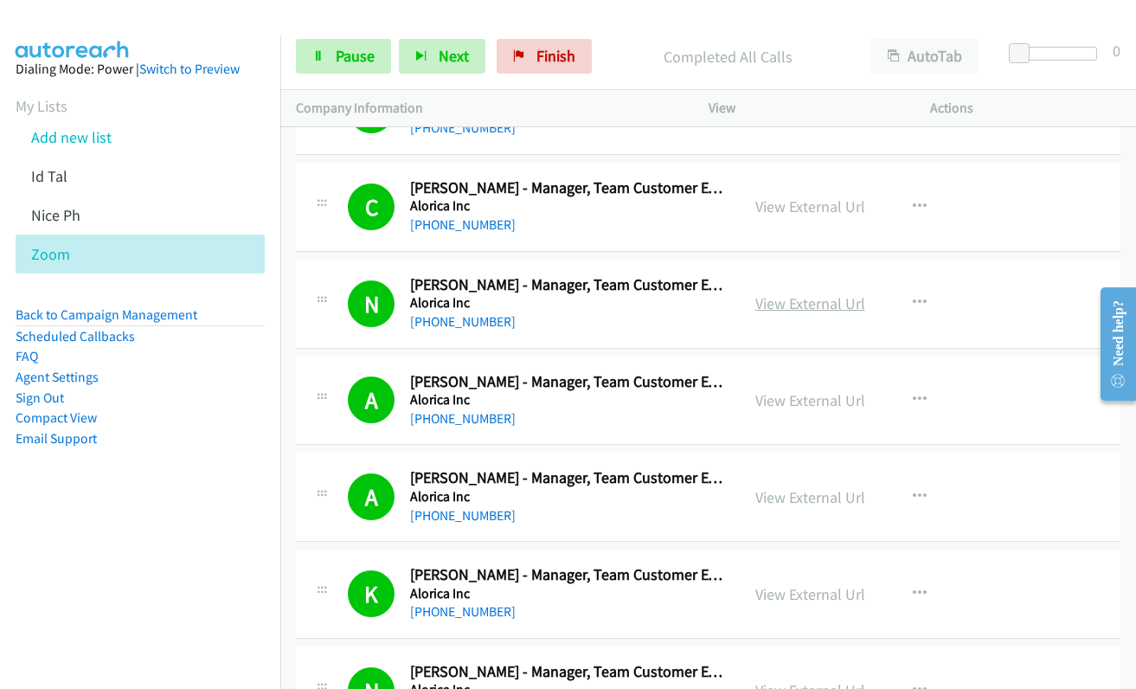
click at [774, 301] on link "View External Url" at bounding box center [810, 303] width 110 height 20
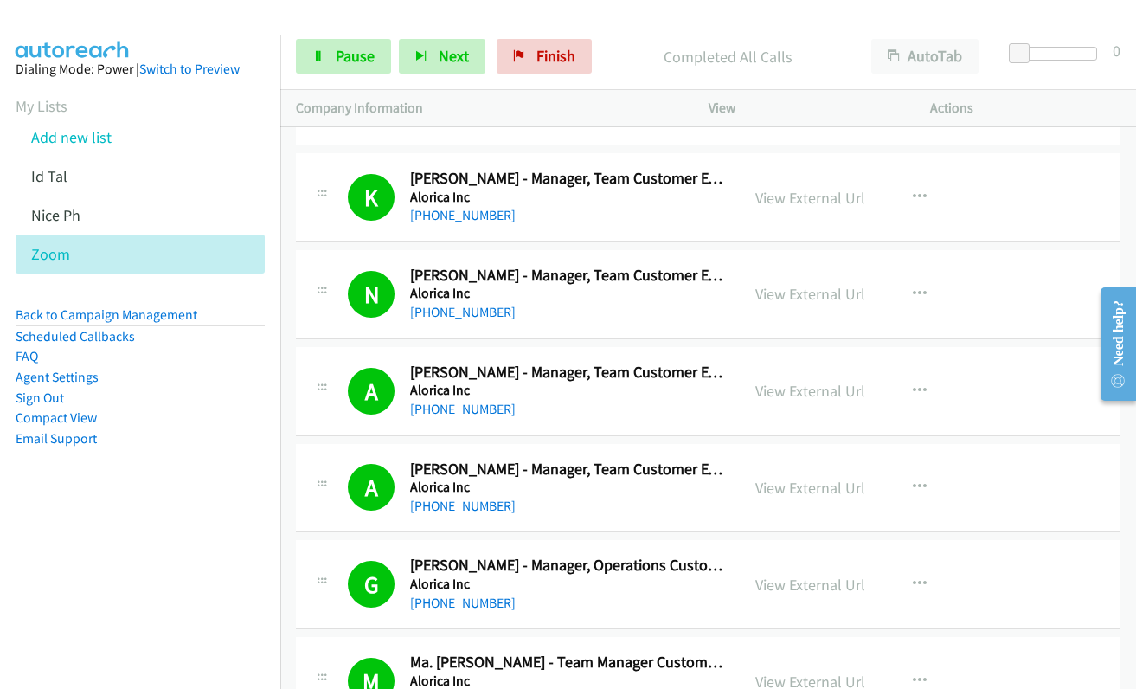
scroll to position [4271, 0]
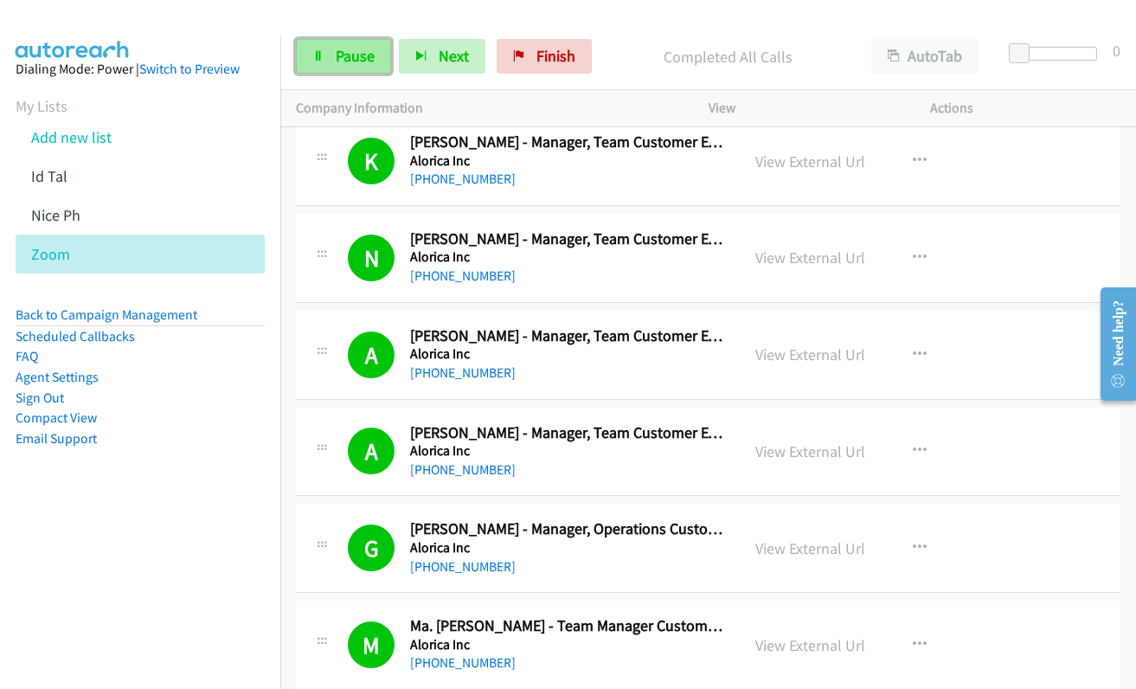
click at [341, 65] on span "Pause" at bounding box center [355, 56] width 39 height 20
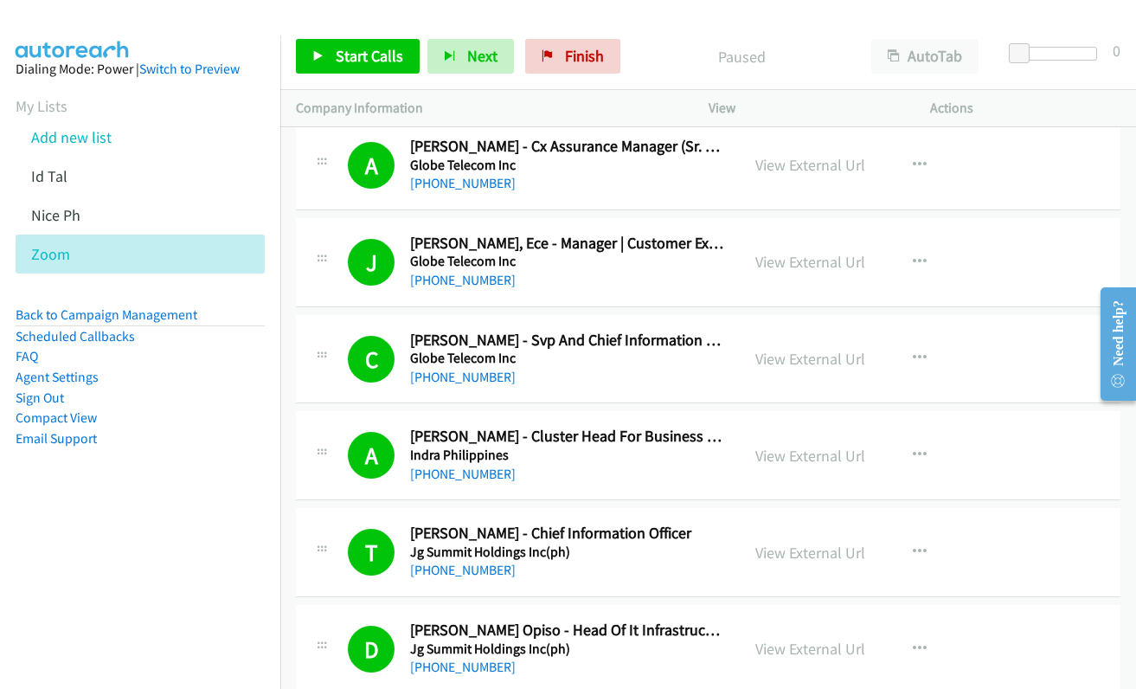
scroll to position [9723, 0]
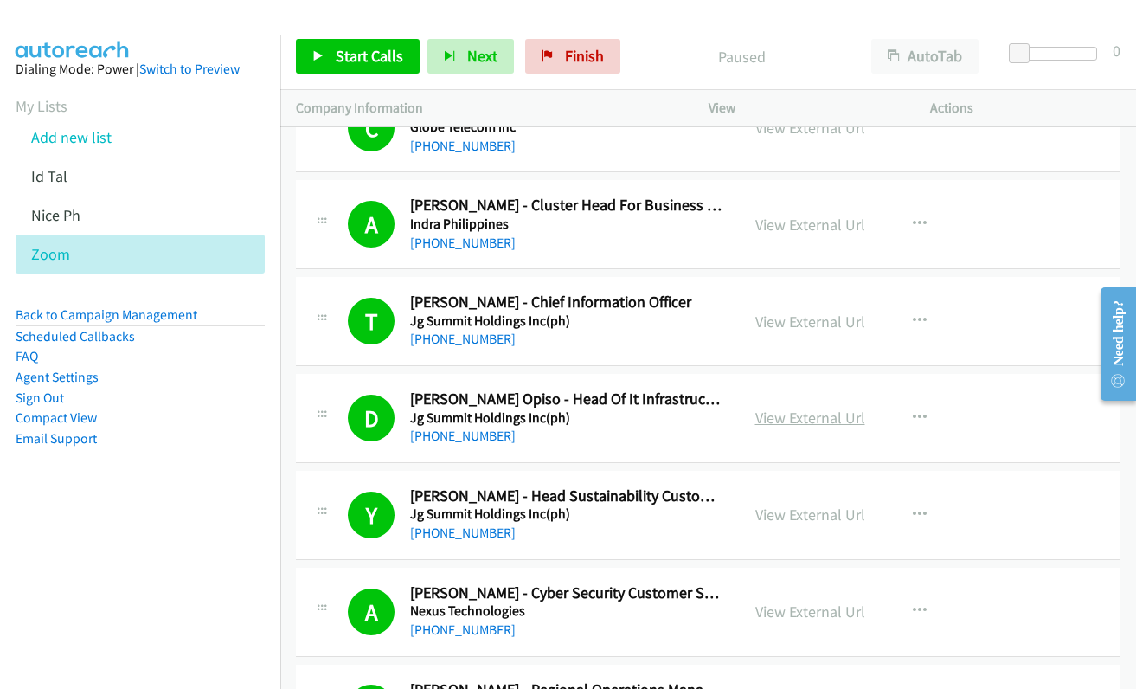
click at [810, 421] on link "View External Url" at bounding box center [810, 418] width 110 height 20
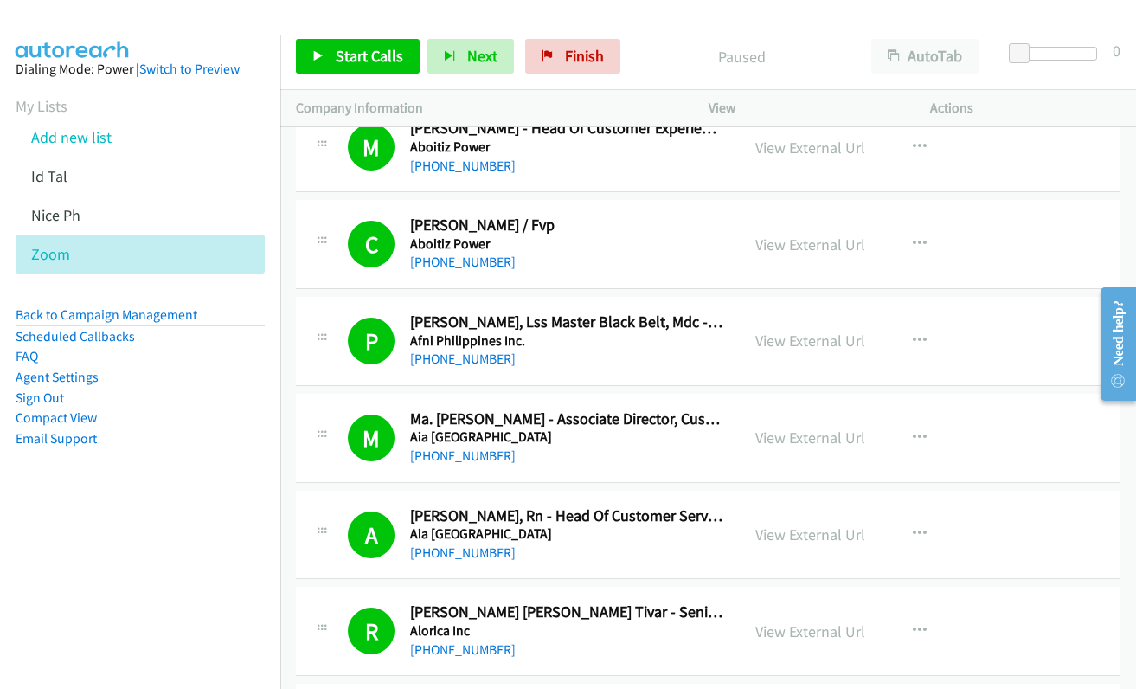
scroll to position [0, 0]
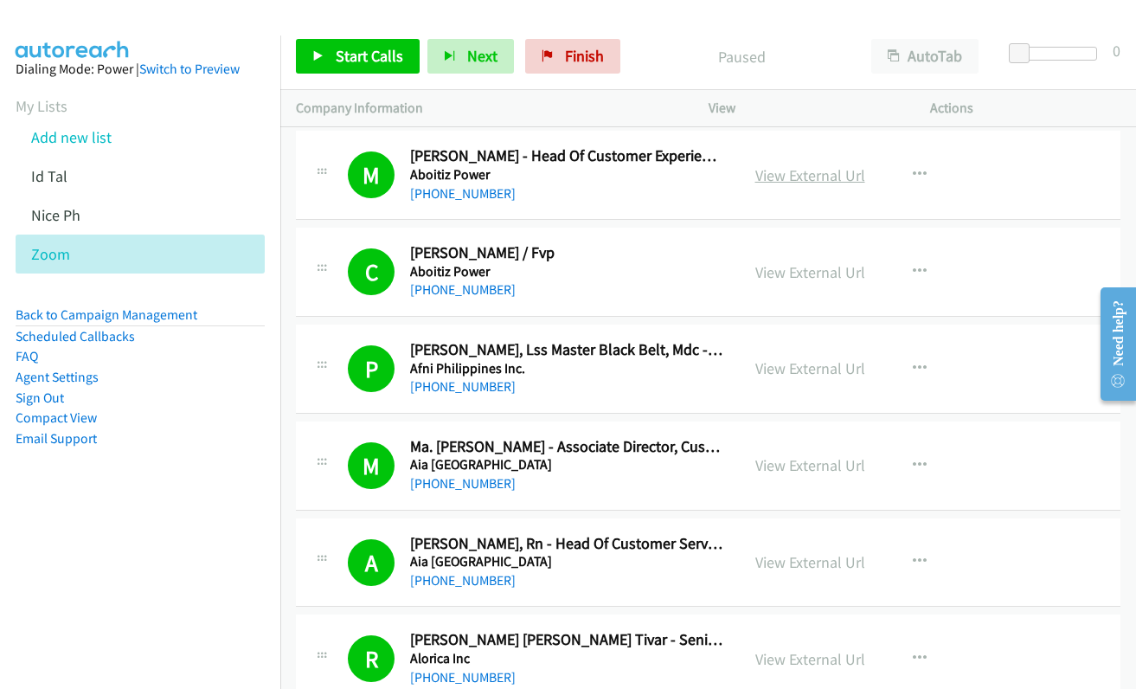
click at [788, 177] on link "View External Url" at bounding box center [810, 175] width 110 height 20
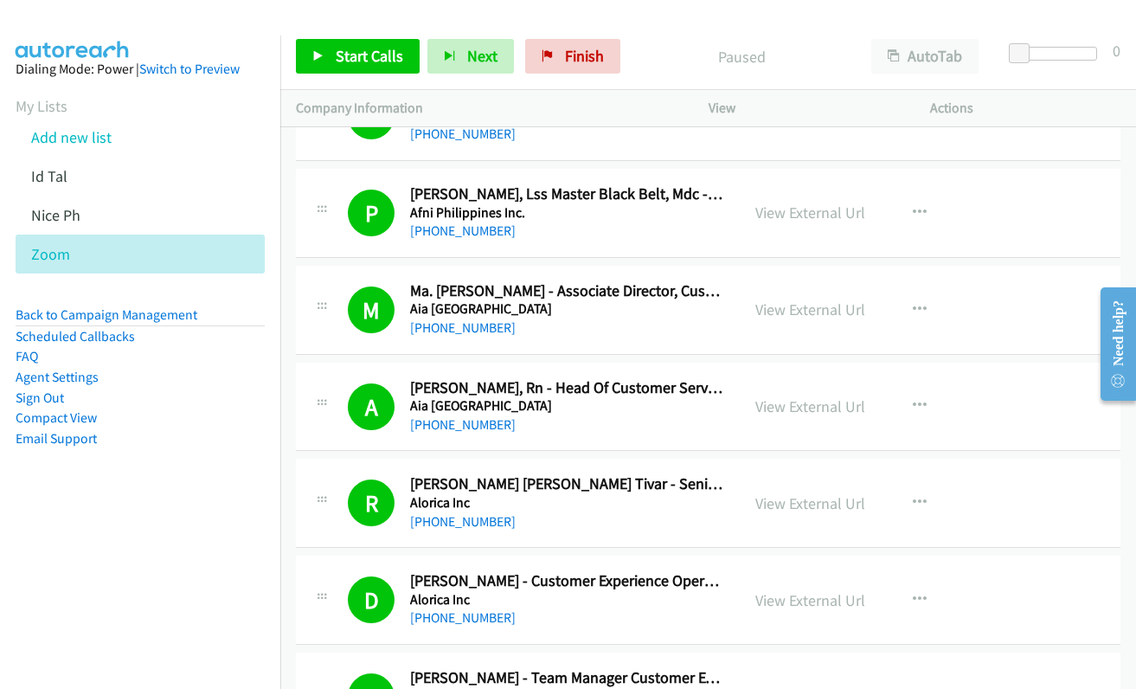
scroll to position [173, 0]
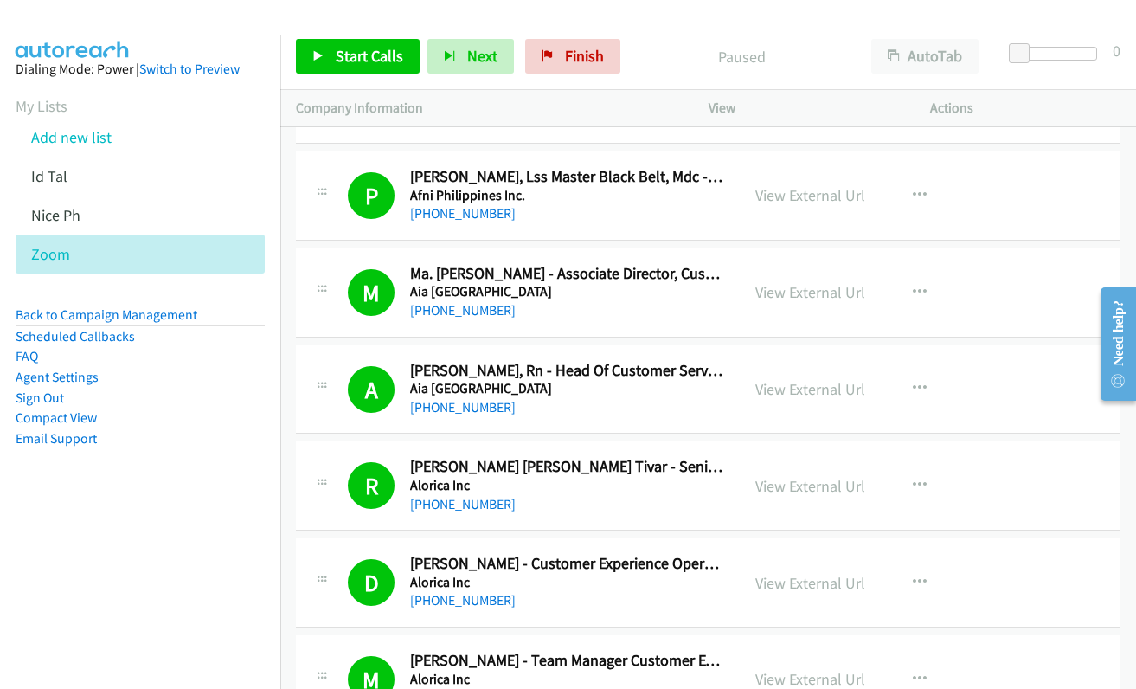
click at [770, 491] on link "View External Url" at bounding box center [810, 486] width 110 height 20
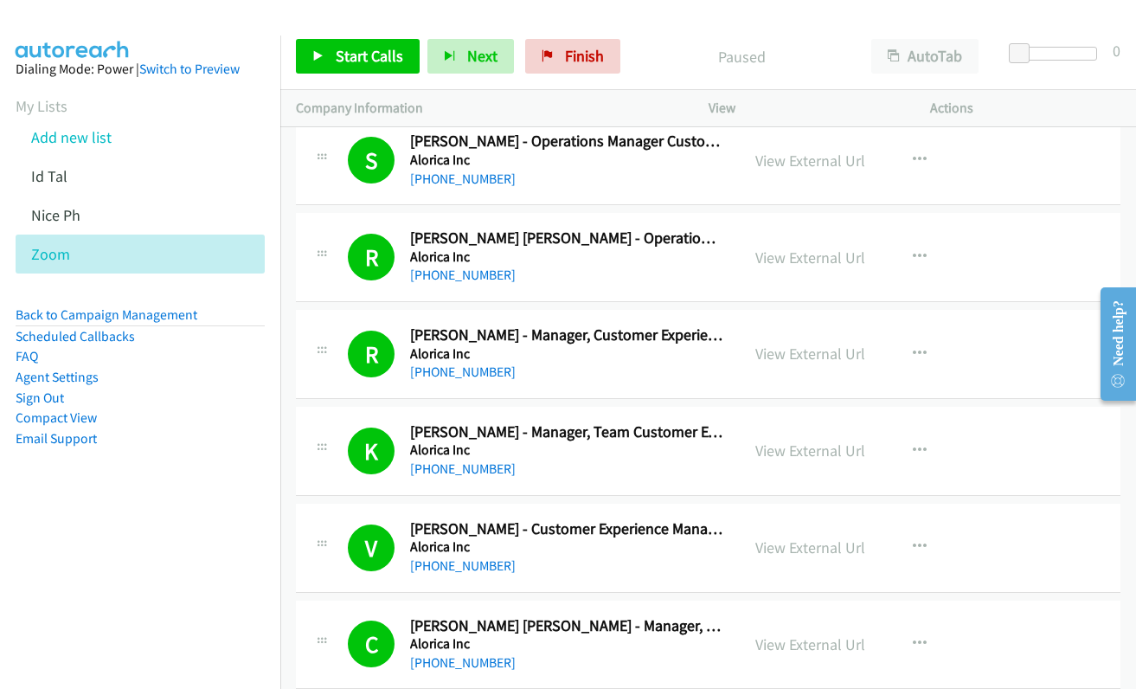
scroll to position [2077, 0]
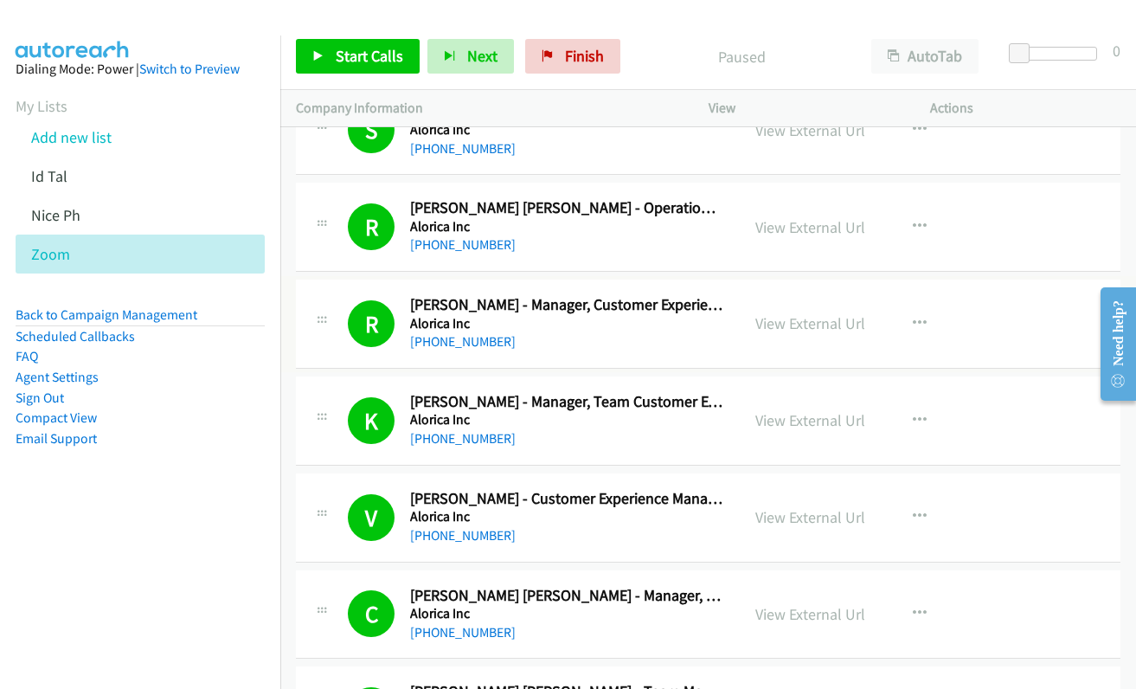
click at [805, 324] on link "View External Url" at bounding box center [810, 323] width 110 height 20
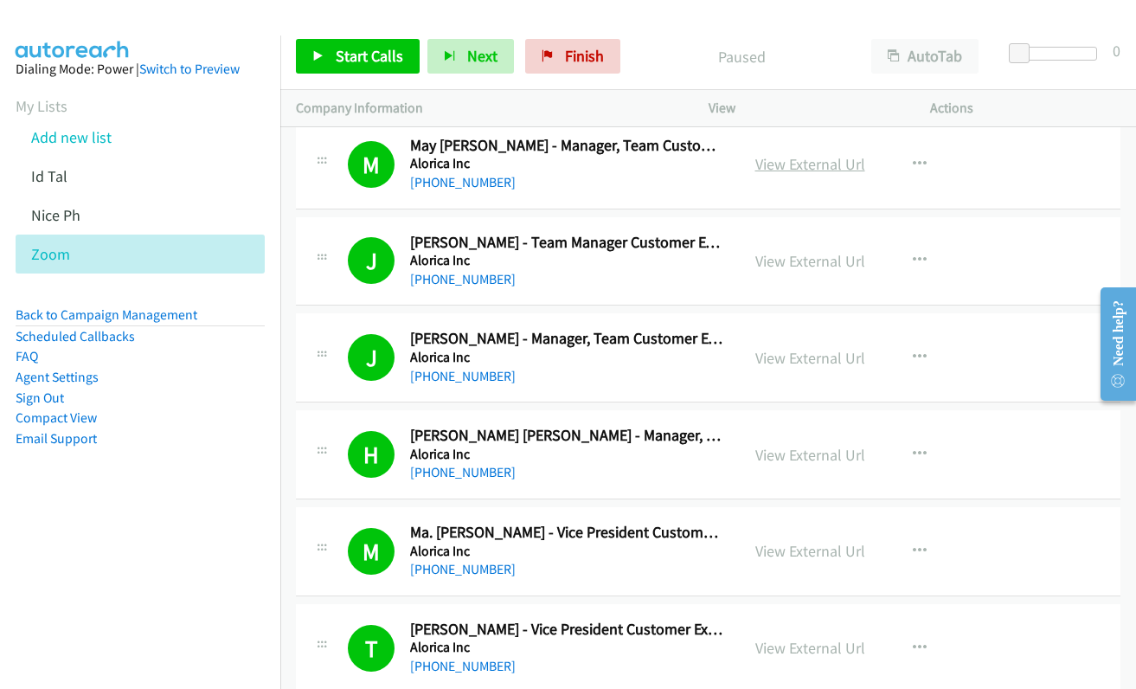
scroll to position [3115, 0]
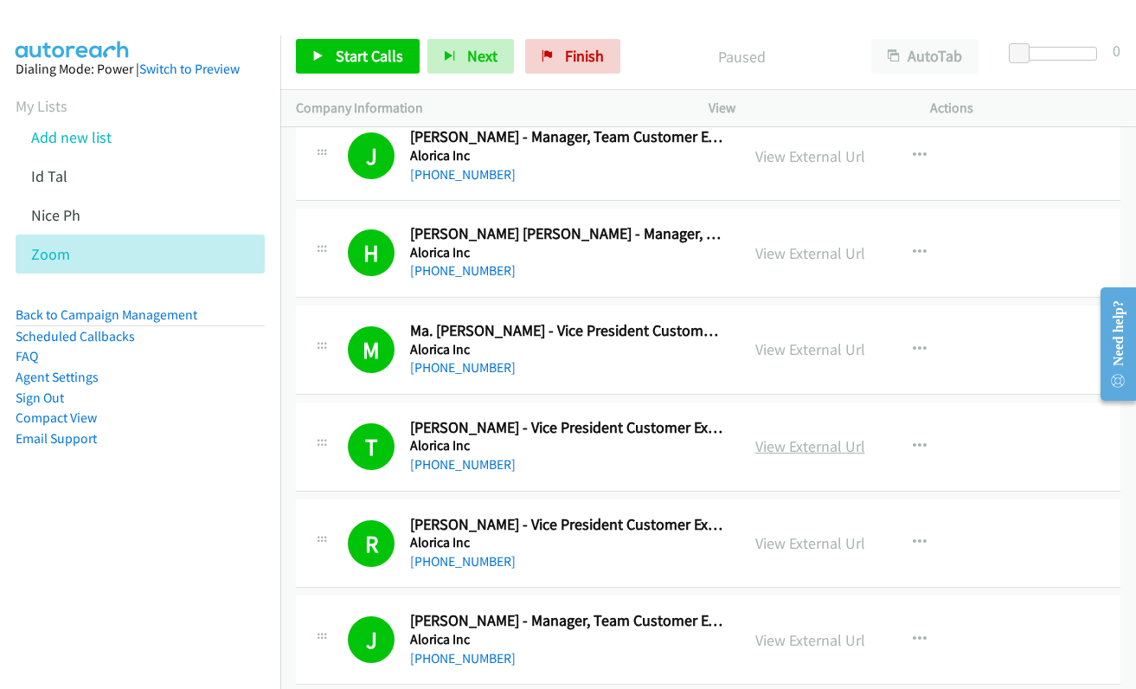
click at [808, 442] on link "View External Url" at bounding box center [810, 446] width 110 height 20
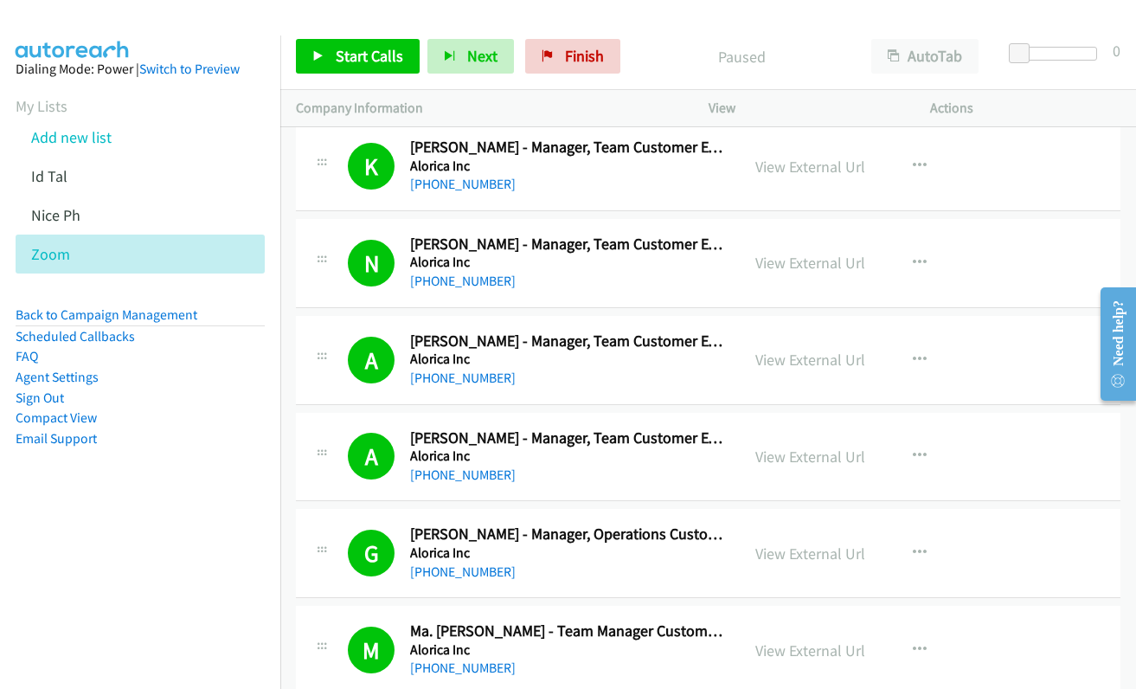
scroll to position [4327, 0]
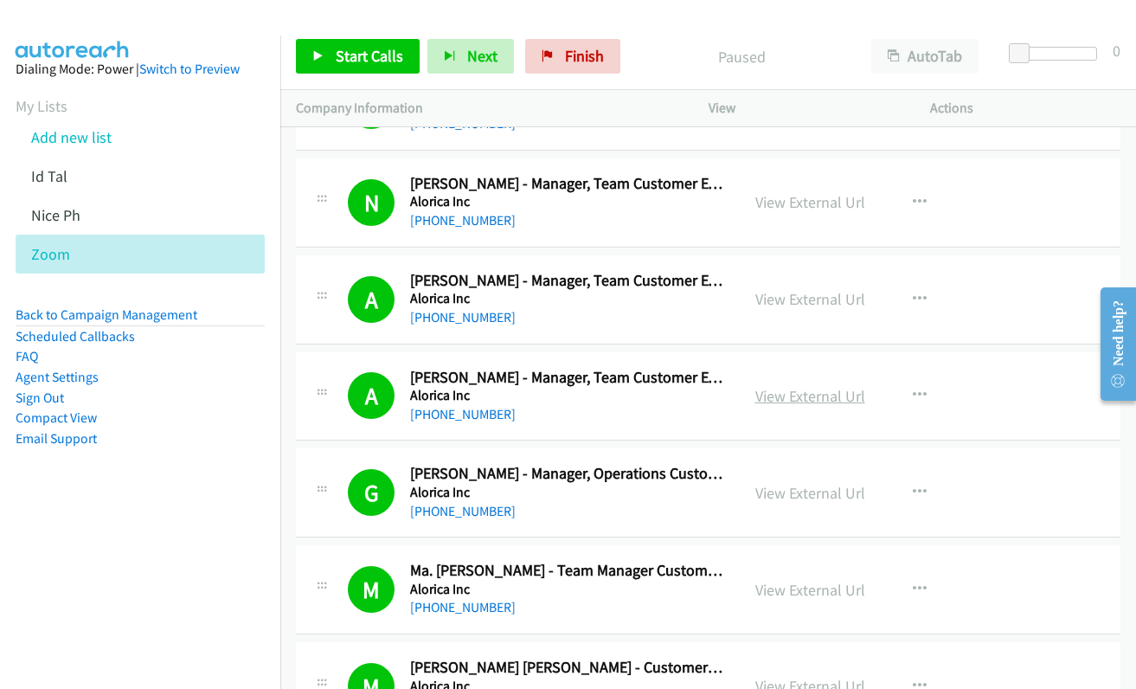
click at [770, 393] on link "View External Url" at bounding box center [810, 396] width 110 height 20
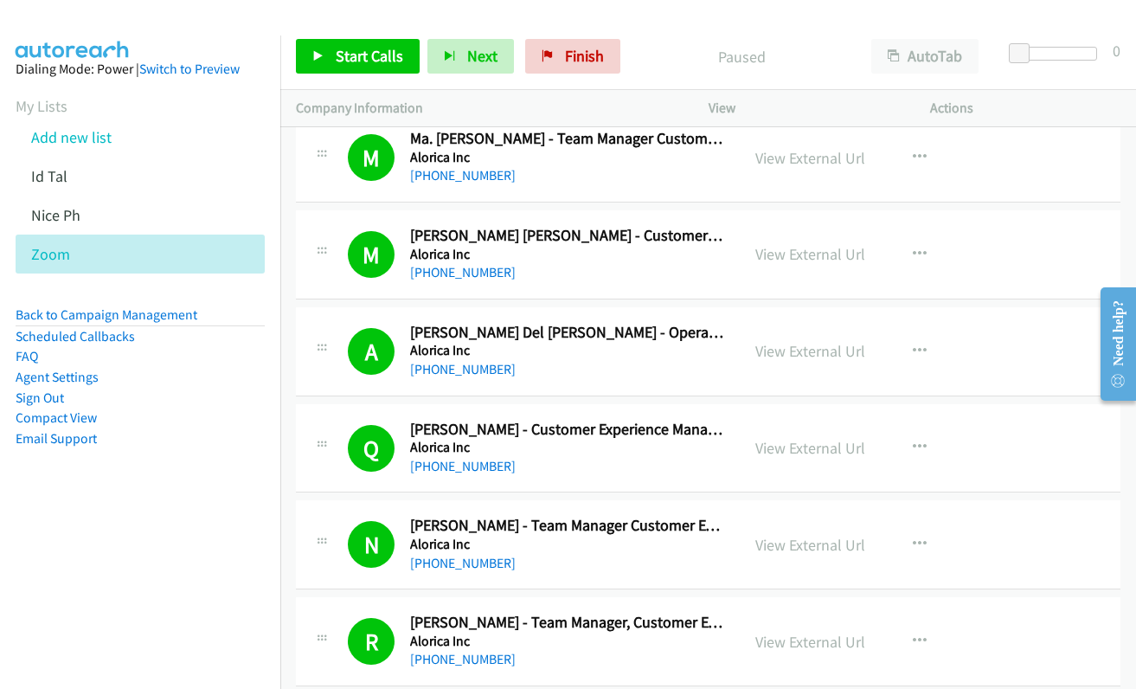
scroll to position [4759, 0]
click at [832, 350] on link "View External Url" at bounding box center [810, 350] width 110 height 20
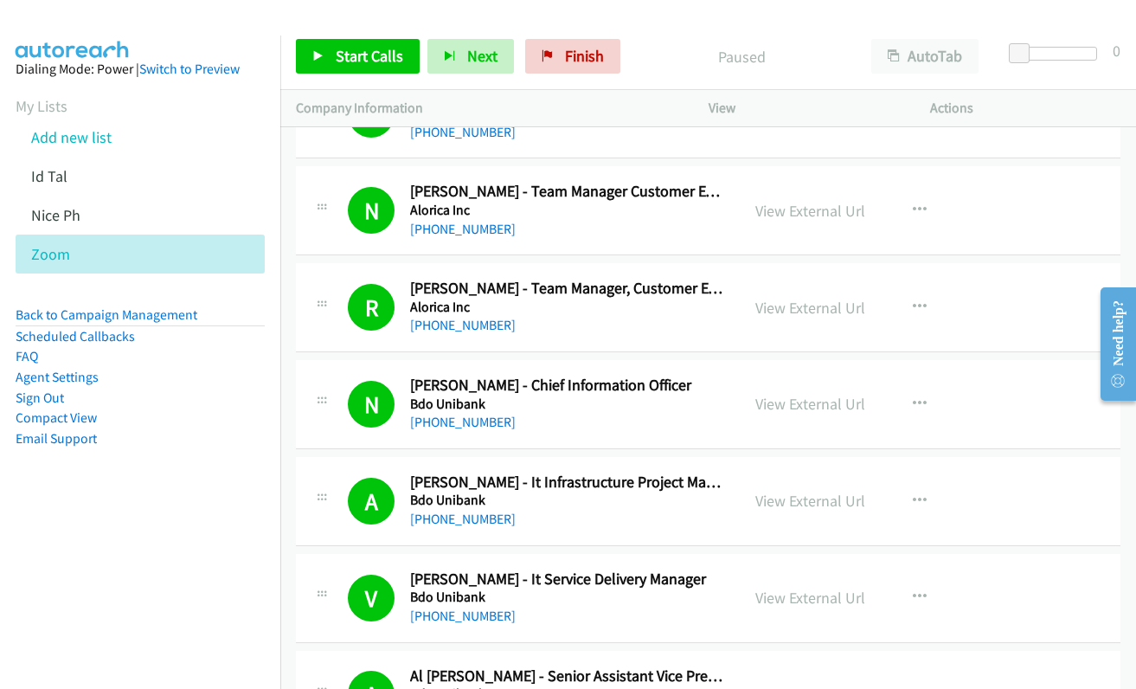
scroll to position [5105, 0]
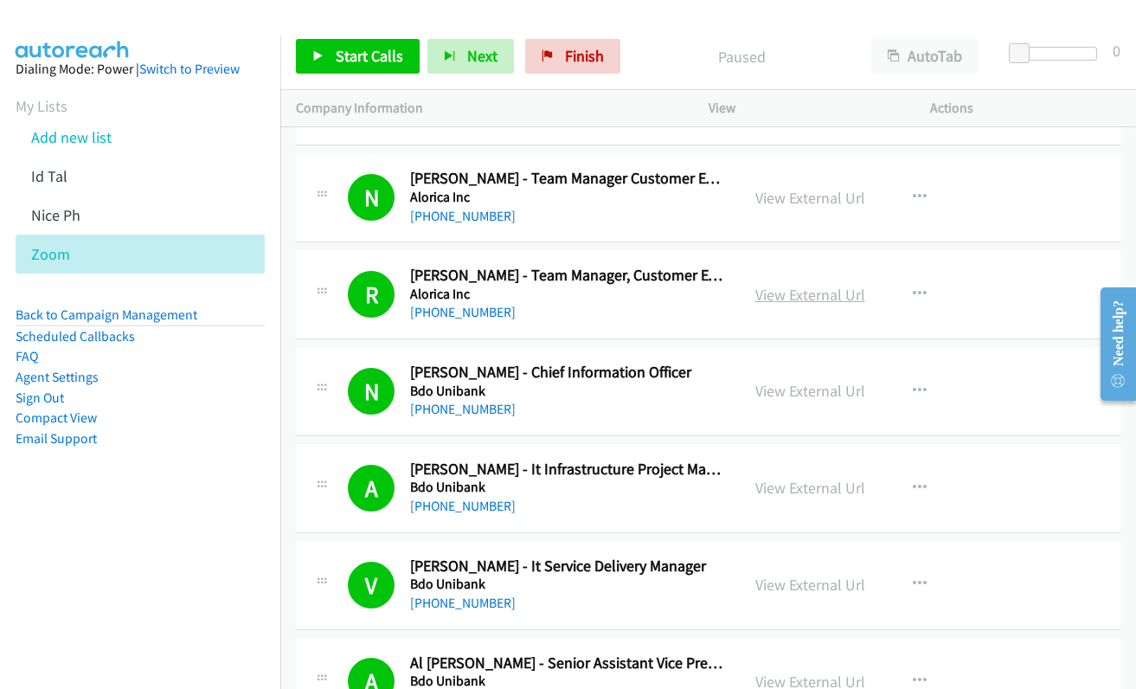
click at [771, 299] on link "View External Url" at bounding box center [810, 295] width 110 height 20
click at [795, 199] on link "View External Url" at bounding box center [810, 198] width 110 height 20
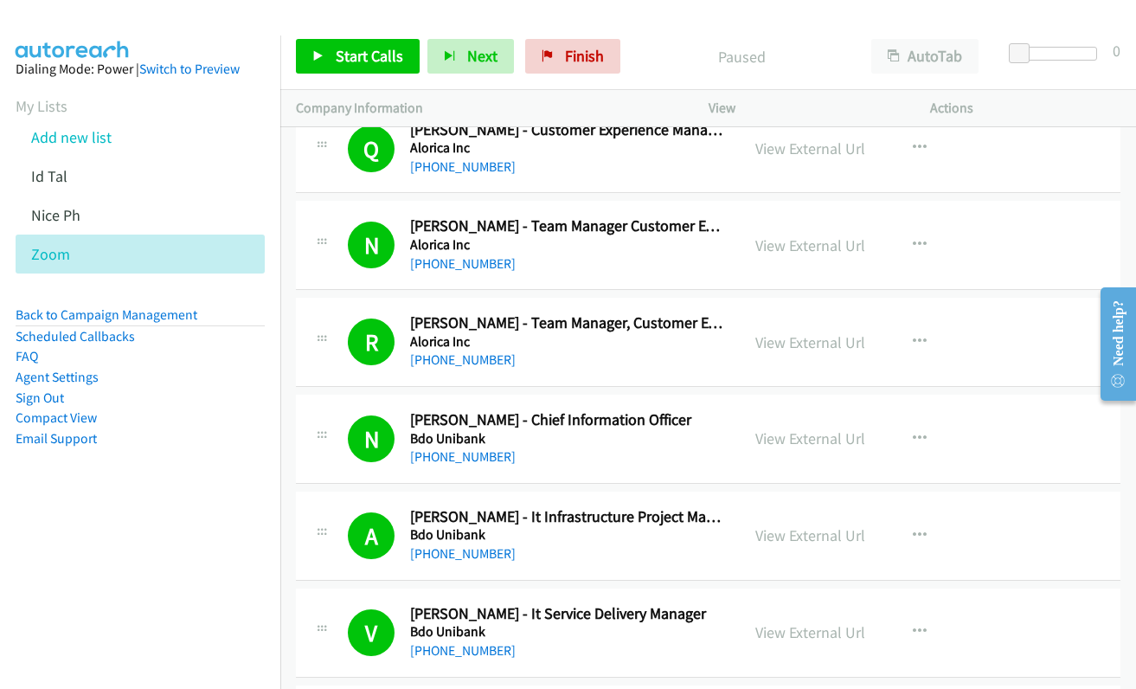
scroll to position [5019, 0]
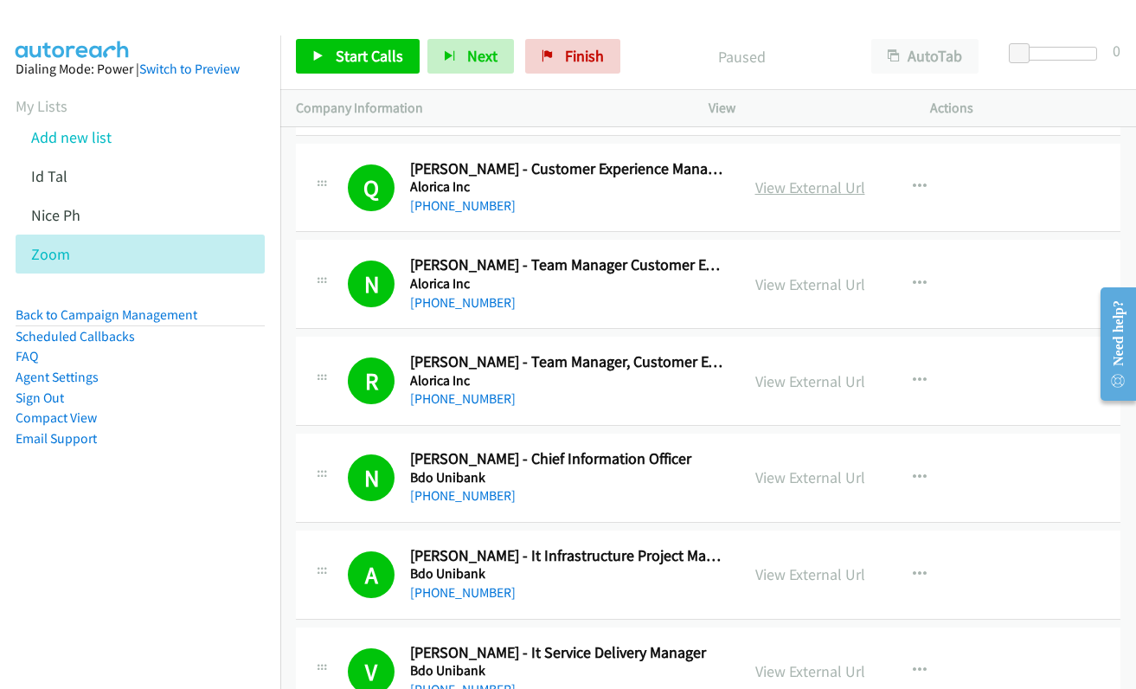
click at [845, 183] on link "View External Url" at bounding box center [810, 187] width 110 height 20
